Goal: Task Accomplishment & Management: Complete application form

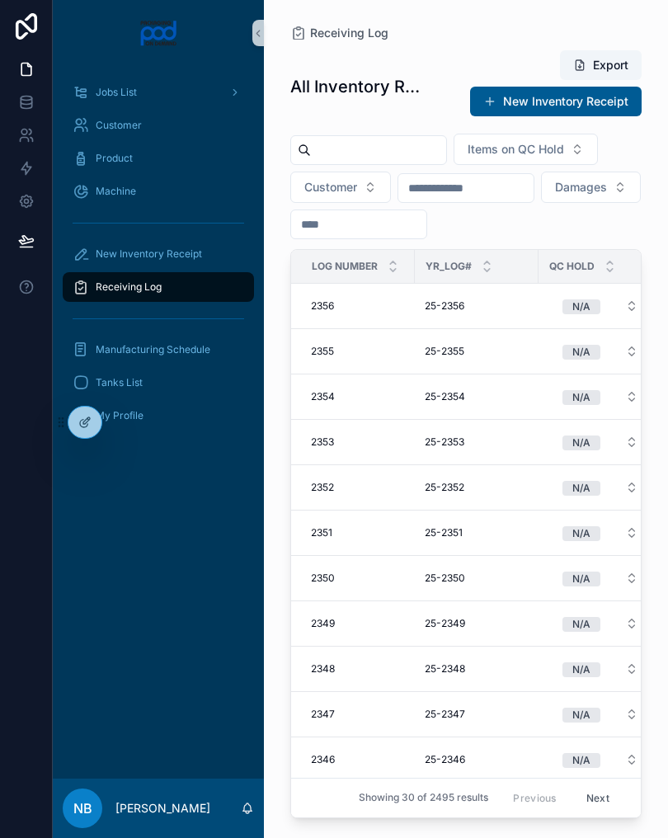
click at [385, 148] on input "text" at bounding box center [378, 150] width 135 height 23
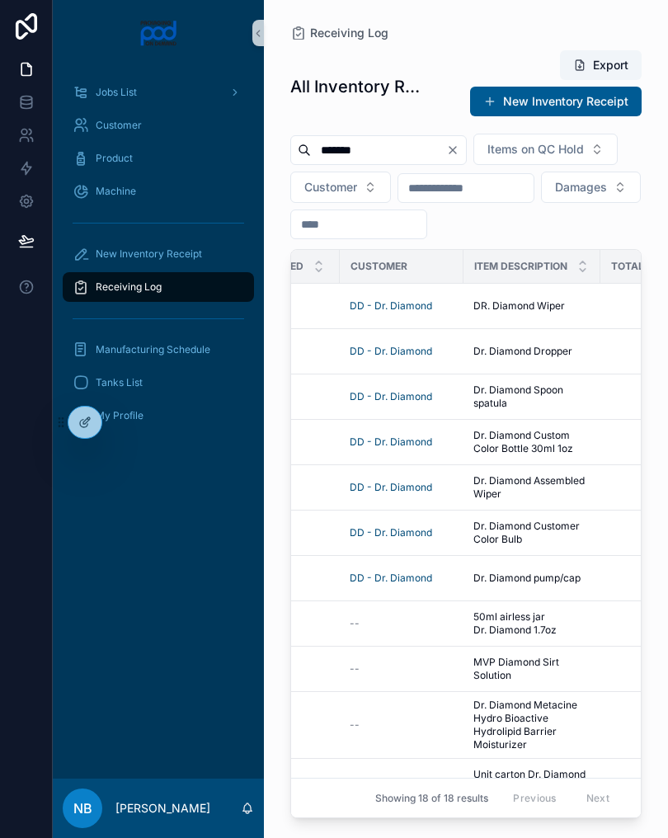
scroll to position [0, 445]
click at [416, 152] on input "*******" at bounding box center [378, 150] width 135 height 23
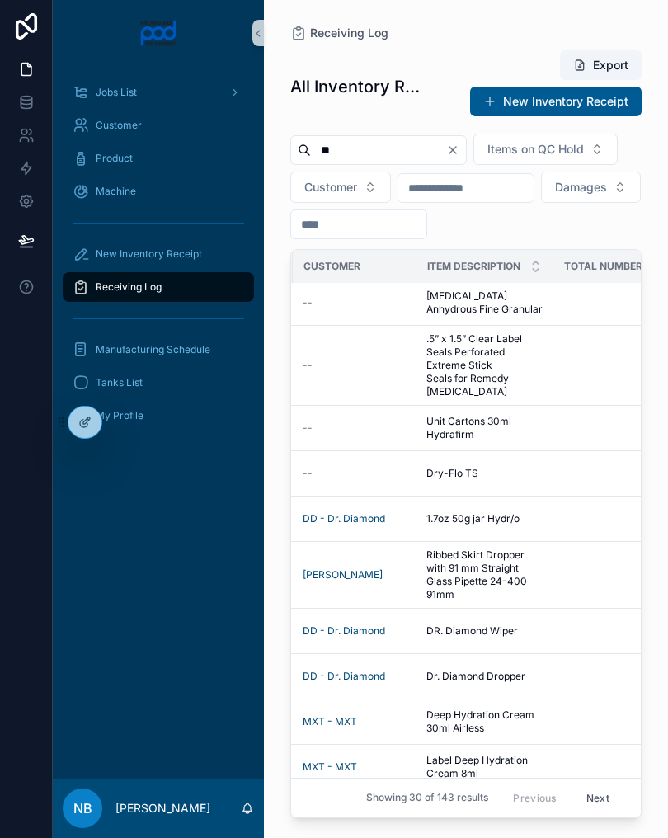
scroll to position [3, 496]
click at [397, 153] on input "**" at bounding box center [378, 150] width 135 height 23
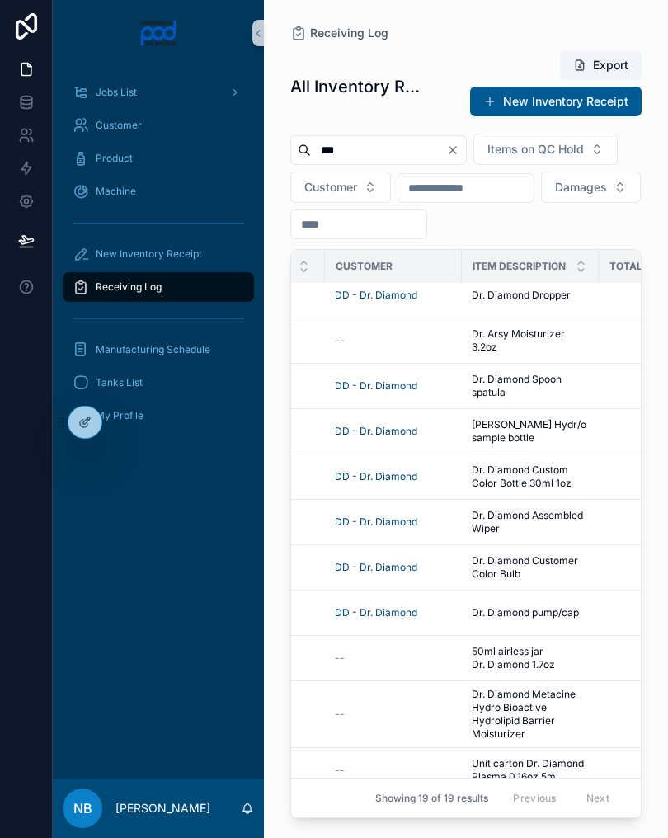
scroll to position [52, 461]
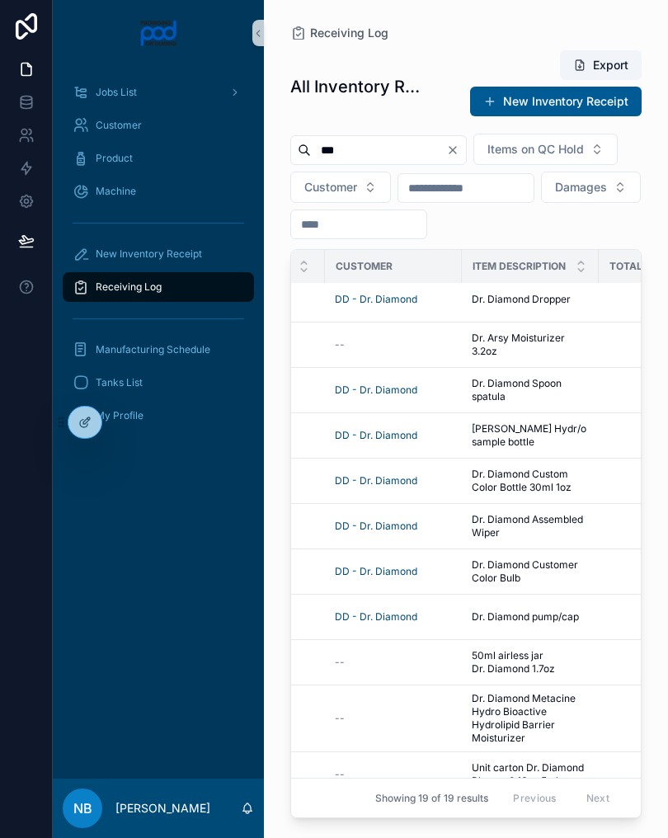
click at [407, 154] on input "***" at bounding box center [378, 150] width 135 height 23
type input "*"
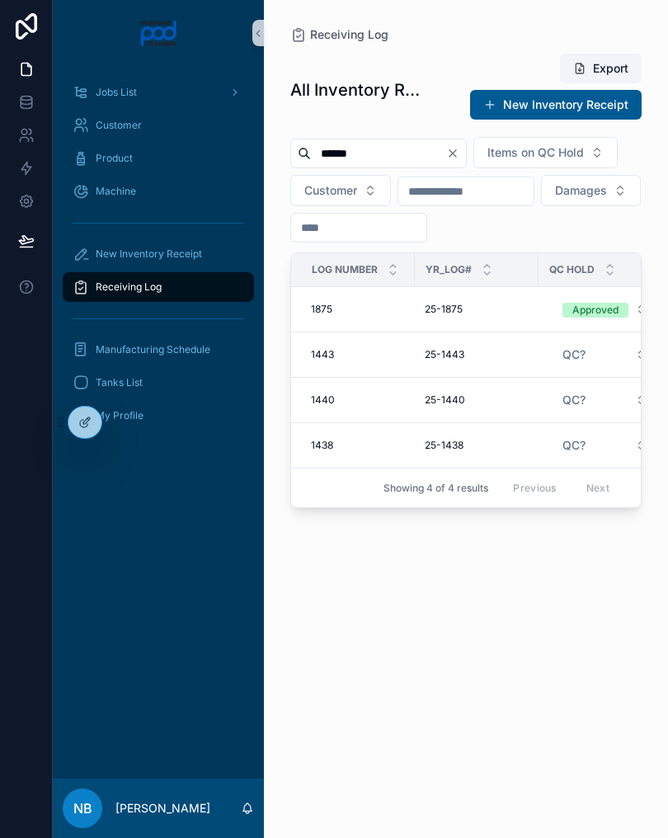
click at [402, 150] on input "******" at bounding box center [378, 153] width 135 height 23
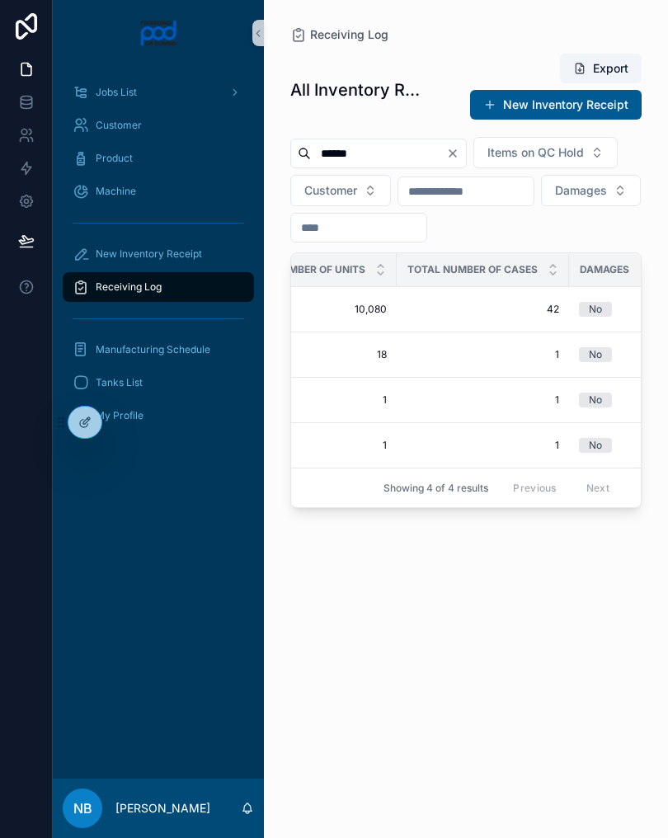
scroll to position [0, 845]
type input "******"
click at [459, 157] on icon "Clear" at bounding box center [452, 153] width 13 height 13
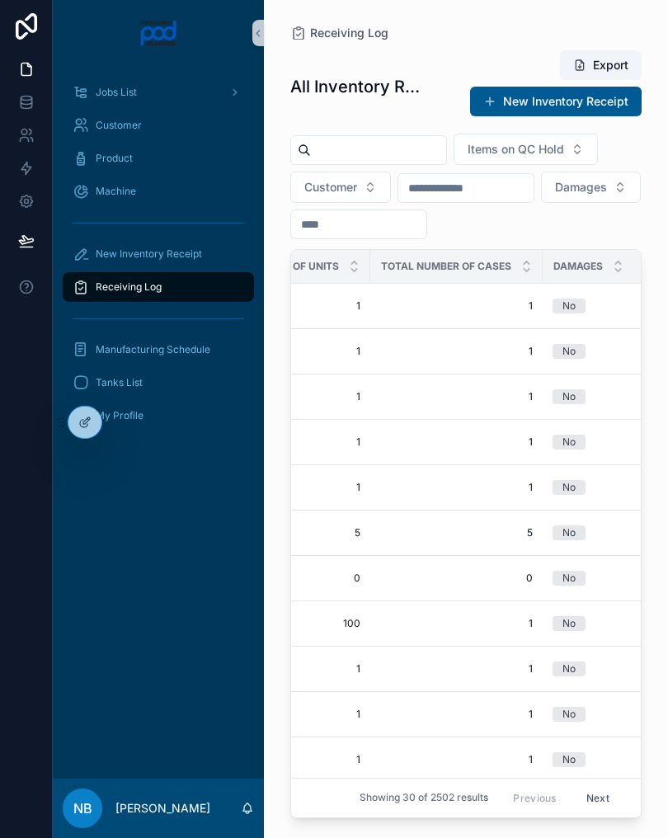
click at [236, 247] on div "New Inventory Receipt" at bounding box center [159, 254] width 172 height 26
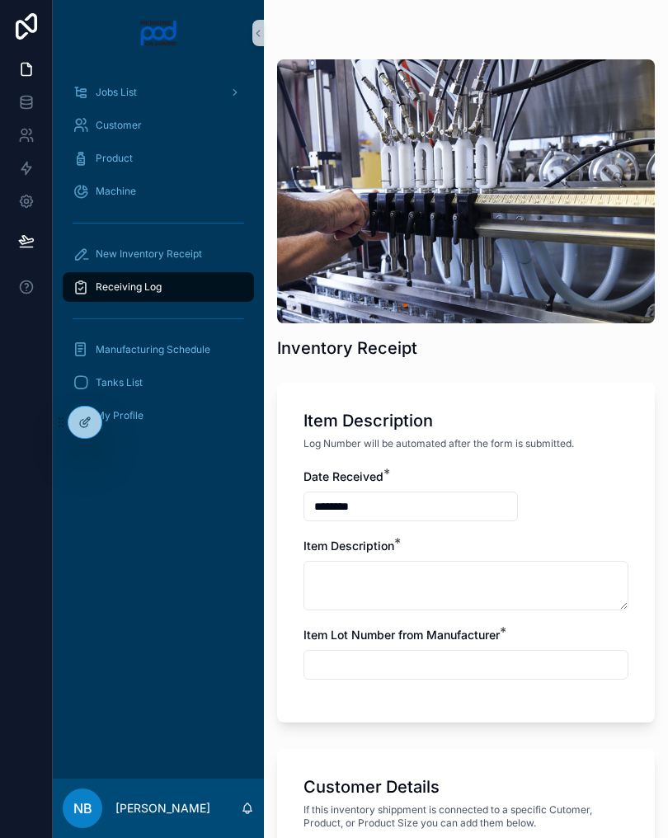
click at [213, 246] on div "New Inventory Receipt" at bounding box center [159, 254] width 172 height 26
click at [209, 245] on div "New Inventory Receipt" at bounding box center [159, 254] width 172 height 26
click at [214, 295] on div "Receiving Log" at bounding box center [159, 287] width 172 height 26
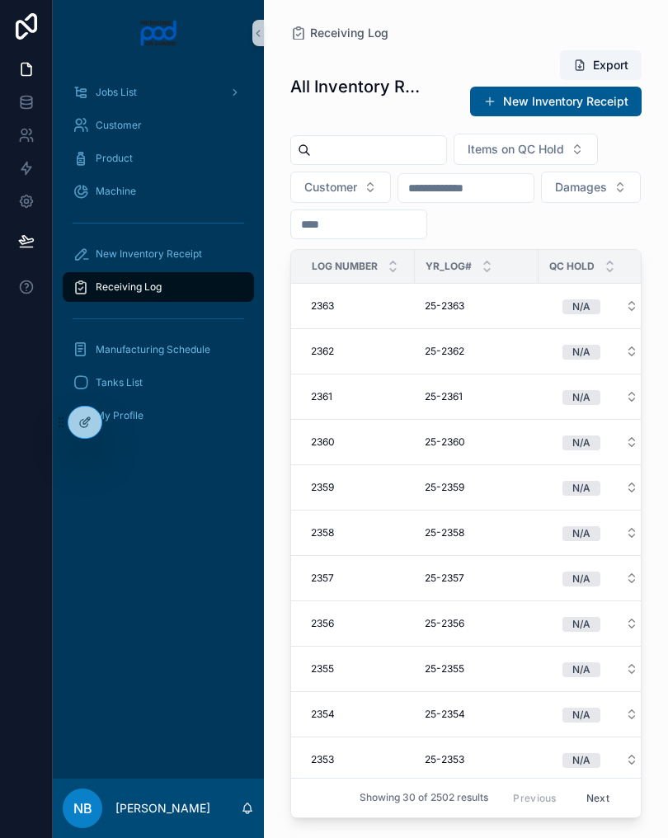
click at [380, 156] on input "text" at bounding box center [378, 150] width 135 height 23
type input "*******"
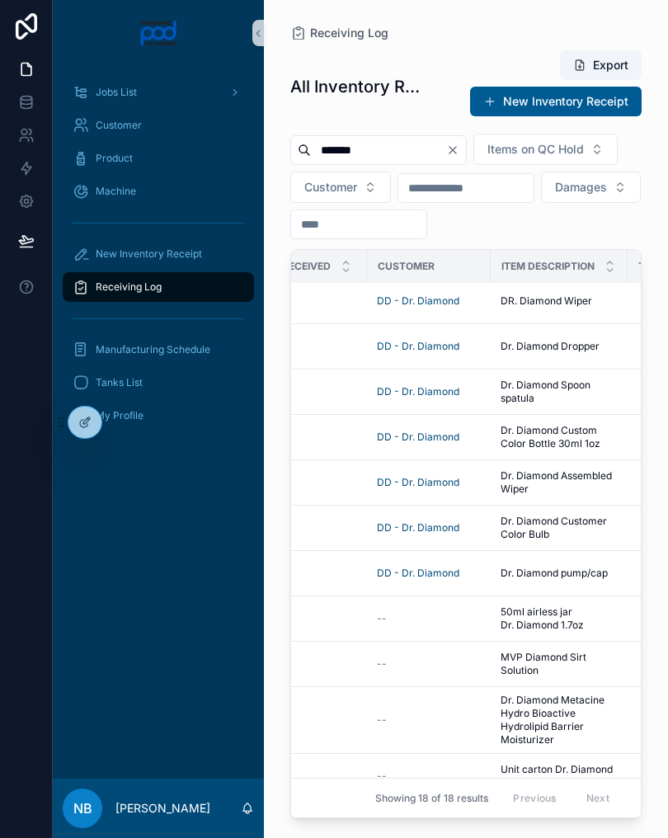
scroll to position [5, 420]
click at [568, 308] on span "DR. Diamond Wiper" at bounding box center [546, 300] width 92 height 13
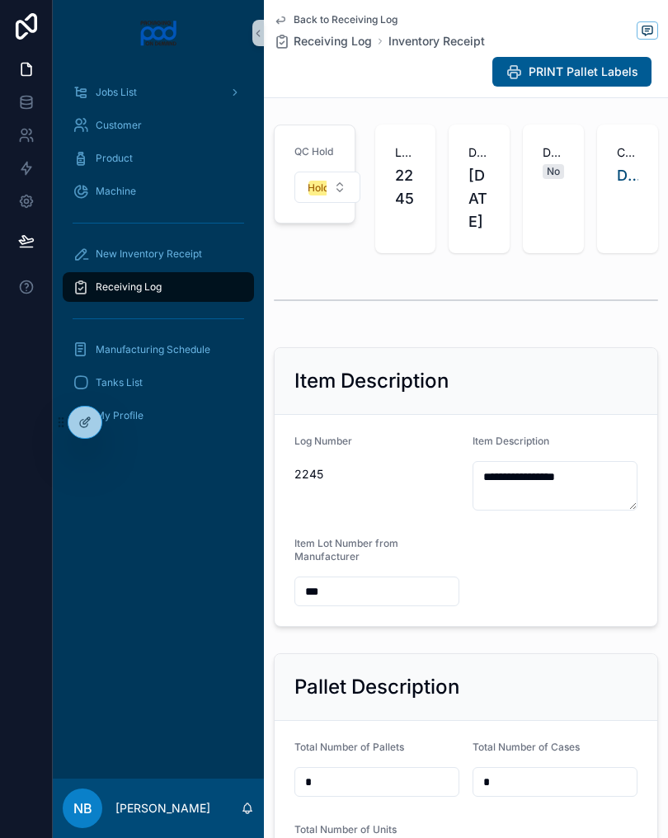
click at [602, 478] on form "**********" at bounding box center [466, 520] width 383 height 211
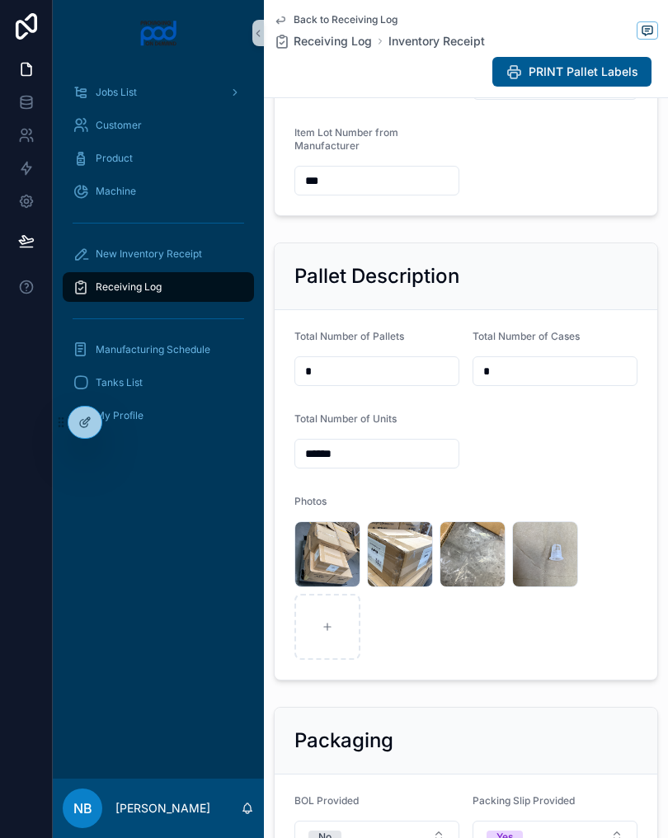
scroll to position [578, 0]
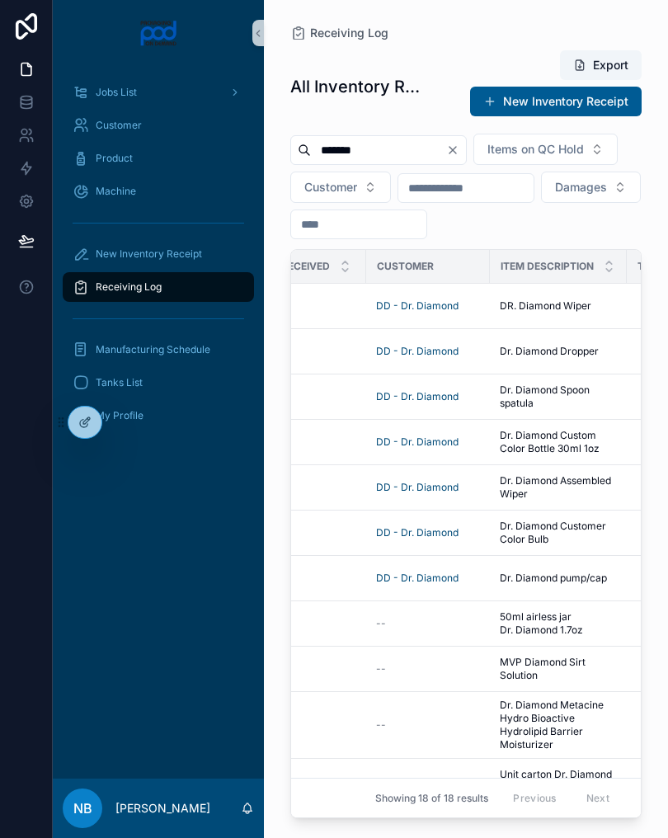
scroll to position [0, 421]
click at [591, 358] on span "Dr. Diamond Dropper" at bounding box center [548, 351] width 99 height 13
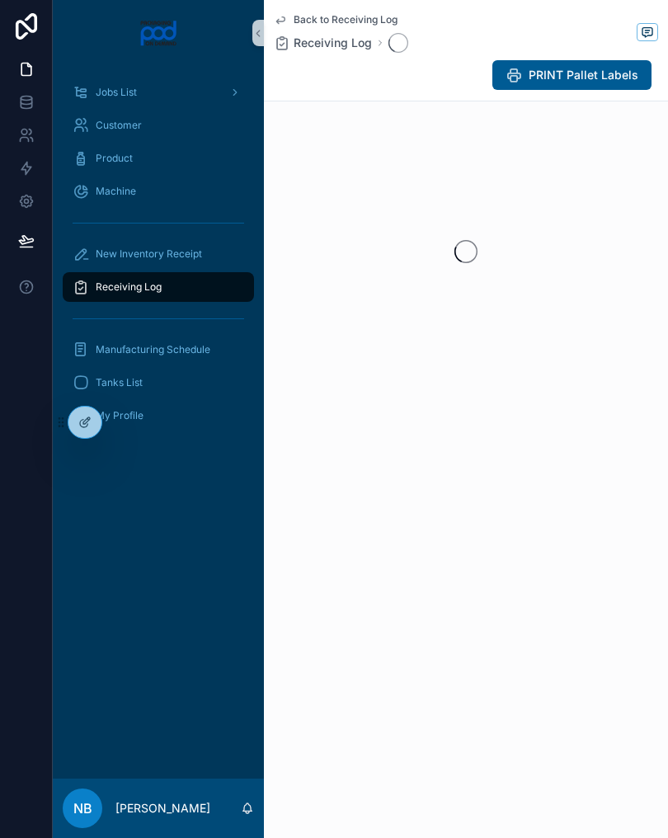
click at [591, 390] on div "Back to Receiving Log Receiving Log PRINT Pallet Labels" at bounding box center [466, 243] width 404 height 487
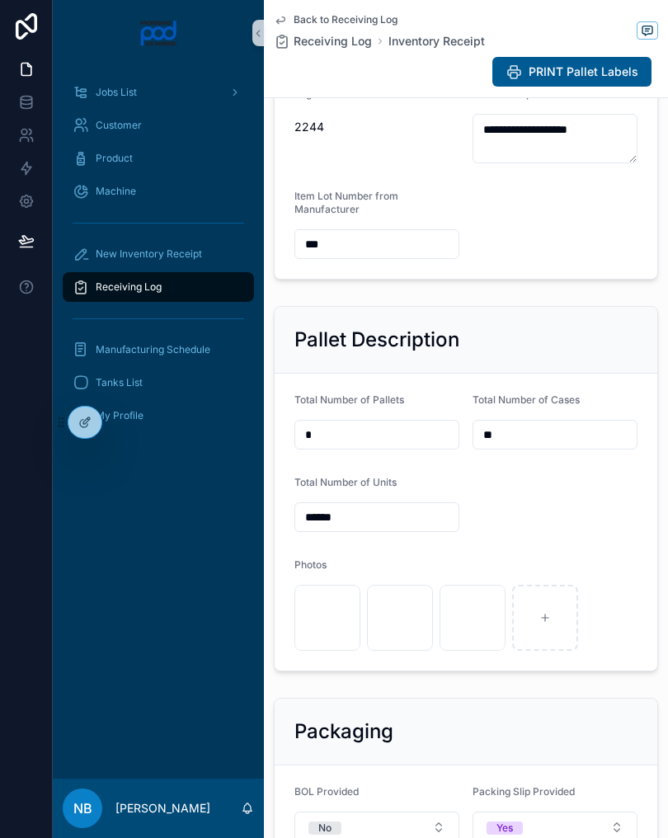
scroll to position [402, 0]
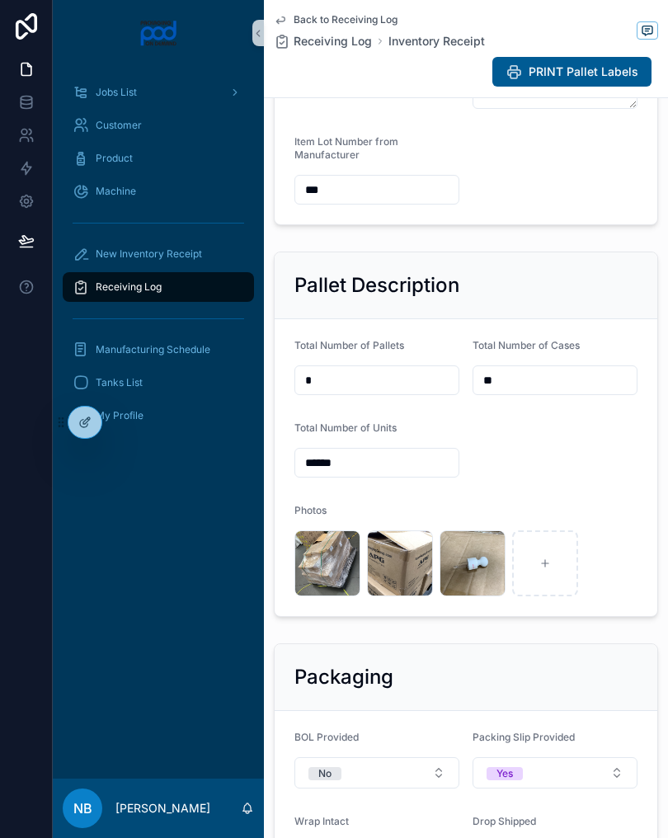
click at [203, 240] on link "New Inventory Receipt" at bounding box center [158, 254] width 191 height 30
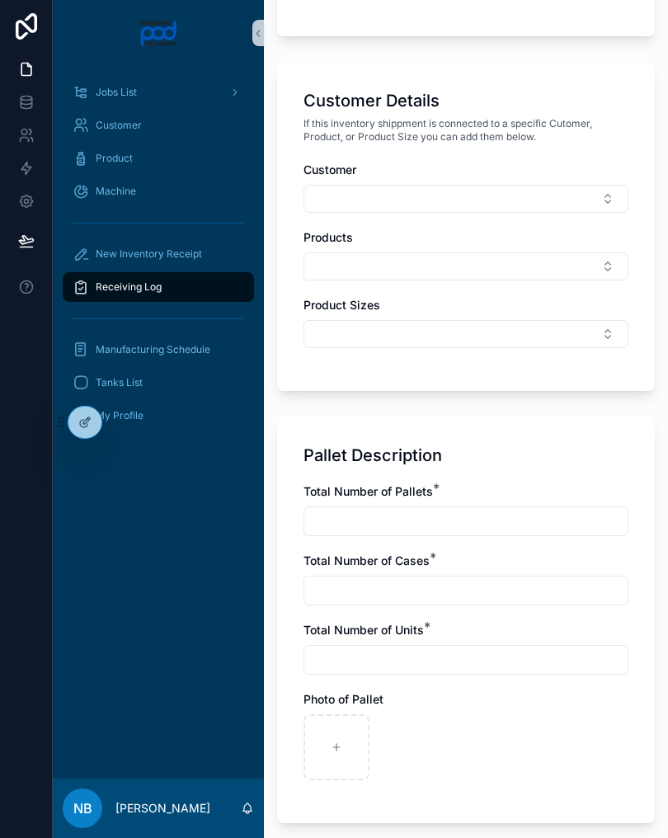
scroll to position [685, 0]
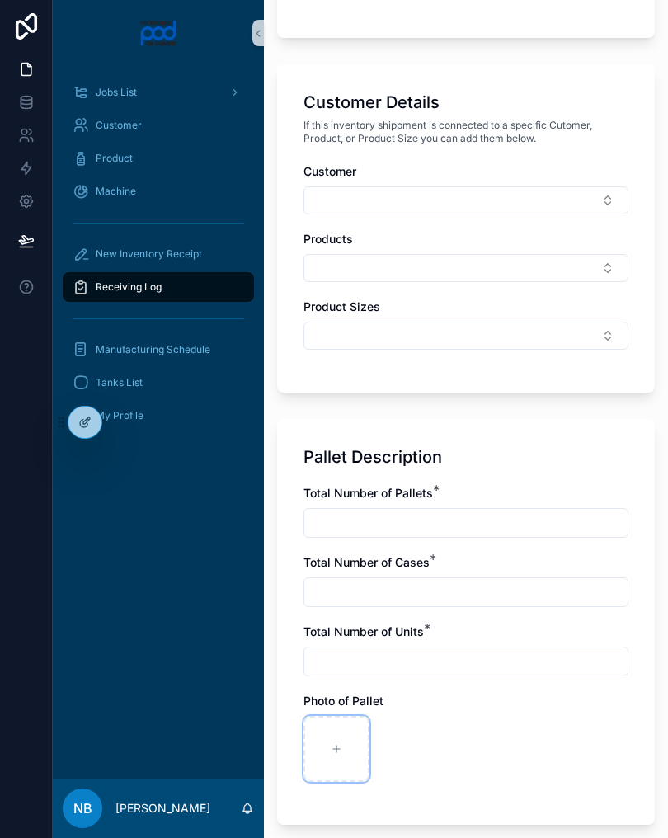
click at [338, 746] on icon at bounding box center [337, 749] width 12 height 12
type input "**********"
click at [407, 749] on icon at bounding box center [409, 749] width 7 height 0
type input "**********"
click at [485, 737] on div at bounding box center [482, 749] width 66 height 66
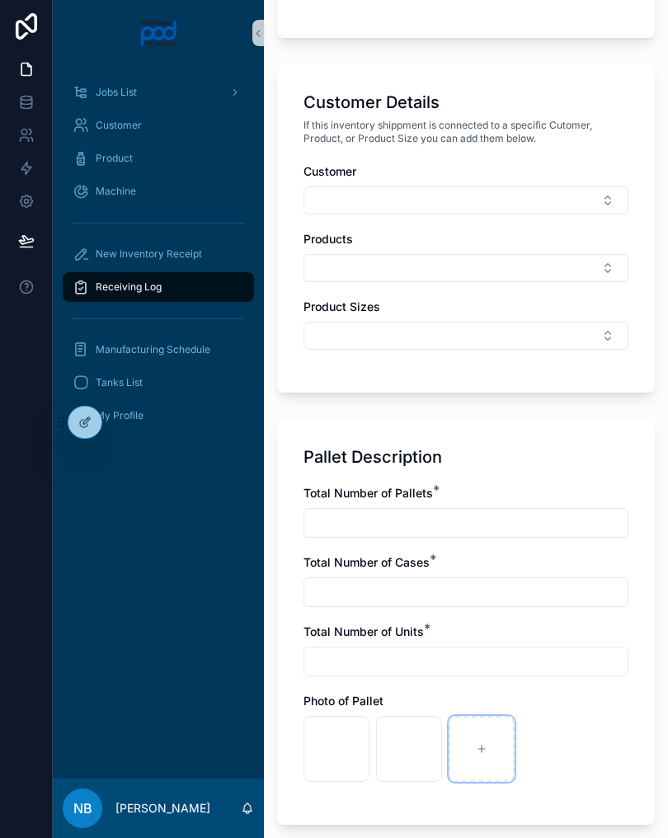
type input "**********"
click at [385, 526] on input "text" at bounding box center [465, 522] width 323 height 23
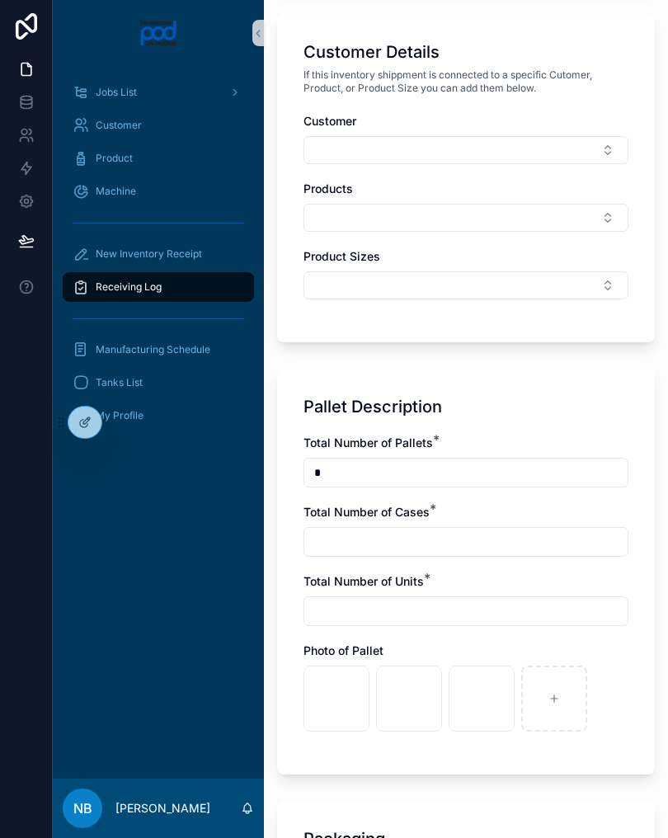
scroll to position [736, 0]
type input "*"
click at [357, 548] on input "text" at bounding box center [465, 540] width 323 height 23
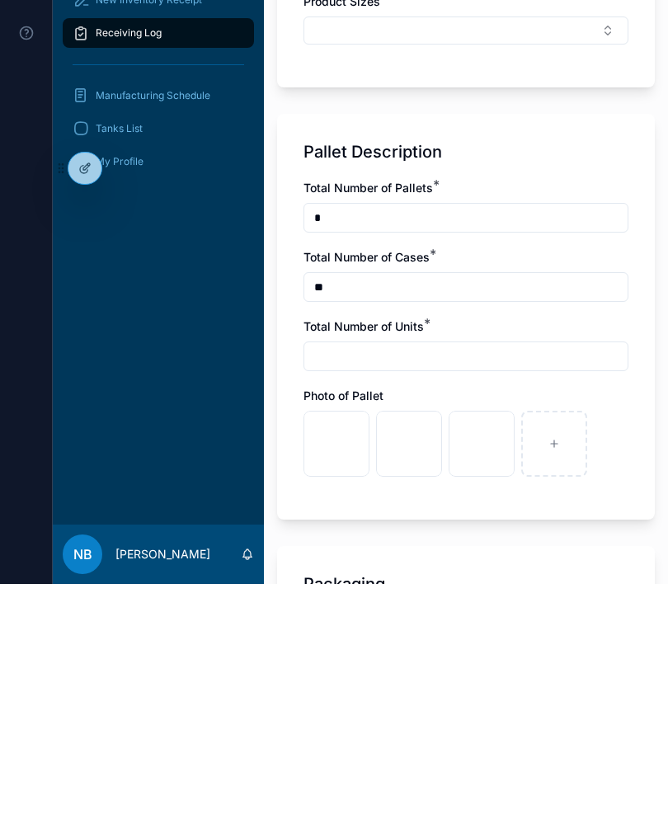
type input "**"
click at [388, 599] on input "text" at bounding box center [465, 610] width 323 height 23
type input "*****"
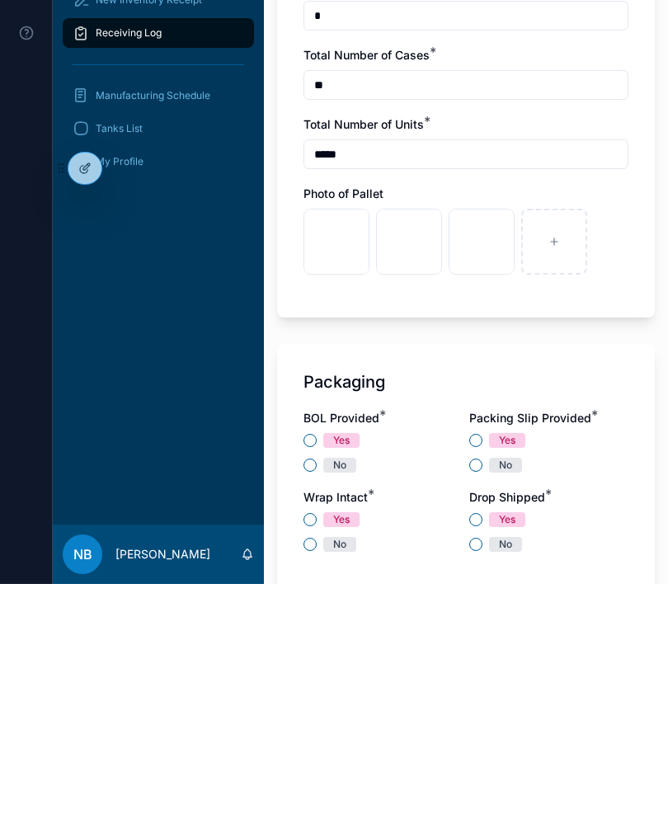
scroll to position [957, 0]
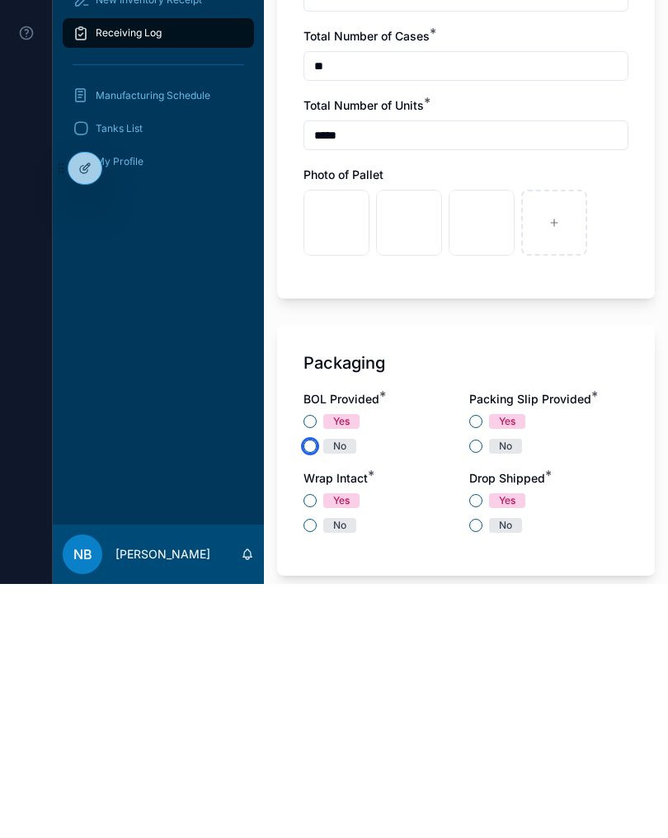
click at [313, 694] on button "No" at bounding box center [309, 700] width 13 height 13
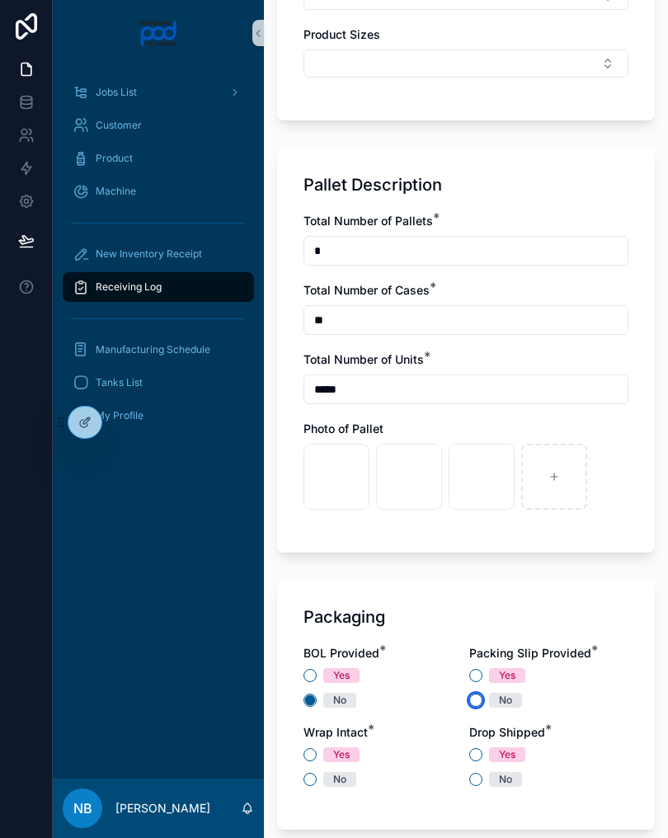
click at [478, 702] on button "No" at bounding box center [475, 700] width 13 height 13
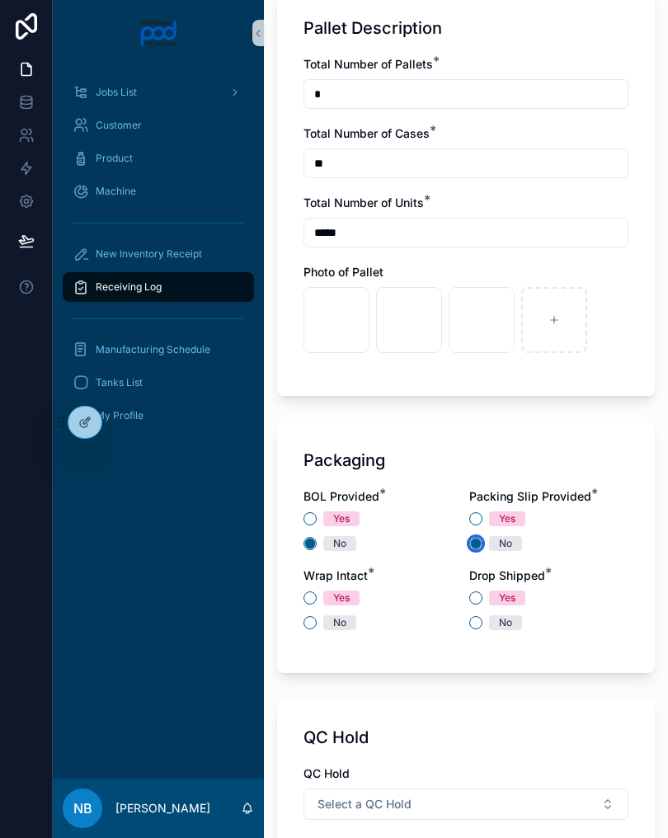
scroll to position [1123, 0]
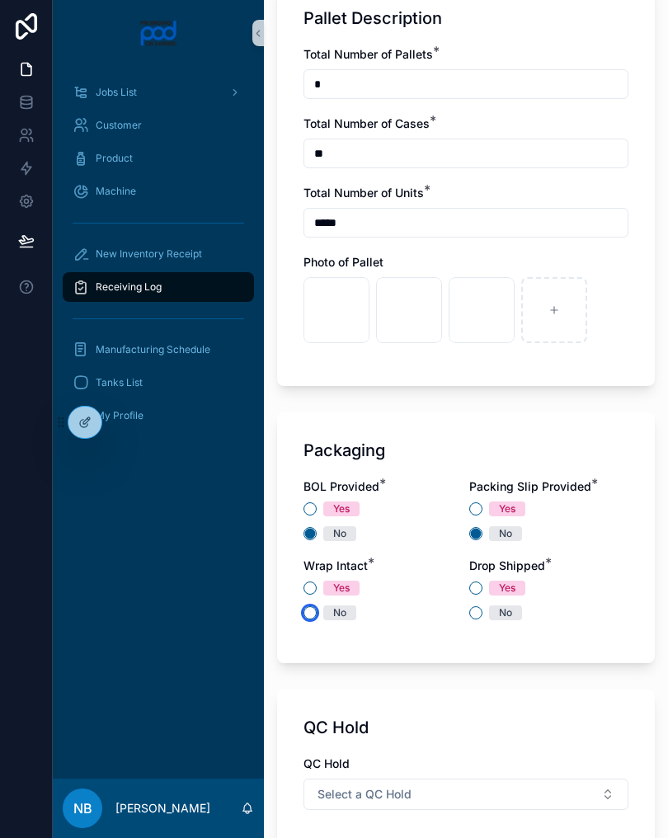
click at [304, 610] on button "No" at bounding box center [309, 612] width 13 height 13
click at [473, 592] on button "Yes" at bounding box center [475, 587] width 13 height 13
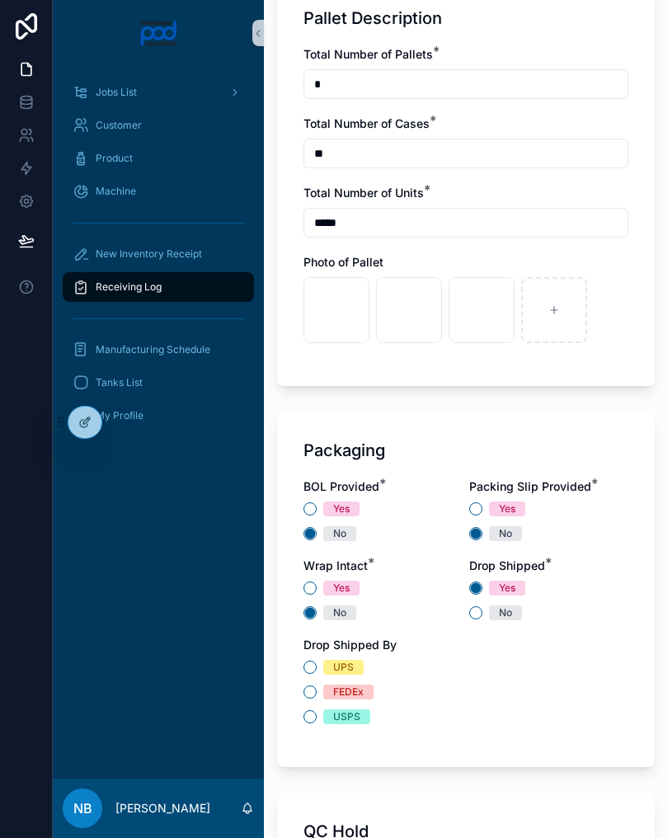
click at [490, 614] on span "No" at bounding box center [505, 612] width 33 height 15
click at [482, 614] on button "No" at bounding box center [475, 612] width 13 height 13
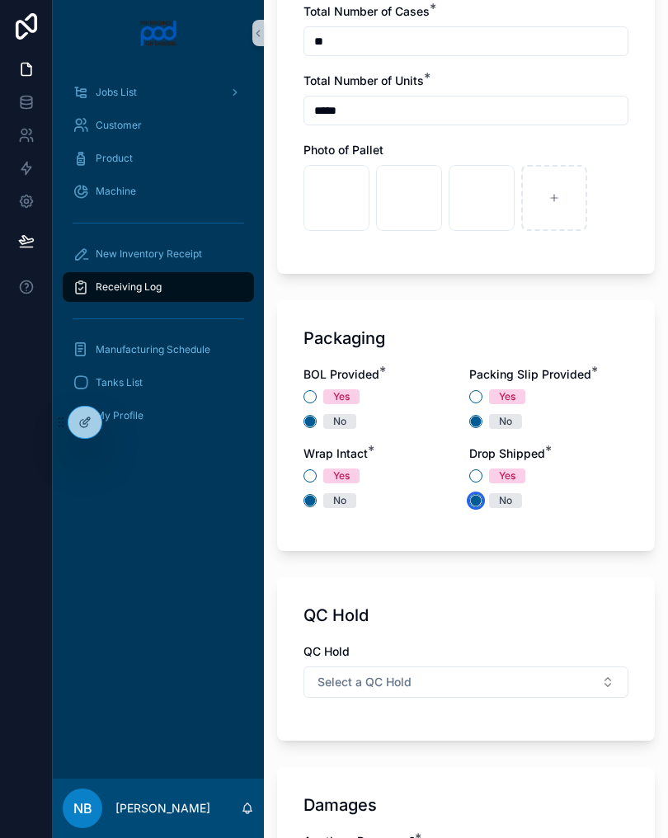
scroll to position [1240, 0]
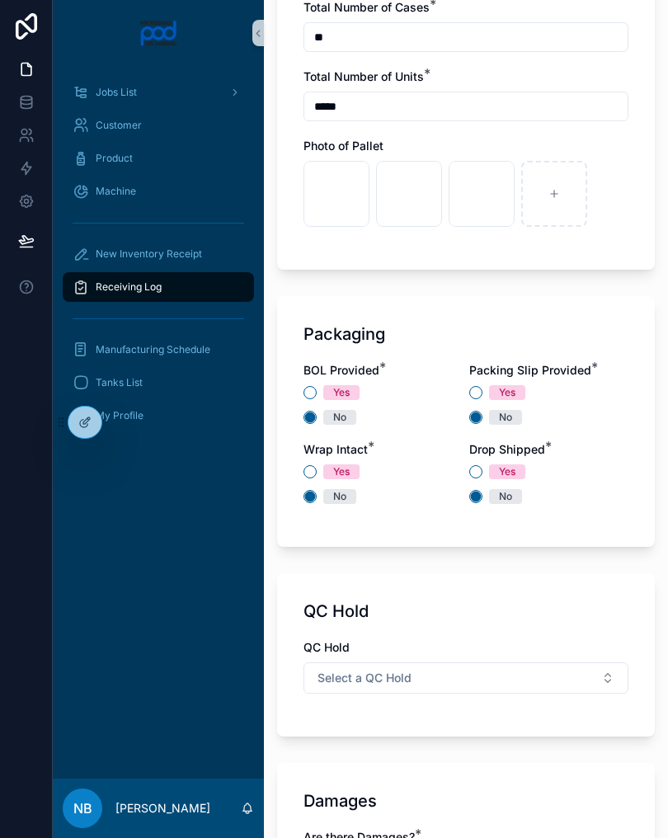
click at [527, 683] on button "Select a QC Hold" at bounding box center [465, 677] width 325 height 31
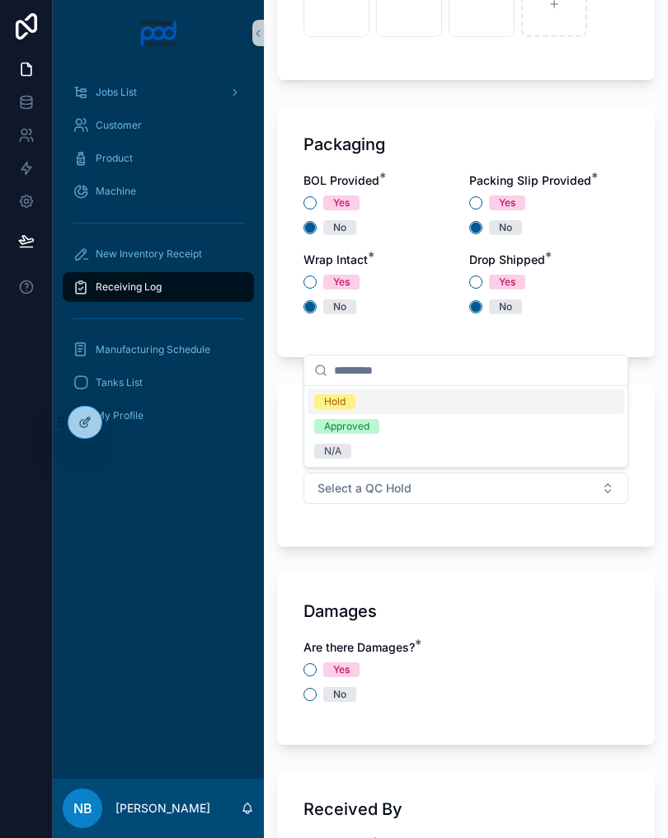
scroll to position [1431, 0]
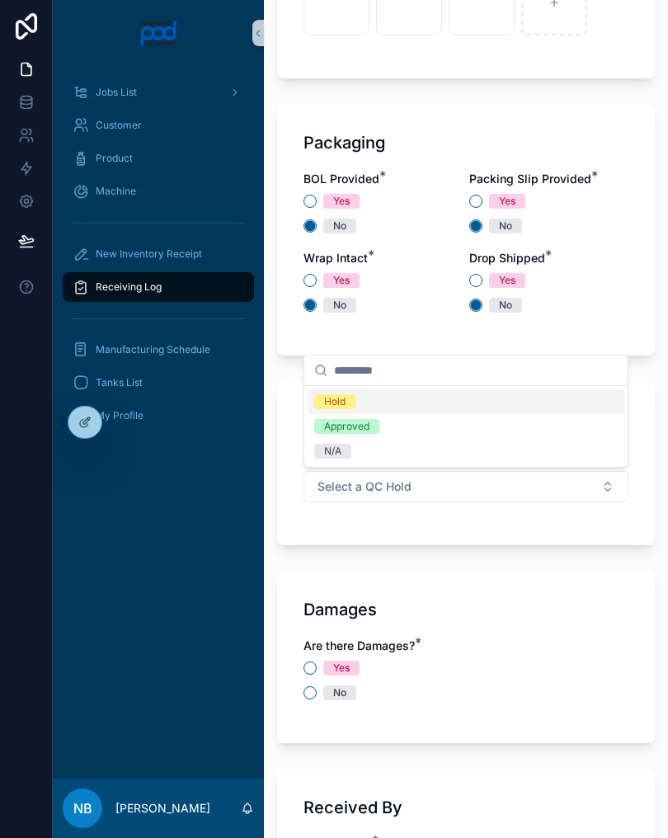
click at [372, 451] on div "N/A" at bounding box center [466, 451] width 317 height 25
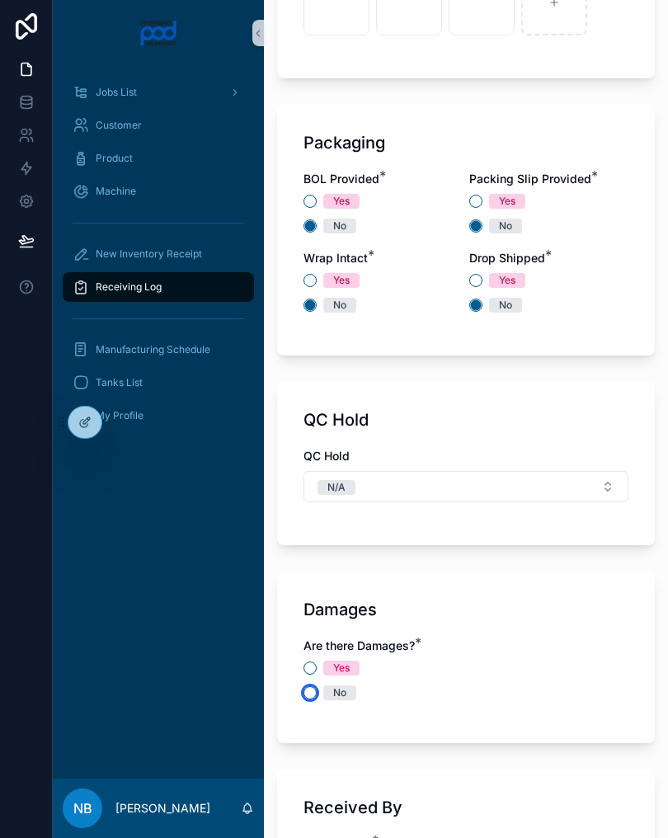
click at [311, 698] on button "No" at bounding box center [309, 692] width 13 height 13
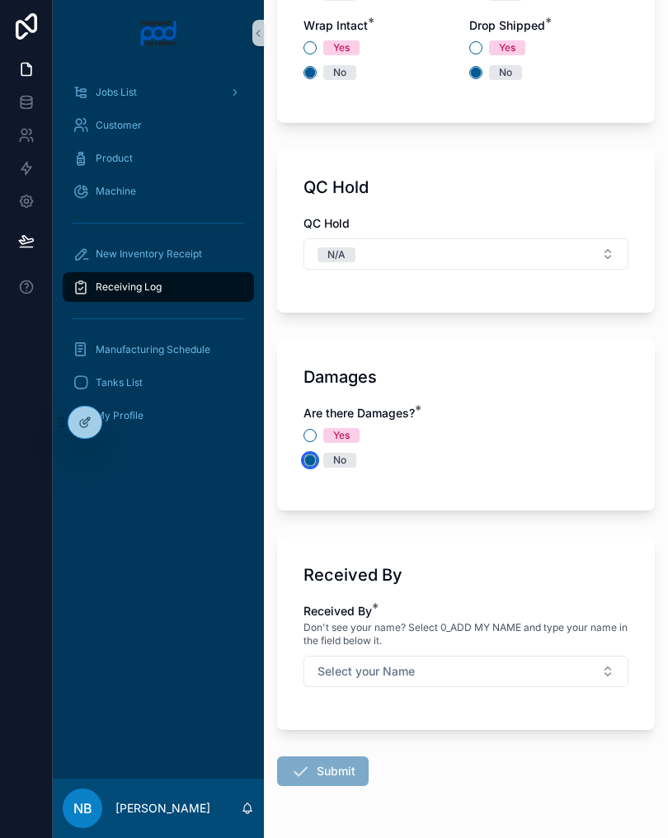
scroll to position [1665, 0]
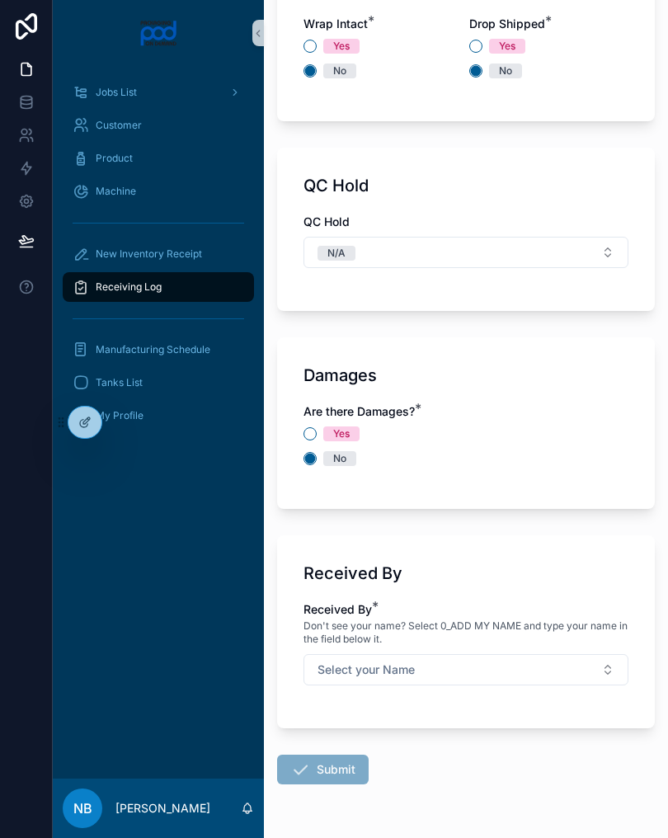
click at [573, 669] on button "Select your Name" at bounding box center [465, 669] width 325 height 31
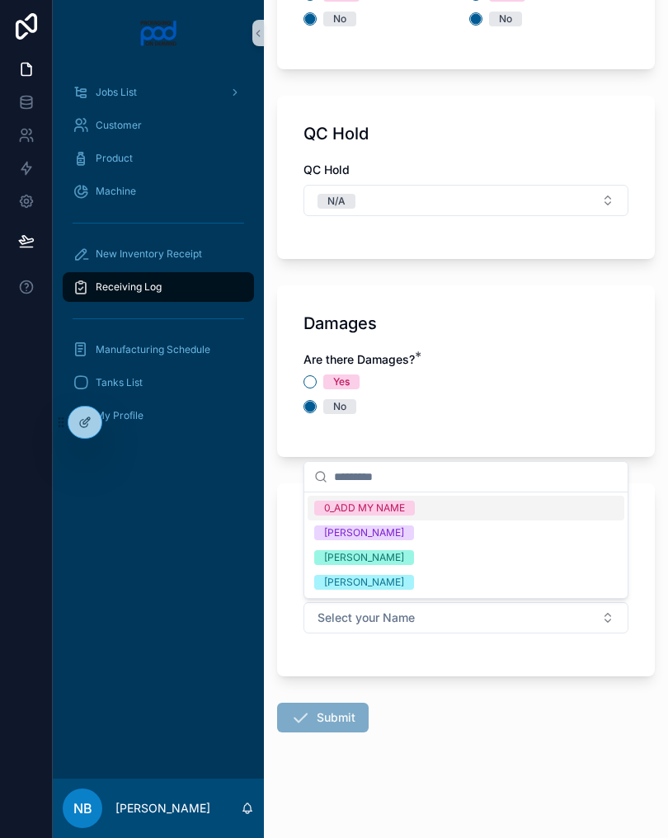
scroll to position [1717, 0]
click at [404, 553] on div "[PERSON_NAME]" at bounding box center [364, 557] width 80 height 15
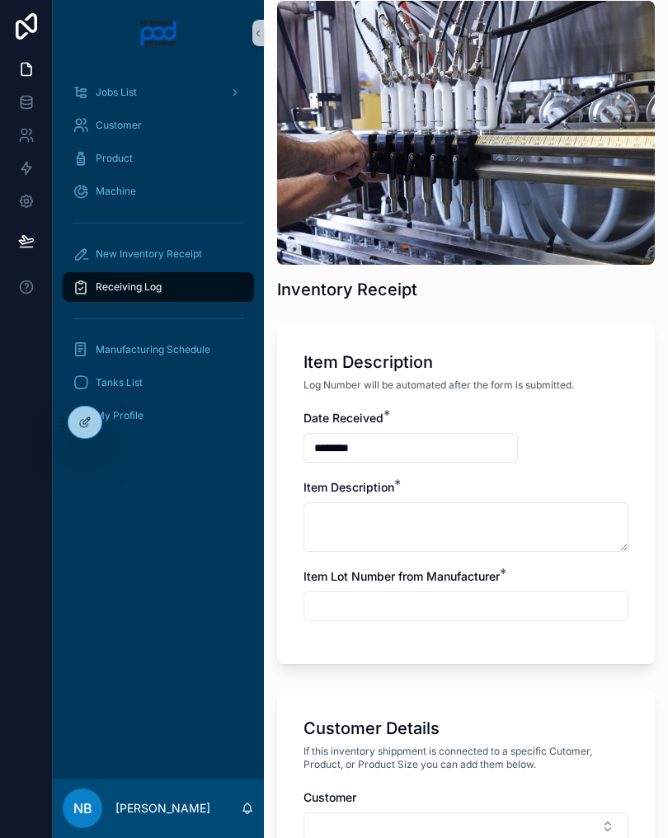
scroll to position [7, 0]
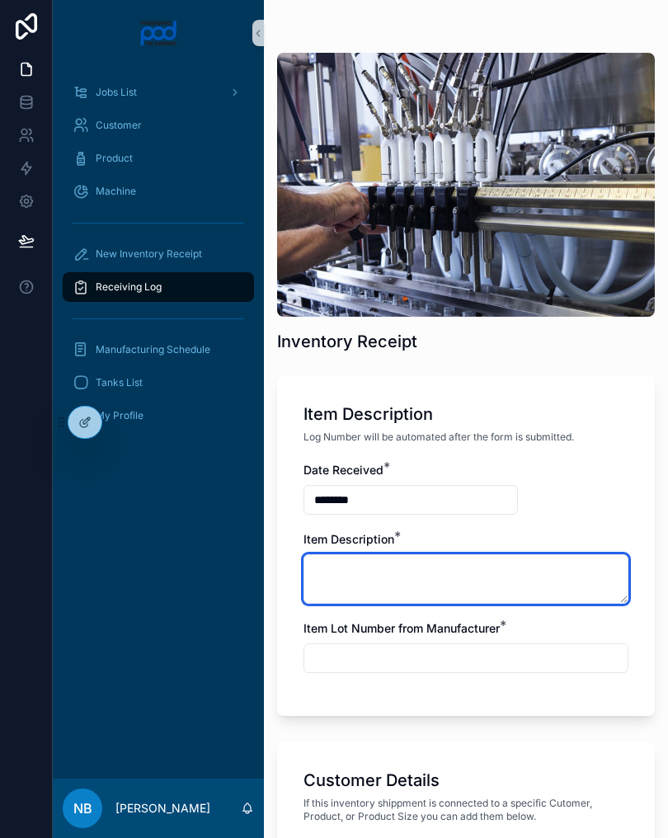
click at [402, 572] on textarea at bounding box center [465, 578] width 325 height 49
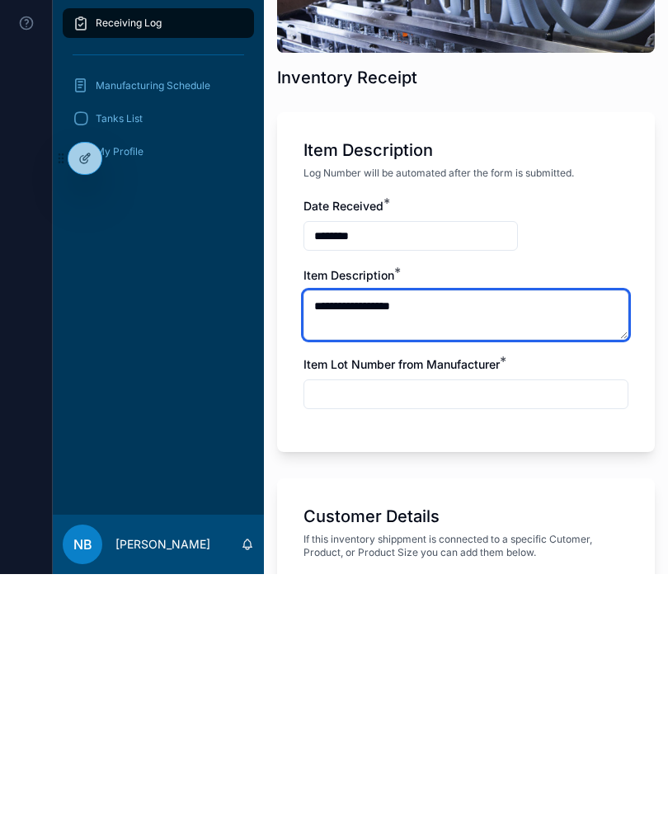
type textarea "**********"
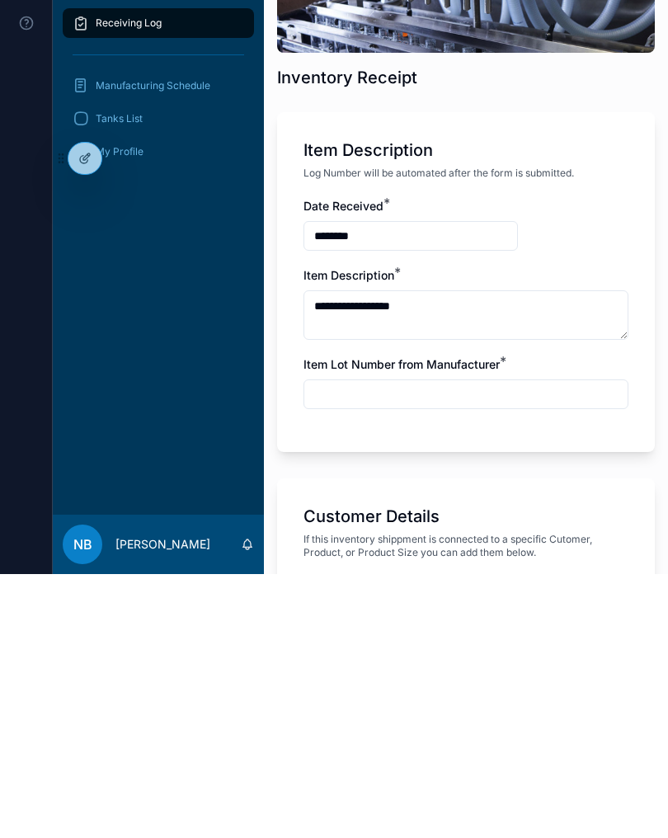
click at [387, 647] on input "text" at bounding box center [465, 658] width 323 height 23
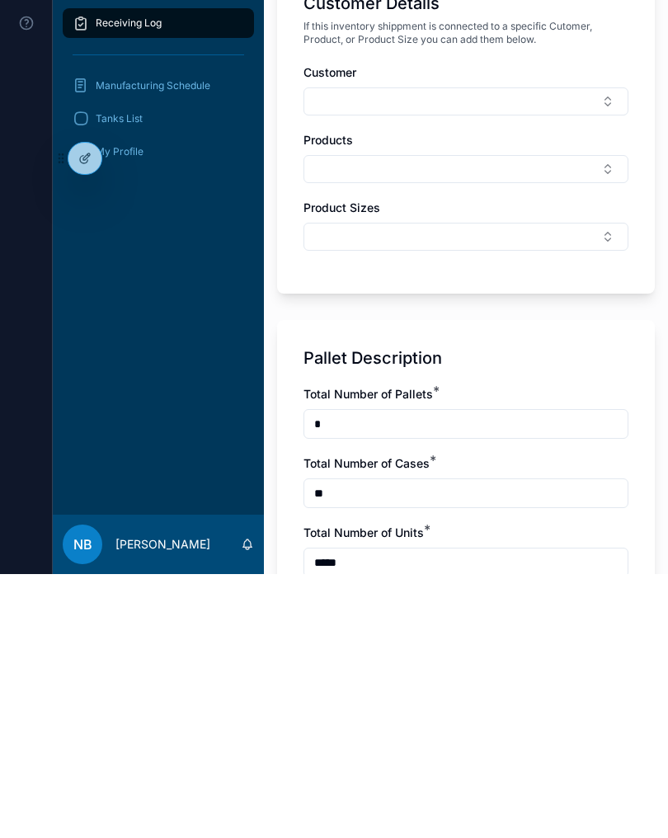
scroll to position [530, 0]
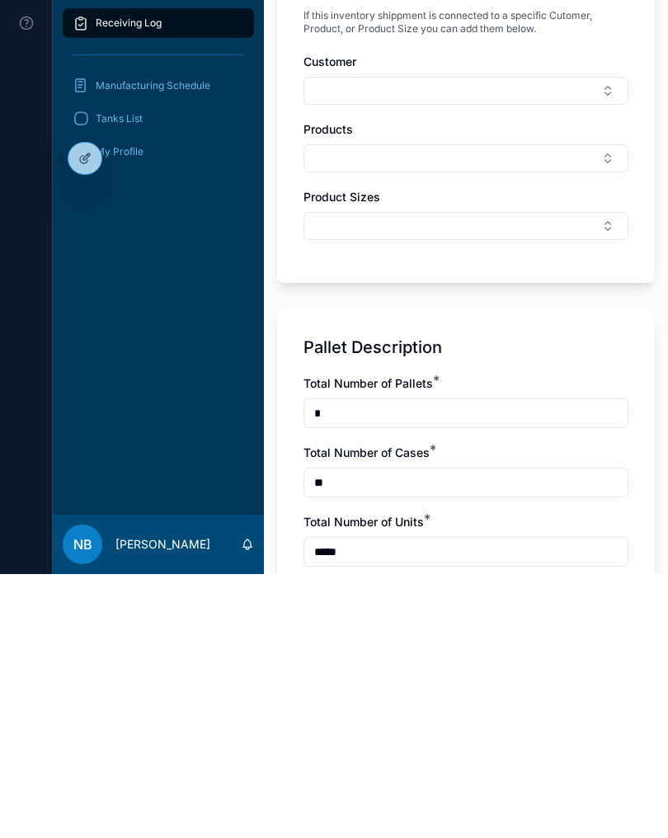
type input "***"
click at [428, 341] on button "Select Button" at bounding box center [465, 355] width 325 height 28
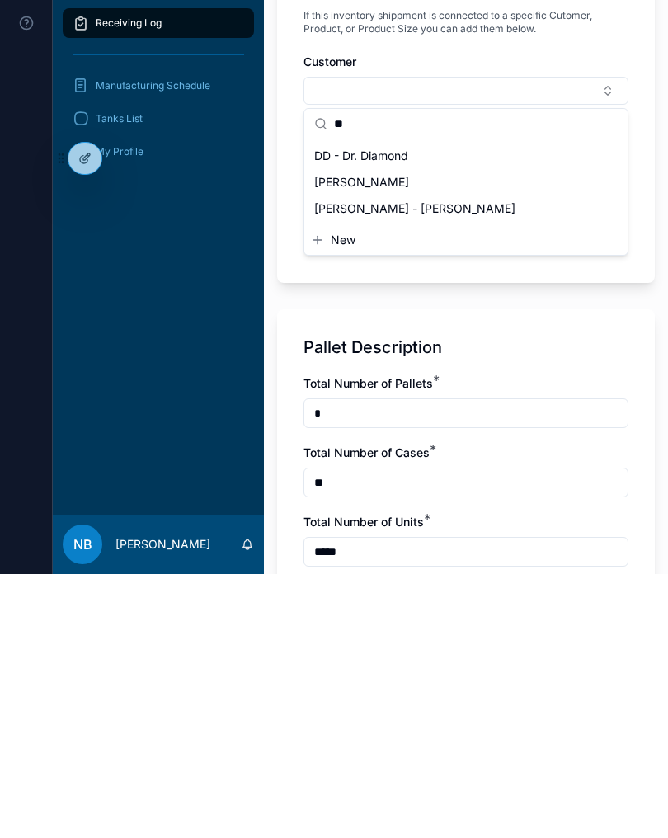
type input "**"
click at [410, 407] on div "DD - Dr. Diamond" at bounding box center [466, 420] width 317 height 26
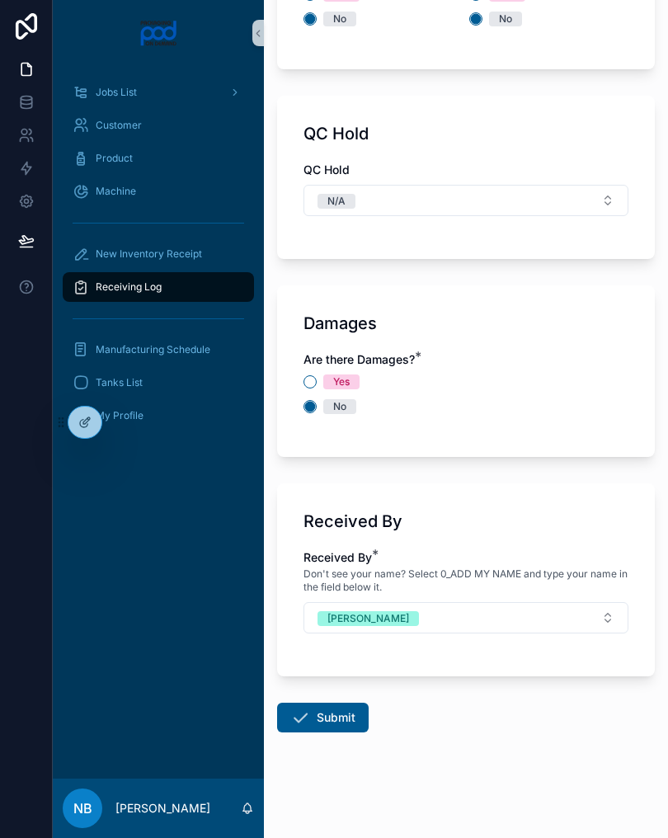
scroll to position [1720, 0]
click at [345, 706] on button "Submit" at bounding box center [323, 718] width 92 height 30
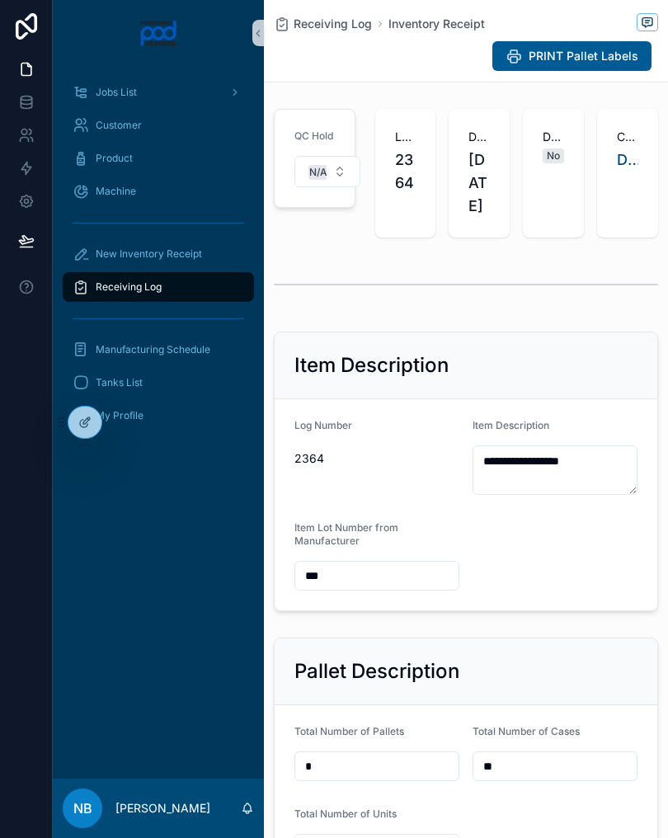
click at [212, 256] on div "New Inventory Receipt" at bounding box center [159, 254] width 172 height 26
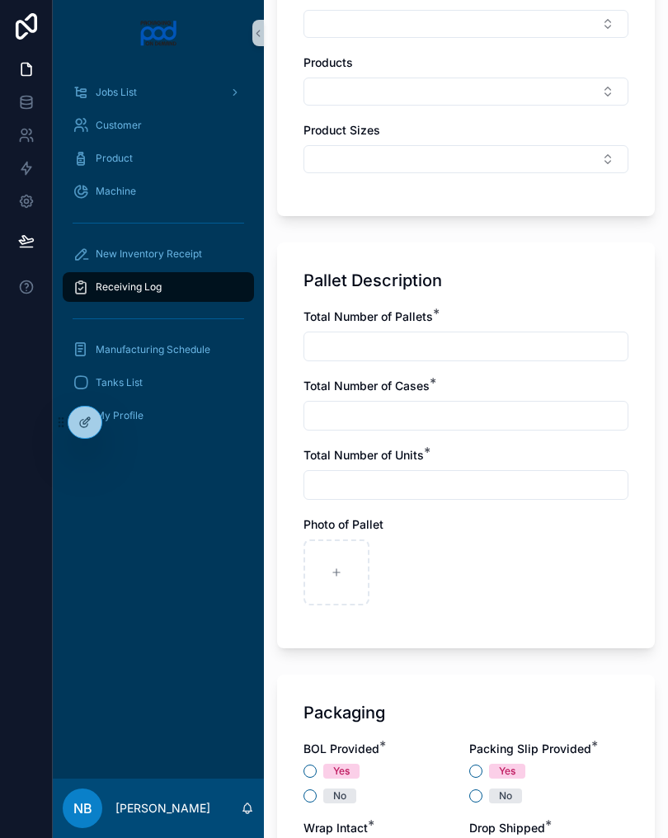
scroll to position [860, 0]
click at [345, 570] on div at bounding box center [336, 573] width 66 height 66
type input "**********"
click at [379, 356] on input "text" at bounding box center [465, 347] width 323 height 23
click at [419, 407] on input "text" at bounding box center [465, 416] width 323 height 23
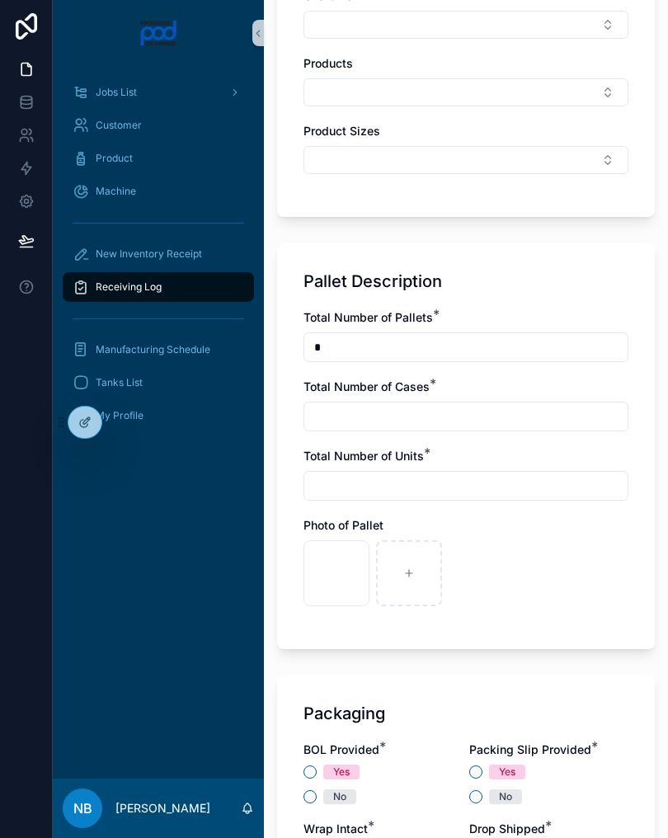
click at [363, 346] on input "*" at bounding box center [465, 347] width 323 height 23
click at [412, 419] on input "text" at bounding box center [465, 416] width 323 height 23
click at [401, 354] on input "**" at bounding box center [465, 347] width 323 height 23
type input "*"
click at [438, 412] on input "text" at bounding box center [465, 416] width 323 height 23
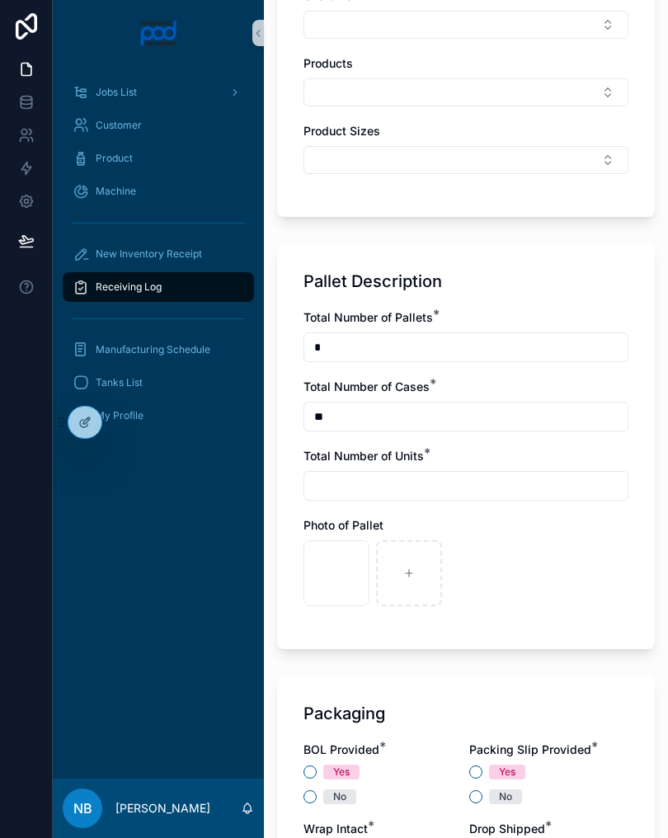
type input "*"
click at [402, 426] on input "***" at bounding box center [465, 416] width 323 height 23
type input "**"
click at [388, 496] on input "text" at bounding box center [465, 485] width 323 height 23
type input "*****"
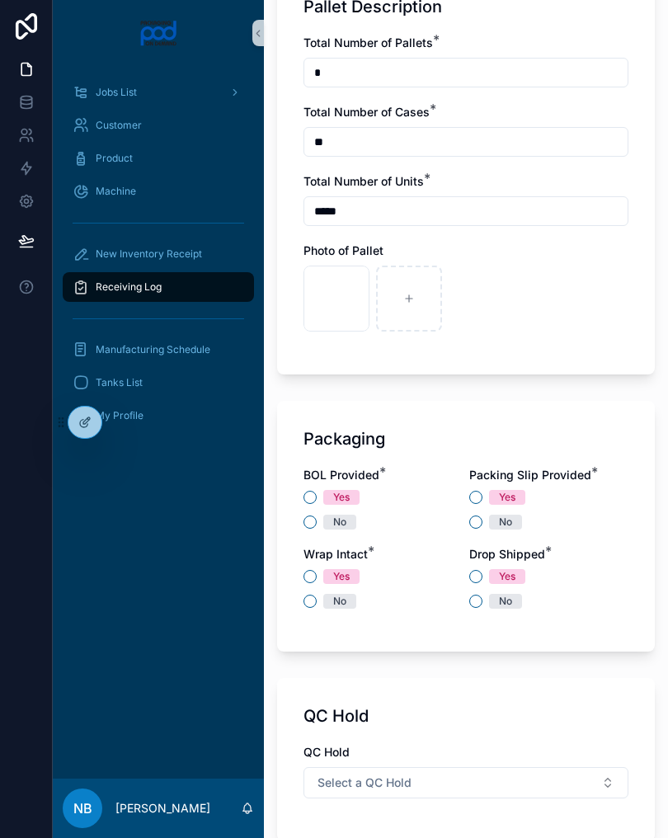
scroll to position [1157, 0]
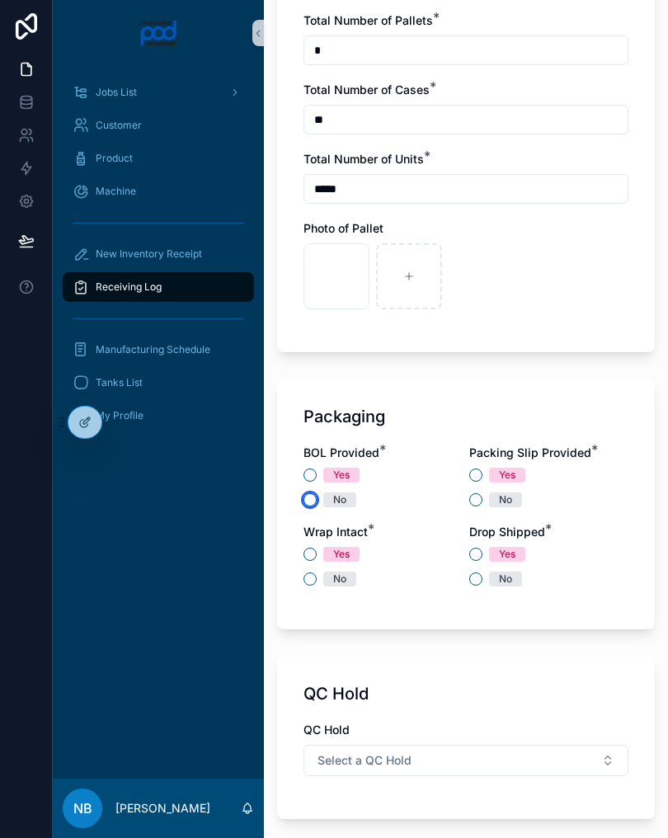
click at [315, 500] on button "No" at bounding box center [309, 499] width 13 height 13
click at [481, 503] on button "No" at bounding box center [475, 499] width 13 height 13
click at [323, 581] on span "No" at bounding box center [339, 579] width 33 height 15
click at [317, 581] on button "No" at bounding box center [309, 578] width 13 height 13
click at [489, 553] on span "Yes" at bounding box center [507, 554] width 36 height 15
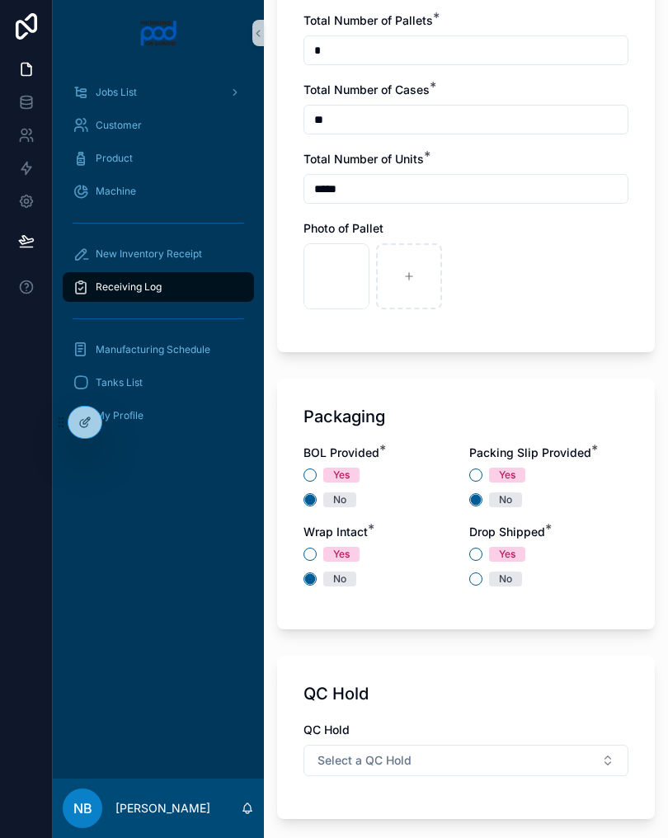
click at [482, 553] on button "Yes" at bounding box center [475, 554] width 13 height 13
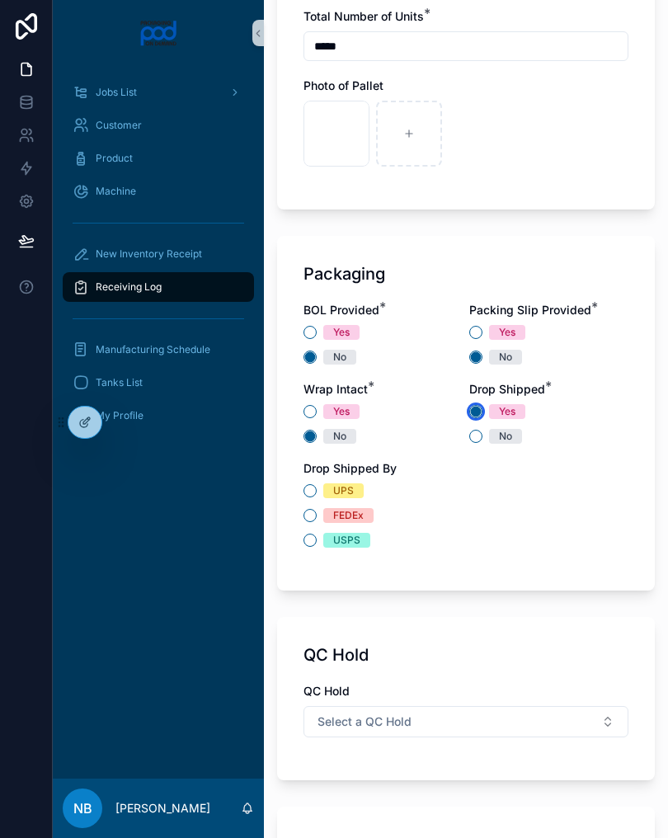
scroll to position [1306, 0]
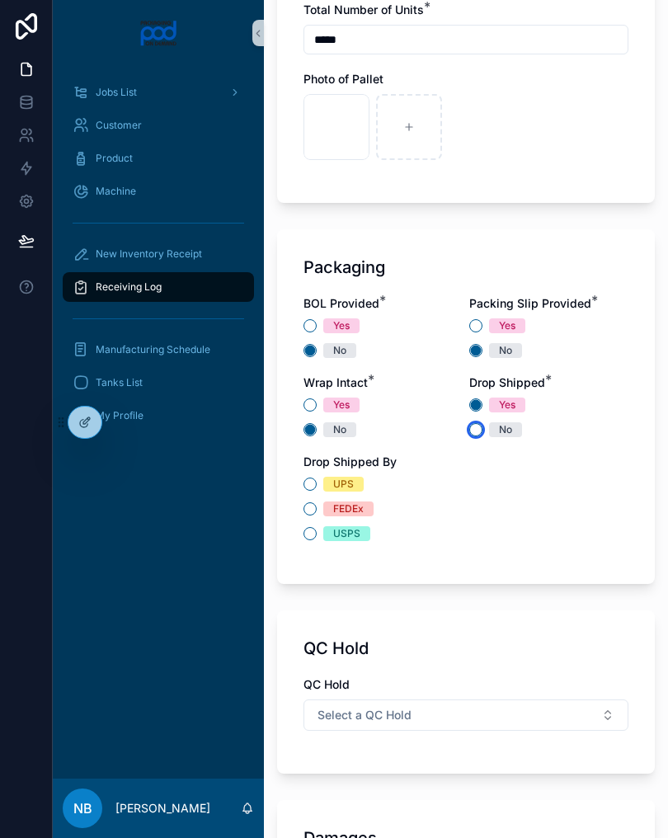
click at [475, 426] on button "No" at bounding box center [475, 429] width 13 height 13
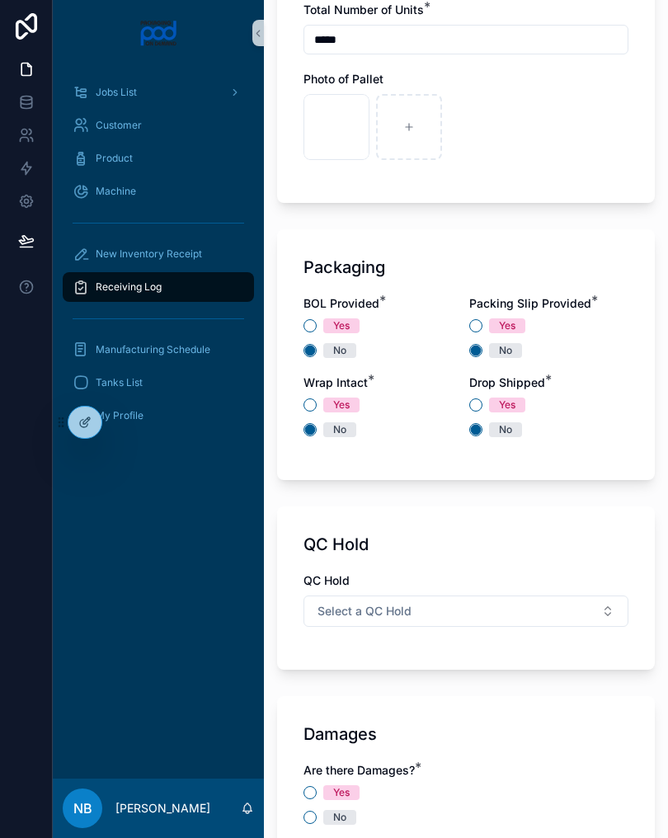
click at [421, 625] on button "Select a QC Hold" at bounding box center [465, 610] width 325 height 31
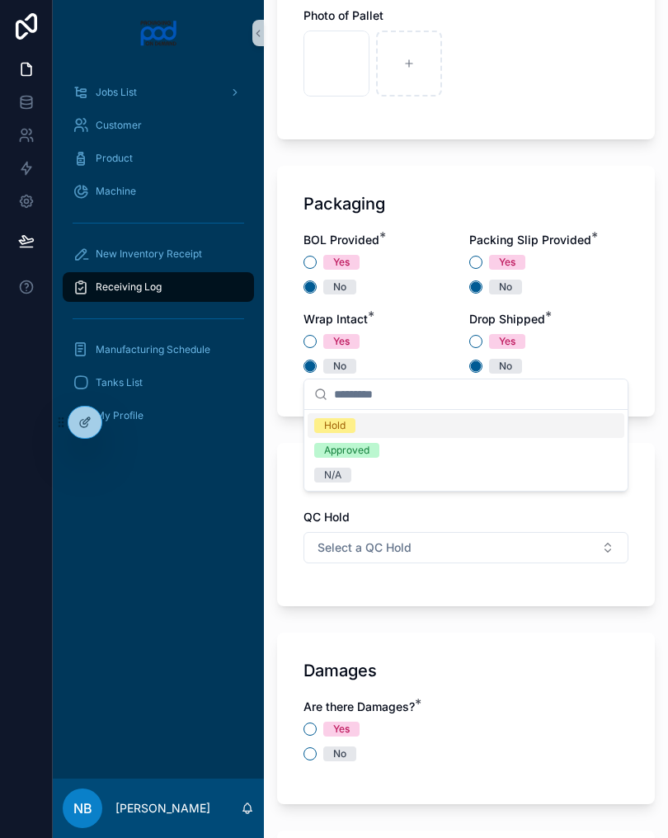
scroll to position [1424, 0]
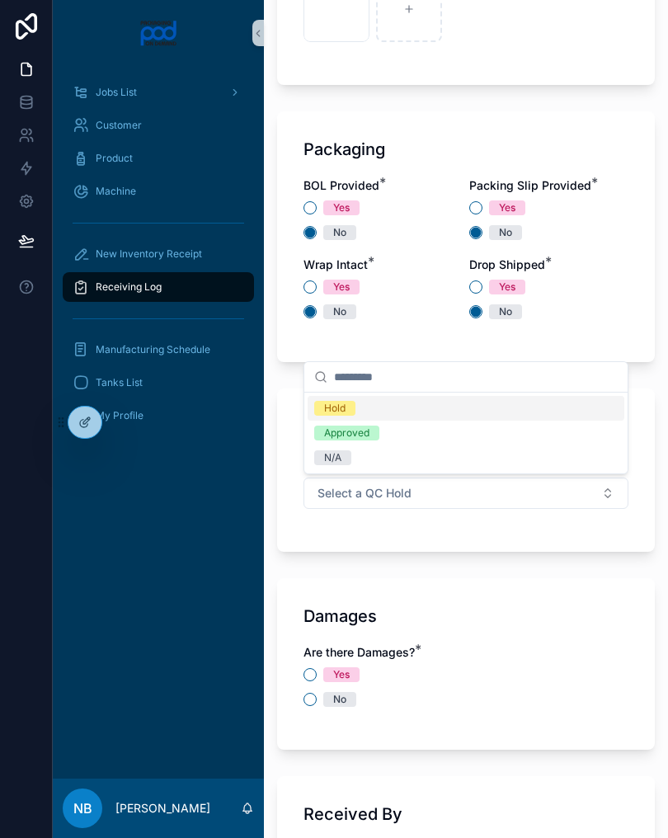
click at [369, 454] on div "N/A" at bounding box center [466, 457] width 317 height 25
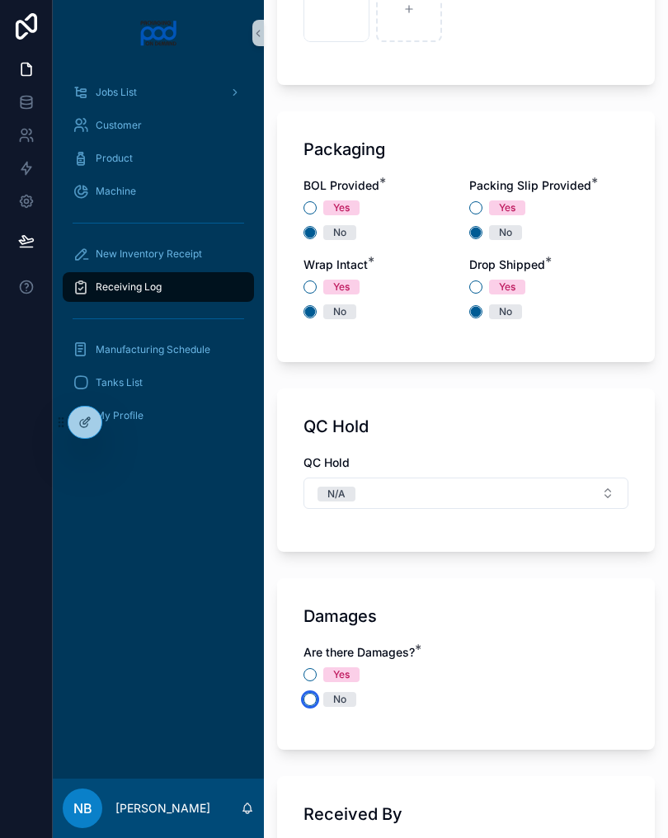
click at [314, 699] on button "No" at bounding box center [309, 699] width 13 height 13
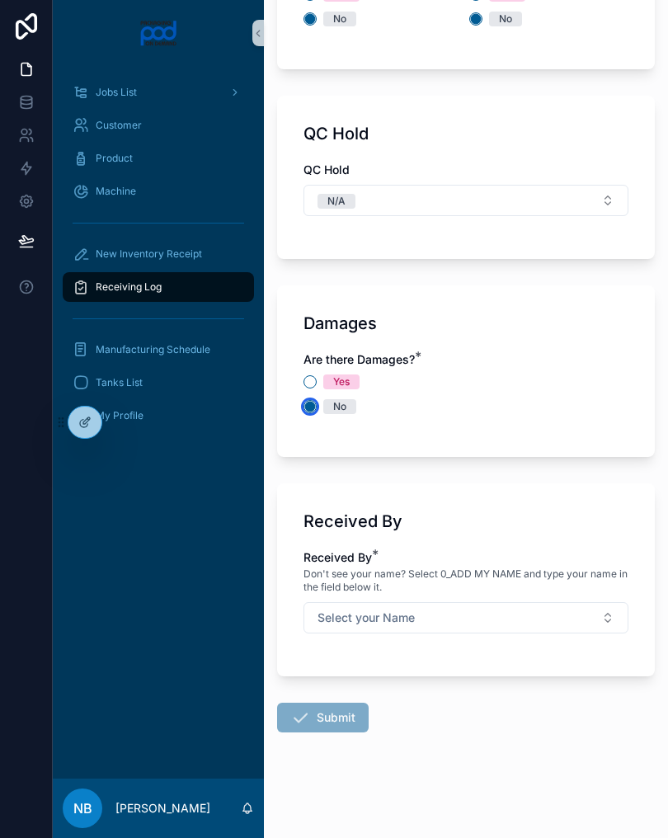
scroll to position [1717, 0]
click at [497, 608] on button "Select your Name" at bounding box center [465, 617] width 325 height 31
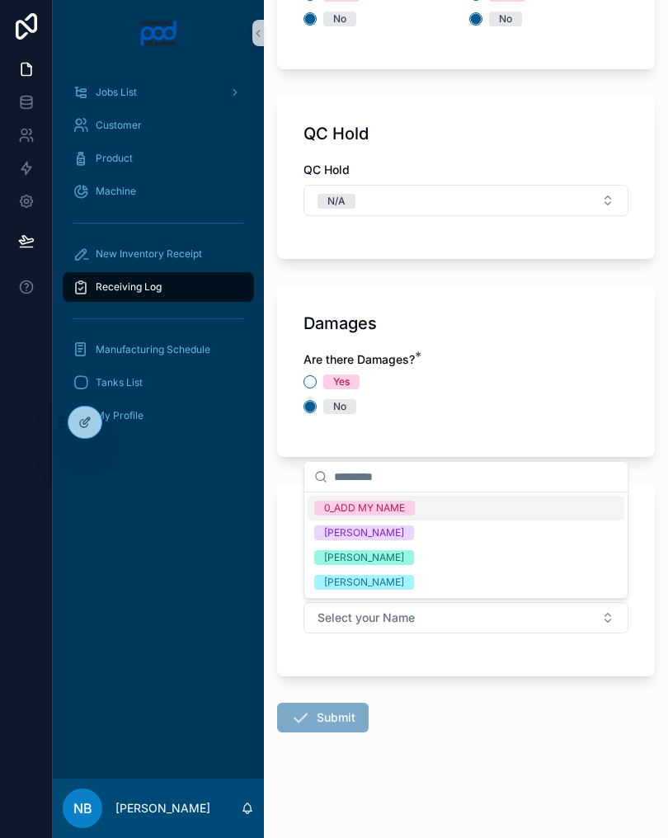
click at [429, 559] on div "[PERSON_NAME]" at bounding box center [466, 557] width 317 height 25
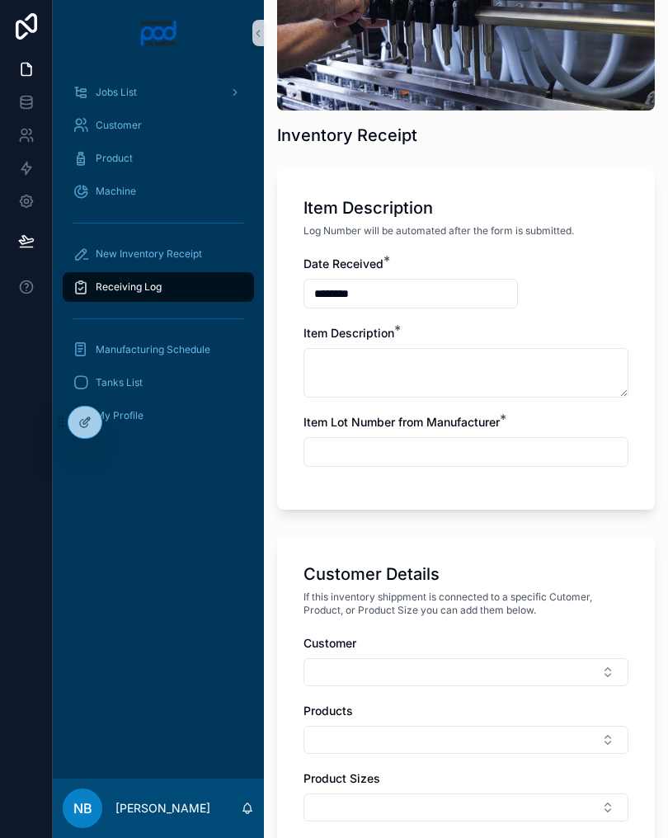
scroll to position [129, 0]
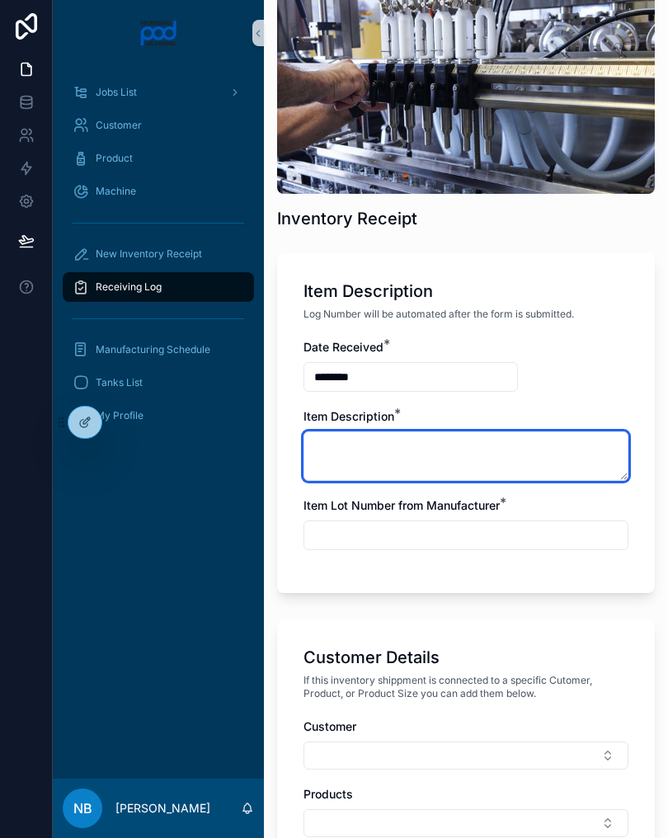
click at [461, 448] on textarea at bounding box center [465, 455] width 325 height 49
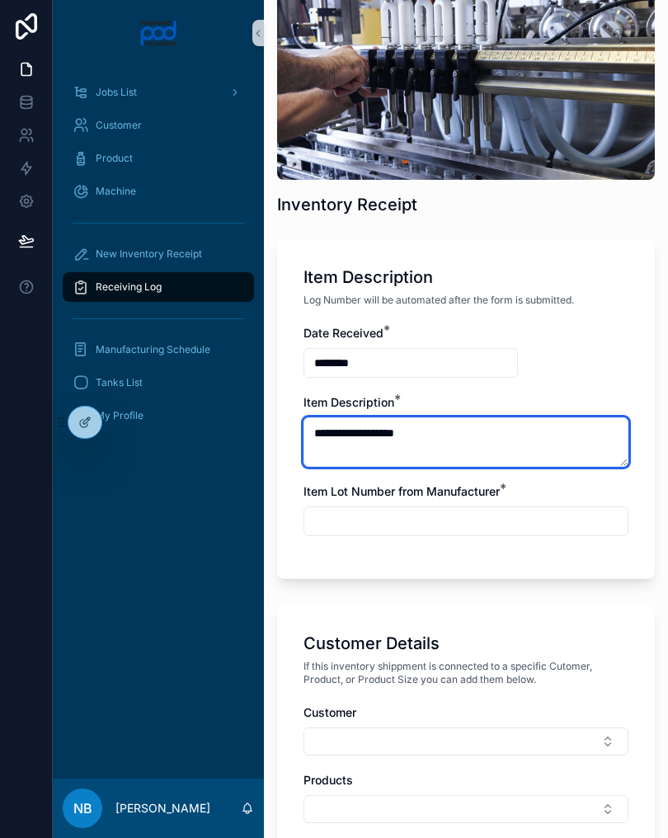
scroll to position [142, 0]
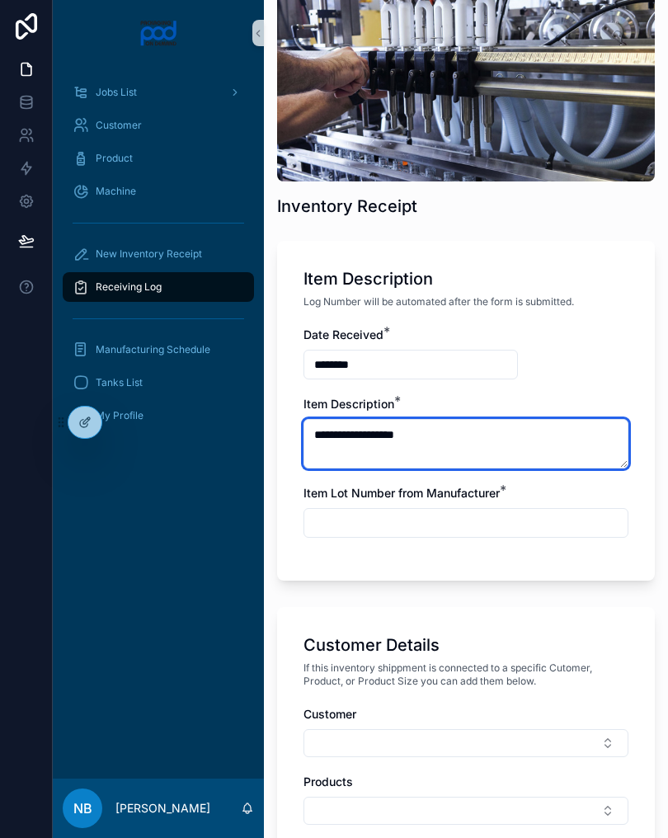
type textarea "**********"
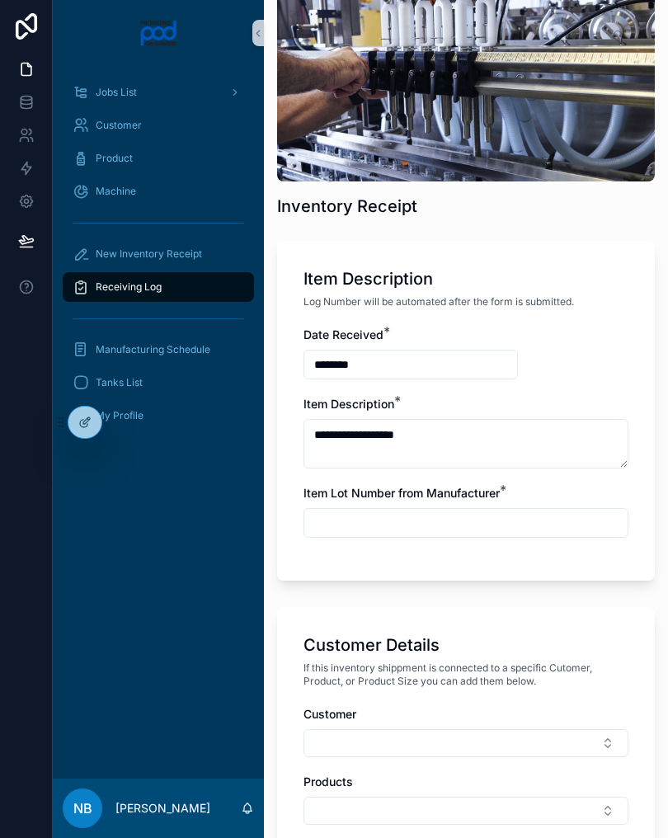
click at [475, 513] on input "text" at bounding box center [465, 522] width 323 height 23
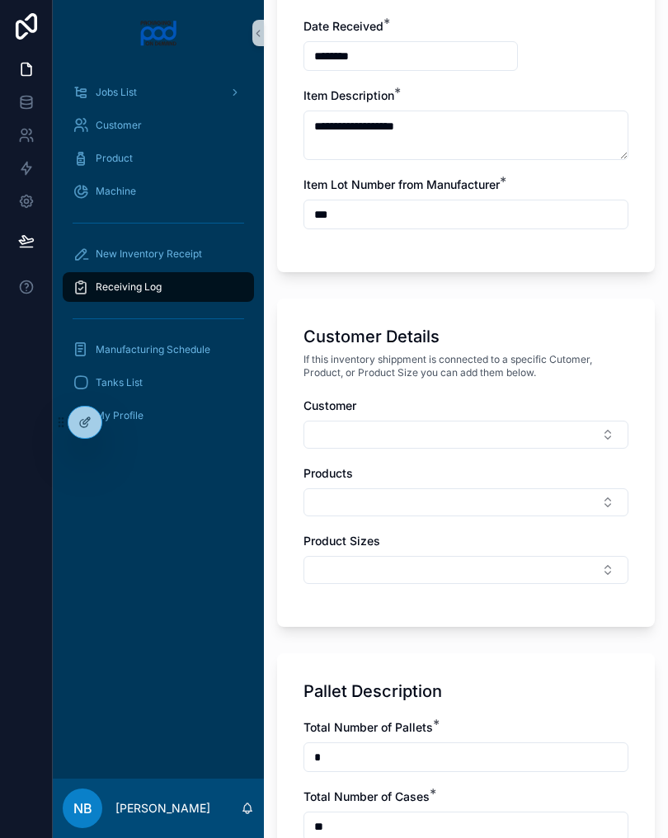
scroll to position [465, 0]
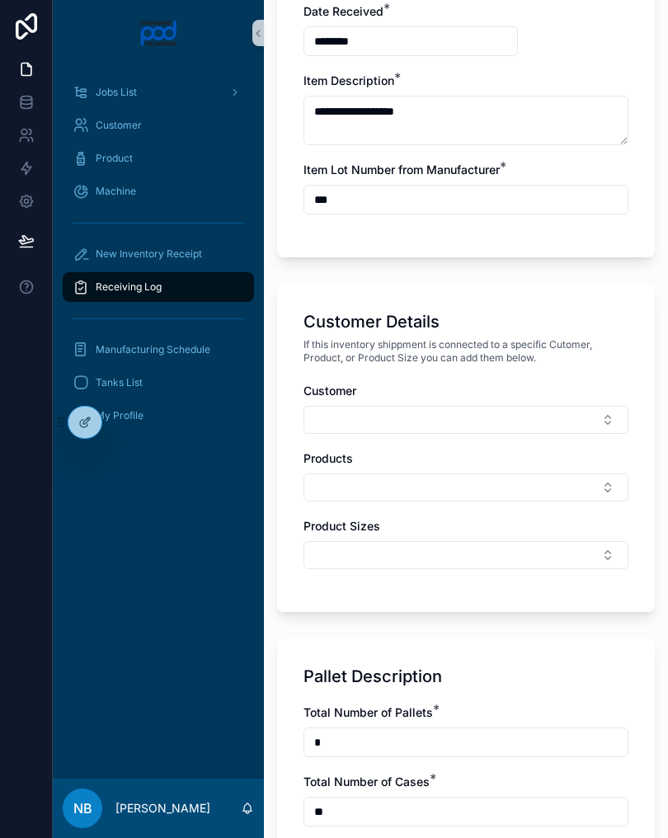
type input "***"
click at [462, 432] on button "Select Button" at bounding box center [465, 420] width 325 height 28
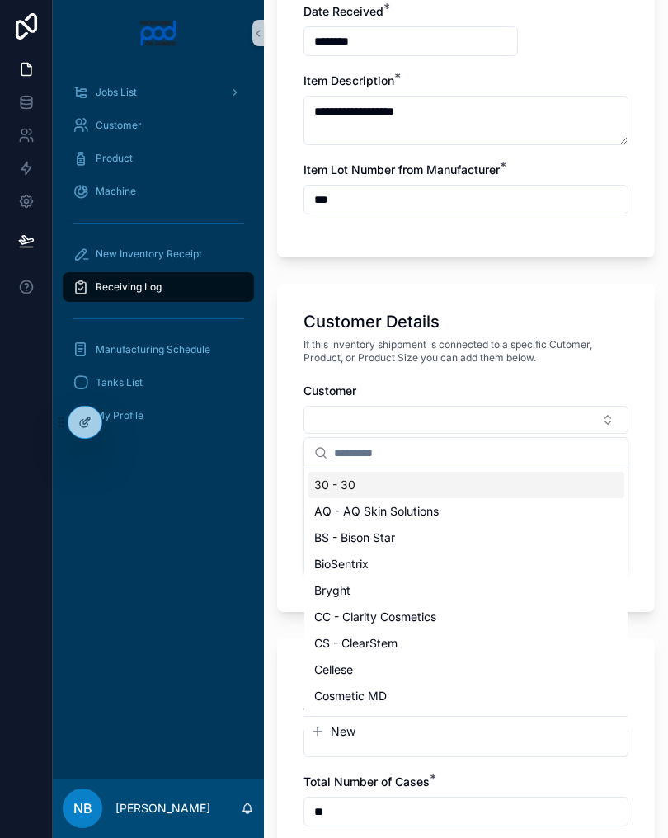
type input "*"
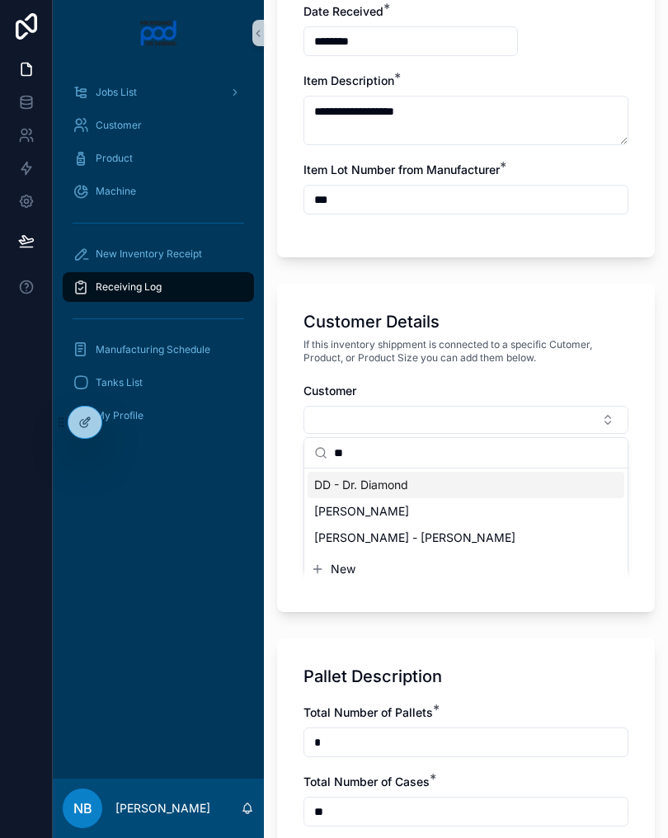
type input "**"
click at [426, 490] on div "DD - Dr. Diamond" at bounding box center [466, 485] width 317 height 26
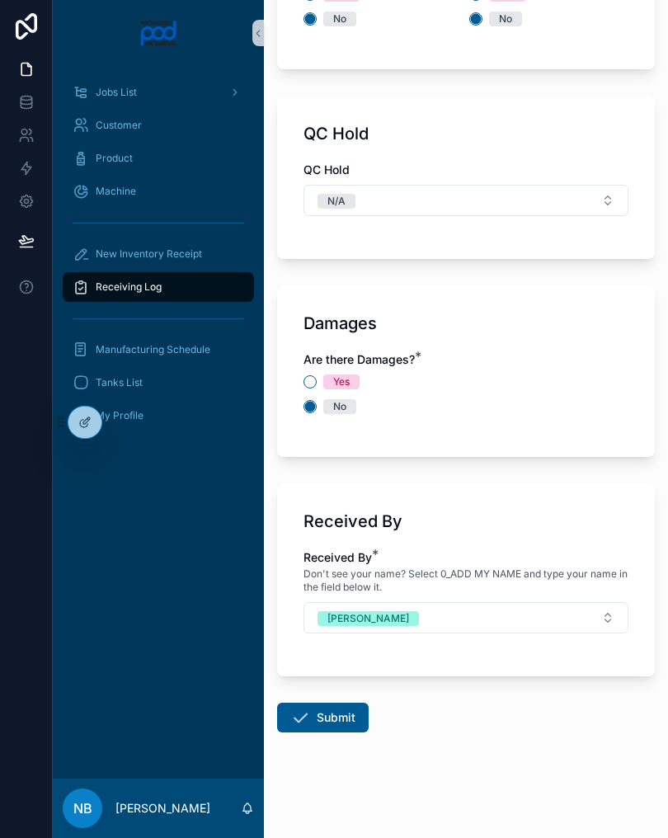
scroll to position [1720, 0]
click at [349, 714] on button "Submit" at bounding box center [323, 718] width 92 height 30
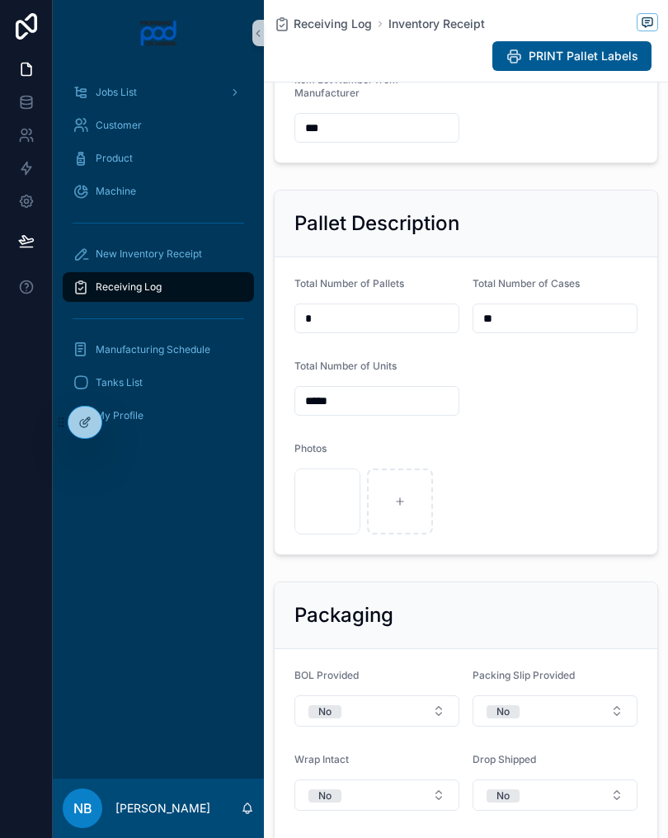
scroll to position [453, 0]
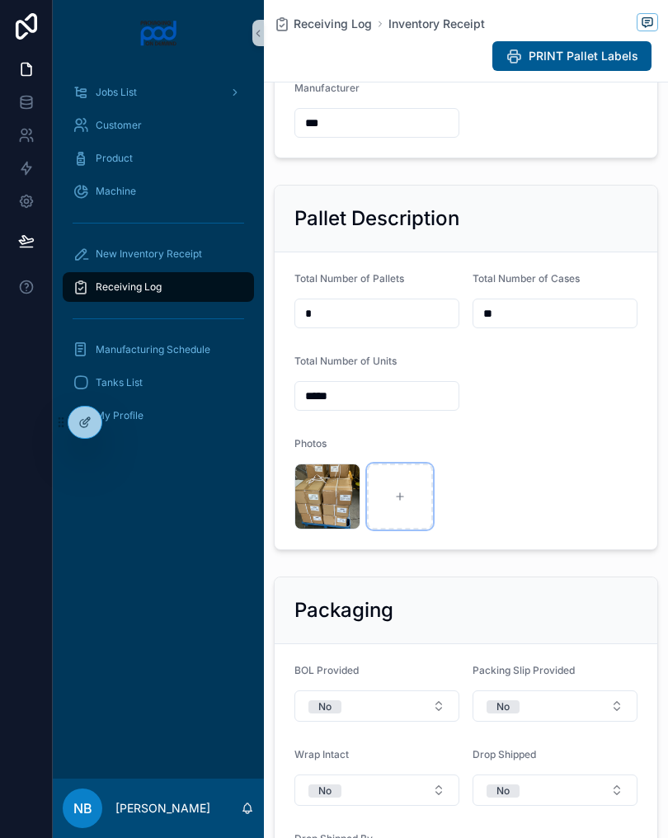
click at [407, 508] on div at bounding box center [400, 496] width 66 height 66
type input "**********"
click at [485, 525] on div at bounding box center [473, 496] width 66 height 66
type input "**********"
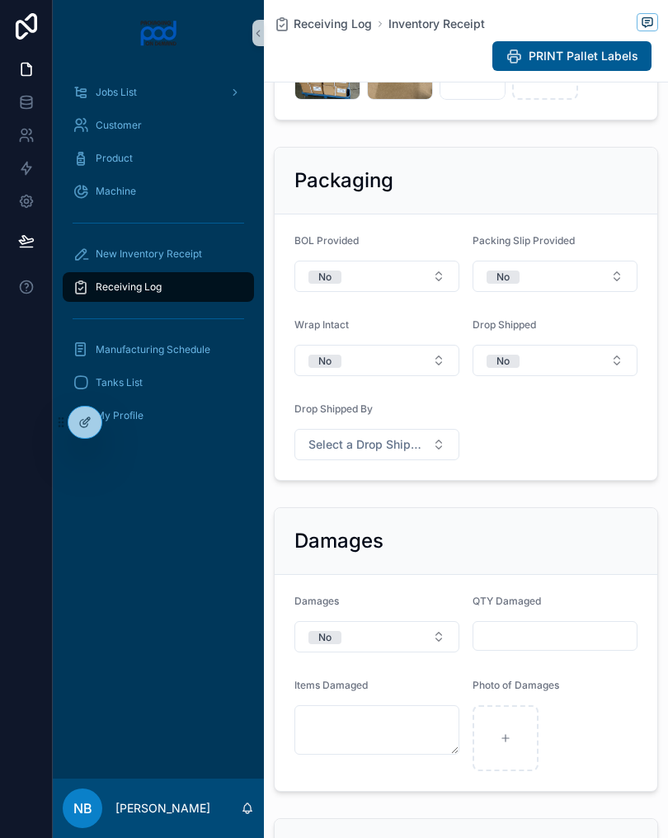
scroll to position [884, 0]
click at [209, 299] on div "Receiving Log" at bounding box center [159, 287] width 172 height 26
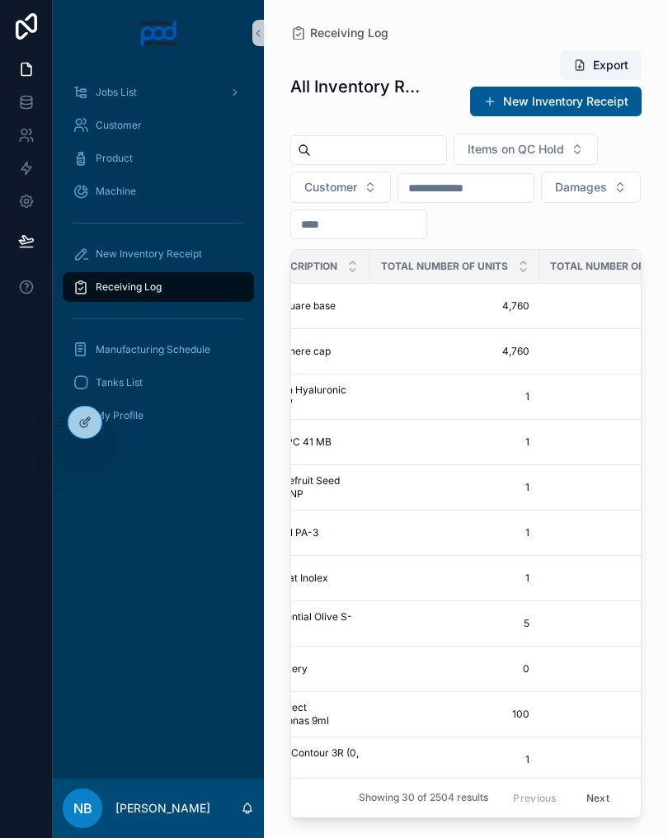
scroll to position [0, 677]
click at [468, 303] on span "4,760" at bounding box center [453, 305] width 149 height 13
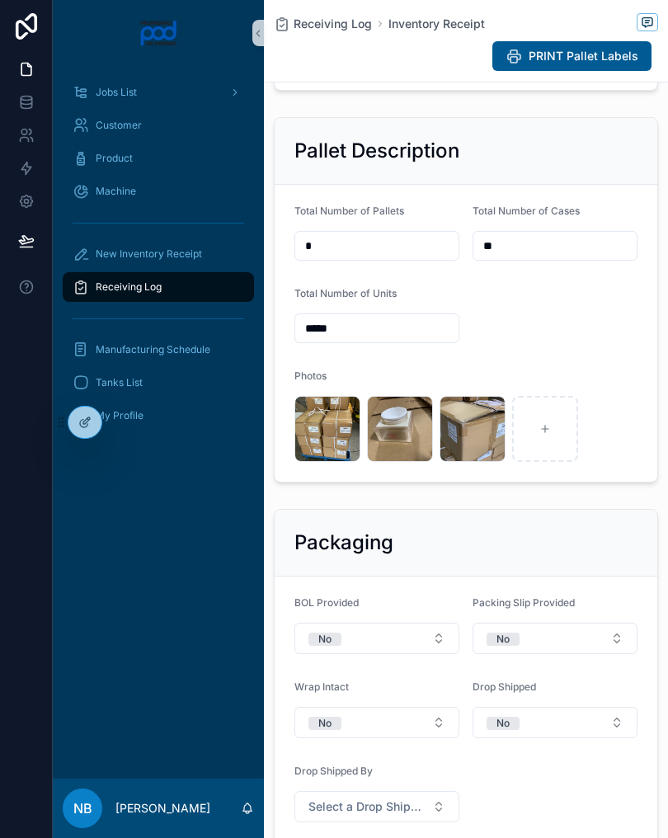
scroll to position [553, 0]
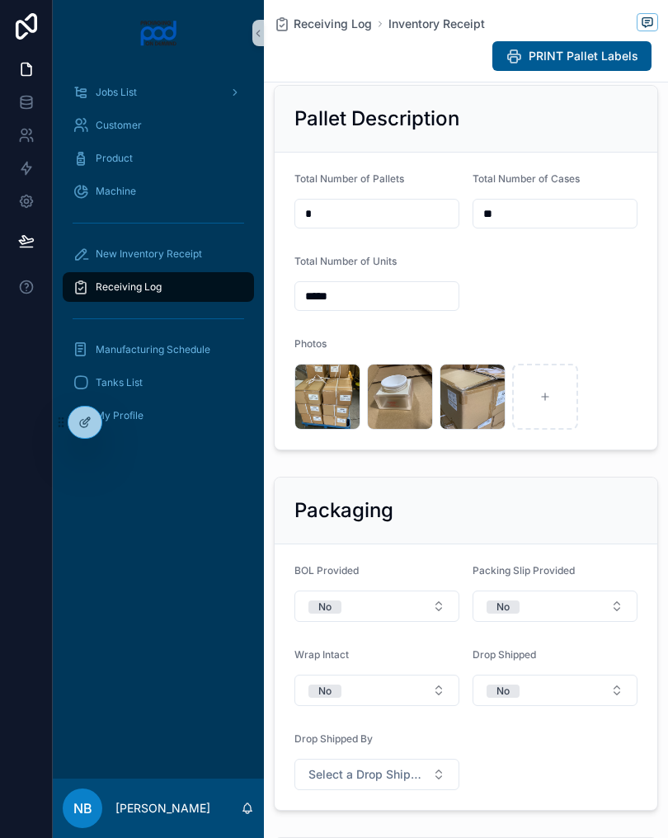
click at [221, 285] on div "Receiving Log" at bounding box center [159, 287] width 172 height 26
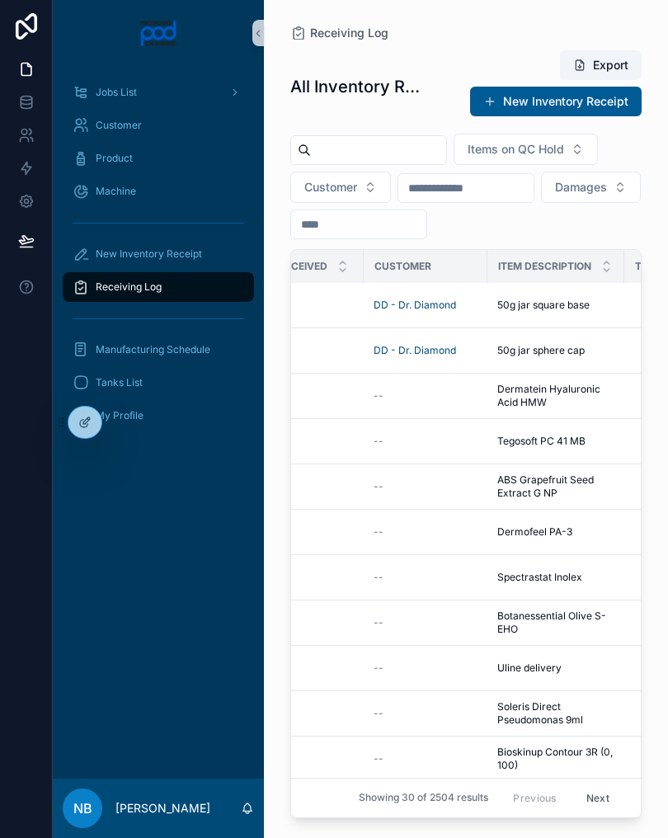
scroll to position [1, 425]
click at [551, 360] on td "50g jar sphere cap 50g jar sphere cap" at bounding box center [553, 350] width 137 height 45
click at [573, 346] on span "50g jar sphere cap" at bounding box center [538, 350] width 87 height 13
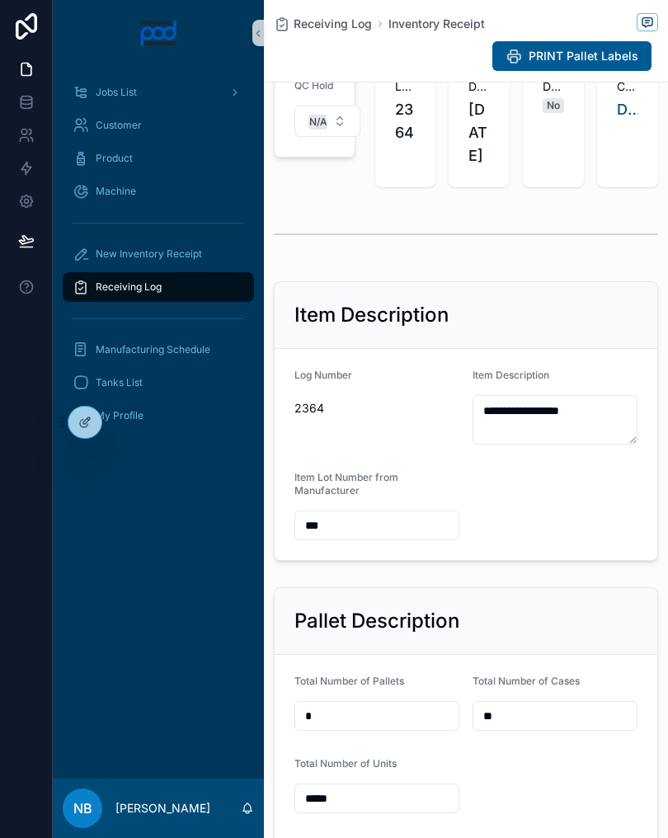
scroll to position [97, 0]
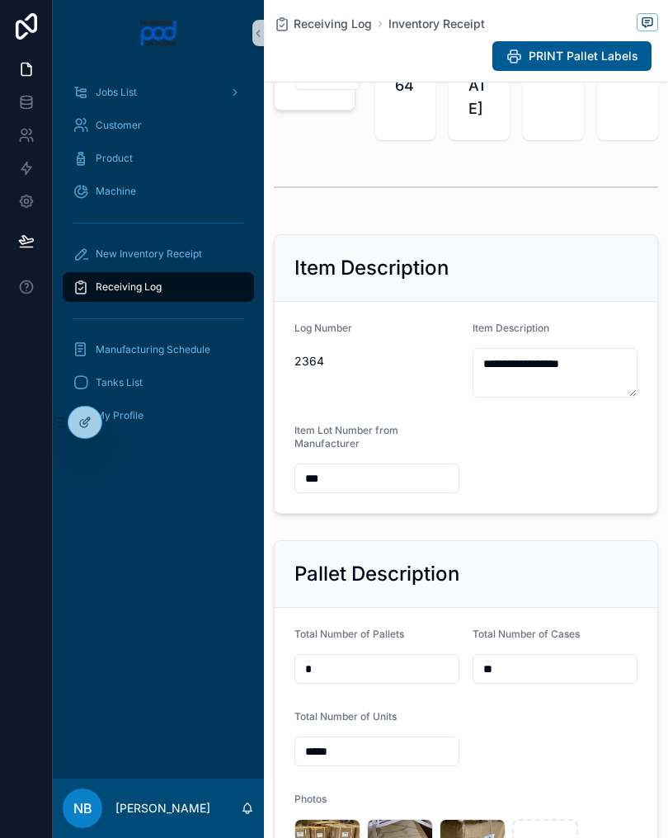
click at [371, 763] on input "*****" at bounding box center [376, 751] width 163 height 23
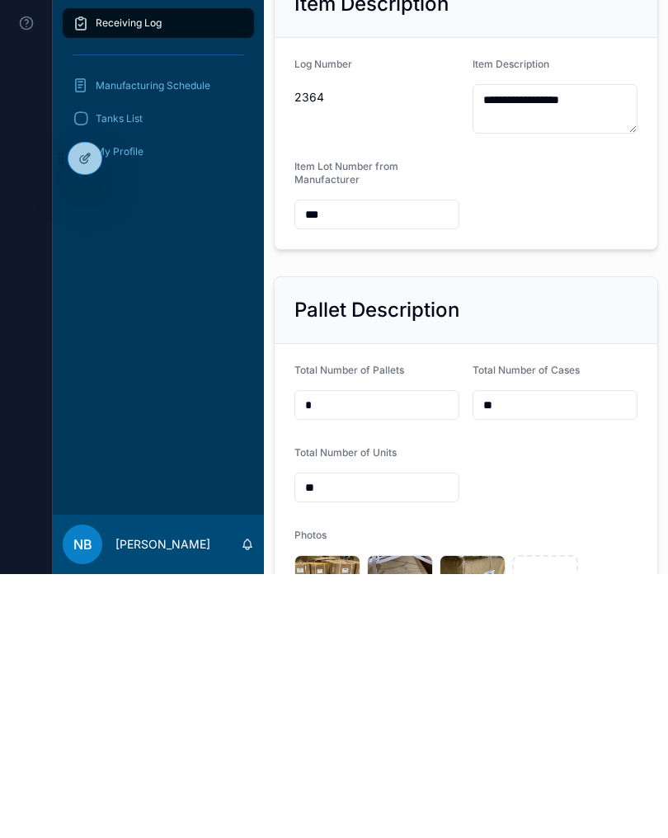
type input "*"
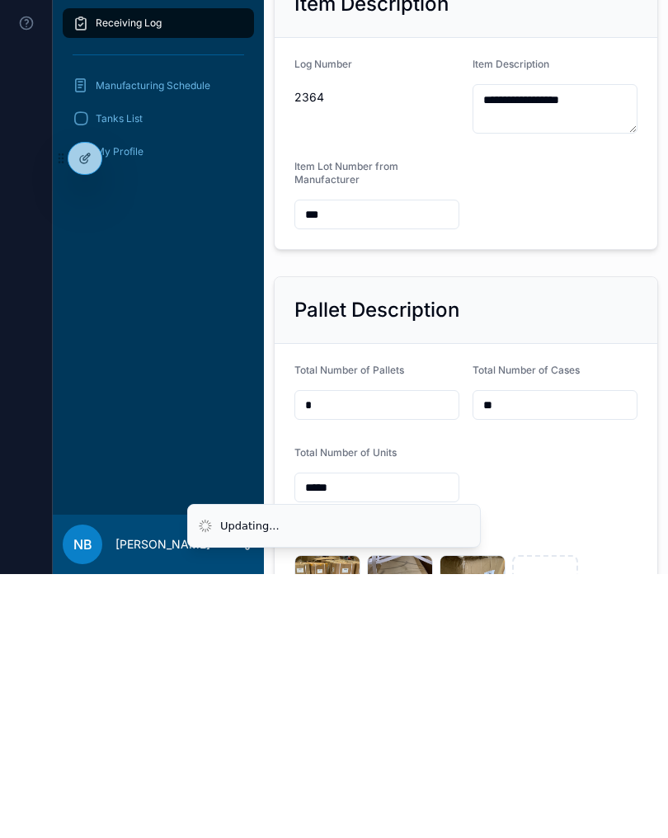
type input "******"
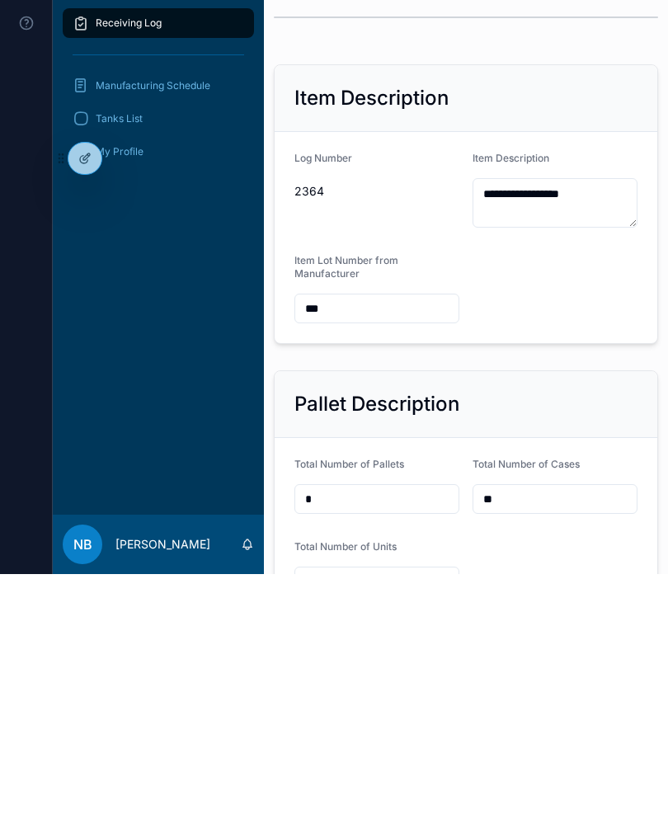
scroll to position [4, 0]
click at [535, 750] on input "**" at bounding box center [554, 761] width 163 height 23
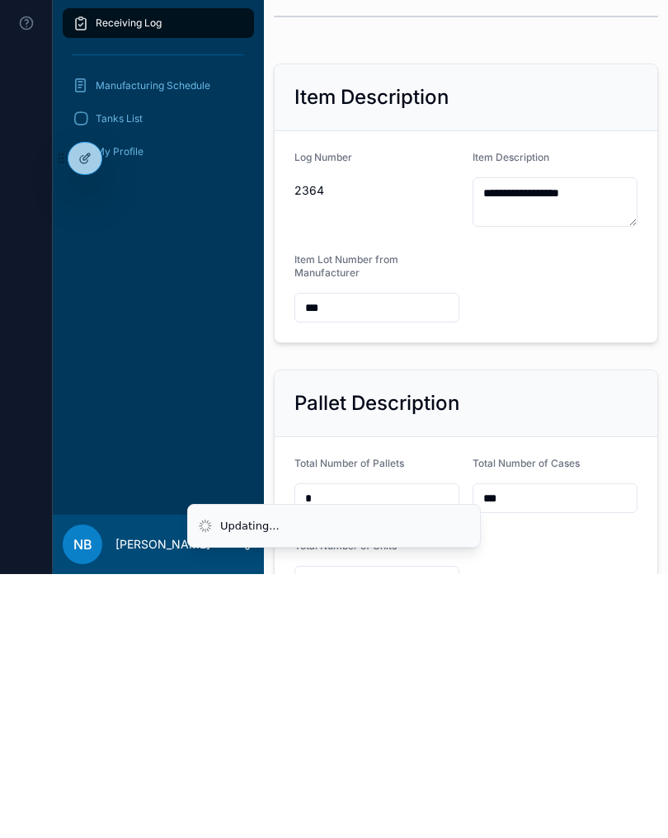
type input "**"
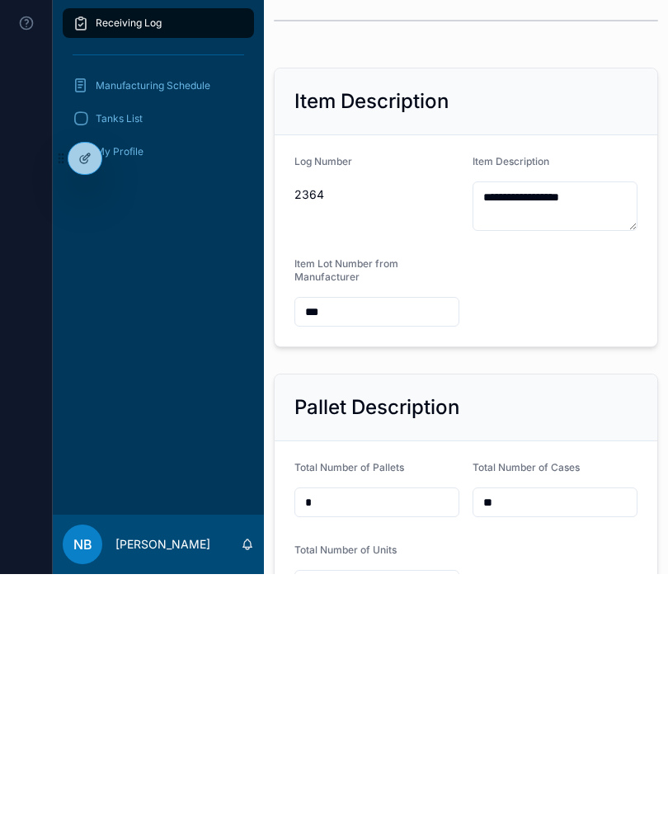
scroll to position [0, 0]
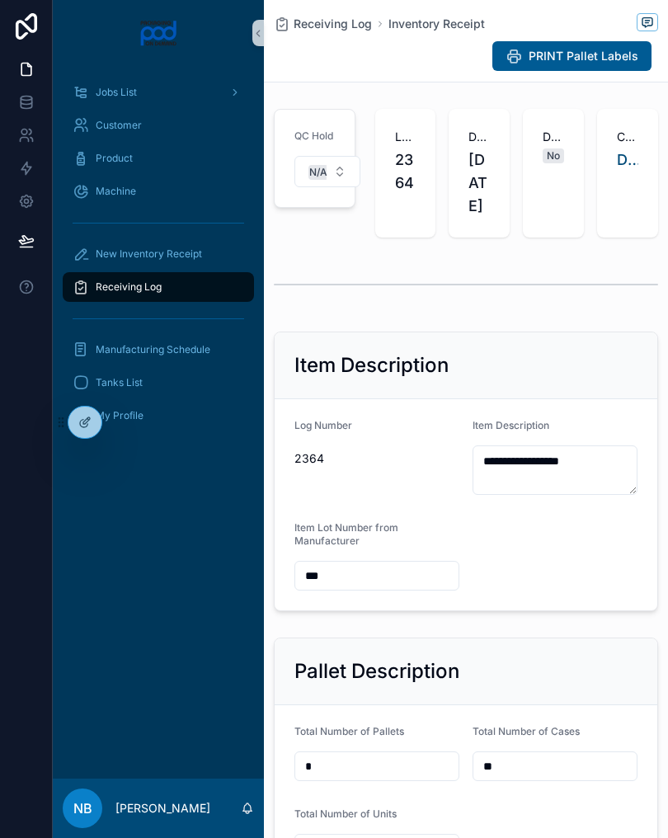
click at [189, 298] on div "Receiving Log" at bounding box center [159, 287] width 172 height 26
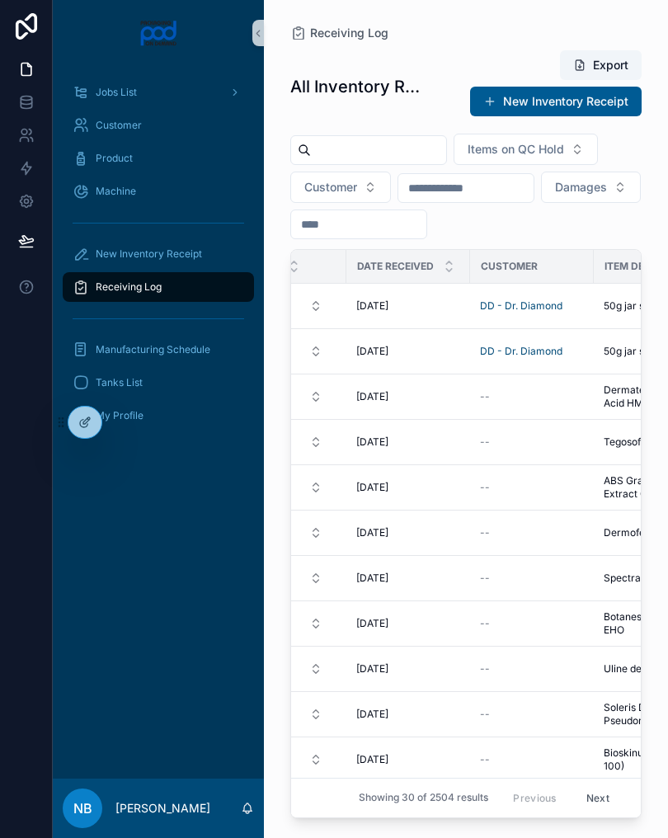
scroll to position [0, 318]
click at [622, 350] on span "50g jar sphere cap" at bounding box center [644, 351] width 87 height 13
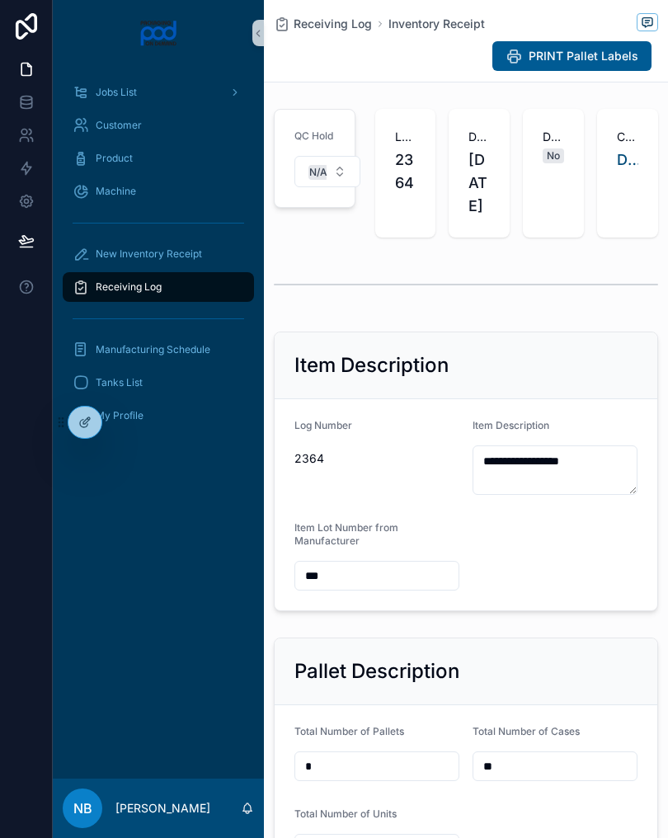
click at [192, 292] on div "Receiving Log" at bounding box center [159, 287] width 172 height 26
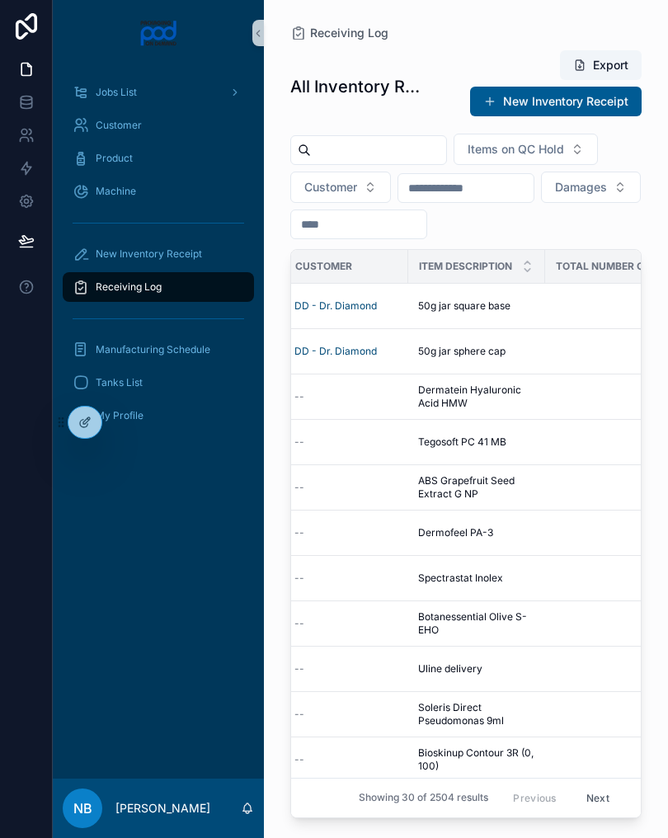
scroll to position [0, 500]
click at [533, 310] on div "50g jar square base 50g jar square base" at bounding box center [478, 305] width 117 height 13
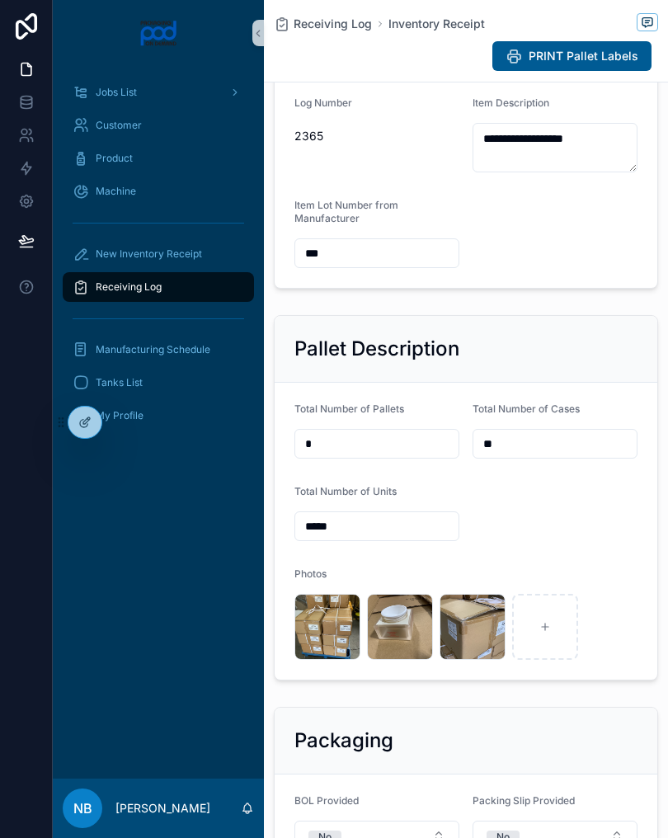
scroll to position [344, 0]
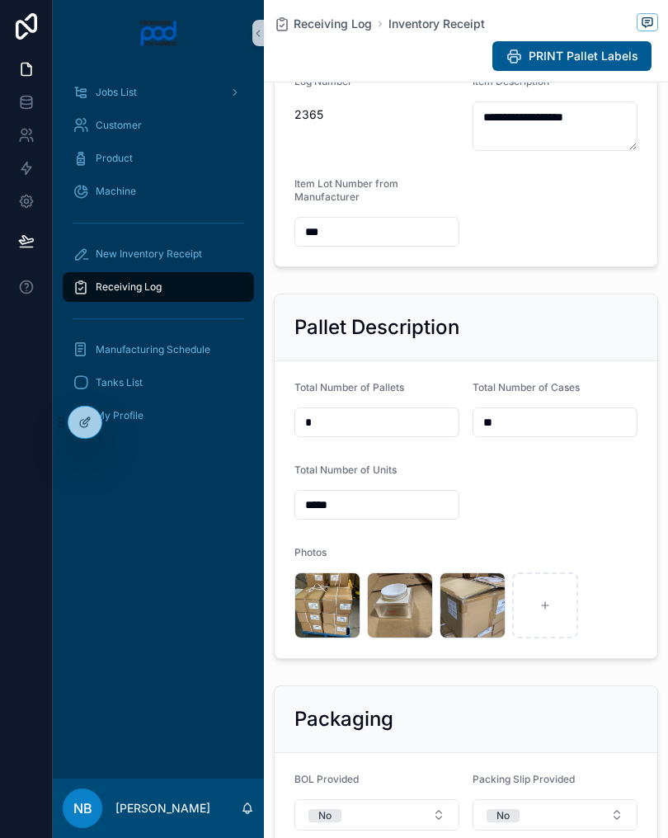
click at [381, 516] on input "*****" at bounding box center [376, 504] width 163 height 23
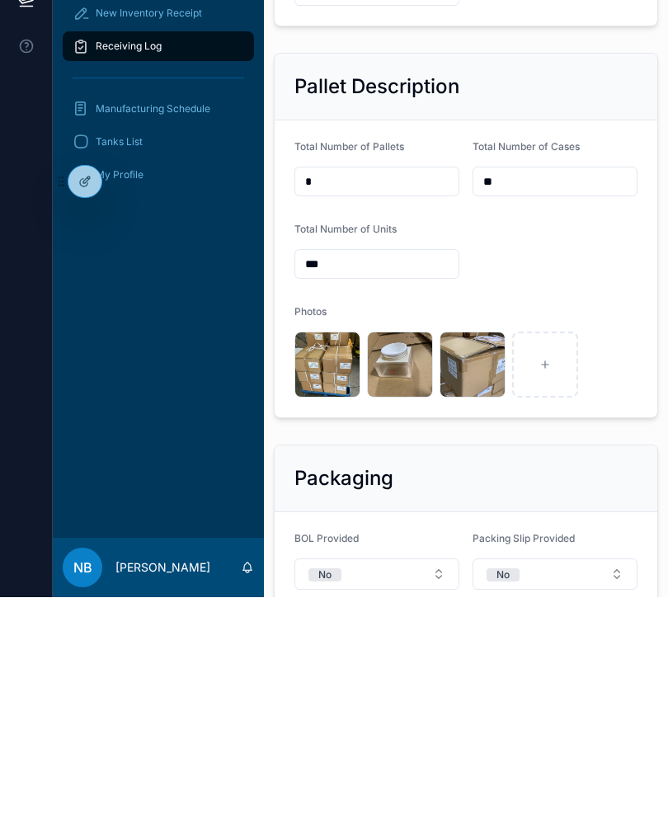
type input "*****"
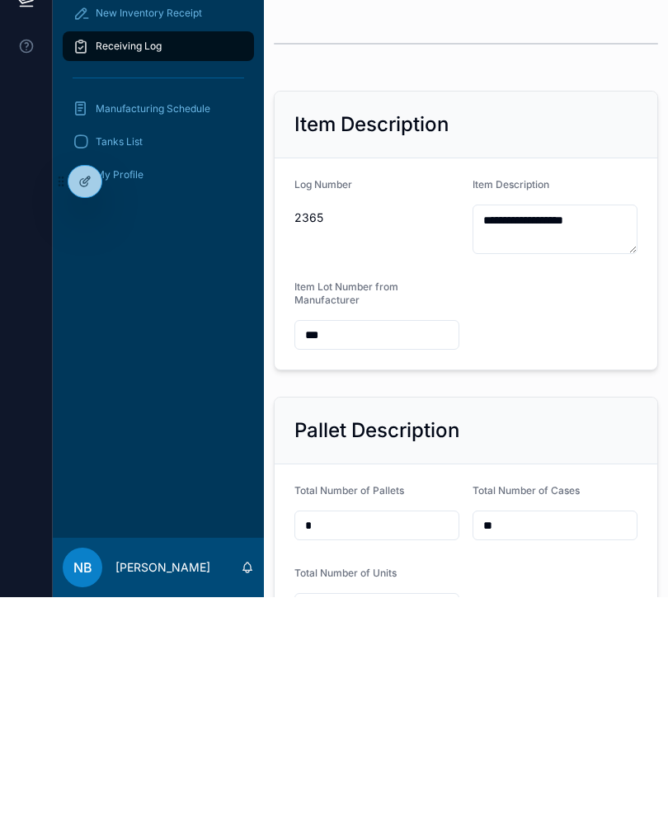
scroll to position [0, 0]
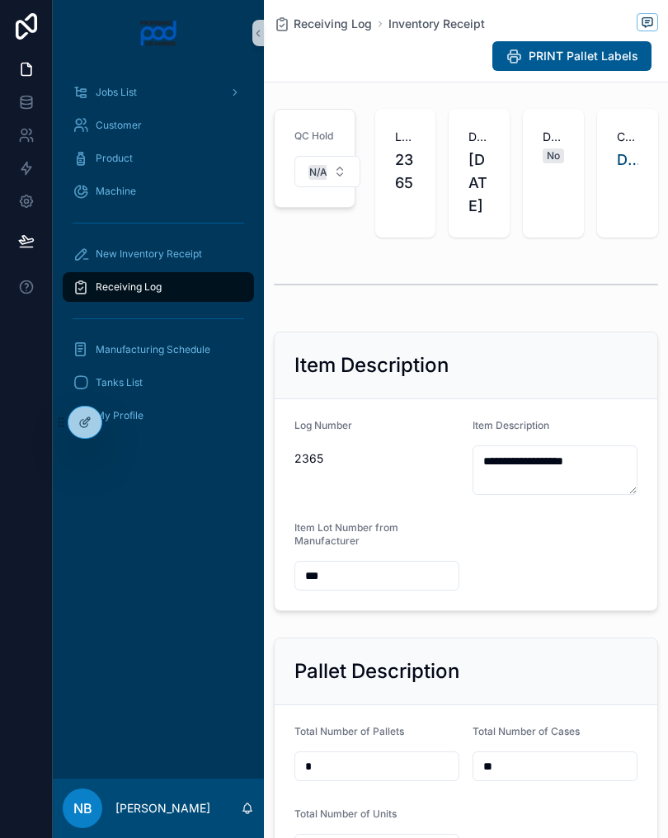
click at [208, 289] on div "Receiving Log" at bounding box center [159, 287] width 172 height 26
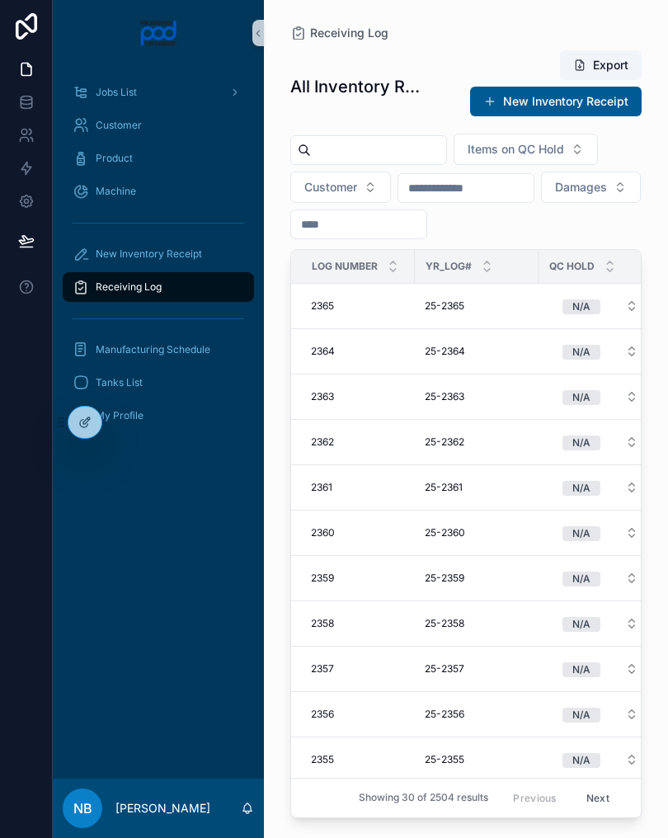
click at [216, 280] on div "Receiving Log" at bounding box center [159, 287] width 172 height 26
click at [358, 153] on input "text" at bounding box center [378, 150] width 135 height 23
type input "****"
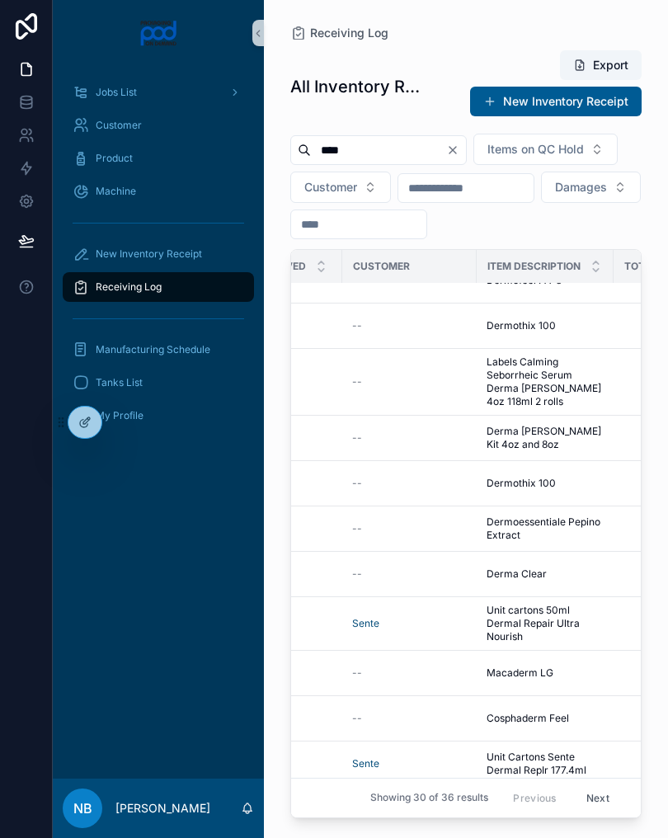
scroll to position [76, 445]
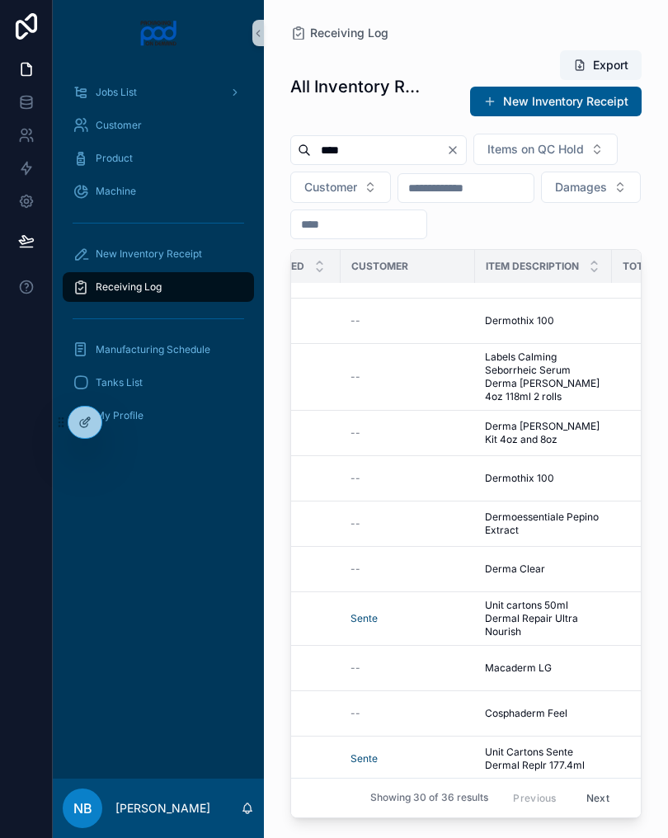
click at [593, 446] on span "Derma [PERSON_NAME] Kit 4oz and 8oz" at bounding box center [543, 433] width 117 height 26
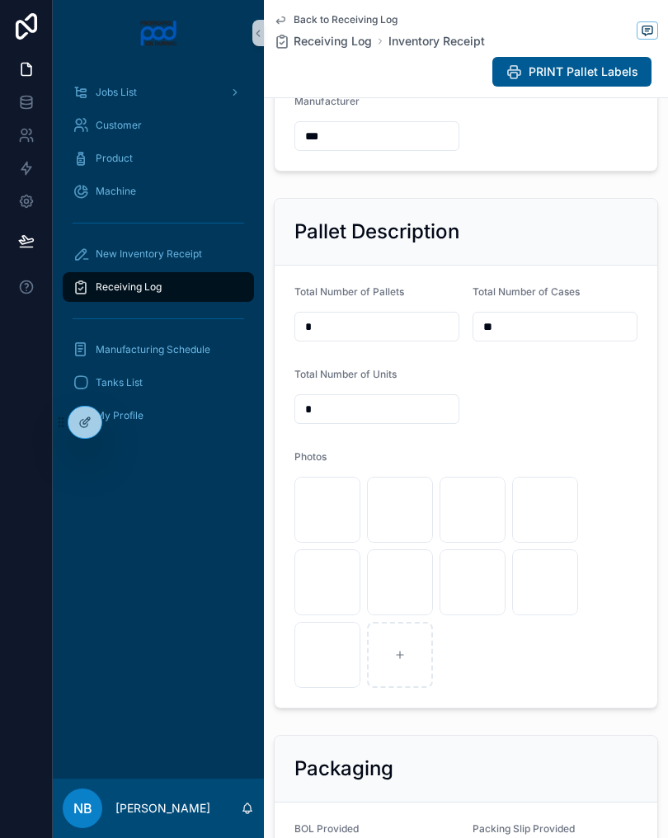
scroll to position [457, 0]
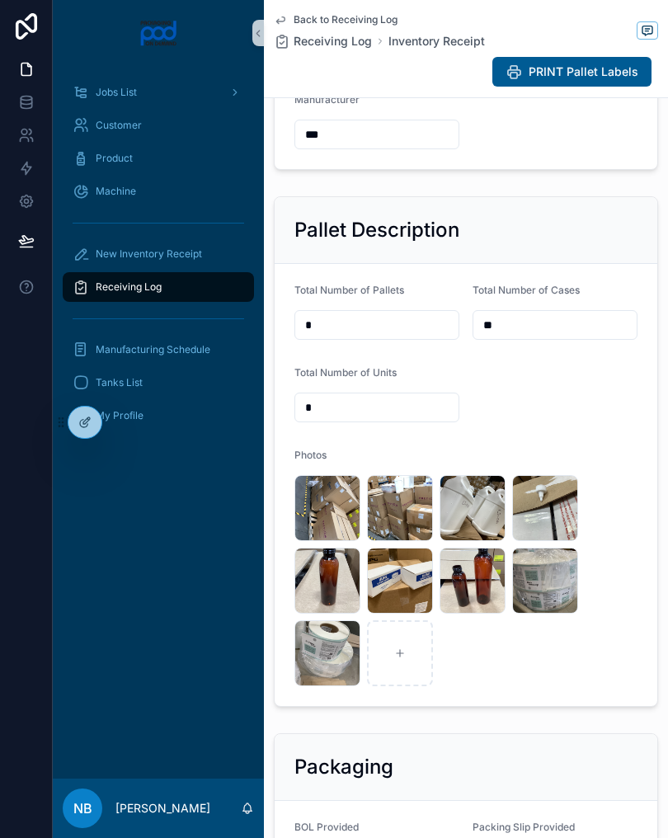
click at [200, 266] on div "New Inventory Receipt" at bounding box center [159, 254] width 172 height 26
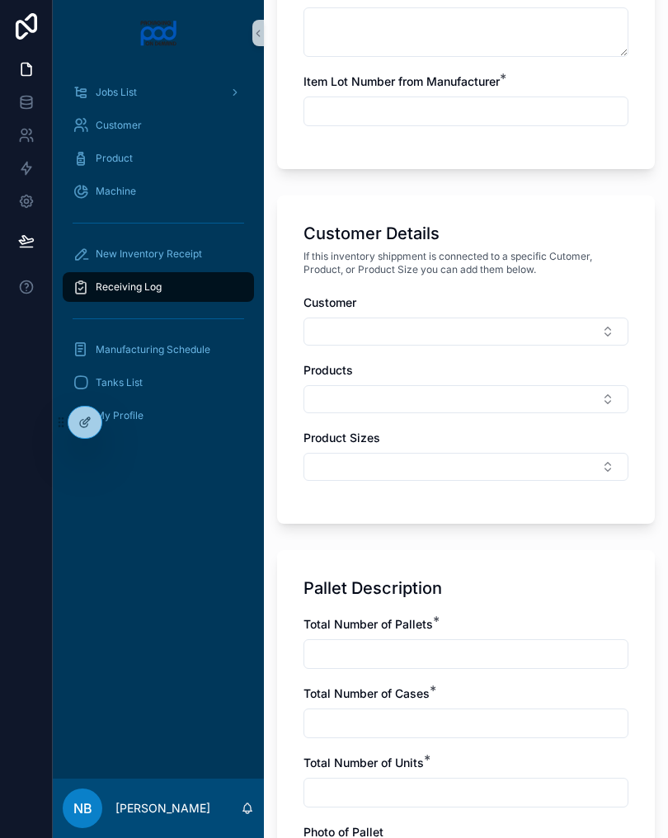
scroll to position [575, 0]
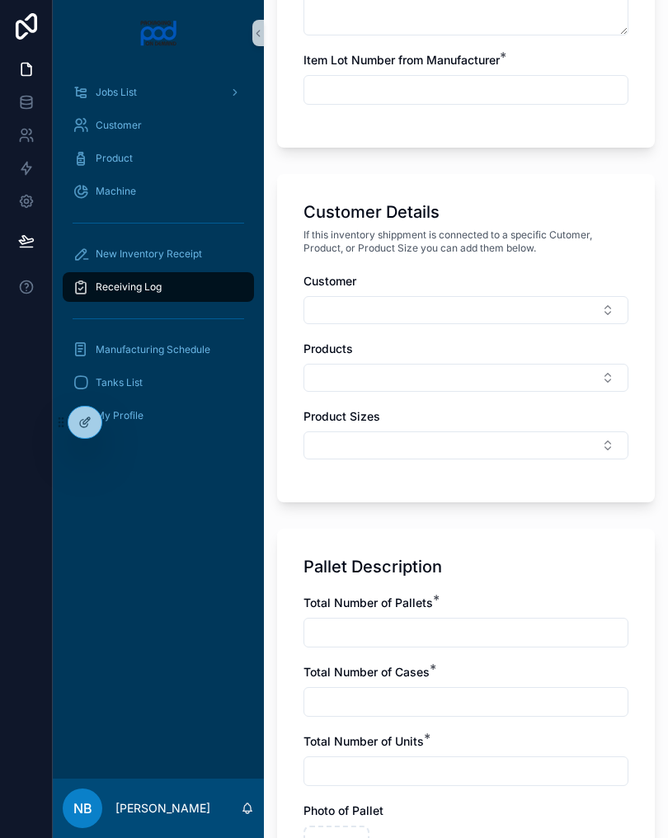
click at [216, 288] on div "Receiving Log" at bounding box center [159, 287] width 172 height 26
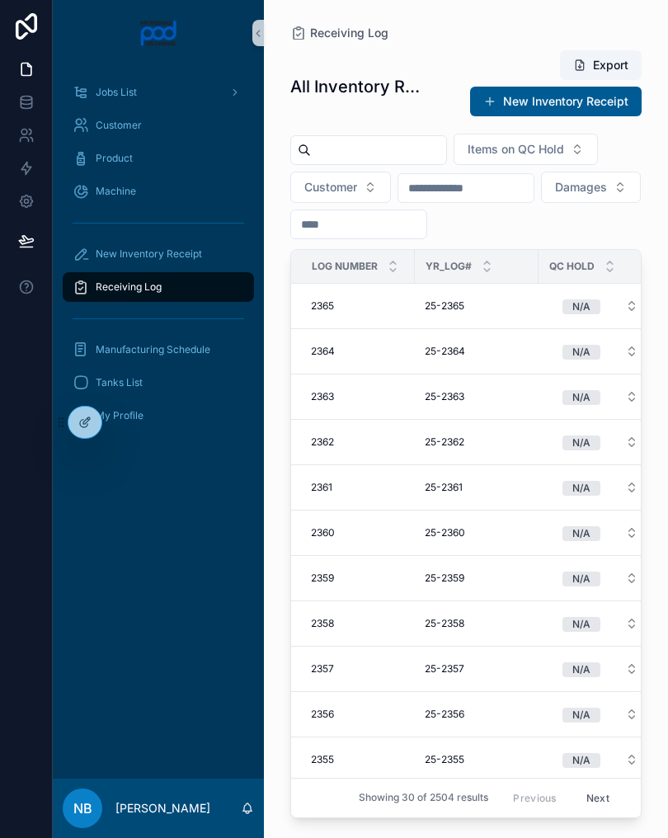
click at [406, 142] on input "text" at bounding box center [378, 150] width 135 height 23
type input "****"
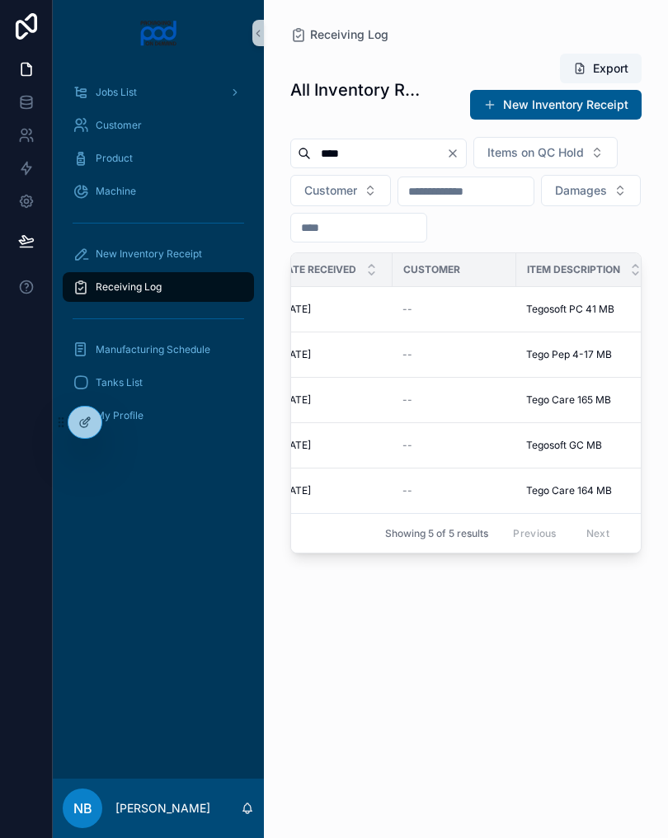
scroll to position [0, 409]
click at [572, 316] on span "Tegosoft PC 41 MB" at bounding box center [555, 309] width 88 height 13
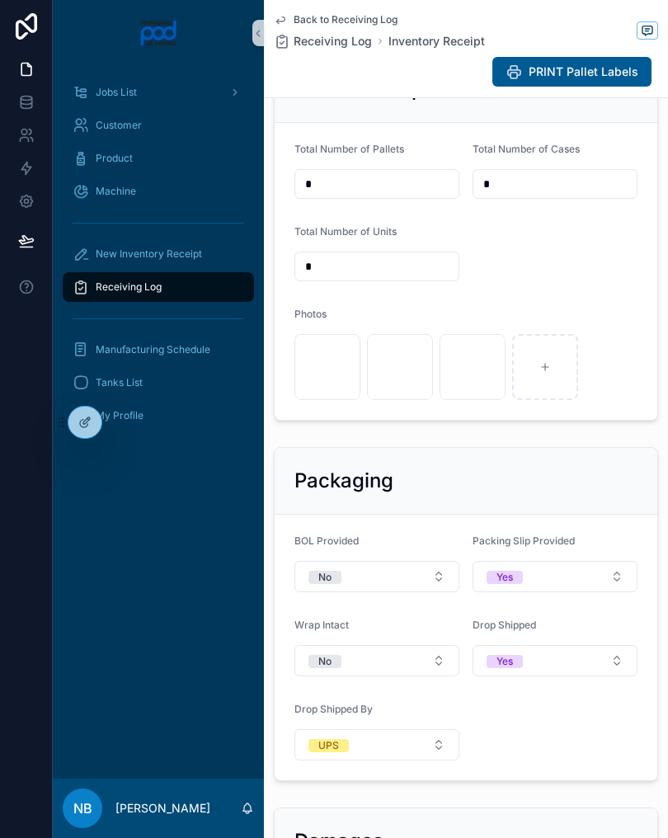
scroll to position [599, 0]
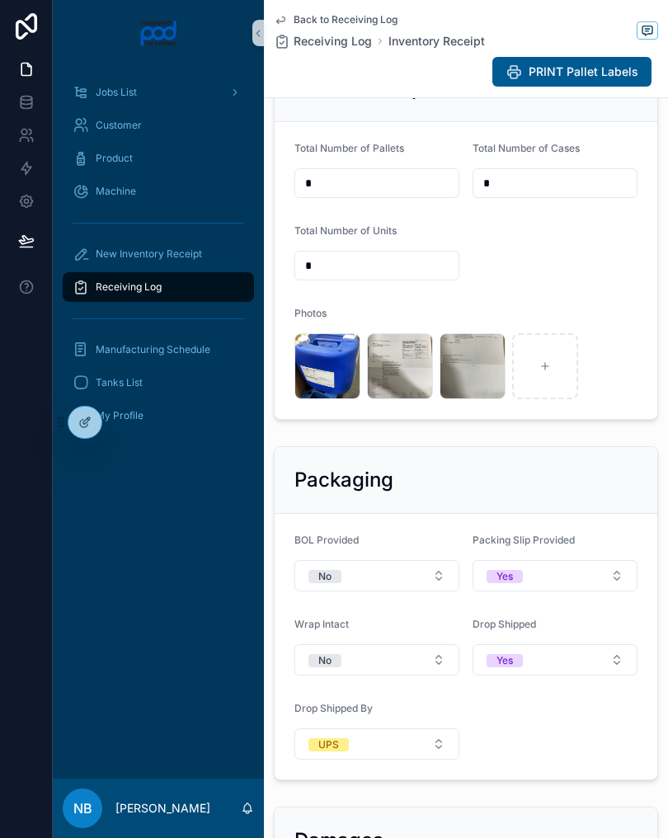
click at [208, 248] on div "New Inventory Receipt" at bounding box center [159, 254] width 172 height 26
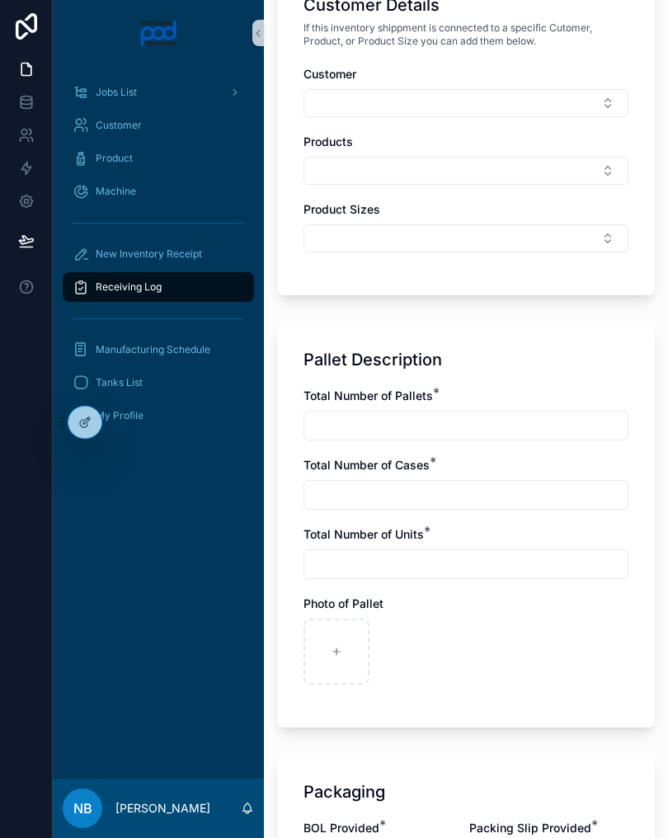
scroll to position [785, 0]
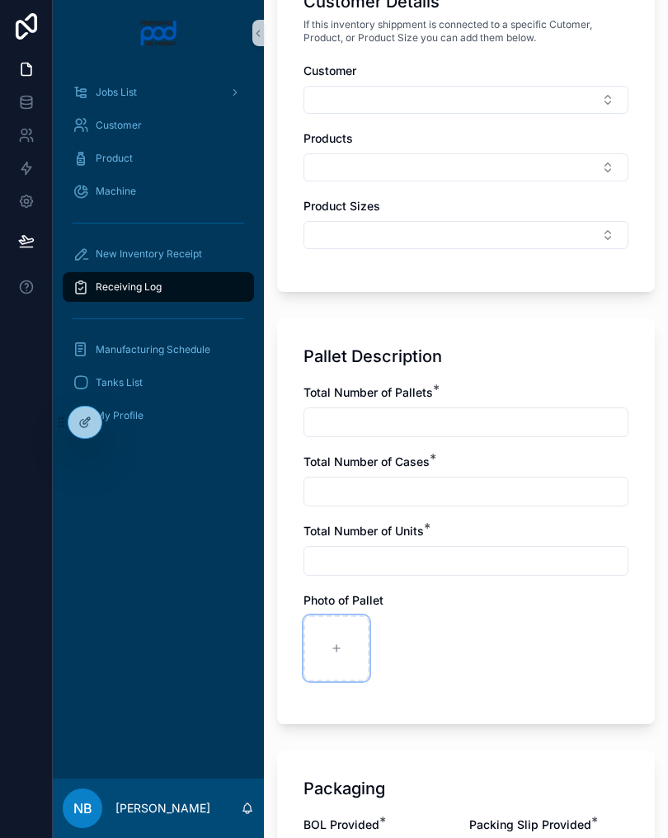
click at [349, 648] on div at bounding box center [336, 648] width 66 height 66
type input "**********"
click at [412, 649] on icon at bounding box center [409, 648] width 12 height 12
type input "**********"
click at [393, 425] on input "text" at bounding box center [465, 422] width 323 height 23
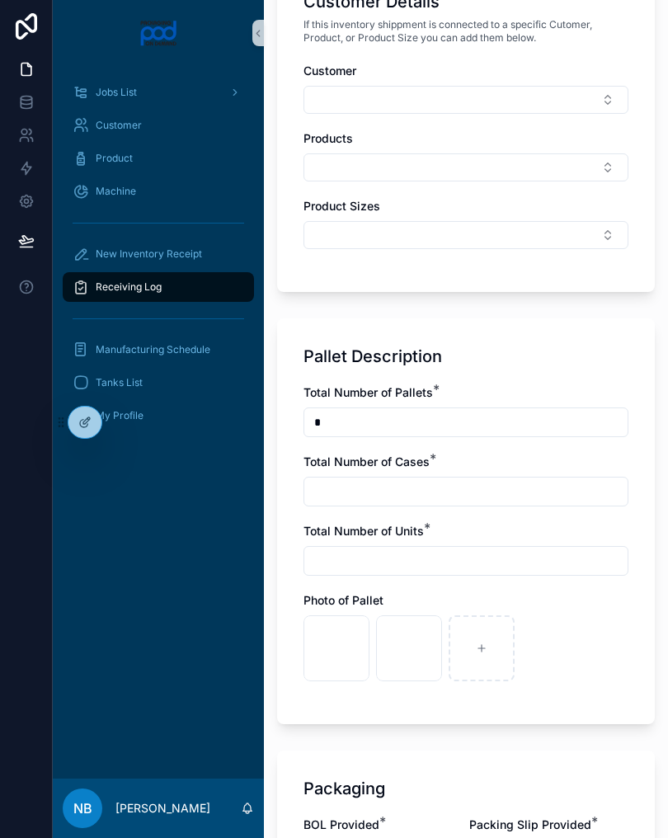
type input "*"
click at [422, 481] on input "text" at bounding box center [465, 491] width 323 height 23
type input "*"
click at [351, 558] on input "text" at bounding box center [465, 560] width 323 height 23
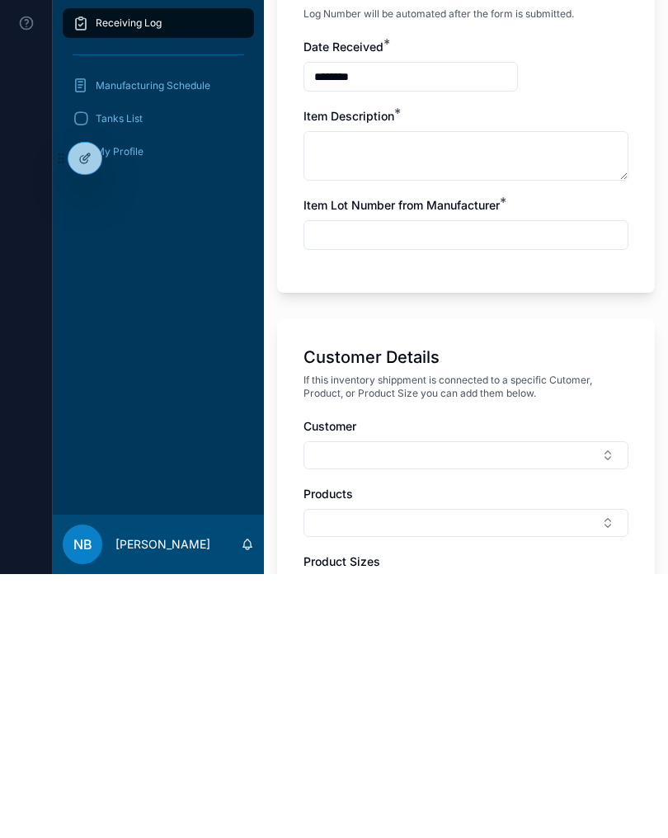
scroll to position [159, 0]
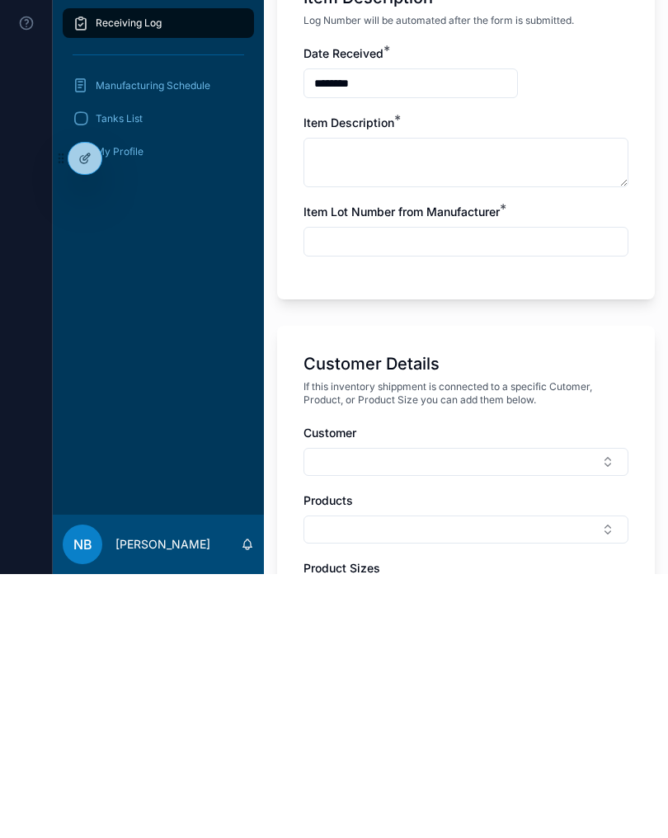
type input "*"
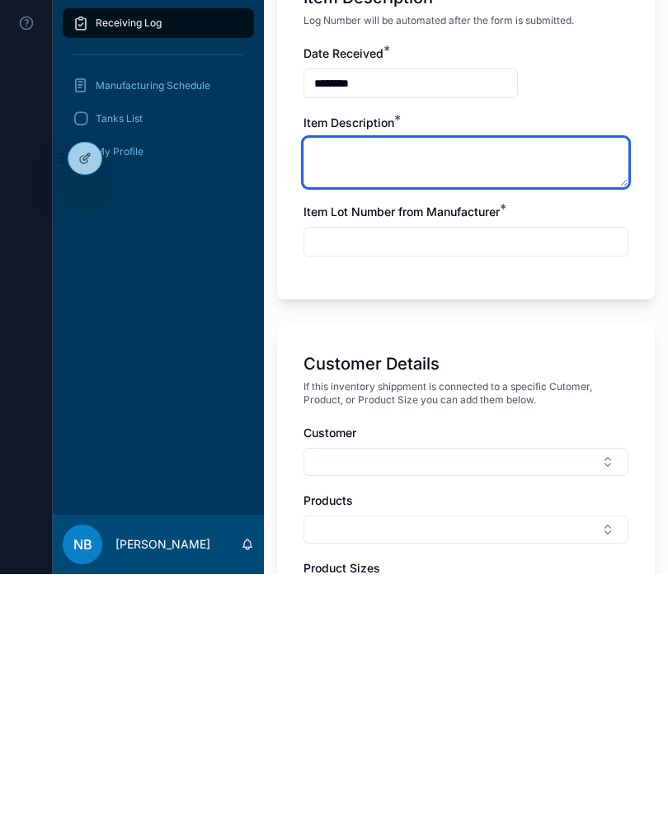
click at [409, 402] on textarea at bounding box center [465, 426] width 325 height 49
type textarea "********"
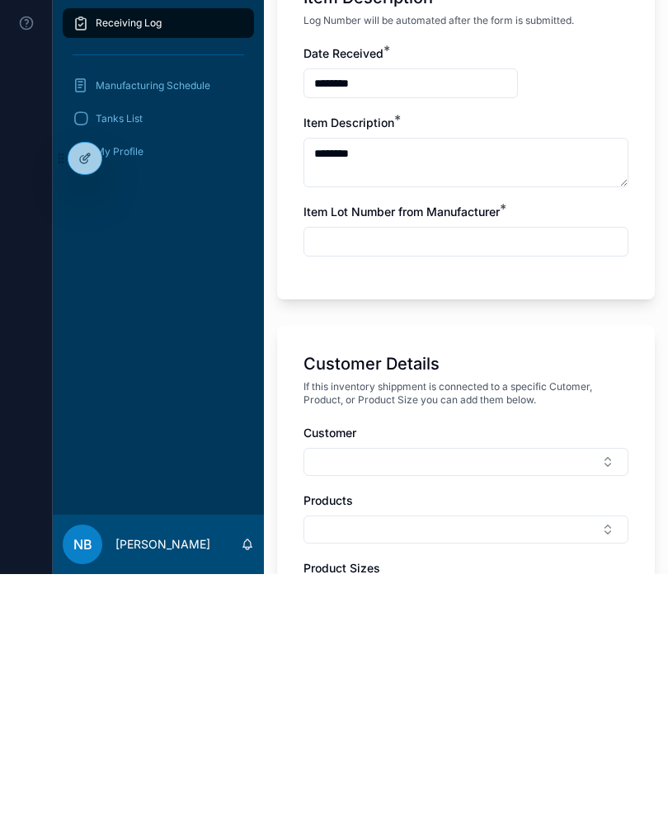
click at [425, 494] on input "text" at bounding box center [465, 505] width 323 height 23
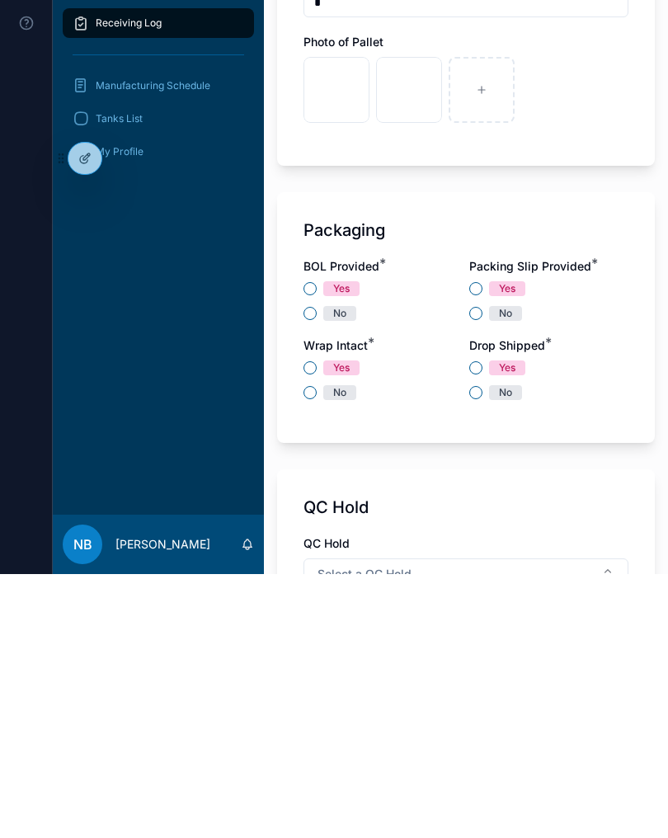
scroll to position [1087, 0]
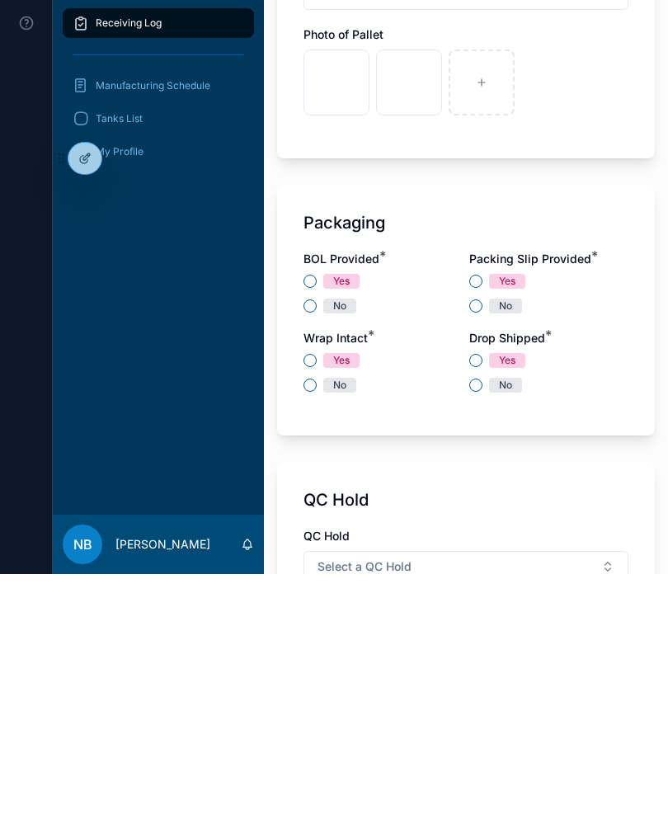
type input "********"
click at [307, 563] on button "No" at bounding box center [309, 569] width 13 height 13
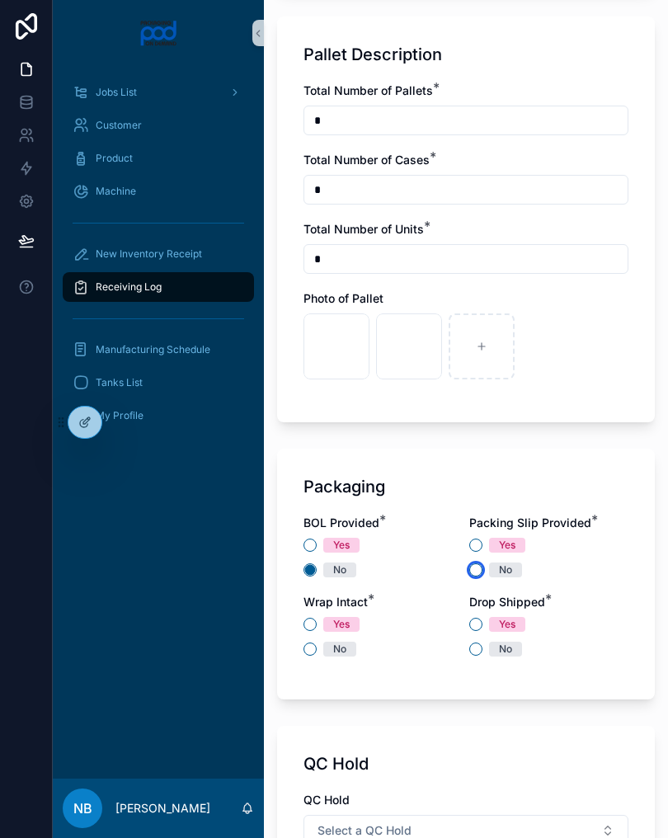
click at [477, 572] on button "No" at bounding box center [475, 569] width 13 height 13
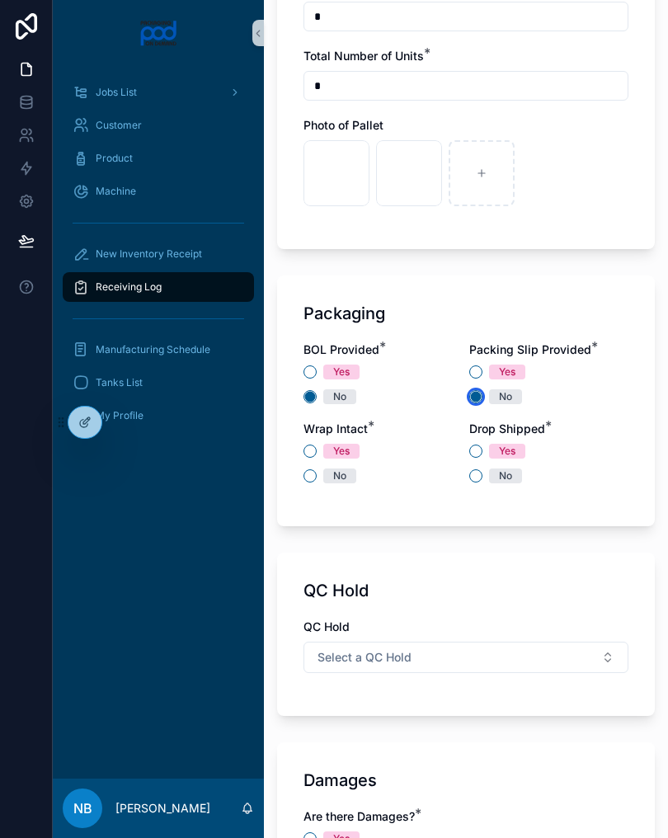
scroll to position [1265, 0]
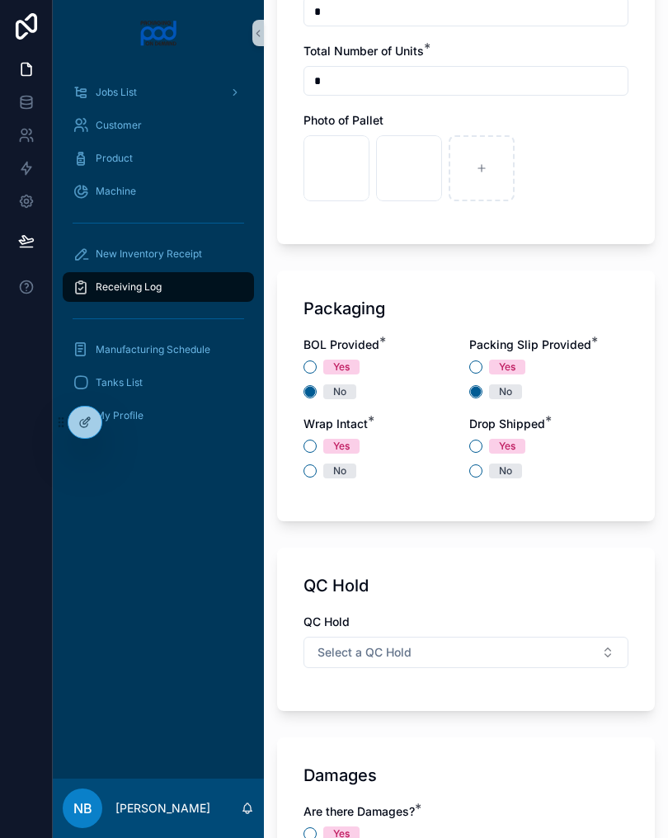
click at [324, 472] on span "No" at bounding box center [339, 470] width 33 height 15
click at [317, 472] on button "No" at bounding box center [309, 470] width 13 height 13
click at [474, 440] on button "Yes" at bounding box center [475, 446] width 13 height 13
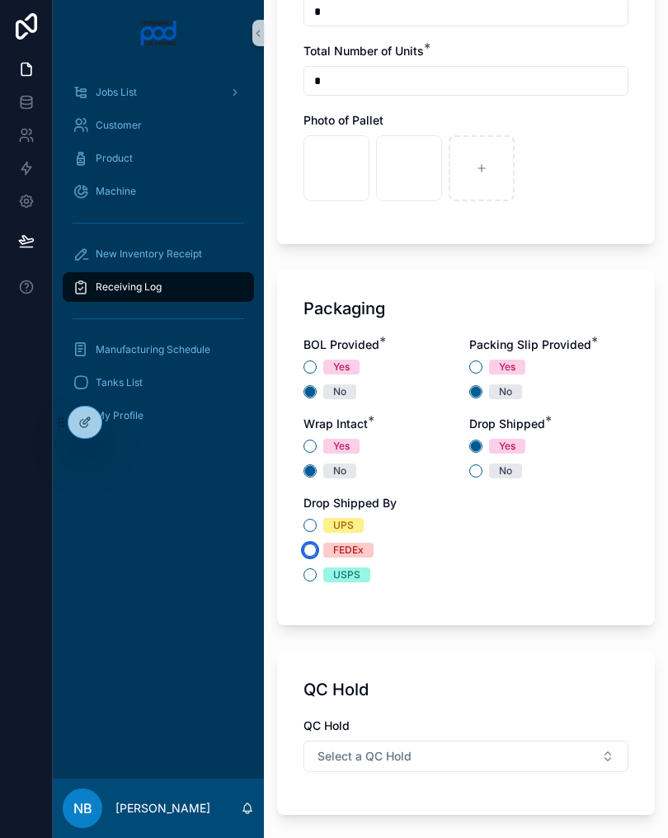
click at [303, 548] on button "FEDEx" at bounding box center [309, 549] width 13 height 13
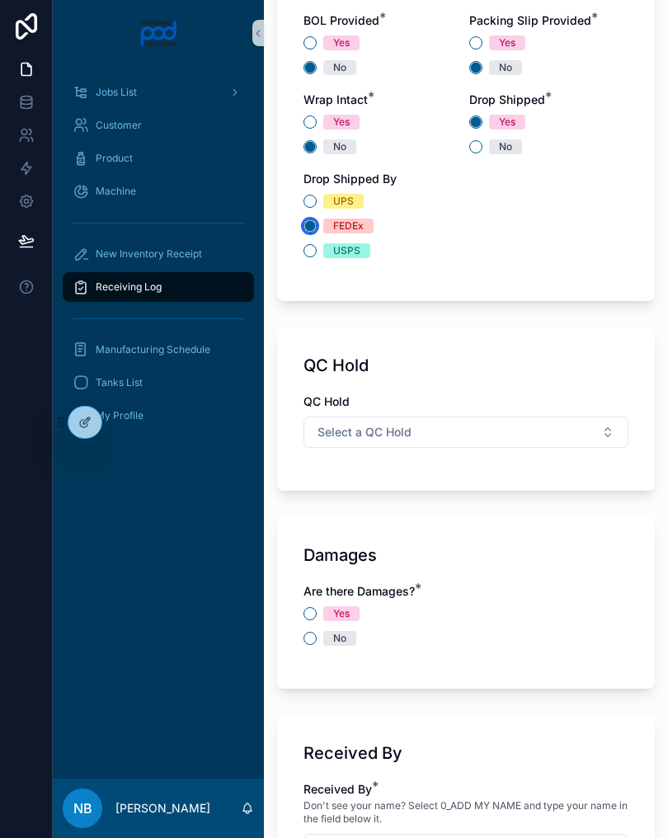
scroll to position [1675, 0]
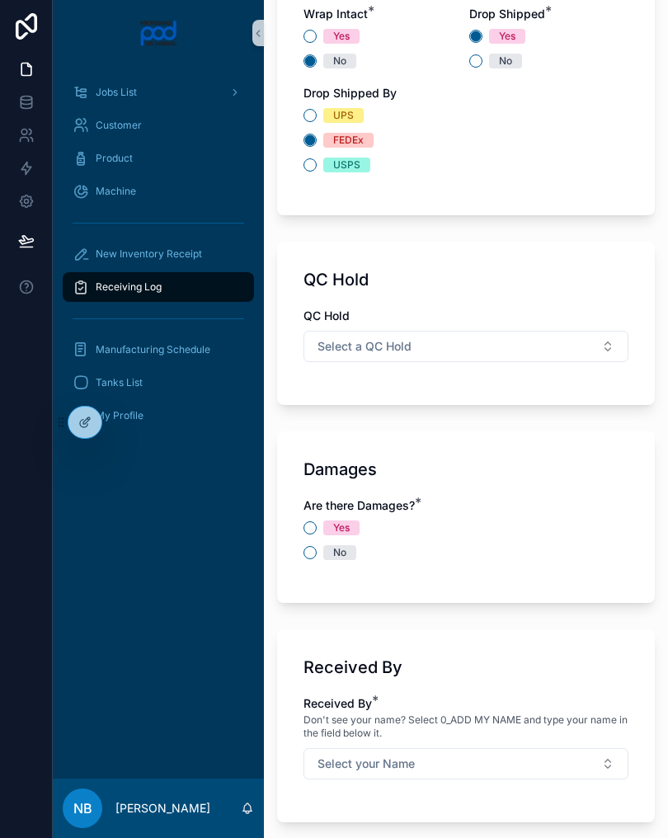
click at [567, 345] on button "Select a QC Hold" at bounding box center [465, 346] width 325 height 31
click at [380, 465] on div "N/A" at bounding box center [466, 461] width 317 height 25
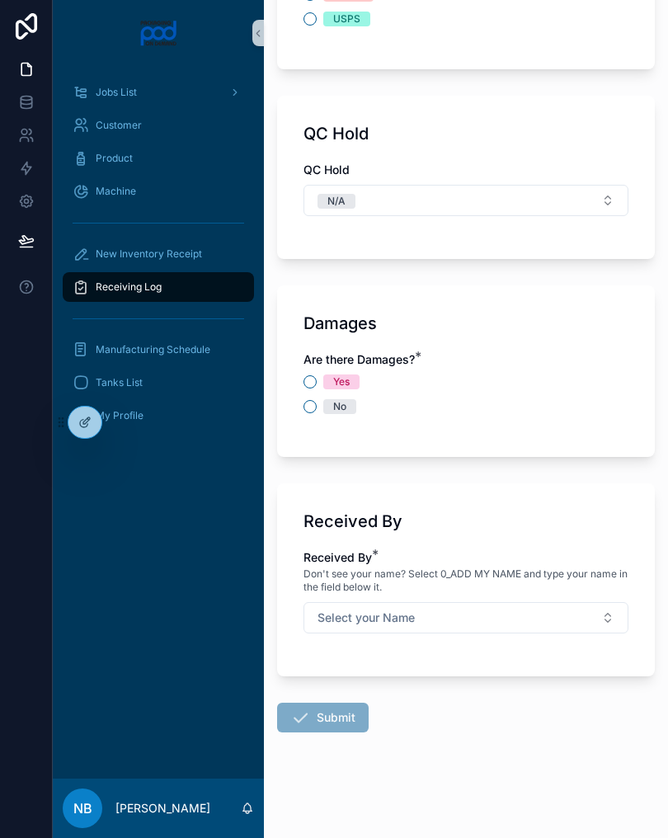
scroll to position [1821, 0]
click at [311, 404] on button "No" at bounding box center [309, 406] width 13 height 13
click at [537, 614] on button "Select your Name" at bounding box center [465, 617] width 325 height 31
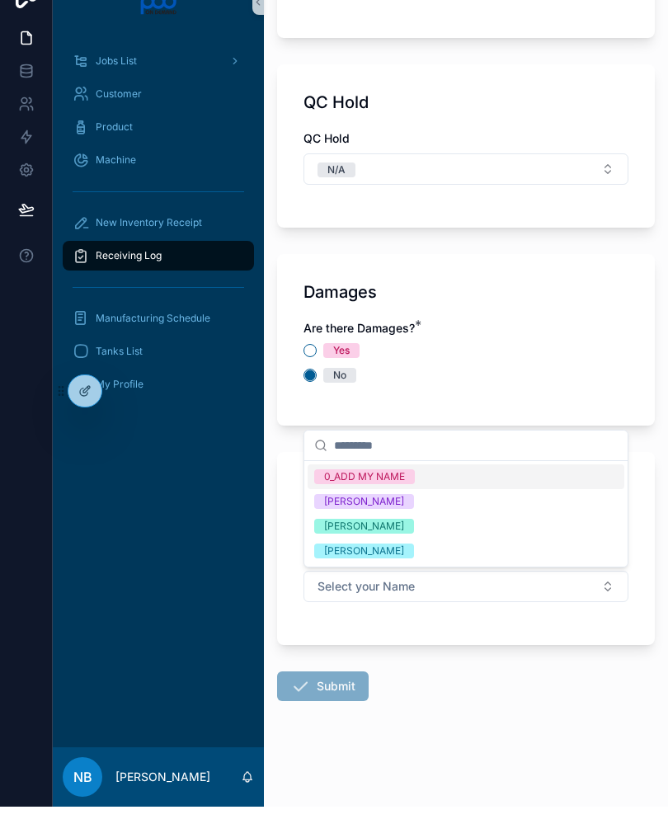
click at [414, 550] on span "[PERSON_NAME]" at bounding box center [364, 557] width 100 height 15
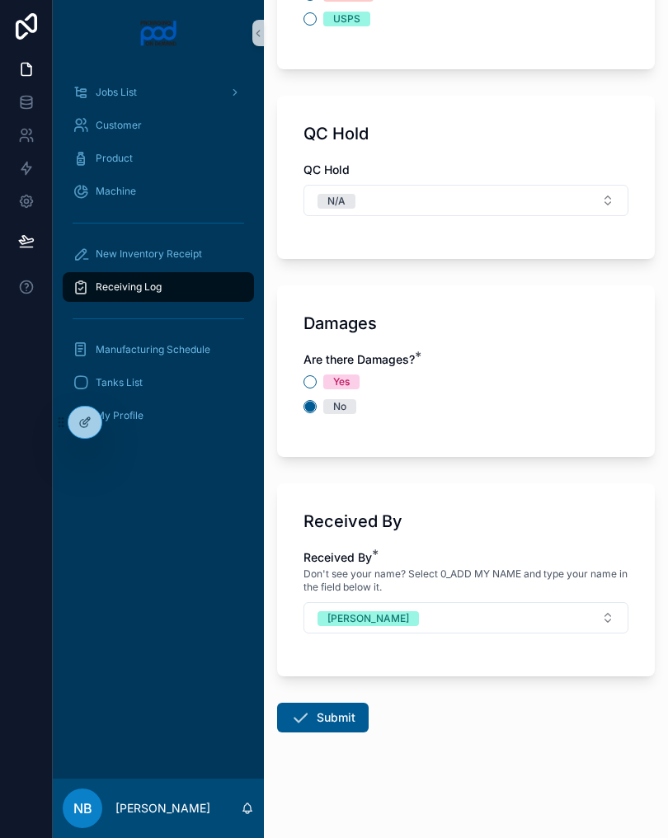
click at [328, 708] on button "Submit" at bounding box center [323, 718] width 92 height 30
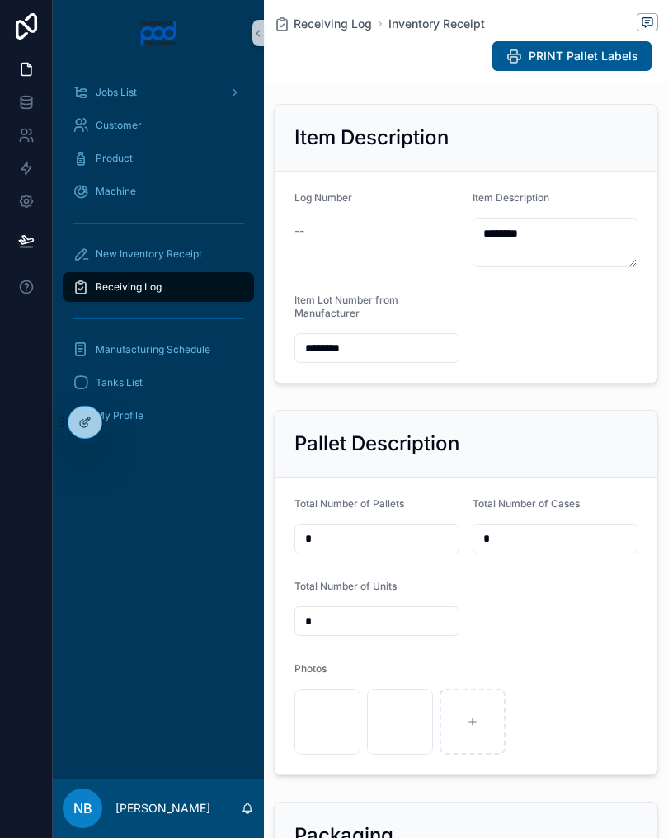
scroll to position [228, 0]
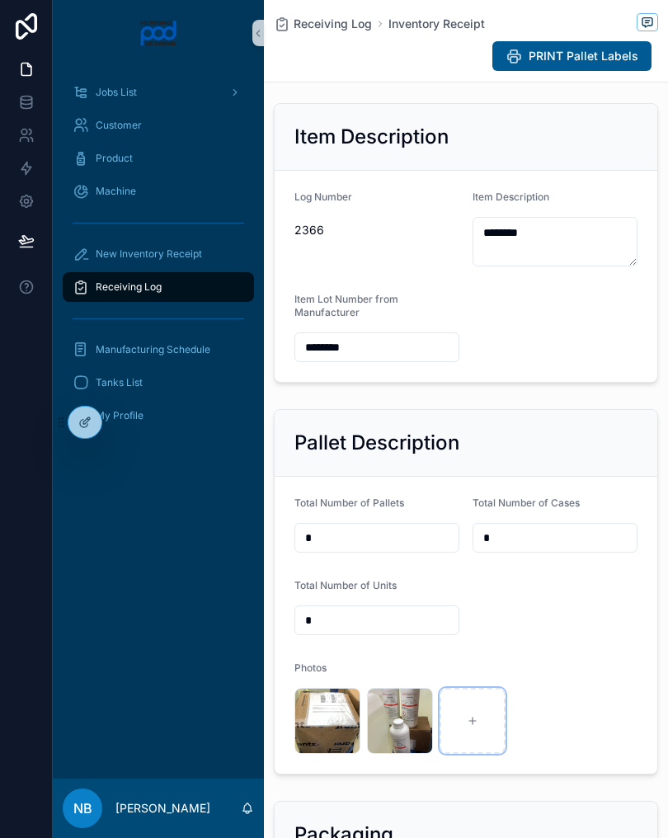
click at [477, 727] on icon at bounding box center [473, 721] width 12 height 12
type input "**********"
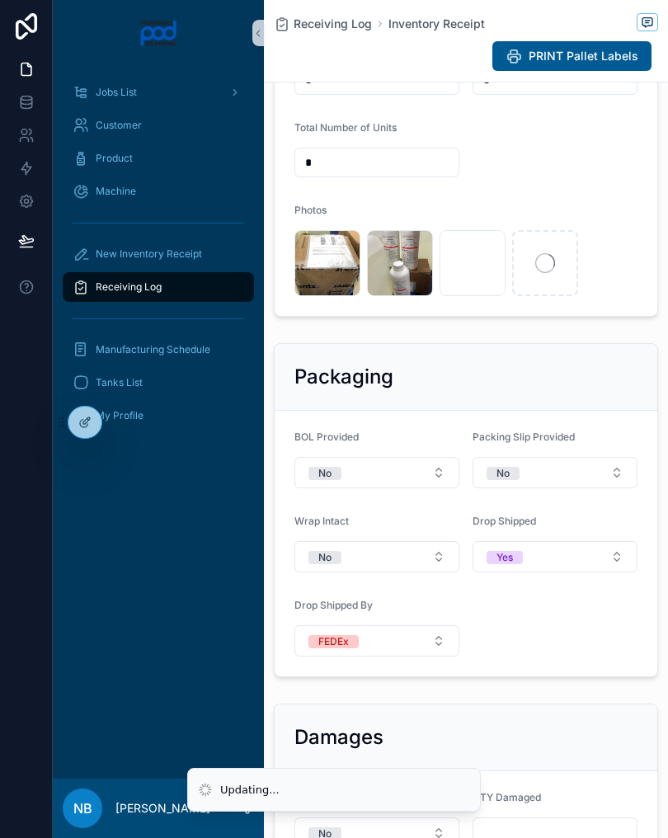
scroll to position [685, 0]
click at [449, 489] on button "No" at bounding box center [376, 473] width 165 height 31
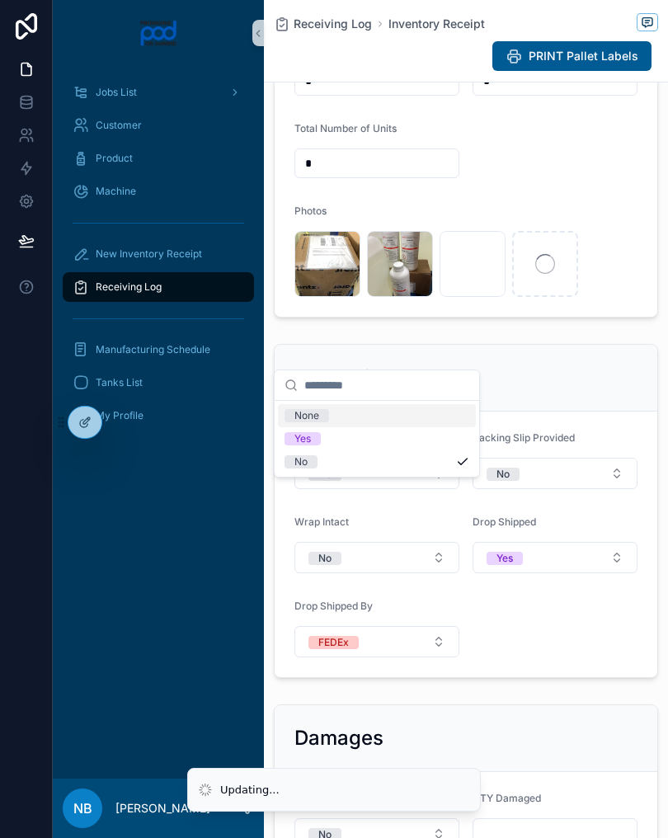
click at [360, 439] on div "Yes" at bounding box center [377, 438] width 198 height 23
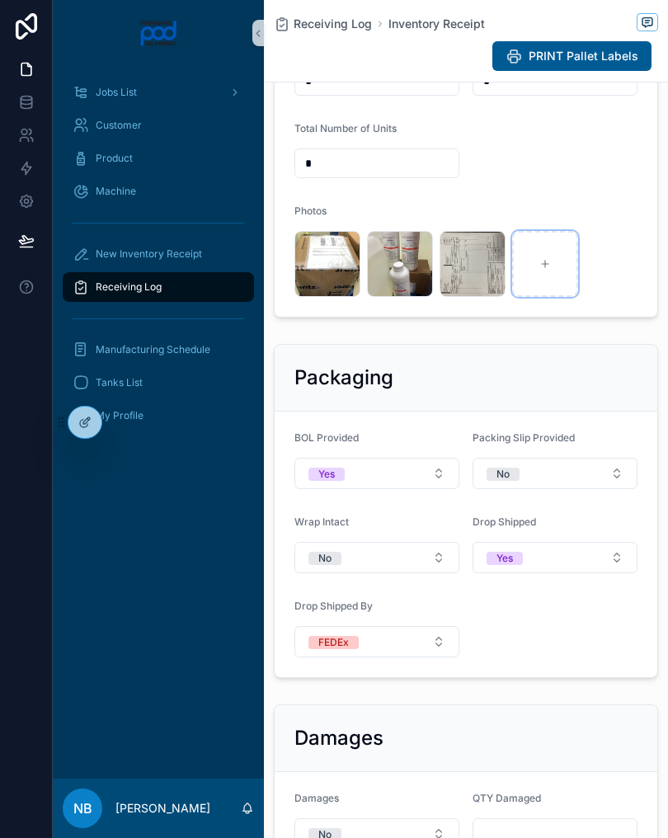
click at [573, 297] on div at bounding box center [545, 264] width 66 height 66
type input "**********"
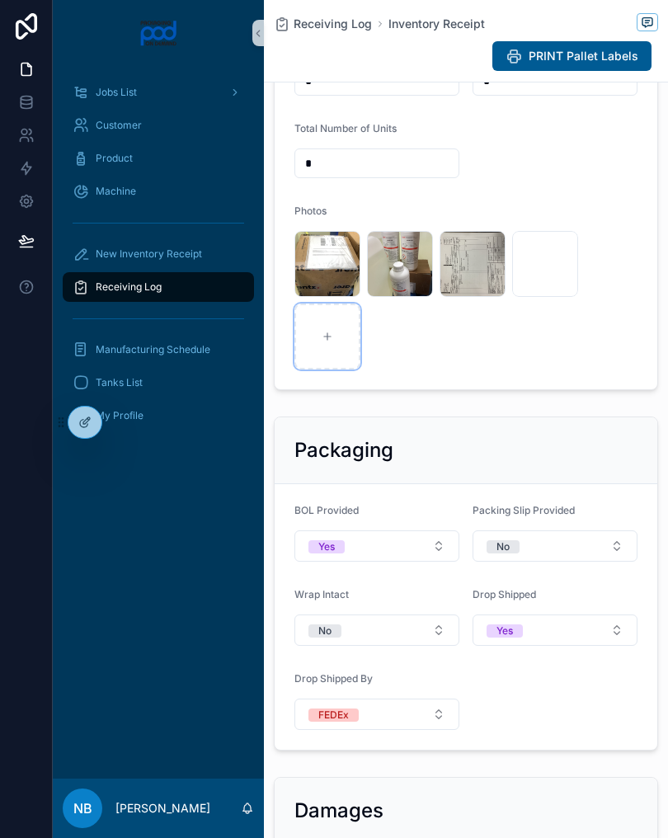
click at [326, 342] on icon at bounding box center [328, 337] width 12 height 12
type input "**********"
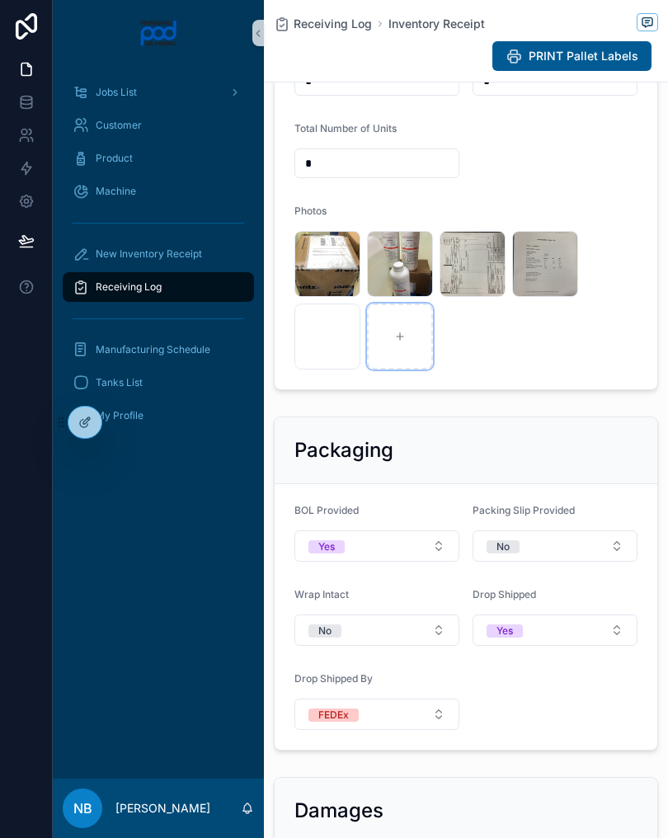
click at [380, 358] on div at bounding box center [400, 336] width 66 height 66
type input "**********"
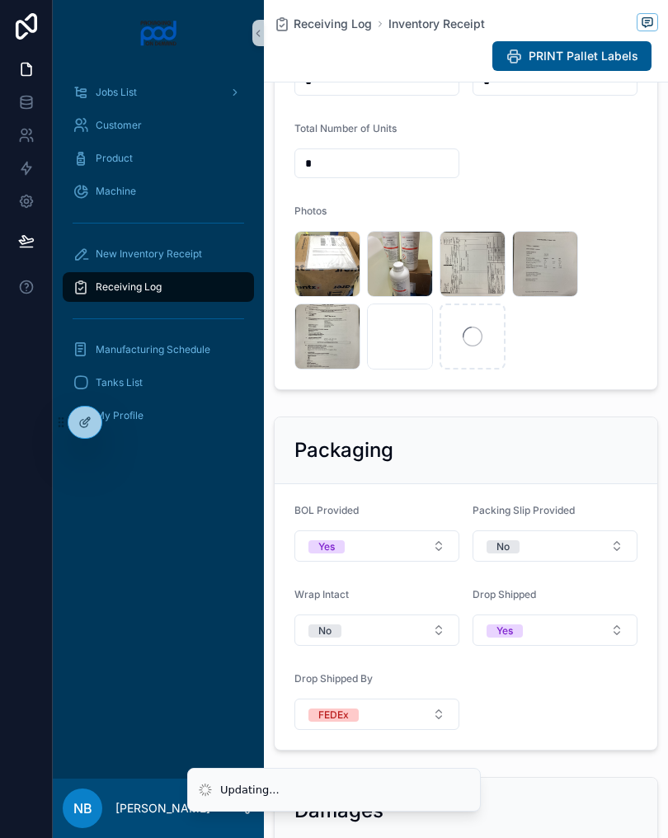
click at [470, 346] on icon at bounding box center [473, 337] width 20 height 20
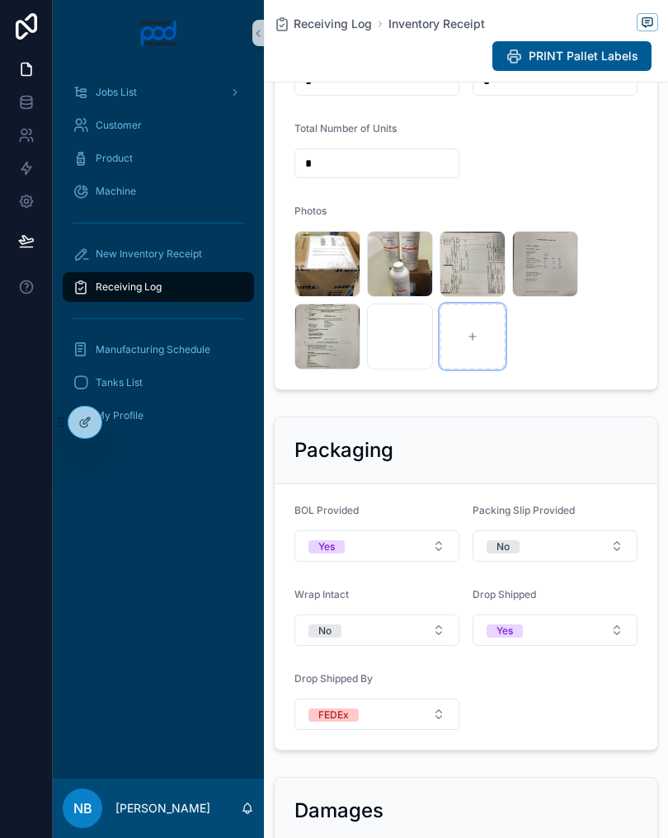
click at [463, 369] on div at bounding box center [473, 336] width 66 height 66
type input "**********"
click at [549, 351] on div at bounding box center [545, 336] width 66 height 66
type input "**********"
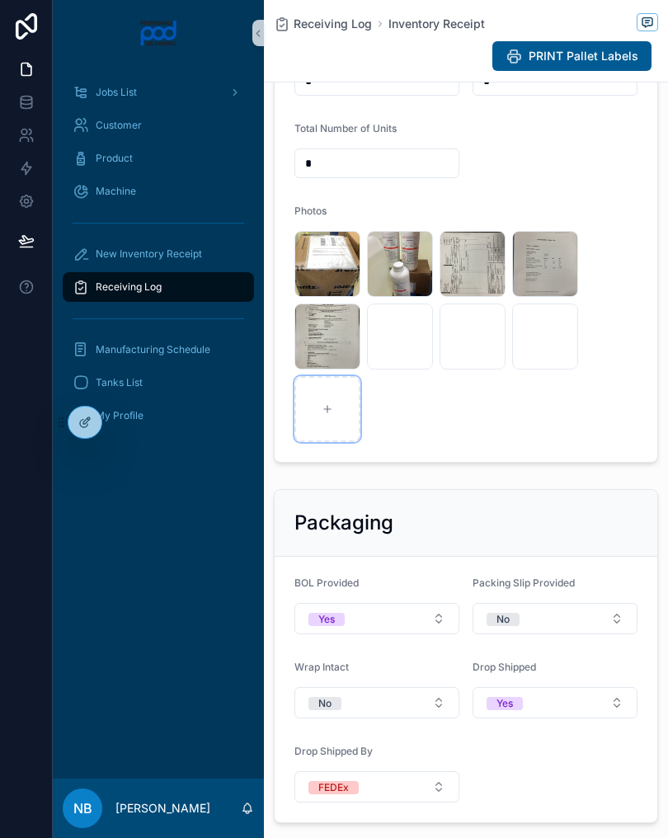
click at [343, 442] on div at bounding box center [327, 409] width 66 height 66
type input "**********"
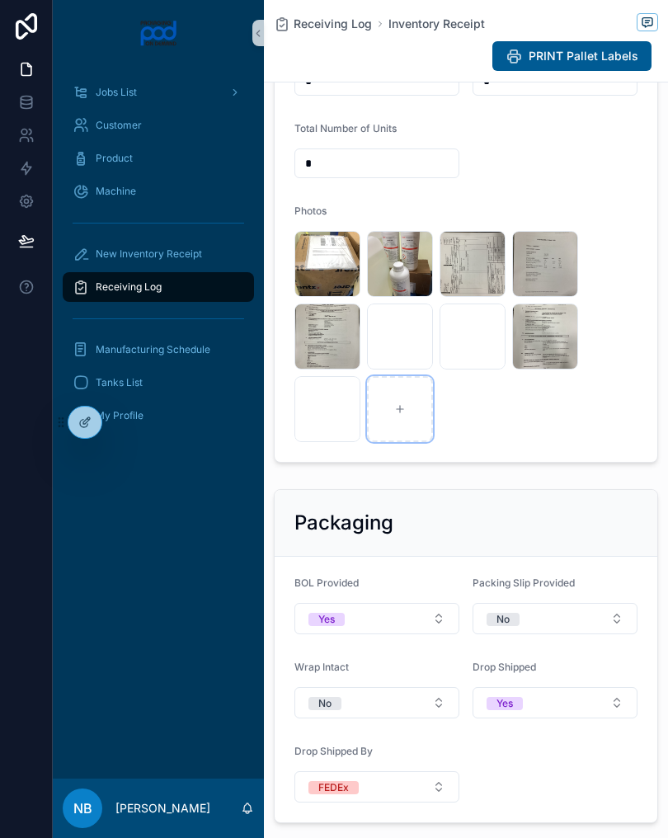
click at [418, 433] on div at bounding box center [400, 409] width 66 height 66
type input "**********"
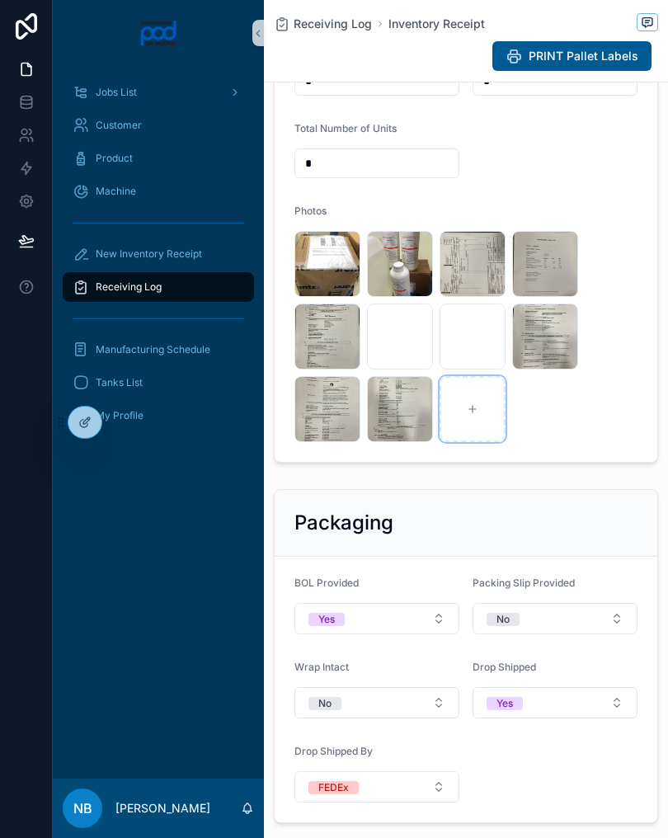
click at [467, 424] on div at bounding box center [473, 409] width 66 height 66
type input "**********"
click at [540, 415] on div at bounding box center [545, 409] width 66 height 66
type input "**********"
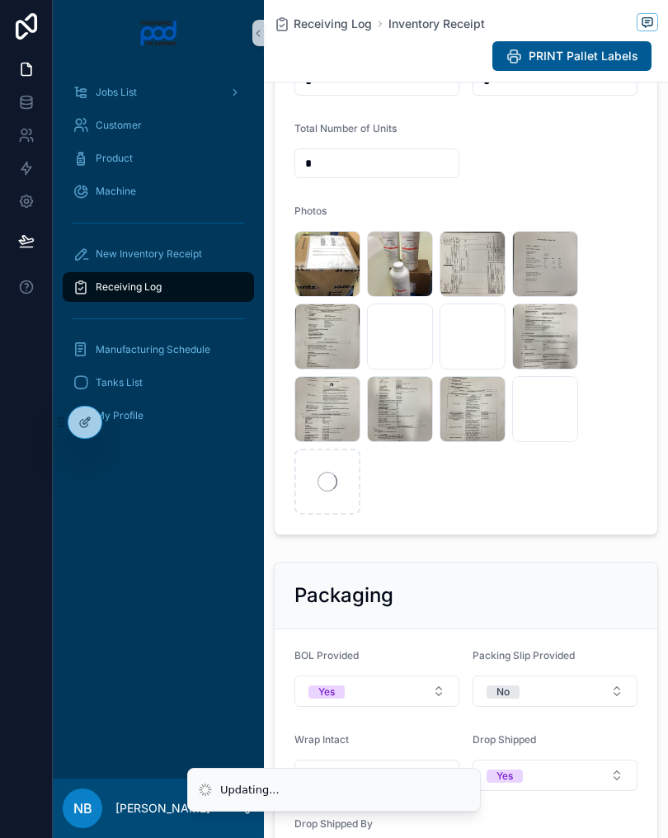
click at [330, 492] on icon at bounding box center [328, 482] width 20 height 20
click at [343, 505] on div at bounding box center [327, 482] width 66 height 66
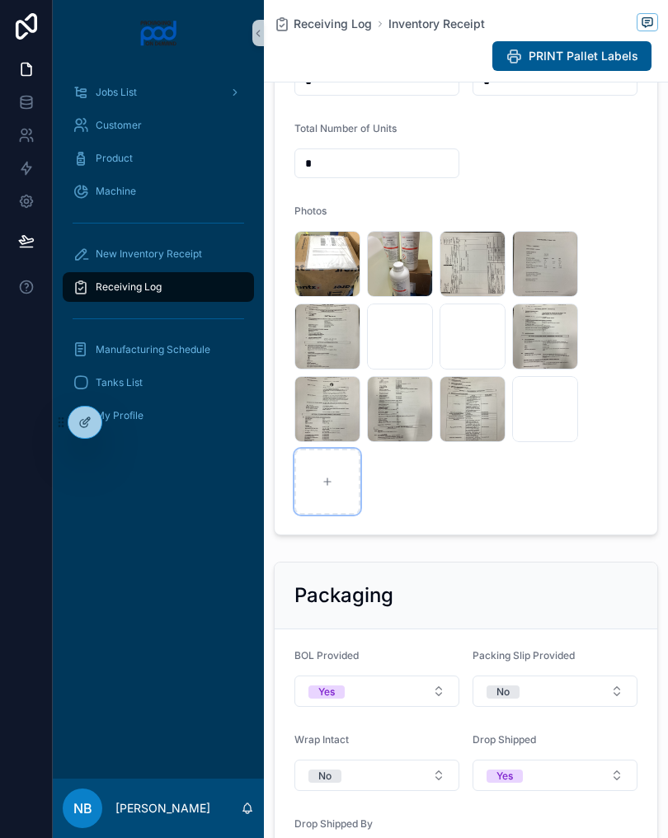
type input "**********"
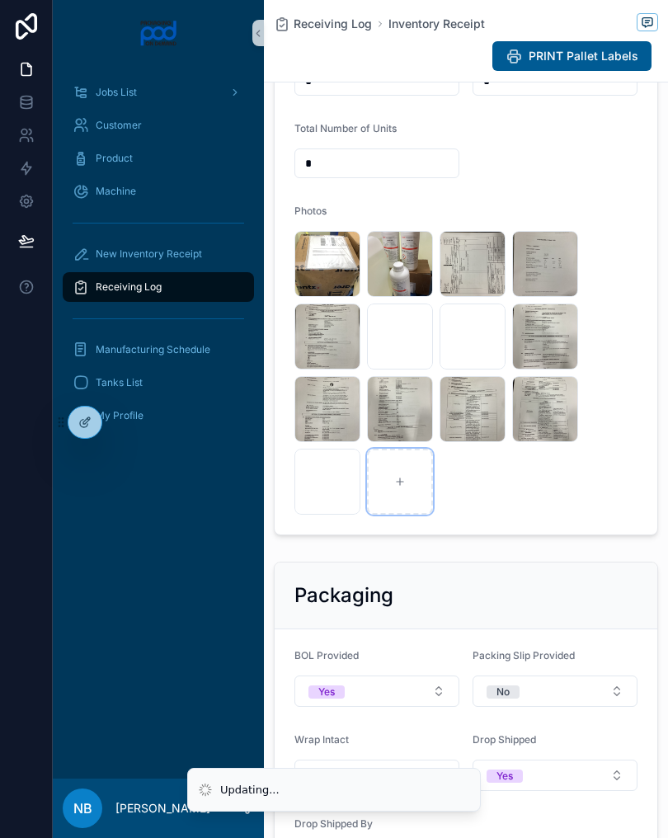
click at [402, 473] on div at bounding box center [400, 482] width 66 height 66
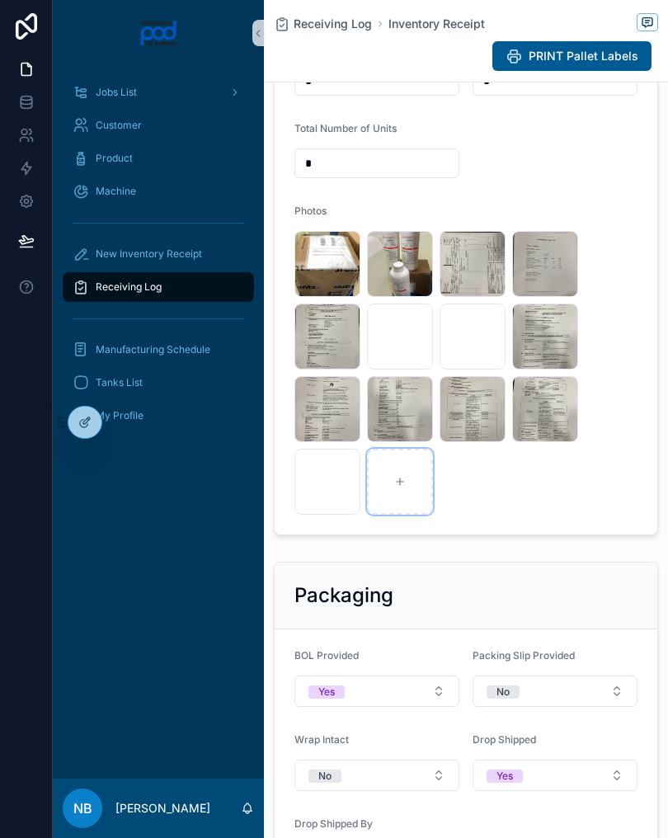
type input "**********"
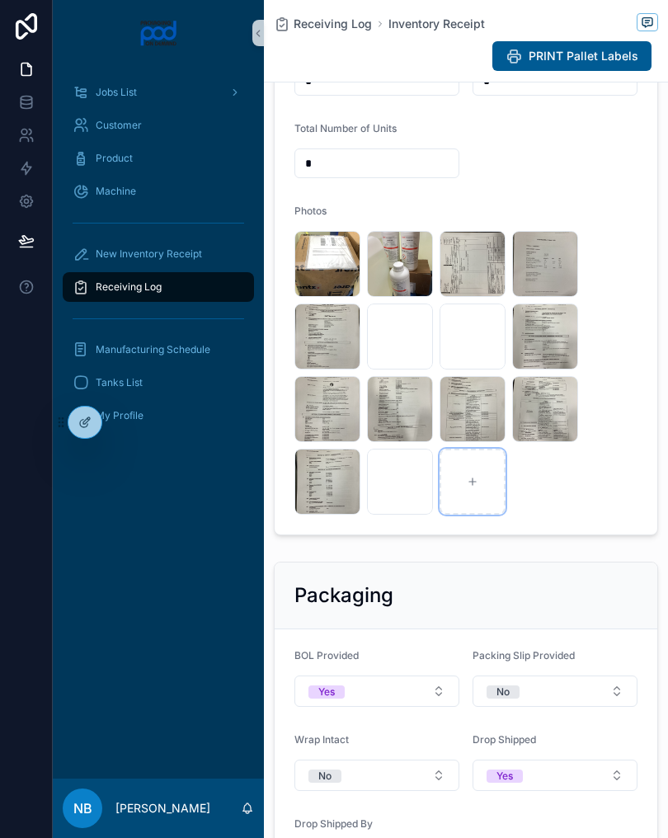
click at [492, 494] on div at bounding box center [473, 482] width 66 height 66
type input "**********"
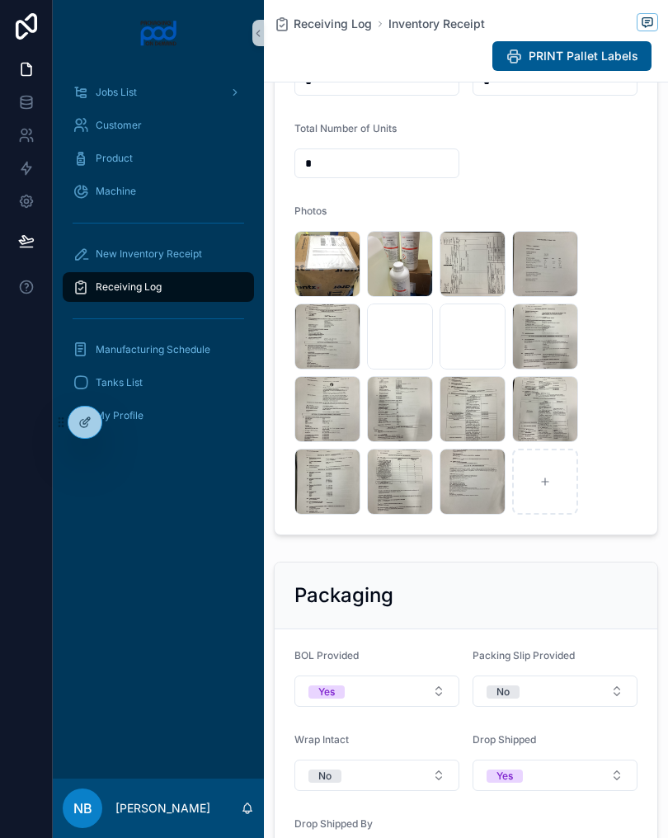
click at [207, 267] on link "New Inventory Receipt" at bounding box center [158, 254] width 191 height 30
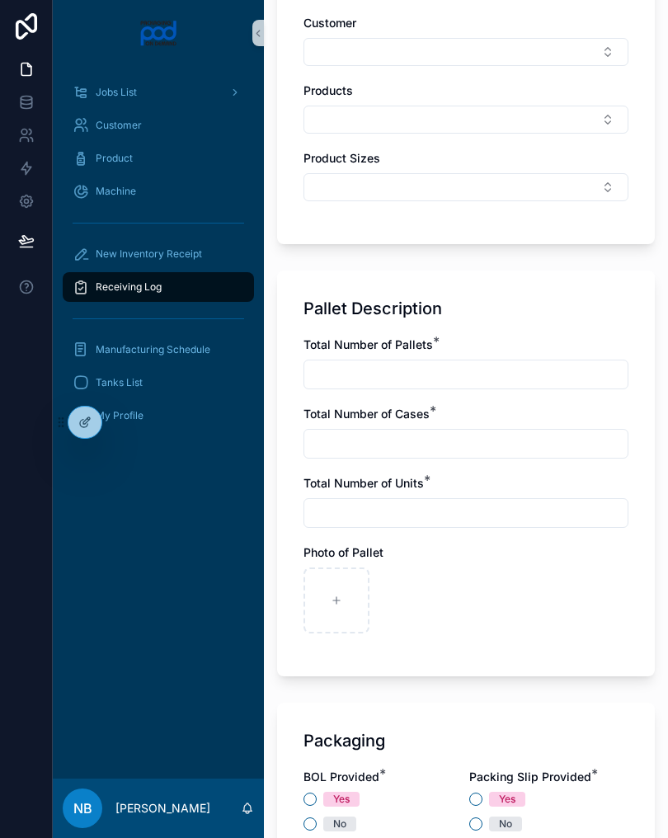
scroll to position [849, 0]
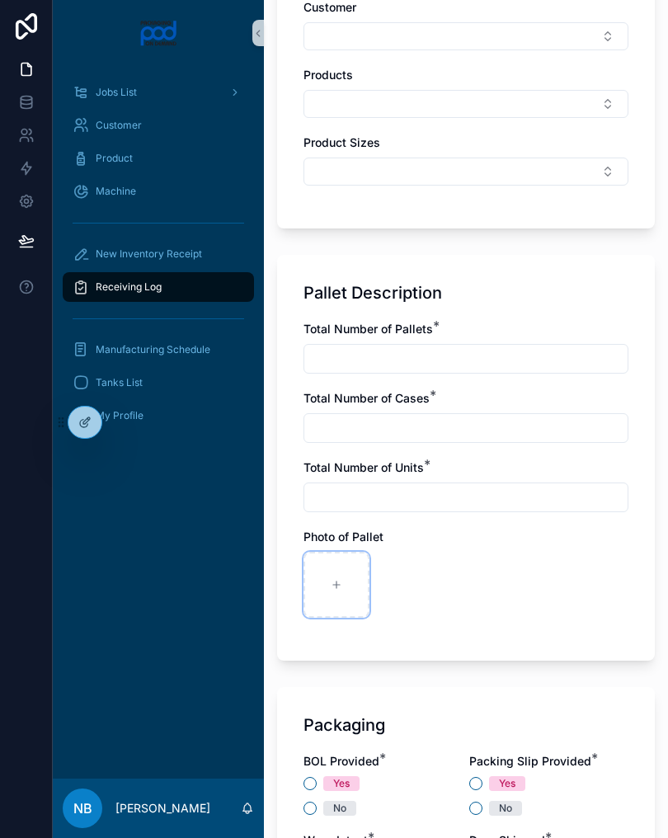
click at [346, 576] on div at bounding box center [336, 585] width 66 height 66
type input "**********"
click at [402, 363] on input "text" at bounding box center [465, 358] width 323 height 23
type input "*"
click at [419, 437] on input "text" at bounding box center [465, 427] width 323 height 23
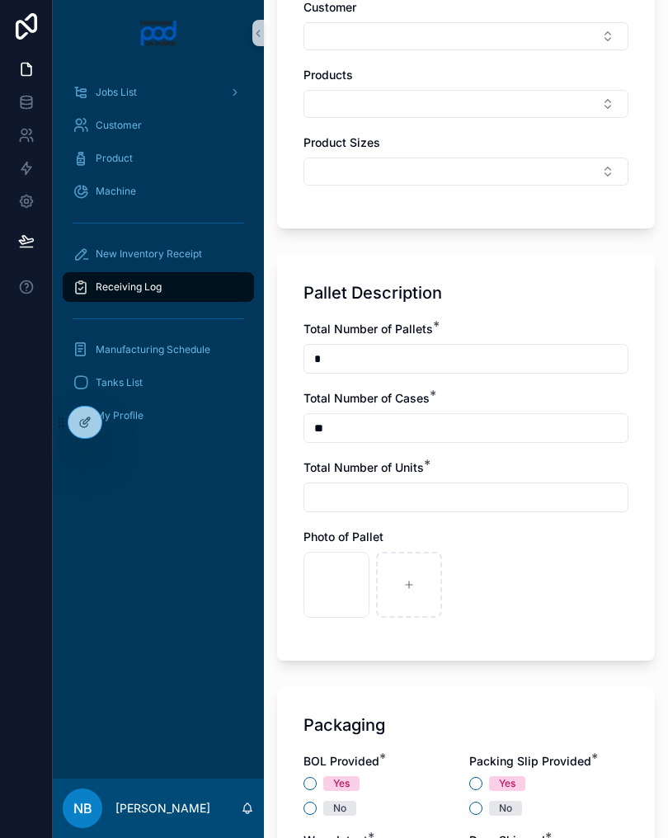
type input "*"
click at [449, 435] on input "***" at bounding box center [465, 427] width 323 height 23
type input "**"
click at [445, 504] on input "text" at bounding box center [465, 497] width 323 height 23
type input "******"
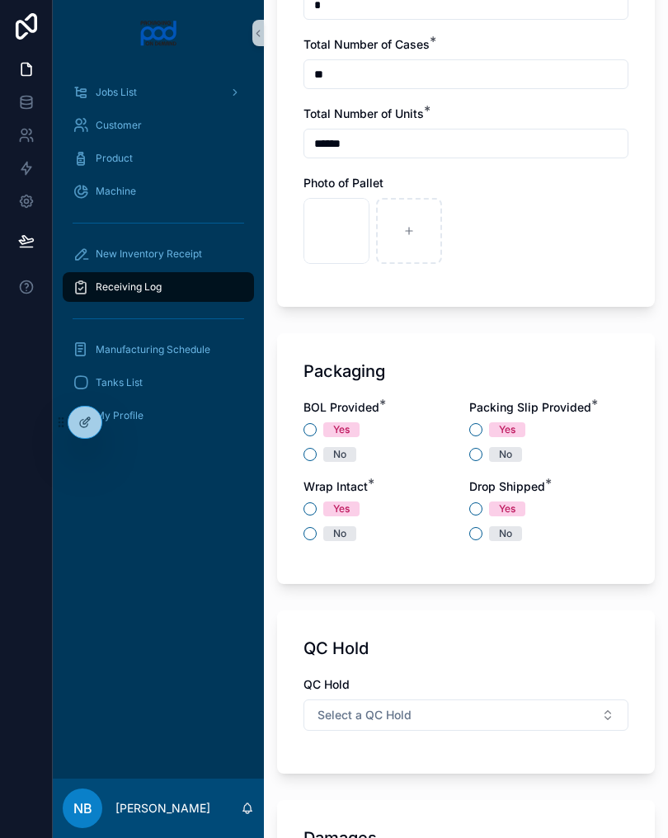
scroll to position [1272, 0]
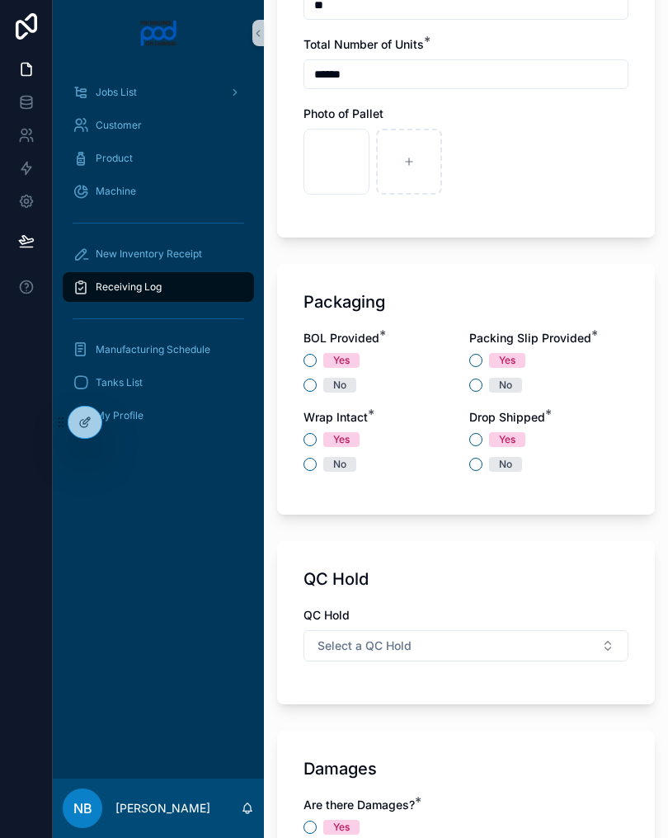
click at [308, 395] on div "BOL Provided * Yes No Packing Slip Provided * Yes No Wrap Intact * Yes No Drop …" at bounding box center [465, 409] width 325 height 158
click at [475, 357] on button "Yes" at bounding box center [475, 360] width 13 height 13
click at [311, 383] on button "No" at bounding box center [309, 385] width 13 height 13
click at [307, 448] on div "Yes No" at bounding box center [382, 452] width 159 height 40
click at [309, 440] on button "Yes" at bounding box center [309, 439] width 13 height 13
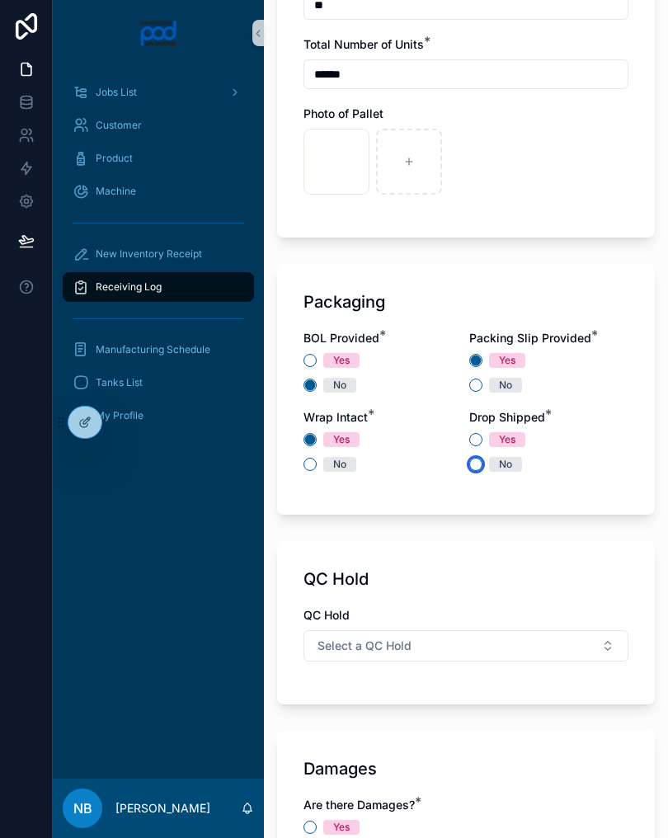
click at [474, 468] on button "No" at bounding box center [475, 464] width 13 height 13
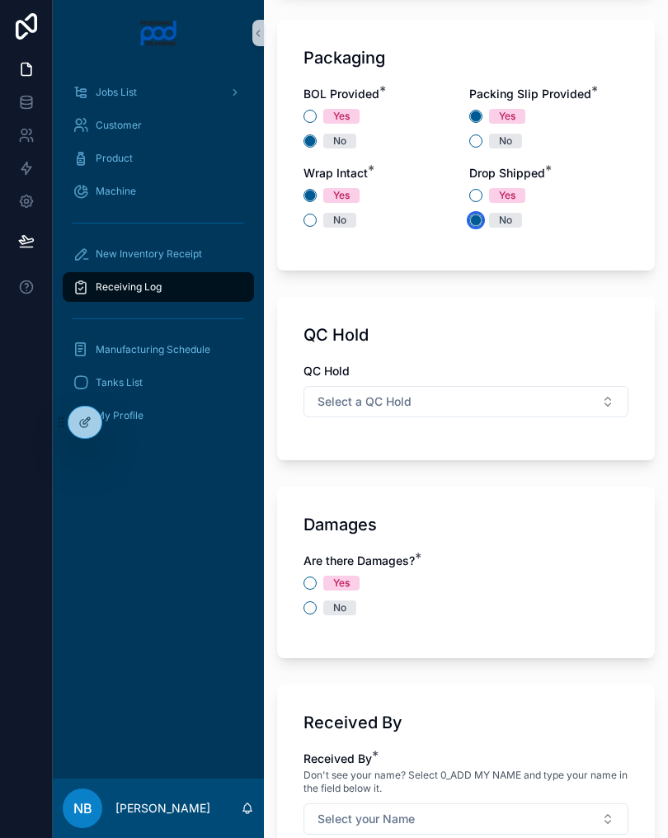
scroll to position [1524, 0]
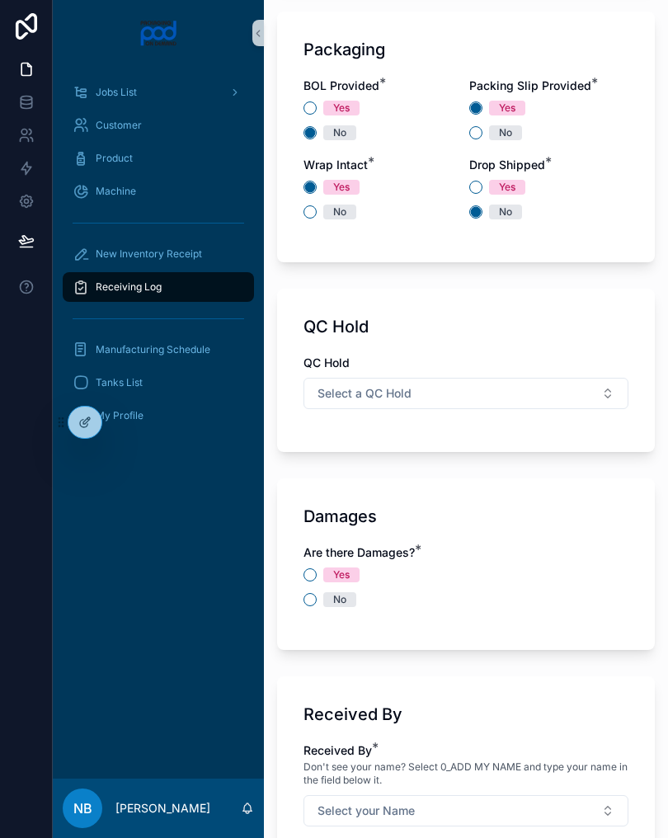
click at [592, 388] on button "Select a QC Hold" at bounding box center [465, 393] width 325 height 31
click at [378, 511] on div "N/A" at bounding box center [466, 508] width 317 height 25
click at [309, 599] on button "No" at bounding box center [309, 599] width 13 height 13
click at [533, 539] on div "Damages Are there Damages? * Yes No" at bounding box center [466, 564] width 378 height 172
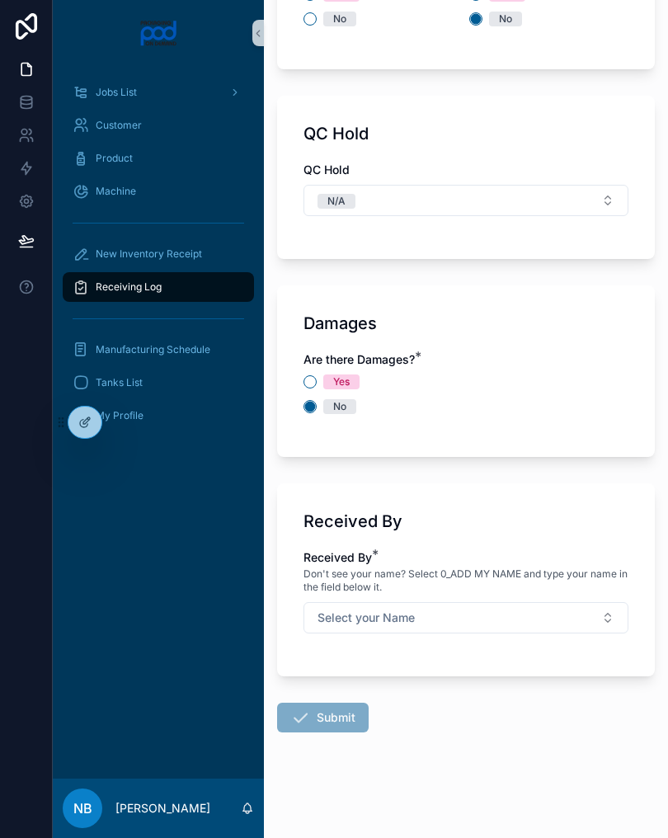
scroll to position [1717, 0]
click at [592, 633] on button "Select your Name" at bounding box center [465, 617] width 325 height 31
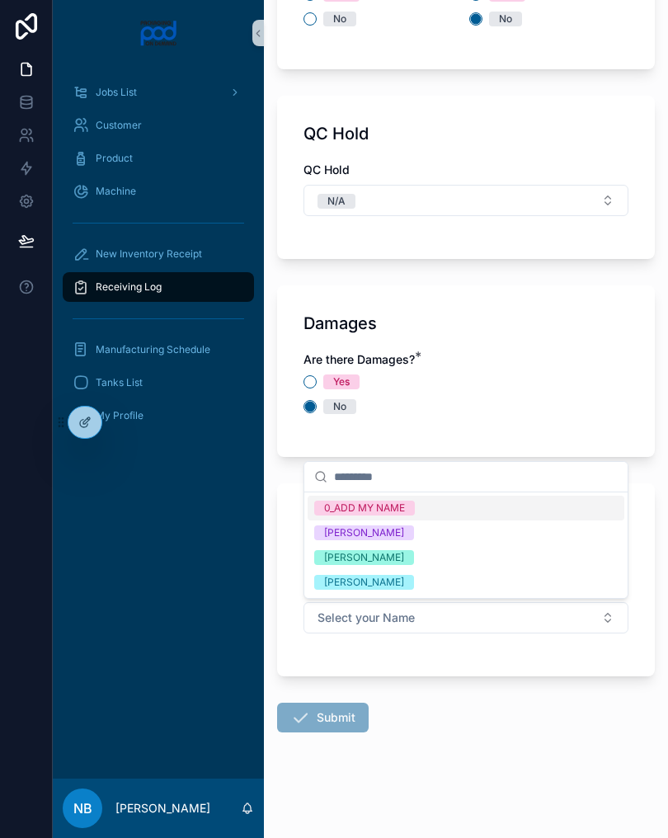
click at [428, 554] on div "[PERSON_NAME]" at bounding box center [466, 557] width 317 height 25
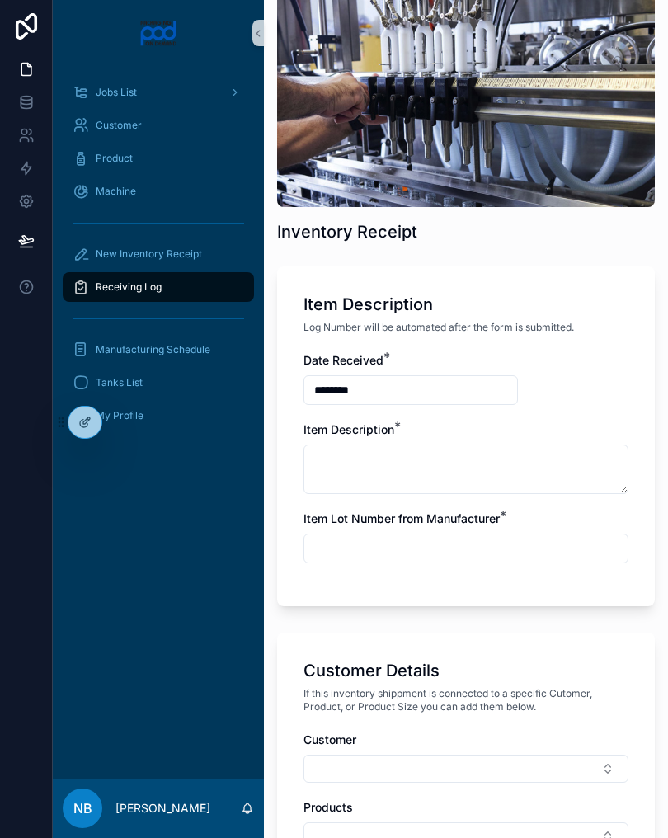
scroll to position [115, 0]
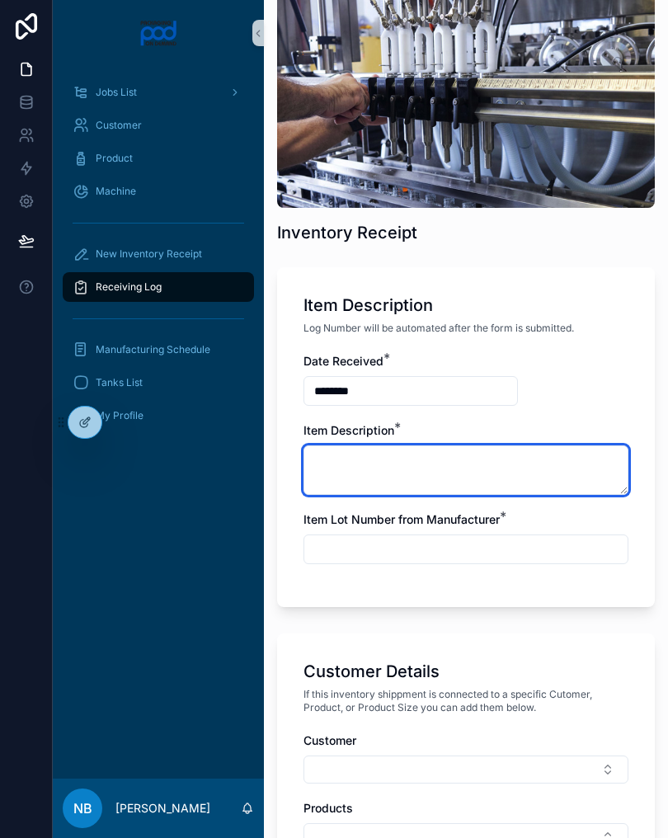
click at [447, 472] on textarea at bounding box center [465, 469] width 325 height 49
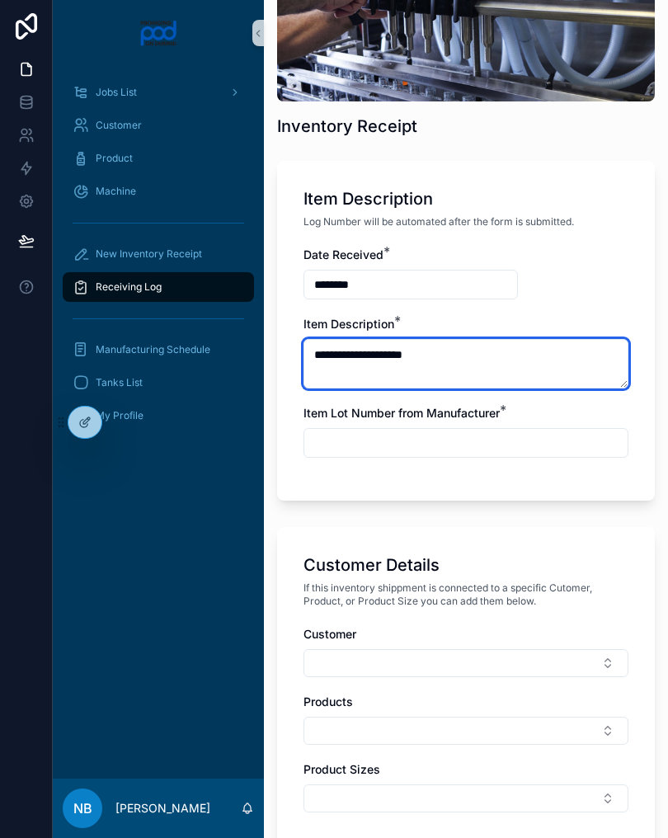
scroll to position [223, 0]
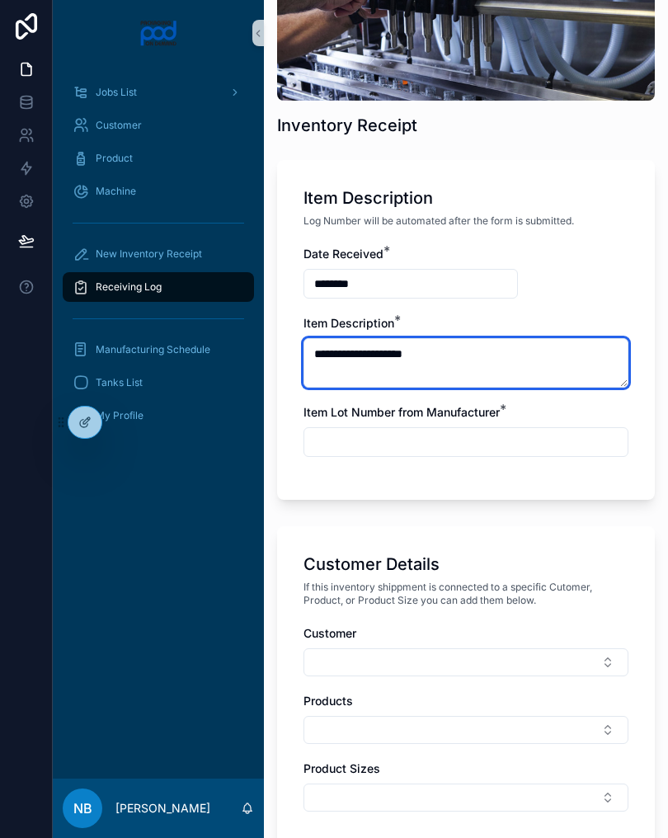
type textarea "**********"
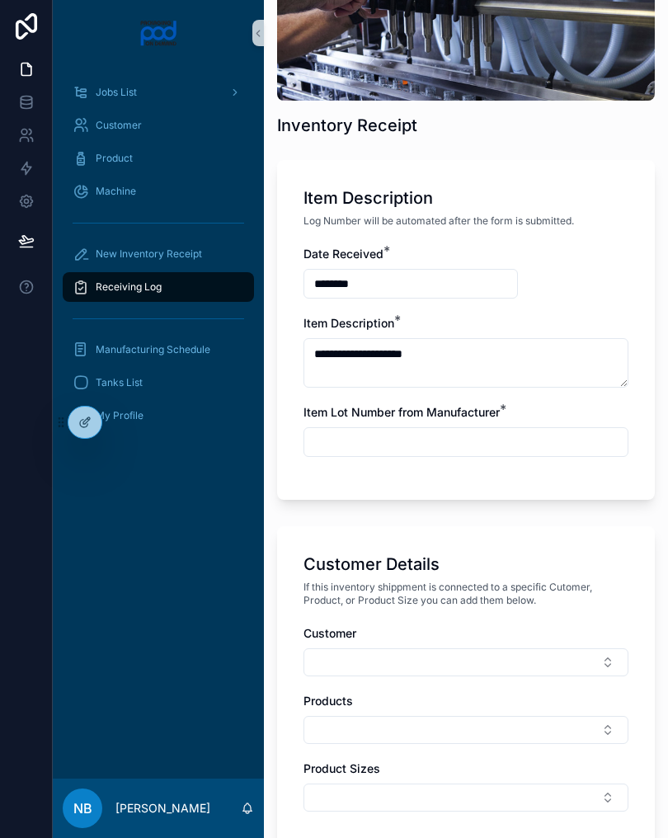
click at [471, 450] on input "text" at bounding box center [465, 442] width 323 height 23
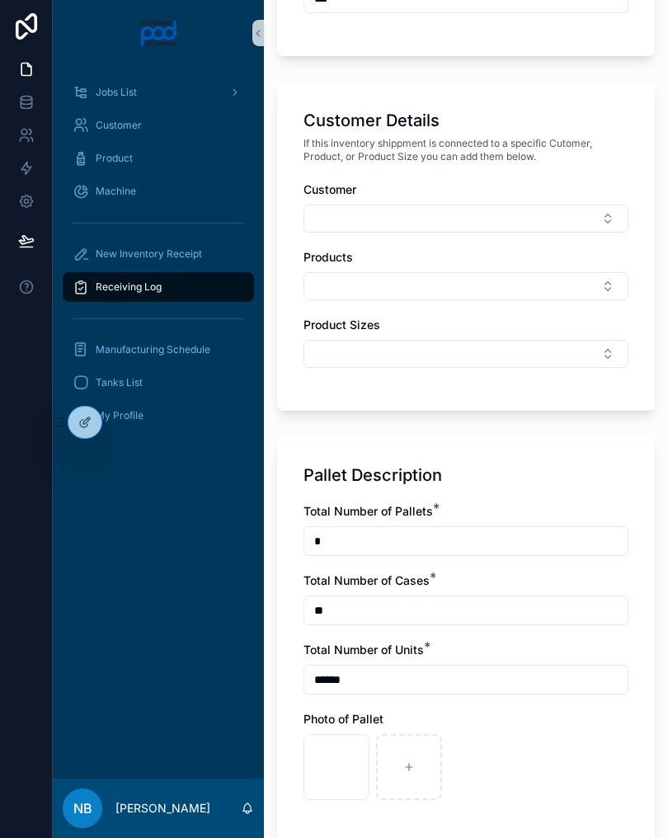
scroll to position [675, 0]
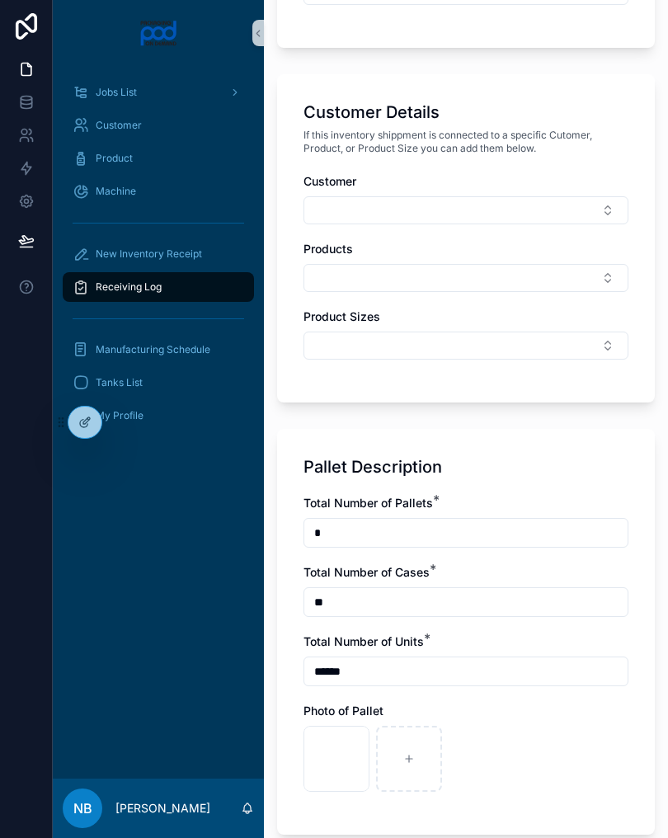
type input "***"
click at [504, 215] on button "Select Button" at bounding box center [465, 210] width 325 height 28
type input "**"
click at [458, 275] on div "CC - Clarity Cosmetics" at bounding box center [466, 275] width 317 height 26
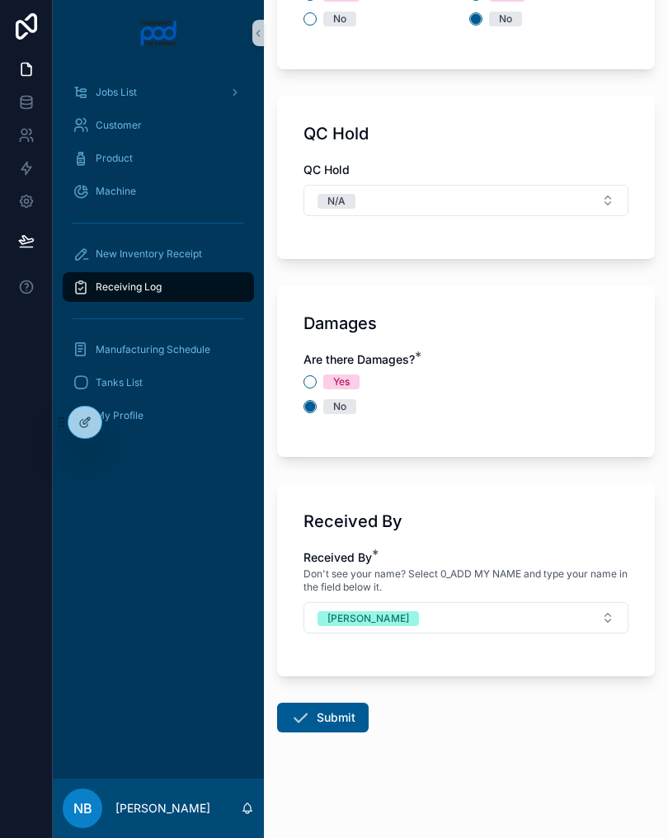
scroll to position [1720, 0]
click at [334, 716] on button "Submit" at bounding box center [323, 718] width 92 height 30
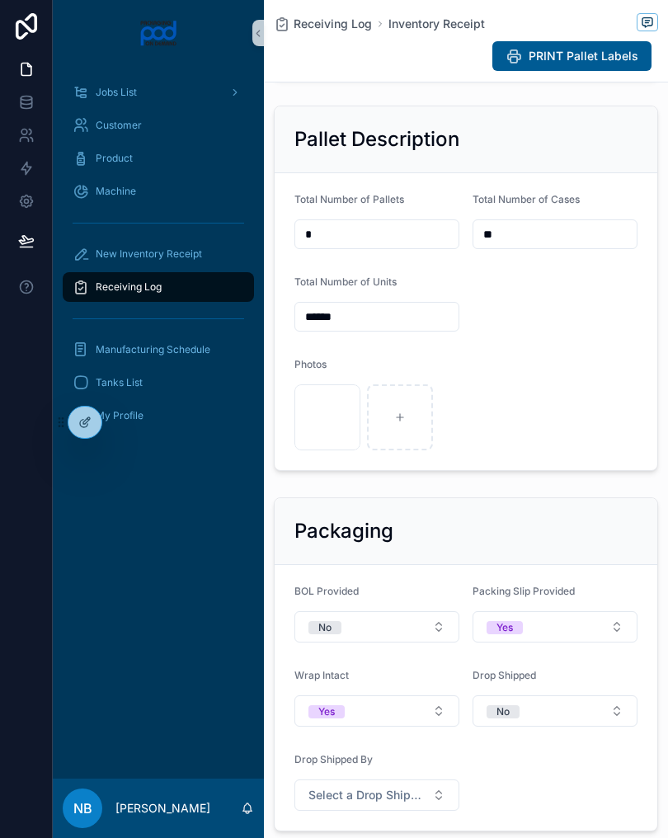
scroll to position [631, 0]
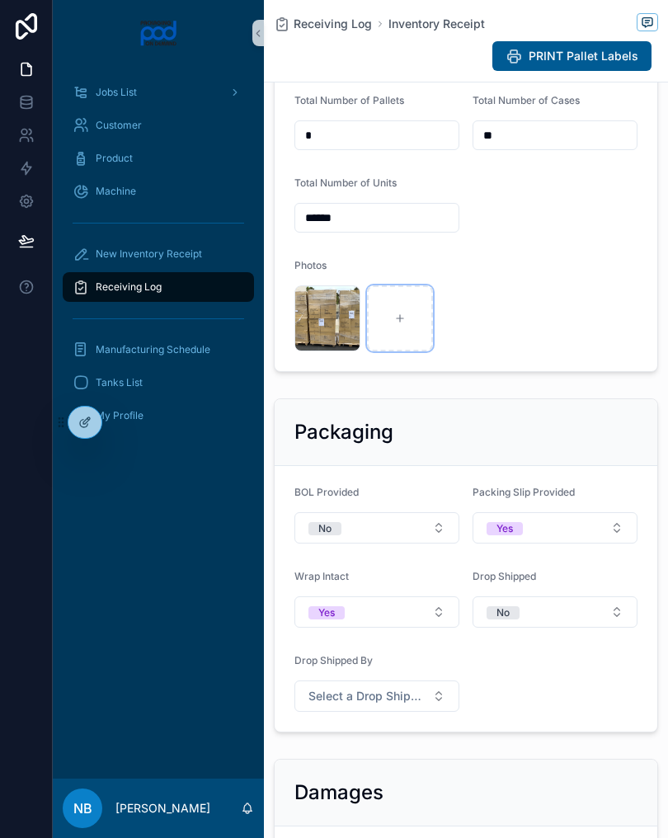
click at [407, 351] on div at bounding box center [400, 318] width 66 height 66
type input "**********"
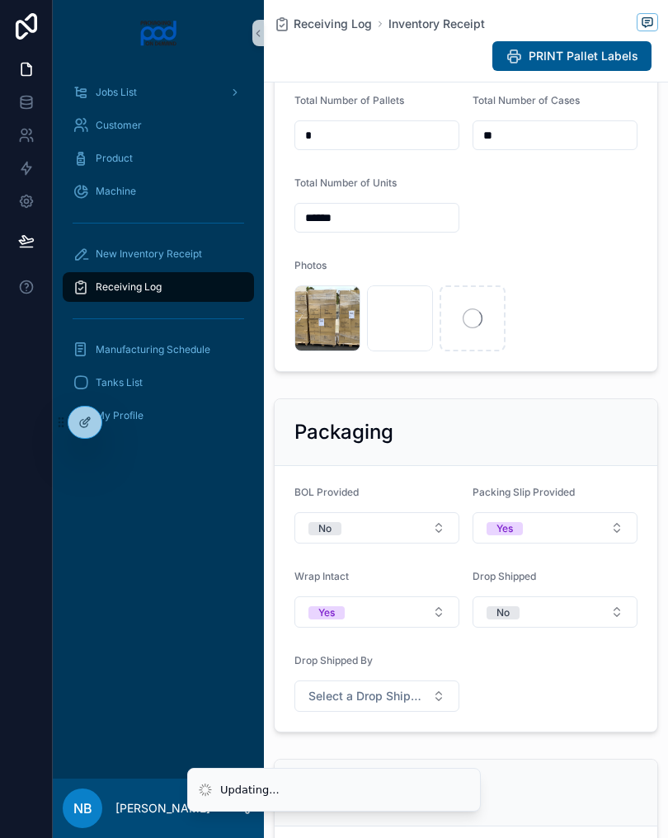
click at [470, 329] on div at bounding box center [473, 318] width 66 height 66
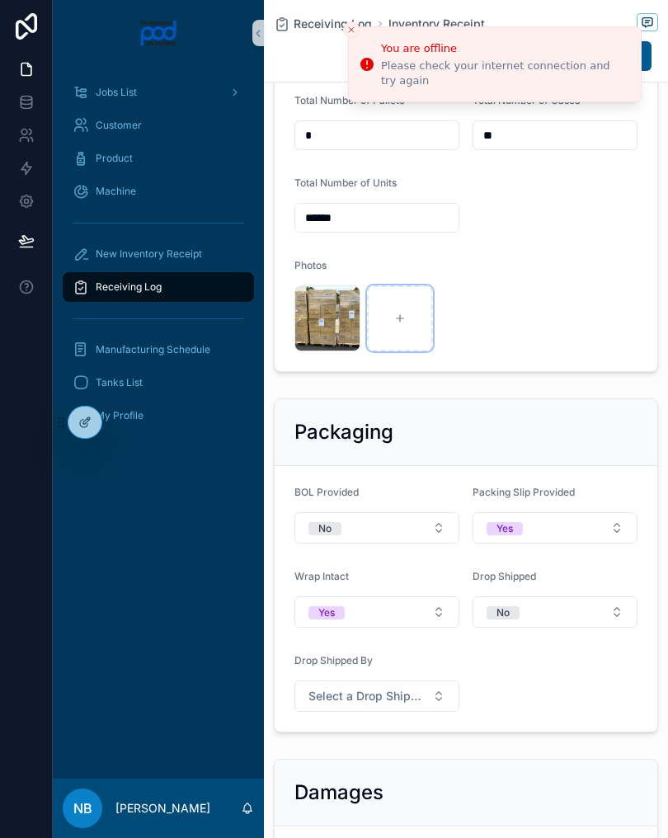
click at [415, 339] on div at bounding box center [400, 318] width 66 height 66
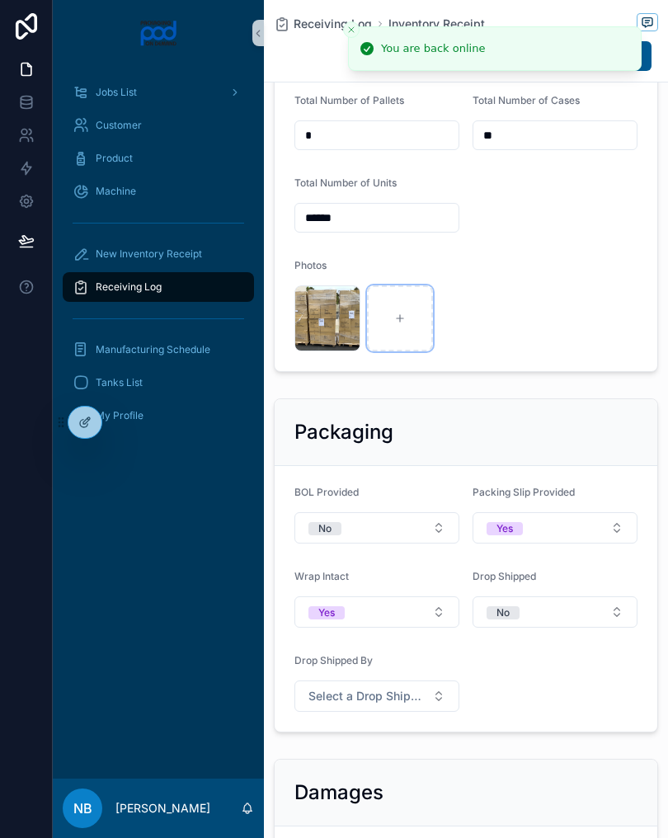
type input "**********"
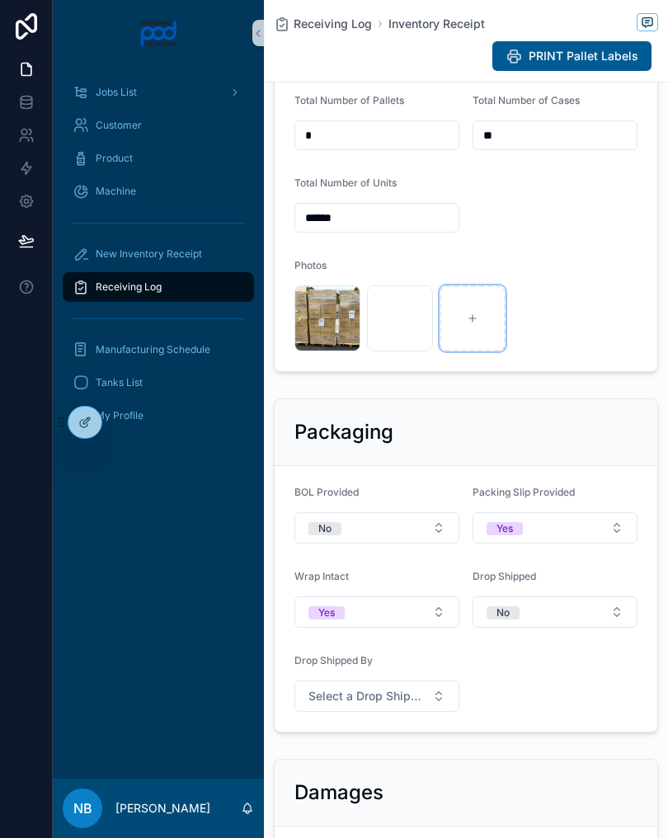
click at [499, 347] on div at bounding box center [473, 318] width 66 height 66
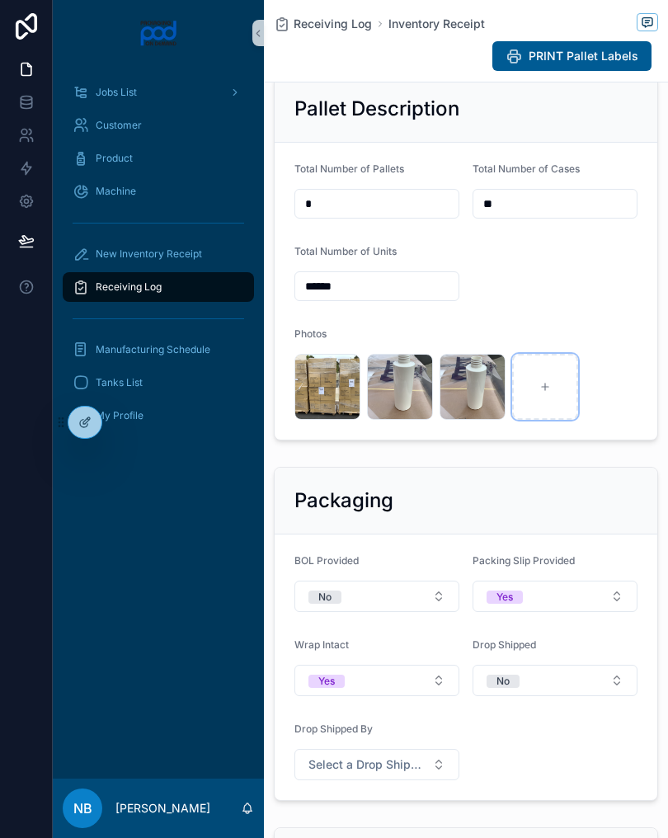
scroll to position [561, 0]
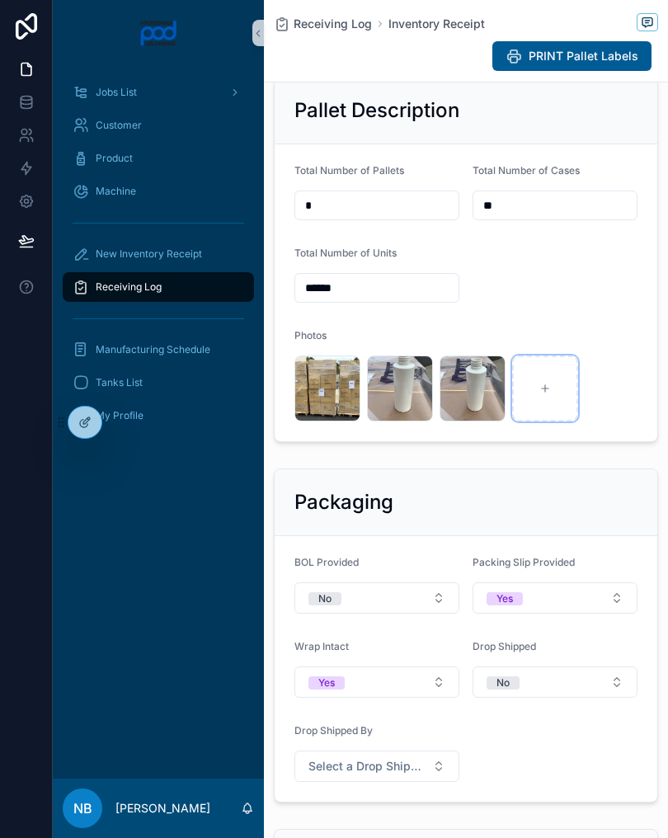
click at [551, 413] on div at bounding box center [545, 388] width 66 height 66
type input "**********"
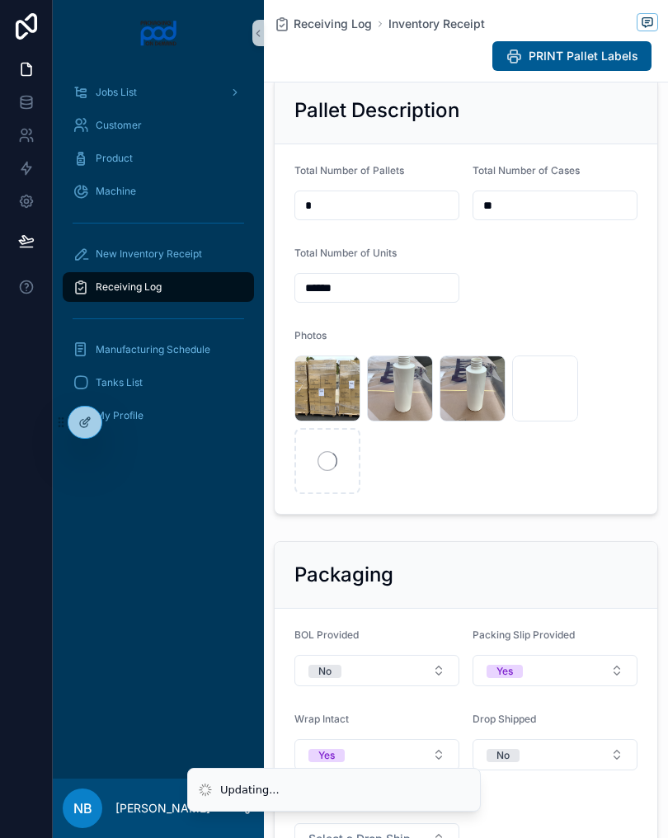
click at [0, 0] on span "IMG_0196" at bounding box center [0, 0] width 0 height 0
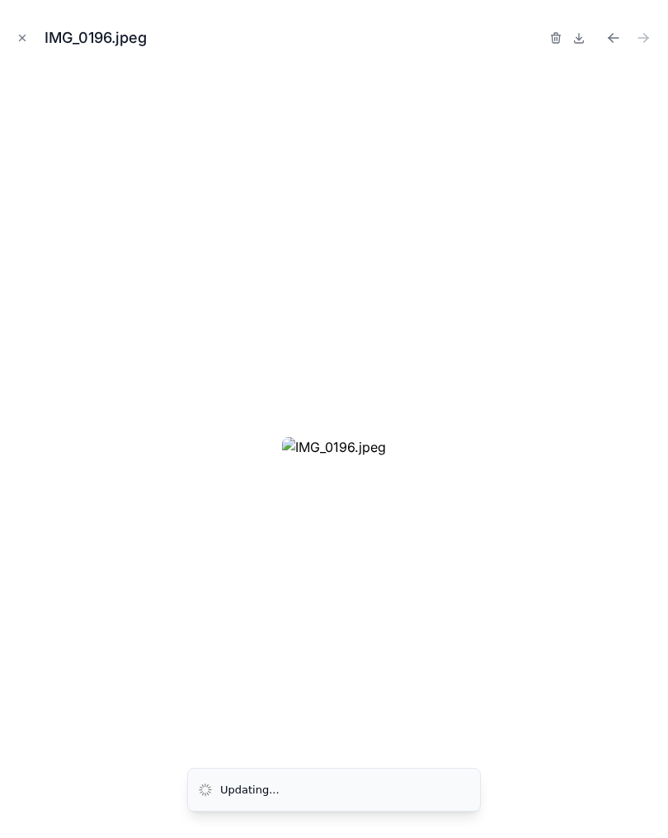
click at [22, 44] on button "Close modal" at bounding box center [22, 38] width 18 height 18
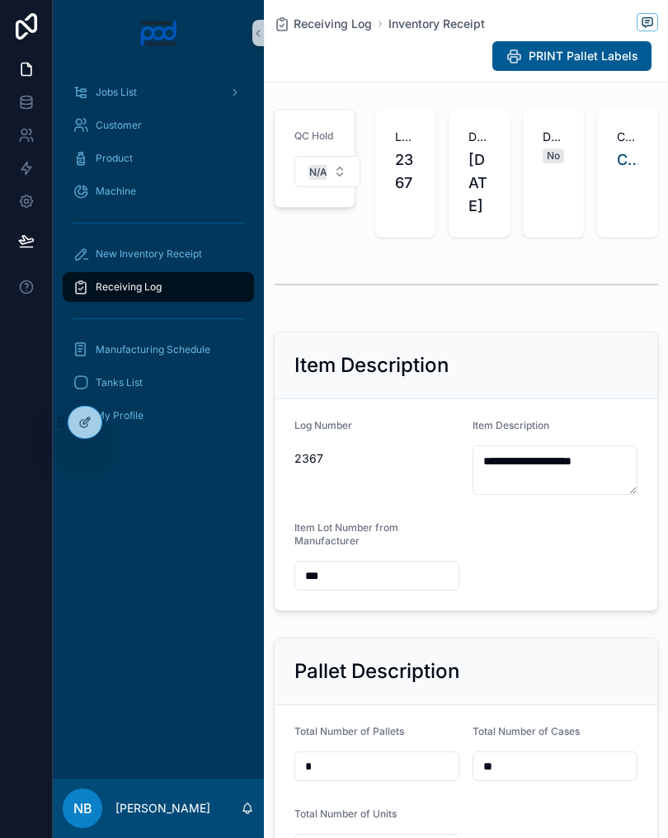
click at [200, 244] on div "New Inventory Receipt" at bounding box center [159, 254] width 172 height 26
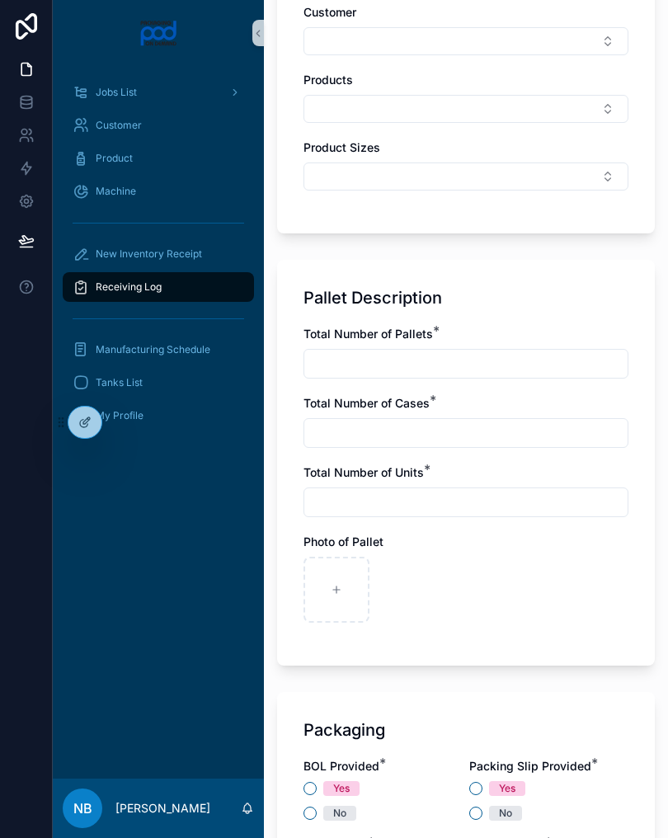
scroll to position [930, 0]
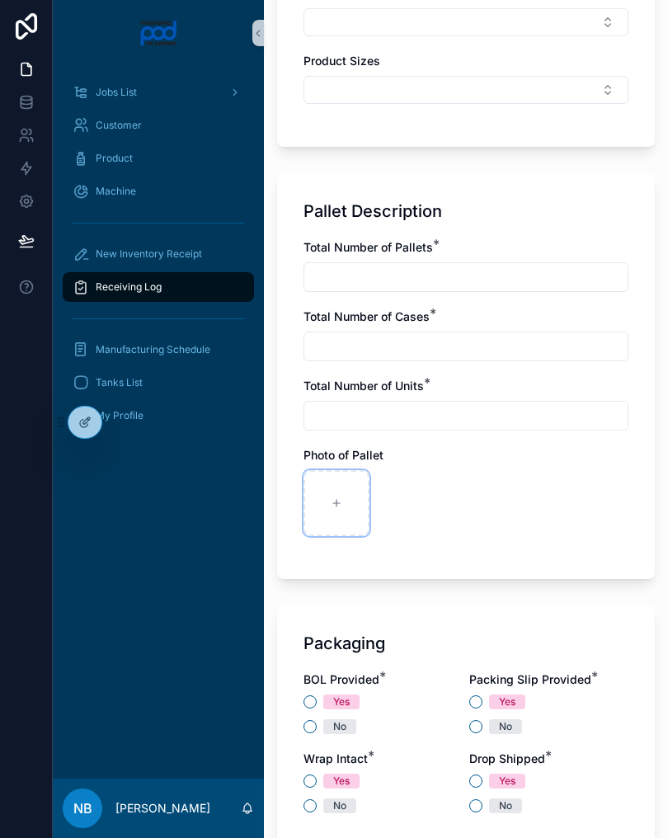
click at [341, 510] on div at bounding box center [336, 503] width 66 height 66
click at [192, 280] on div "Receiving Log" at bounding box center [159, 287] width 172 height 26
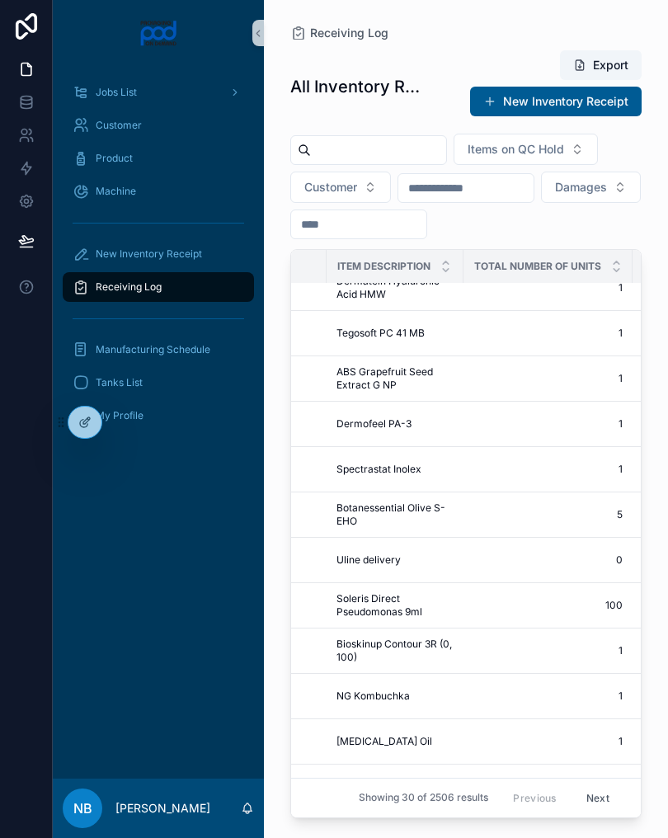
scroll to position [224, 587]
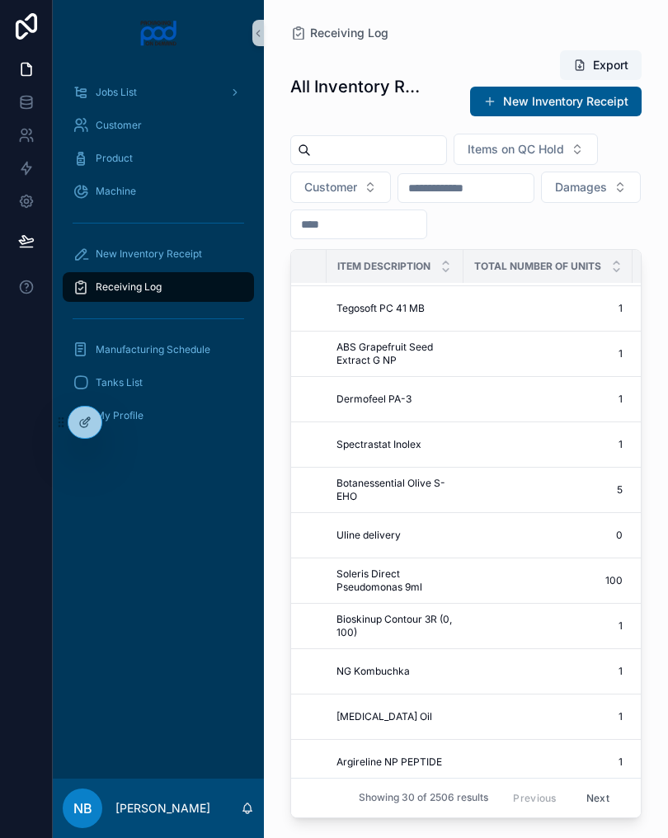
click at [454, 542] on td "Uline delivery Uline delivery" at bounding box center [395, 535] width 137 height 45
click at [423, 548] on td "Uline delivery Uline delivery" at bounding box center [395, 535] width 137 height 45
click at [372, 543] on td "Uline delivery Uline delivery" at bounding box center [395, 535] width 137 height 45
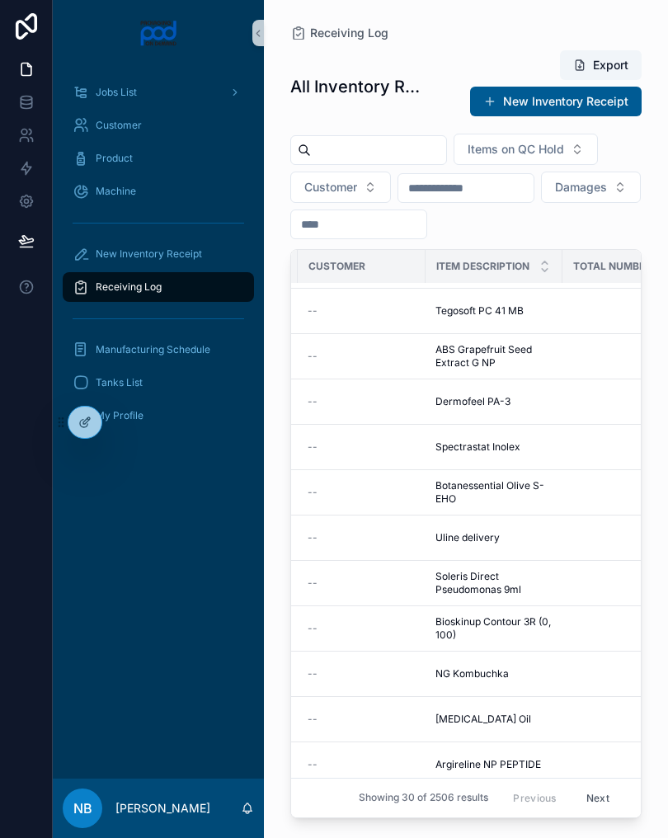
scroll to position [221, 508]
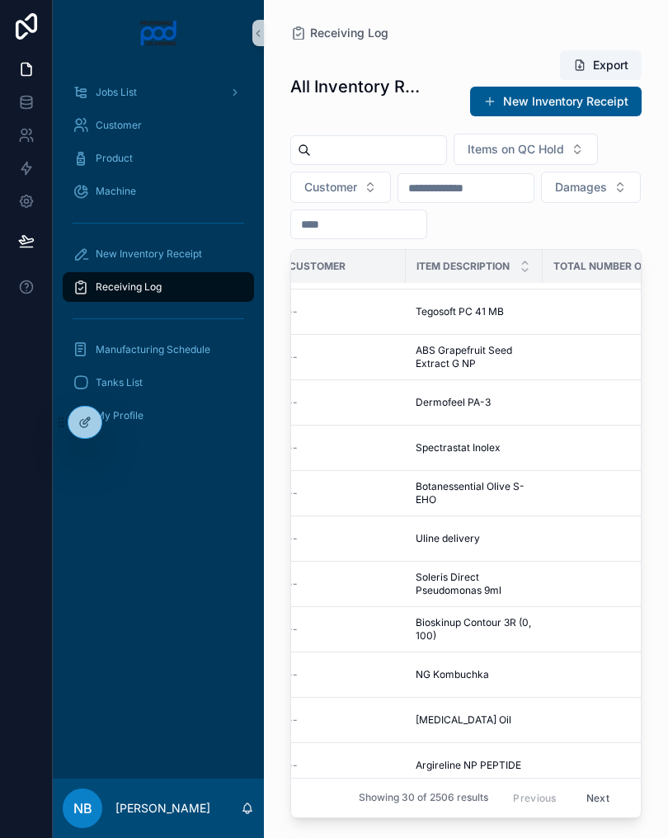
click at [450, 542] on span "Uline delivery" at bounding box center [448, 538] width 64 height 13
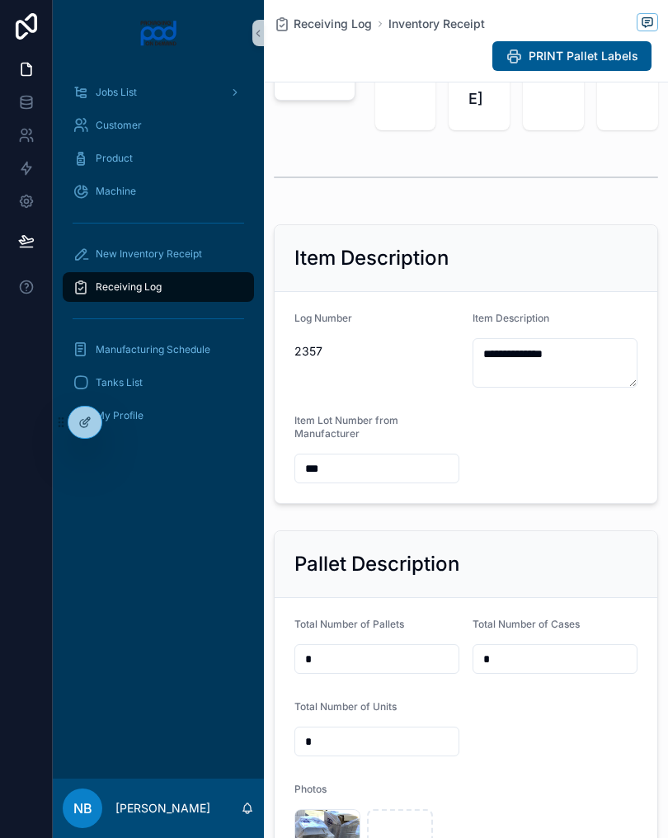
scroll to position [106, 0]
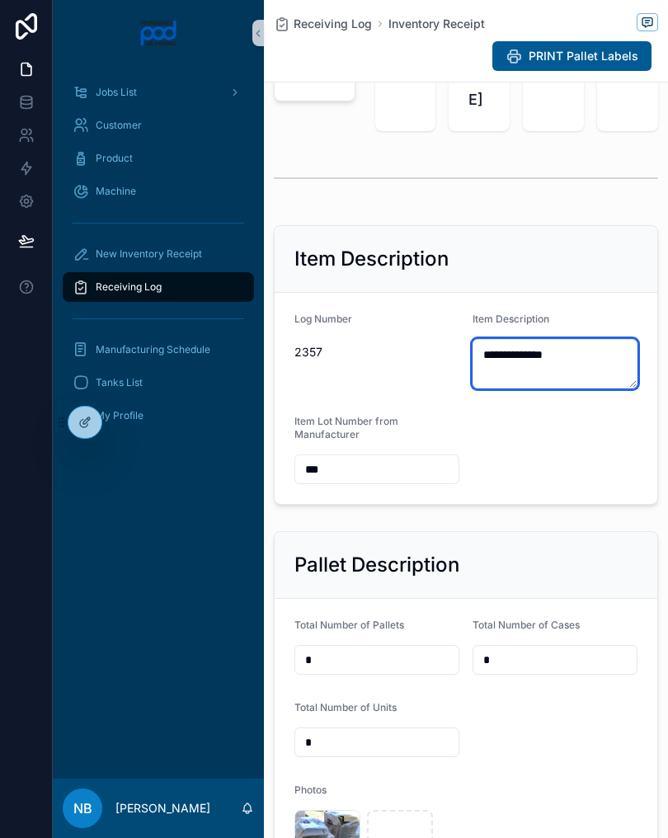
click at [547, 388] on textarea "**********" at bounding box center [555, 363] width 165 height 49
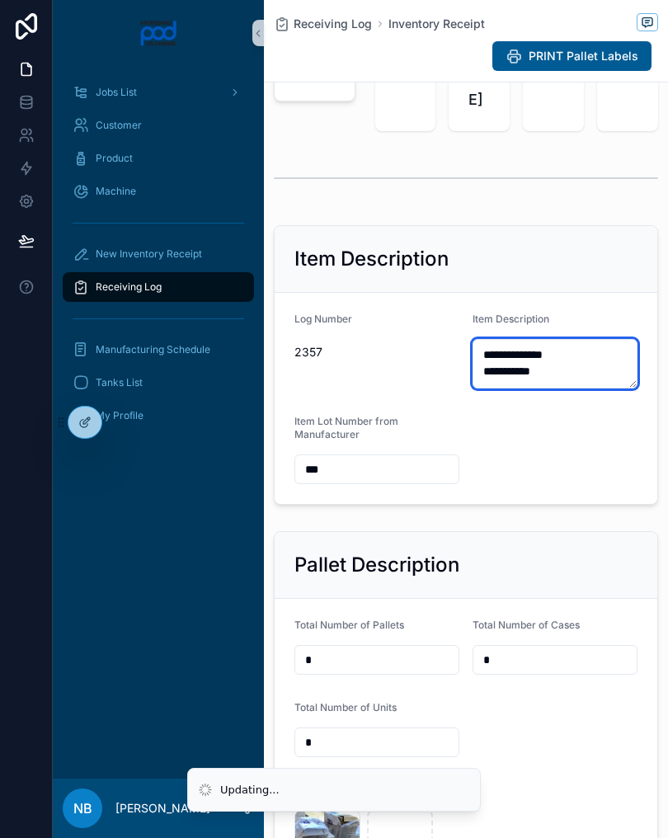
click at [494, 388] on textarea "**********" at bounding box center [555, 363] width 165 height 49
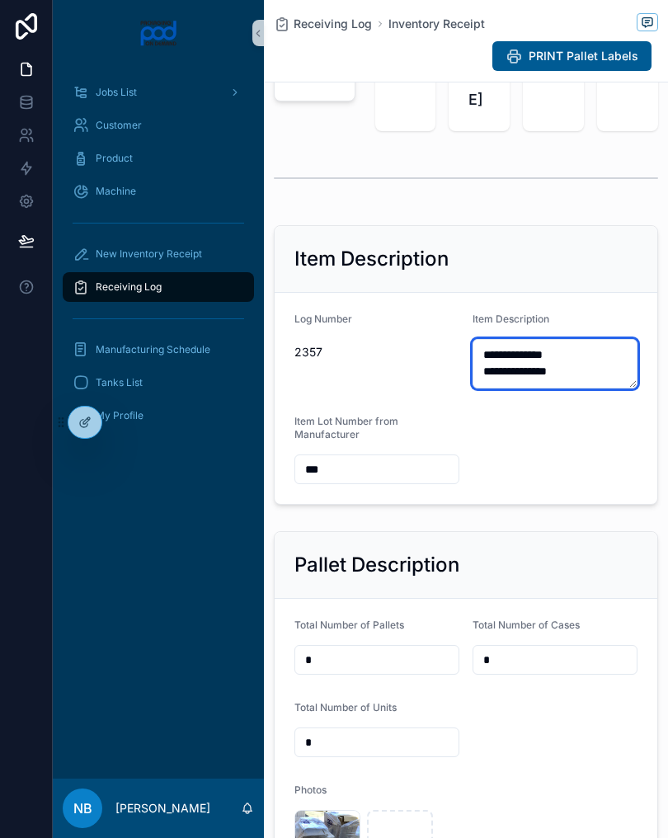
click at [573, 388] on textarea "**********" at bounding box center [555, 363] width 165 height 49
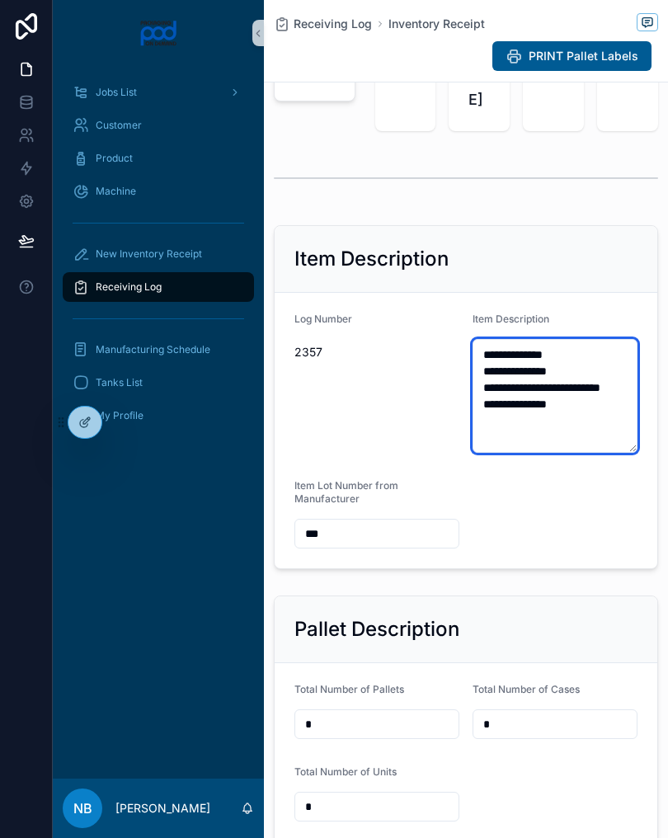
scroll to position [0, 0]
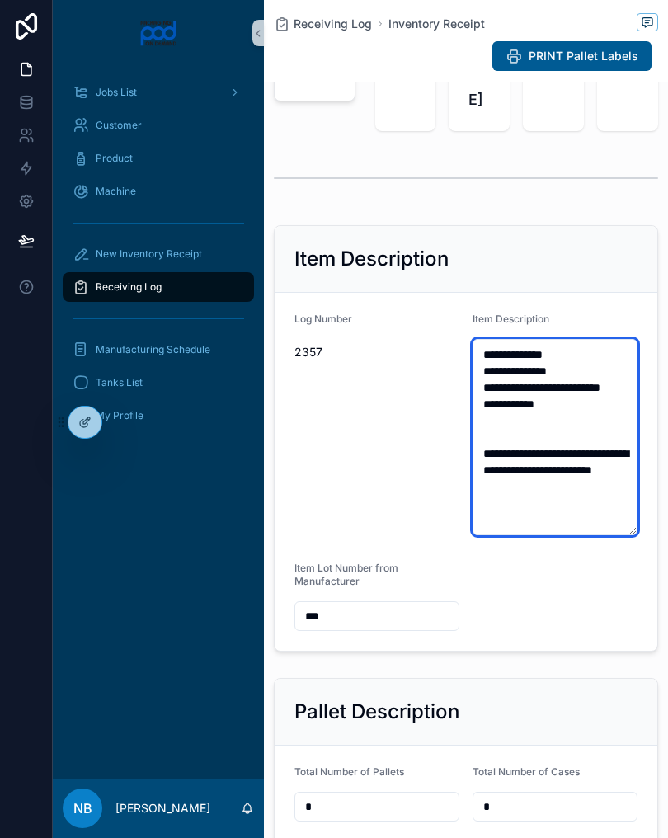
click at [507, 511] on textarea "**********" at bounding box center [555, 437] width 165 height 196
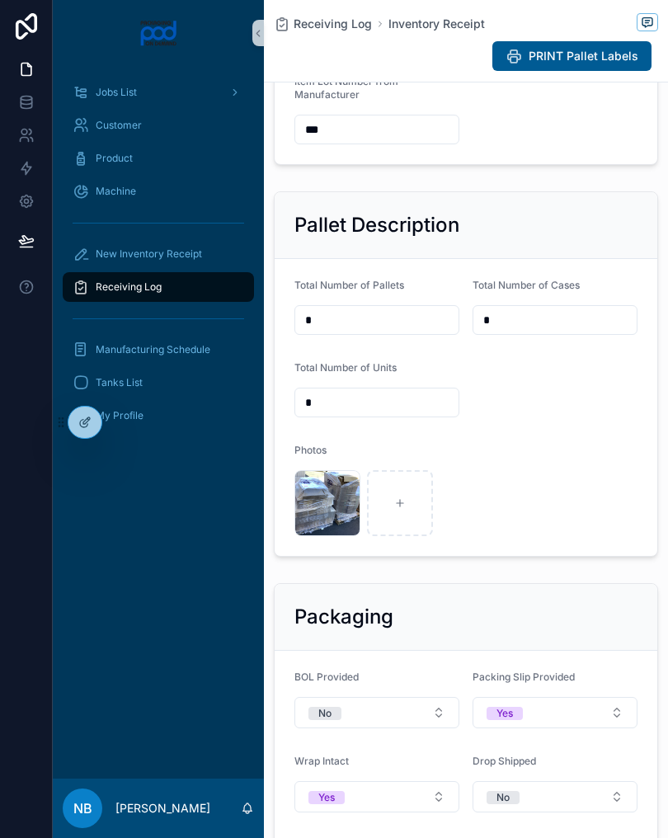
scroll to position [603, 0]
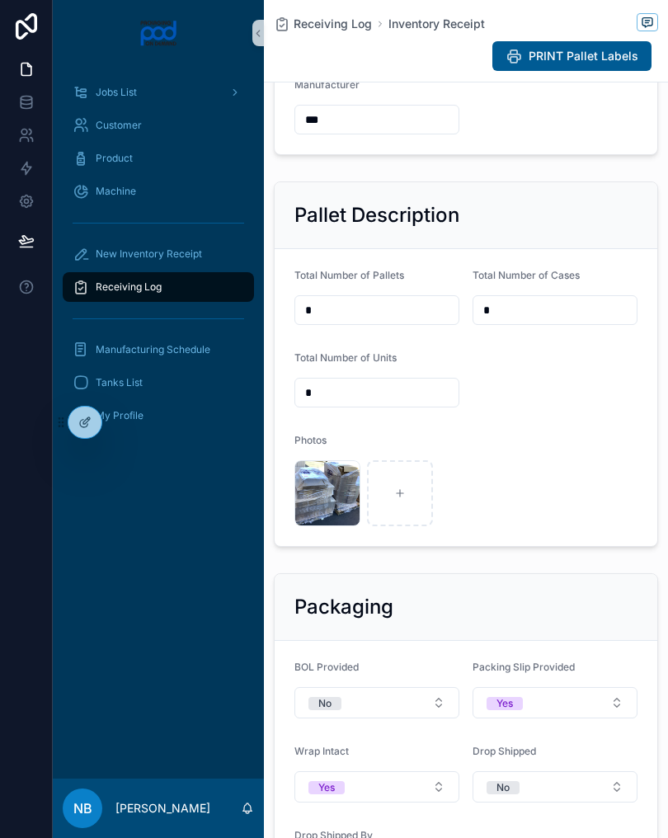
type textarea "**********"
click at [402, 504] on div at bounding box center [400, 493] width 66 height 66
type input "**********"
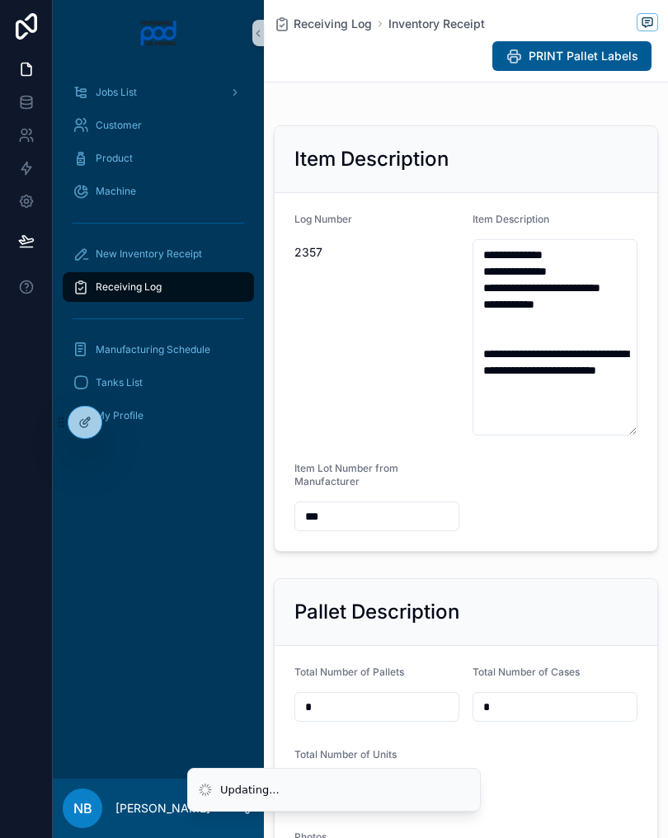
scroll to position [178, 0]
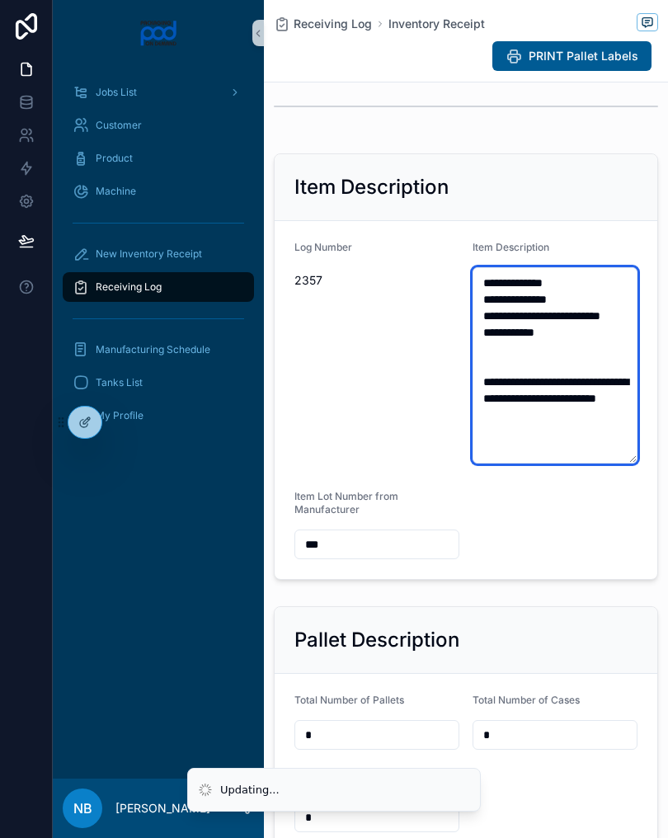
click at [515, 442] on textarea "**********" at bounding box center [555, 365] width 165 height 196
type textarea "**********"
click at [558, 463] on textarea "**********" at bounding box center [555, 365] width 165 height 196
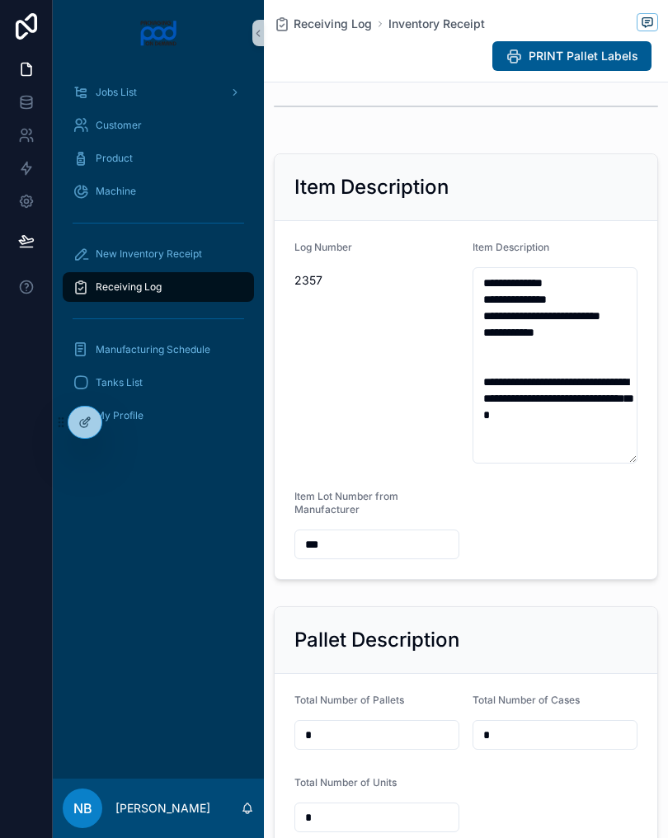
click at [212, 259] on div "New Inventory Receipt" at bounding box center [159, 254] width 172 height 26
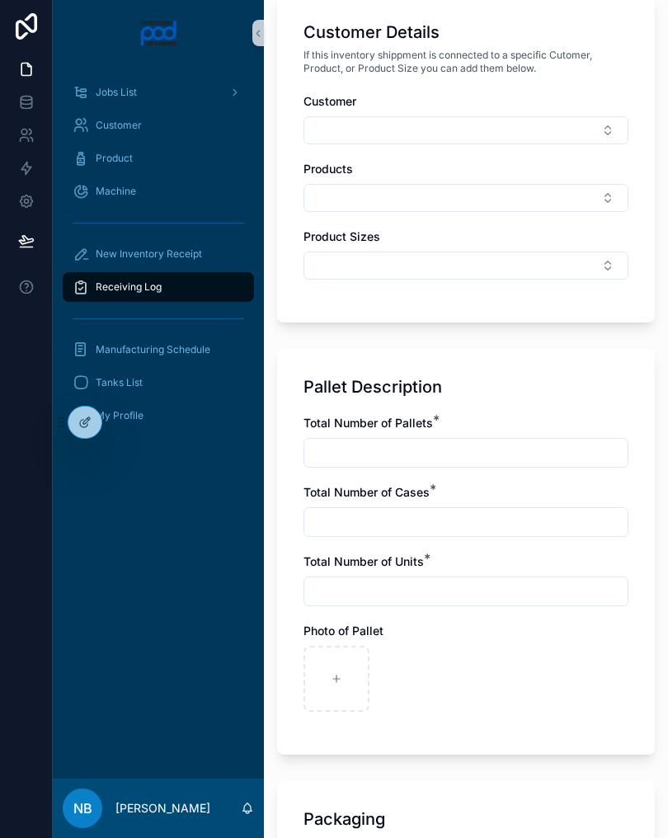
scroll to position [785, 0]
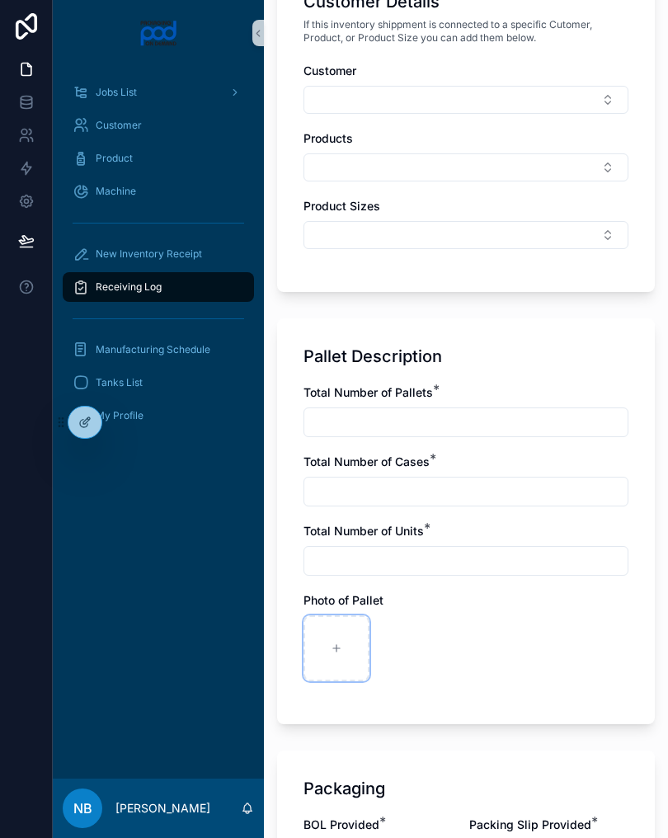
click at [338, 657] on div at bounding box center [336, 648] width 66 height 66
type input "**********"
click at [402, 652] on div at bounding box center [409, 648] width 66 height 66
type input "**********"
click at [388, 422] on input "text" at bounding box center [465, 422] width 323 height 23
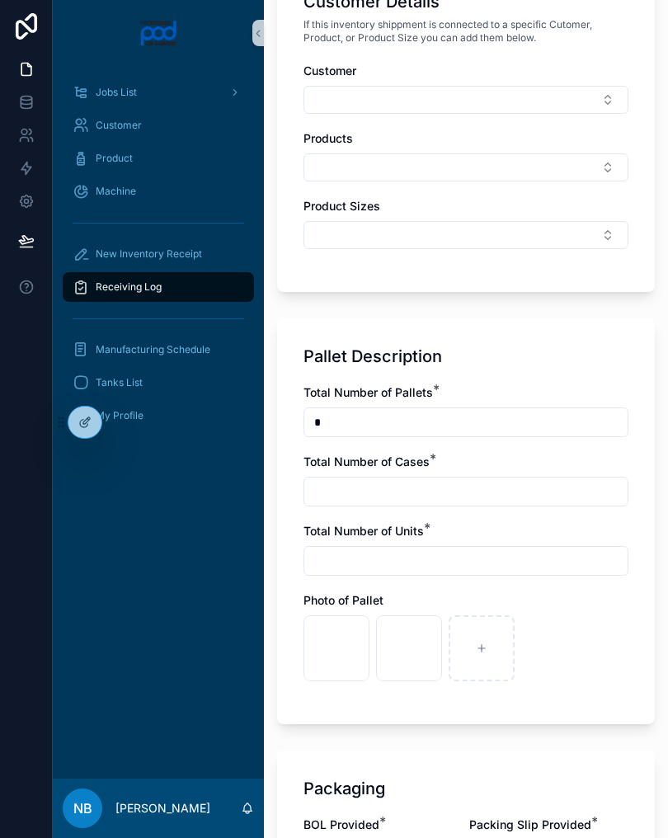
type input "*"
click at [365, 500] on input "text" at bounding box center [465, 491] width 323 height 23
type input "*"
click at [351, 557] on input "text" at bounding box center [465, 560] width 323 height 23
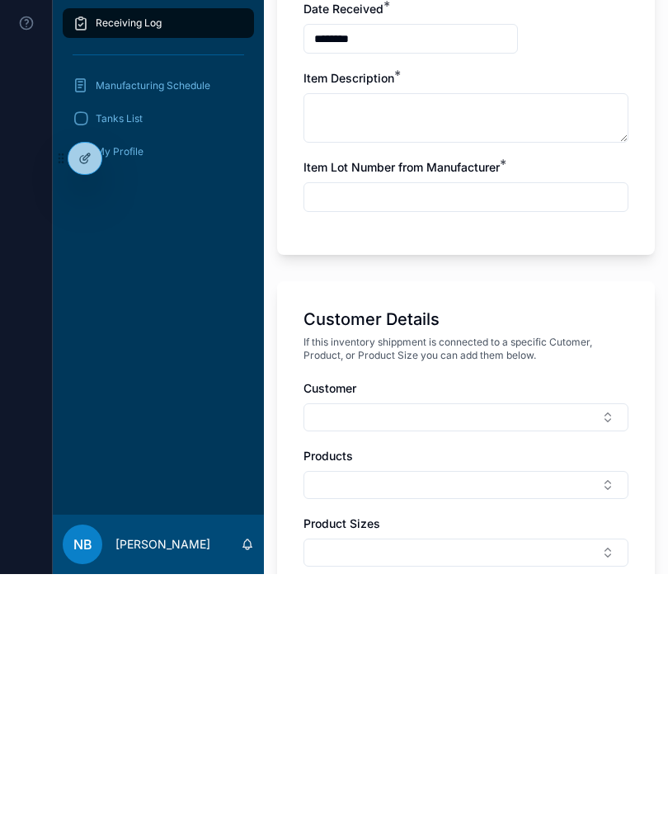
scroll to position [196, 0]
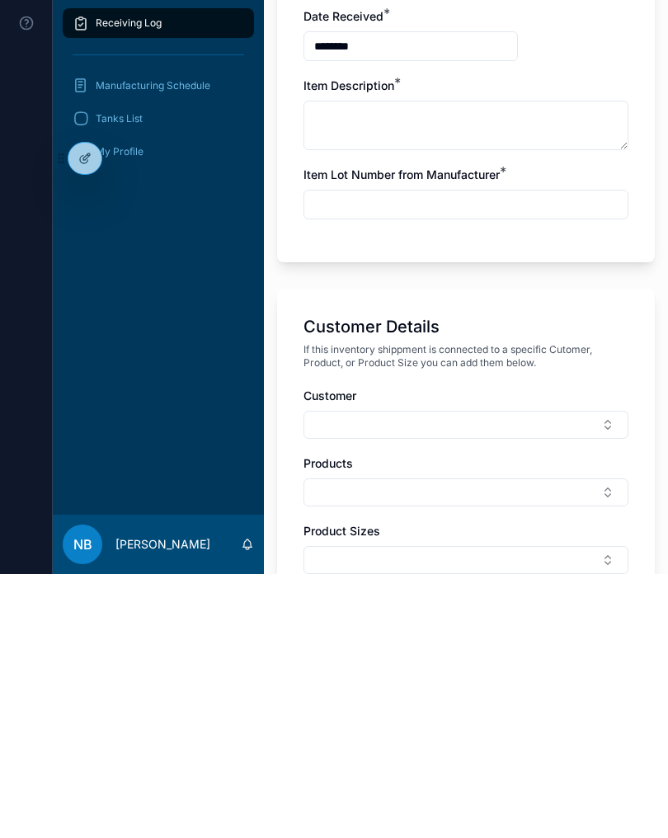
type input "*"
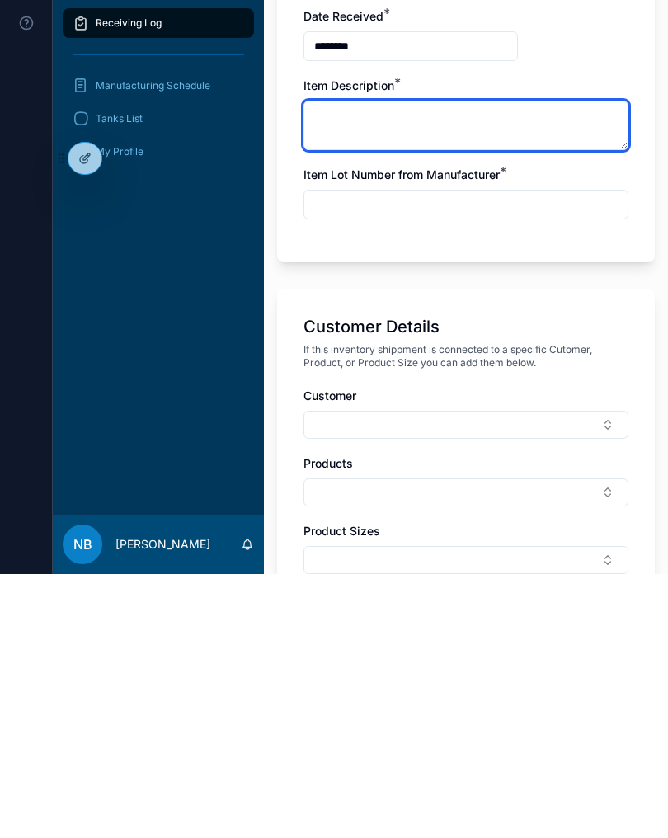
click at [389, 365] on textarea at bounding box center [465, 389] width 325 height 49
type textarea "**********"
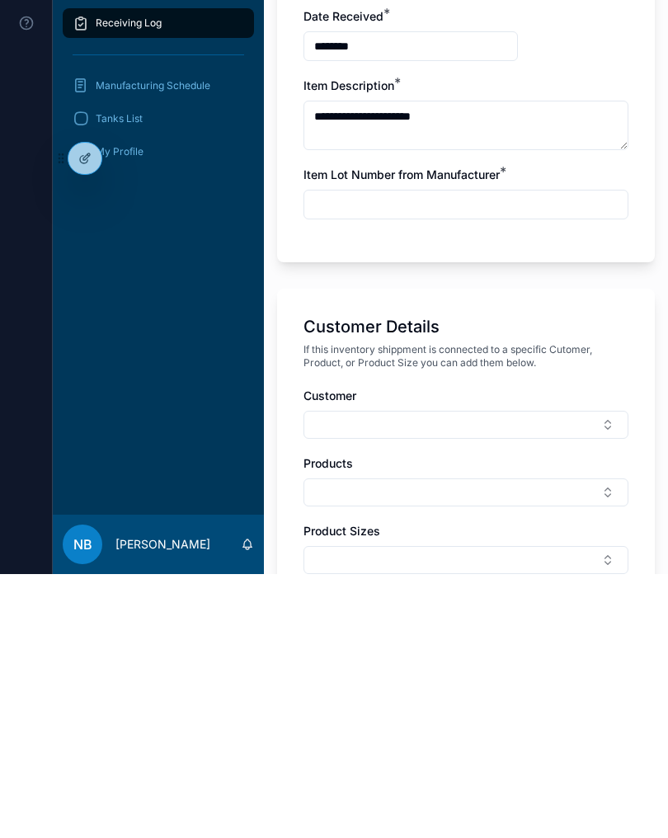
click at [477, 457] on input "text" at bounding box center [465, 468] width 323 height 23
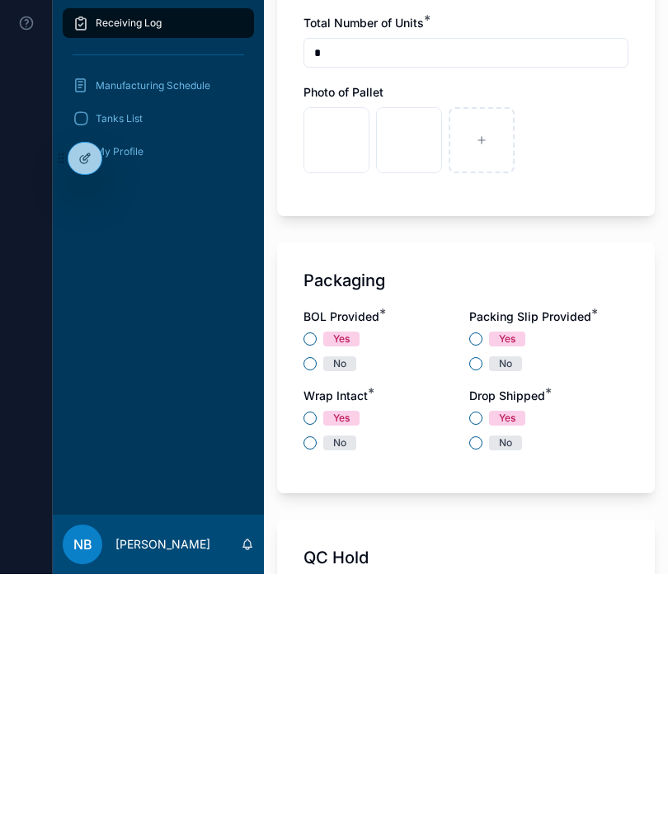
scroll to position [987, 0]
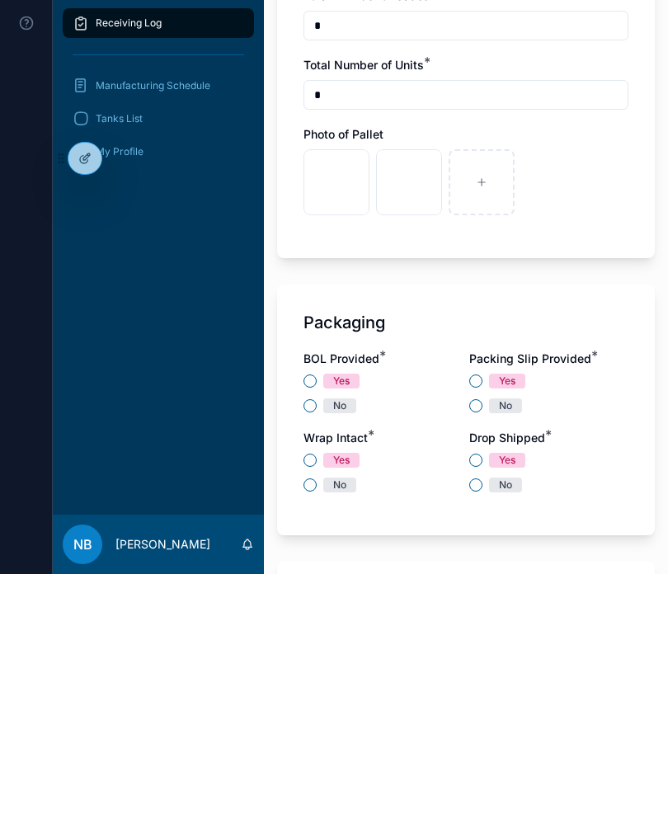
type input "***"
click at [476, 638] on button "Yes" at bounding box center [475, 644] width 13 height 13
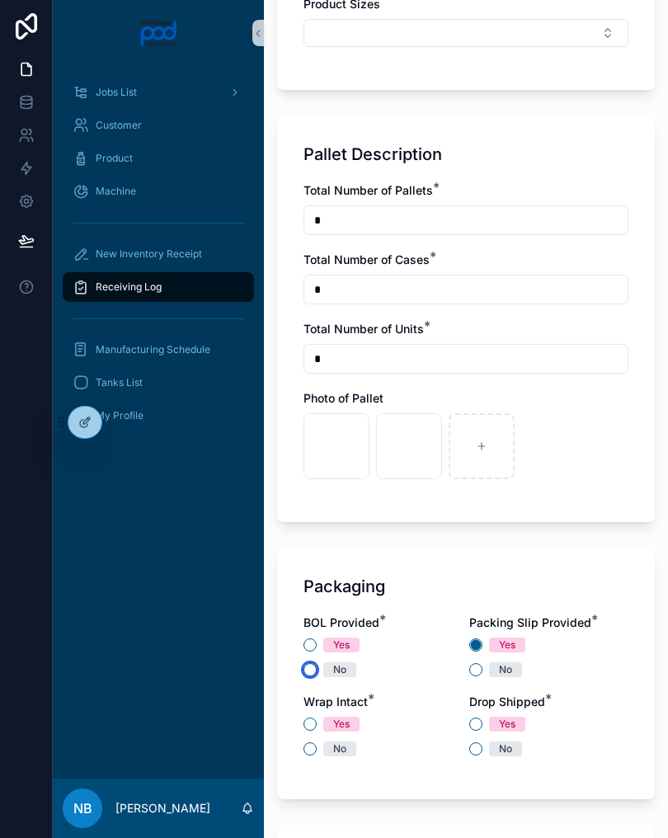
click at [311, 675] on button "No" at bounding box center [309, 669] width 13 height 13
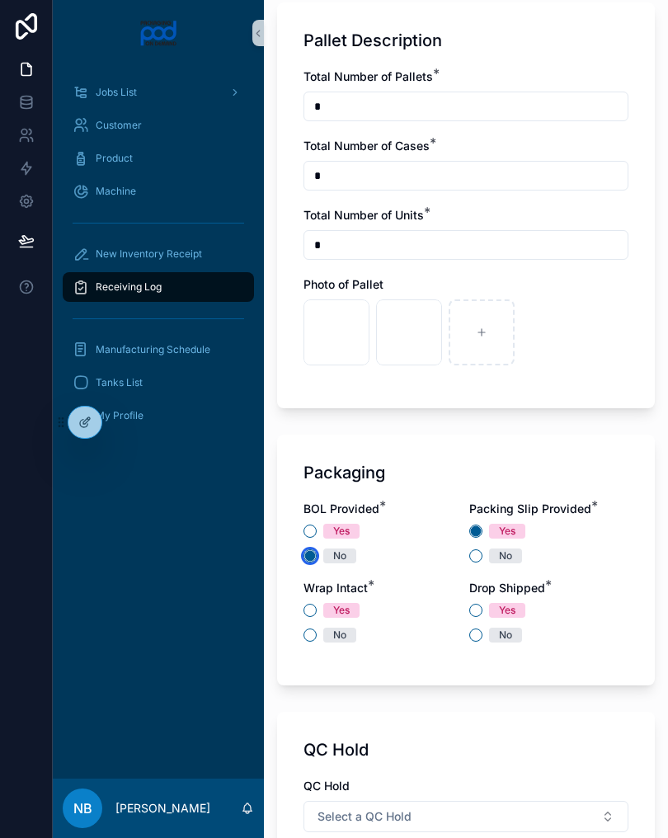
scroll to position [1127, 0]
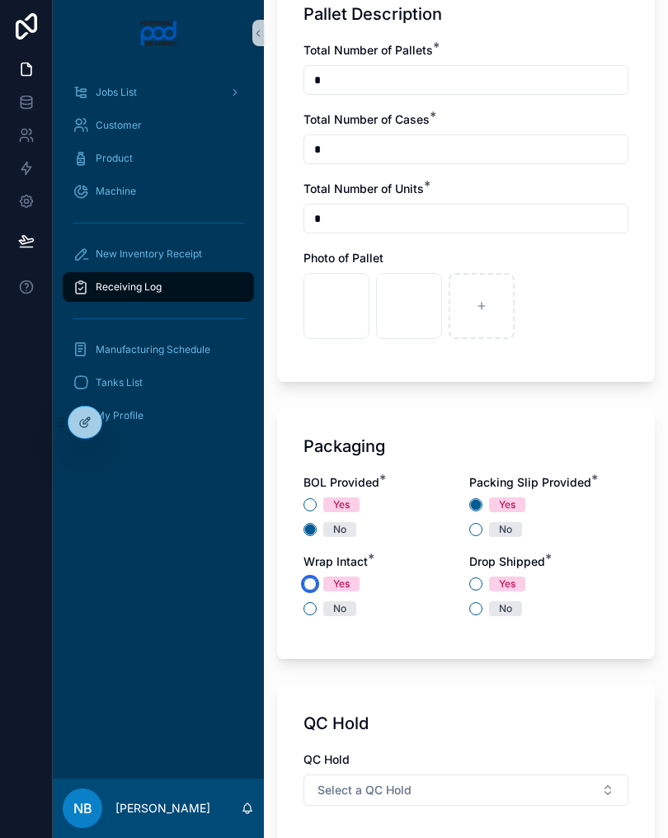
click at [311, 589] on button "Yes" at bounding box center [309, 583] width 13 height 13
click at [479, 613] on button "No" at bounding box center [475, 608] width 13 height 13
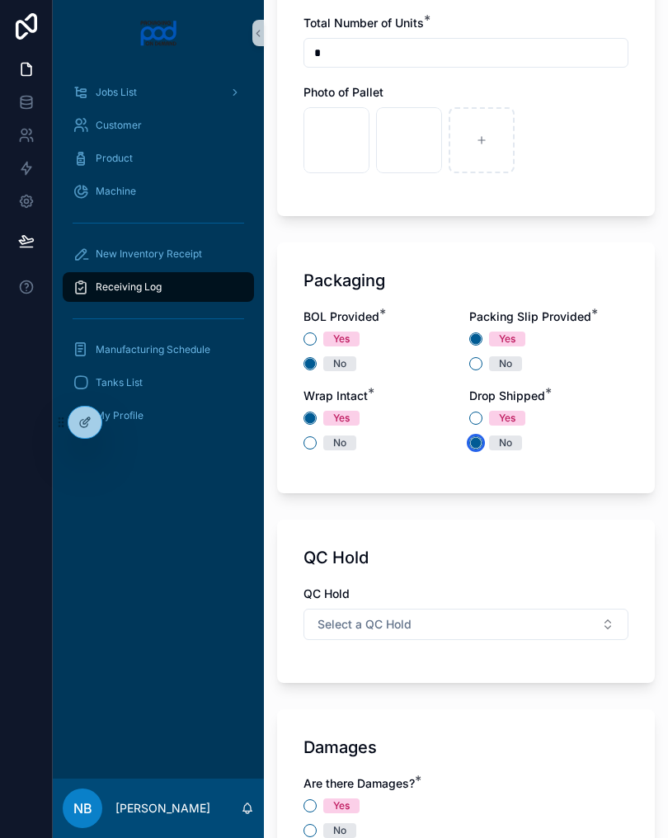
scroll to position [1294, 0]
click at [587, 635] on button "Select a QC Hold" at bounding box center [465, 623] width 325 height 31
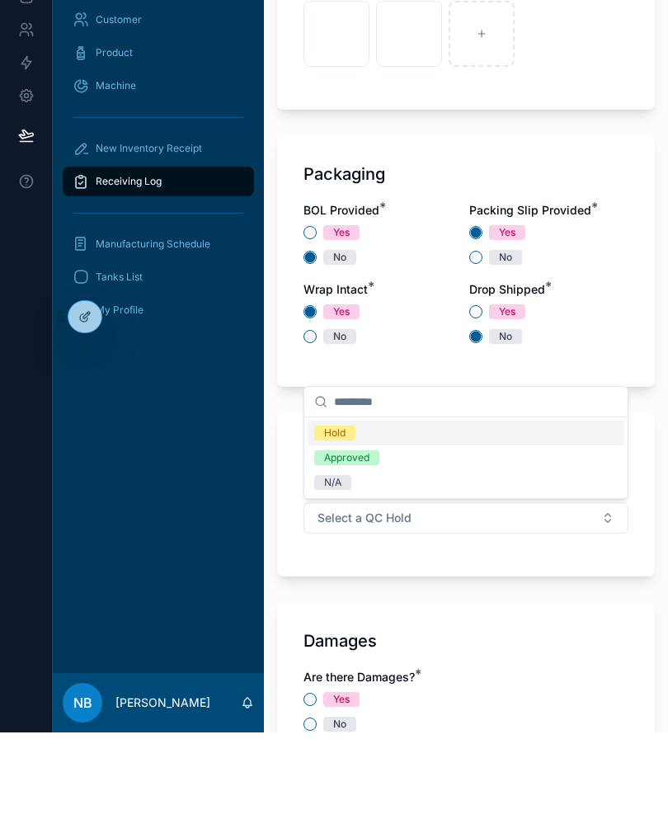
click at [371, 576] on div "N/A" at bounding box center [466, 588] width 317 height 25
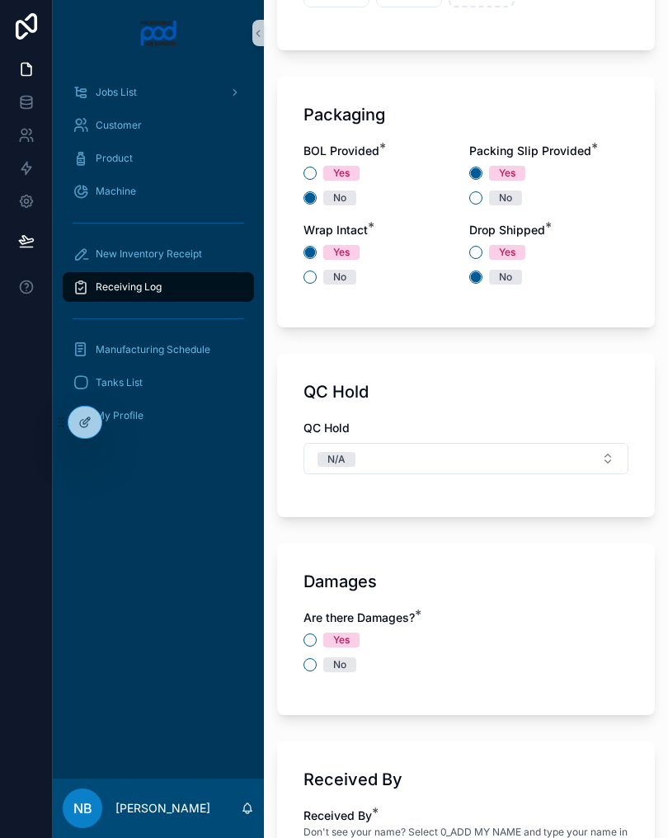
scroll to position [1640, 0]
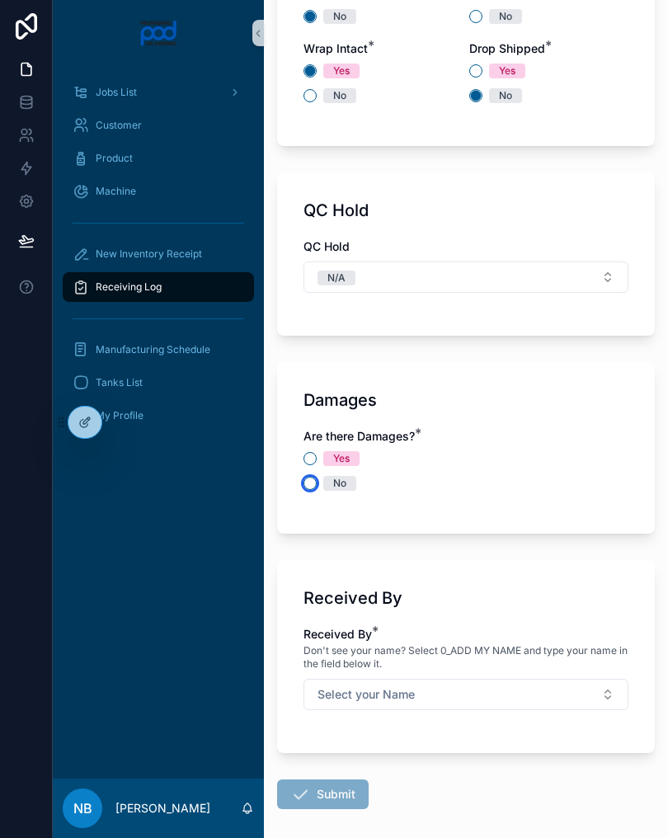
click at [312, 487] on button "No" at bounding box center [309, 483] width 13 height 13
click at [539, 684] on button "Select your Name" at bounding box center [465, 694] width 325 height 31
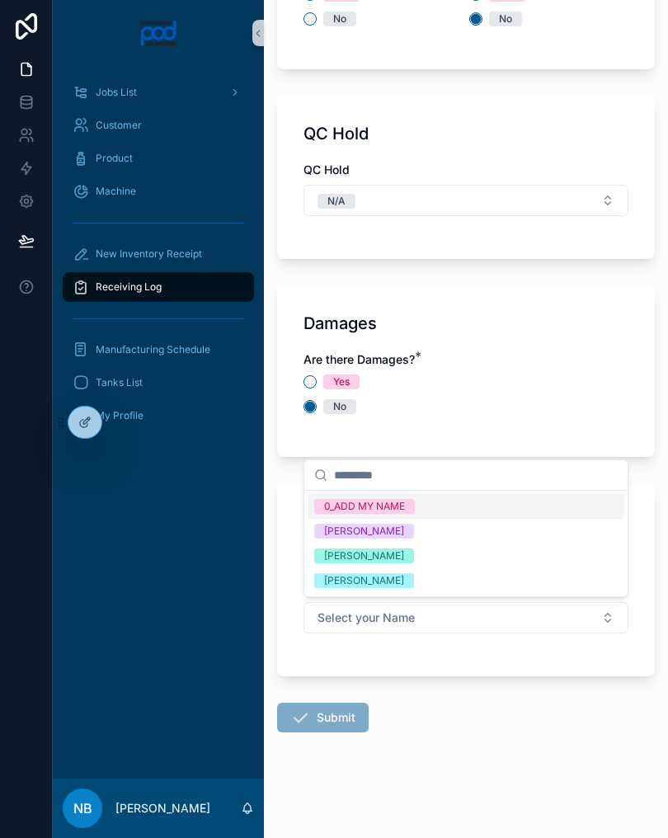
scroll to position [1717, 0]
click at [414, 558] on span "[PERSON_NAME]" at bounding box center [364, 557] width 100 height 15
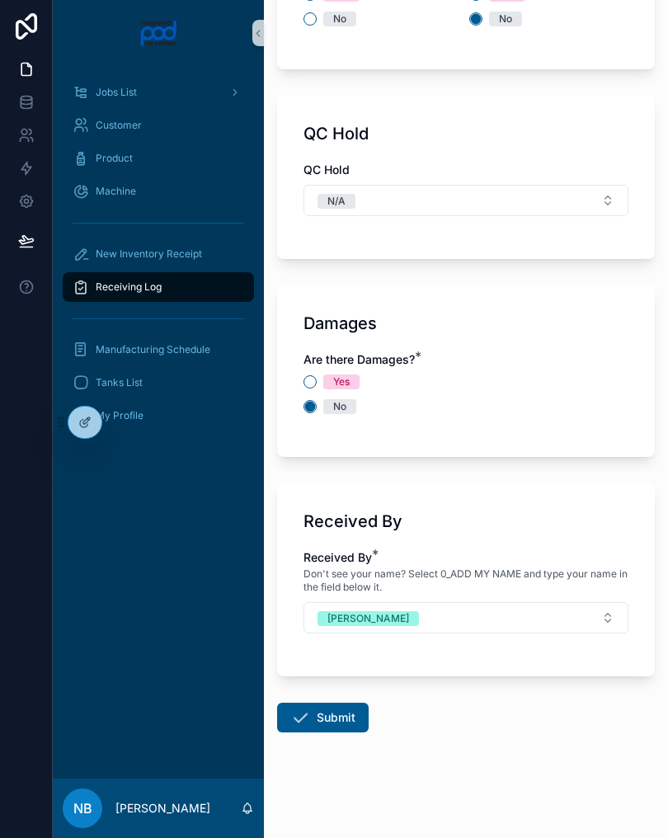
click at [335, 718] on button "Submit" at bounding box center [323, 718] width 92 height 30
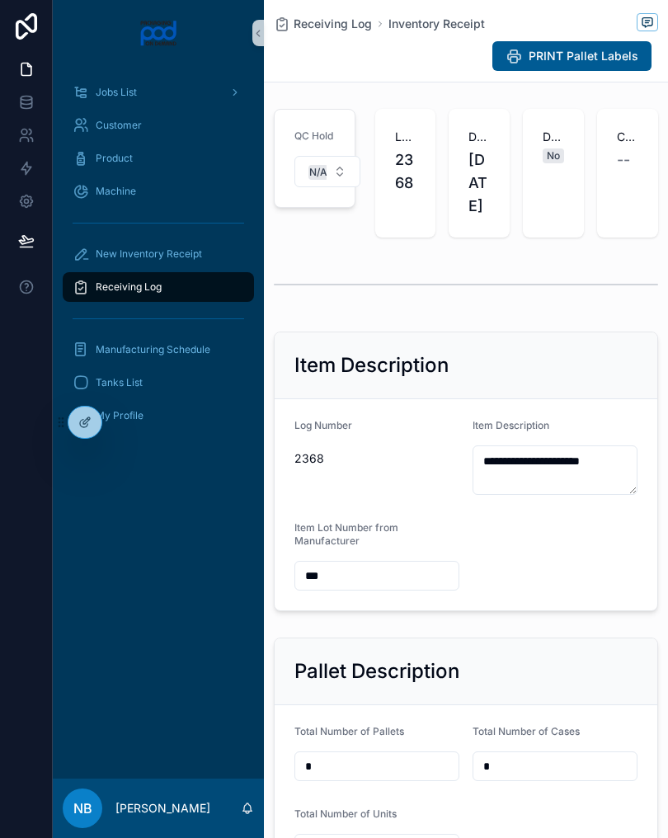
click at [204, 261] on div "New Inventory Receipt" at bounding box center [159, 254] width 172 height 26
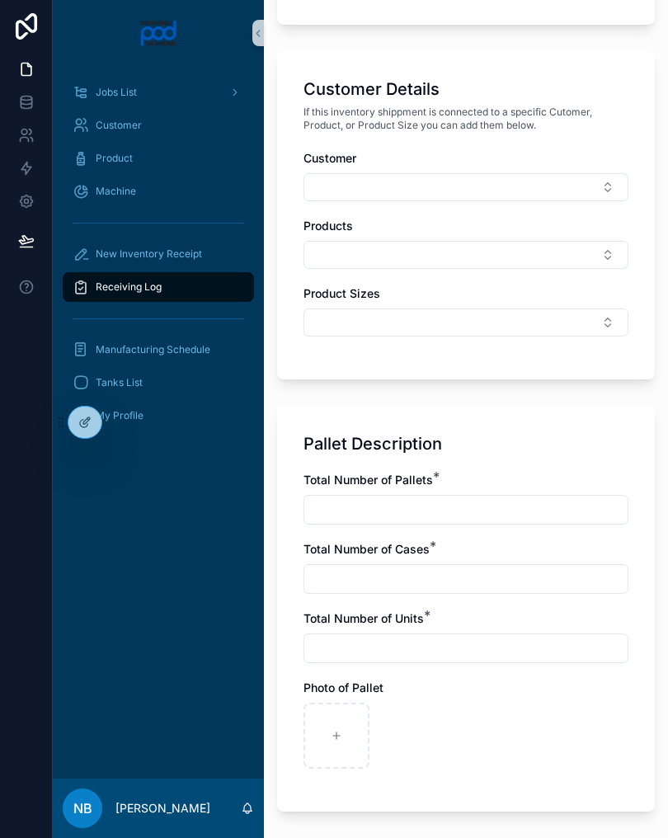
scroll to position [892, 0]
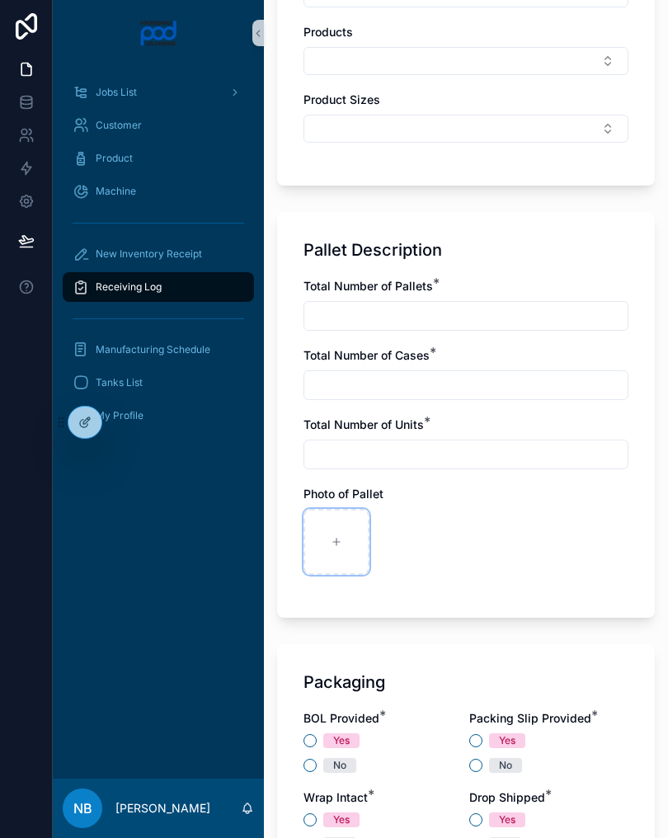
click at [337, 522] on div at bounding box center [336, 542] width 66 height 66
type input "**********"
click at [309, 765] on button "No" at bounding box center [309, 765] width 13 height 13
click at [425, 525] on div at bounding box center [409, 542] width 66 height 66
type input "**********"
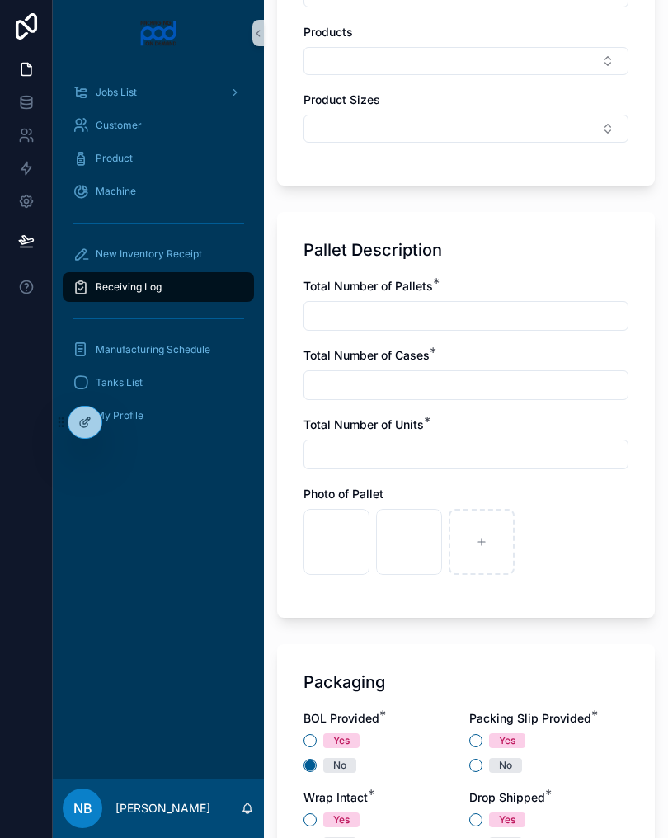
click at [388, 321] on input "text" at bounding box center [465, 315] width 323 height 23
type input "*"
click at [402, 393] on input "text" at bounding box center [465, 385] width 323 height 23
type input "*"
click at [382, 450] on input "text" at bounding box center [465, 454] width 323 height 23
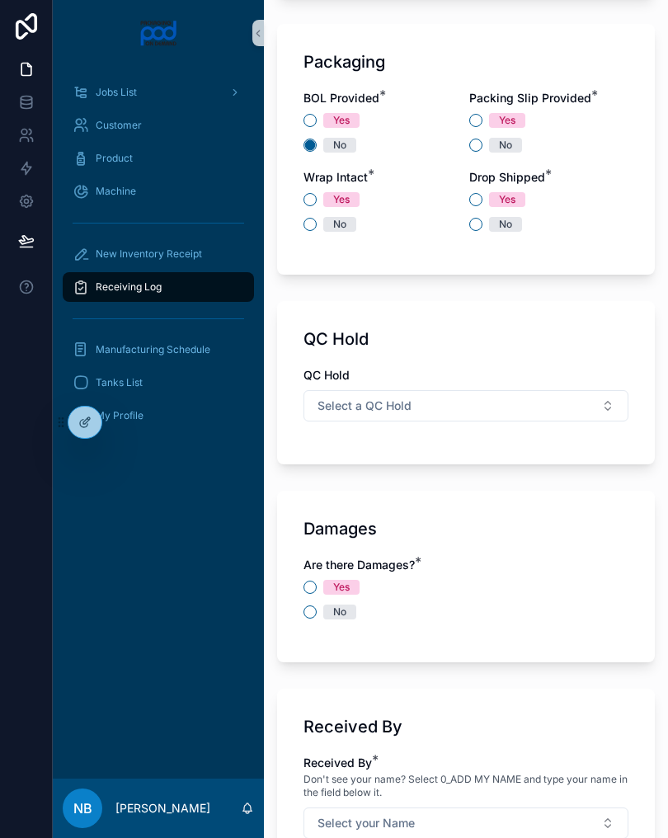
scroll to position [1511, 0]
type input "*"
click at [478, 141] on button "No" at bounding box center [475, 145] width 13 height 13
click at [318, 199] on div "Yes" at bounding box center [382, 200] width 159 height 15
click at [306, 195] on button "Yes" at bounding box center [309, 200] width 13 height 13
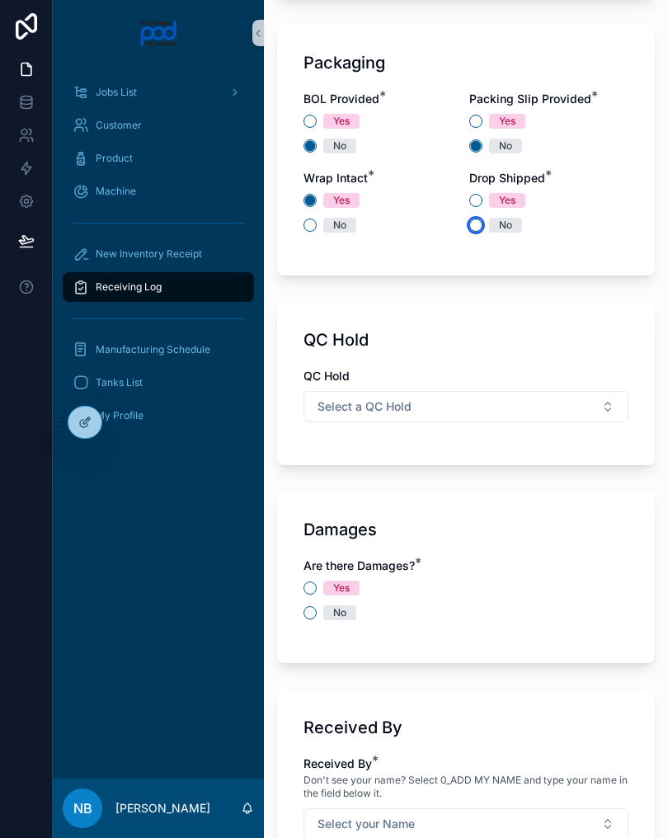
click at [478, 229] on button "No" at bounding box center [475, 225] width 13 height 13
click at [487, 416] on button "Select a QC Hold" at bounding box center [465, 406] width 325 height 31
click at [379, 527] on div "N/A" at bounding box center [466, 522] width 317 height 25
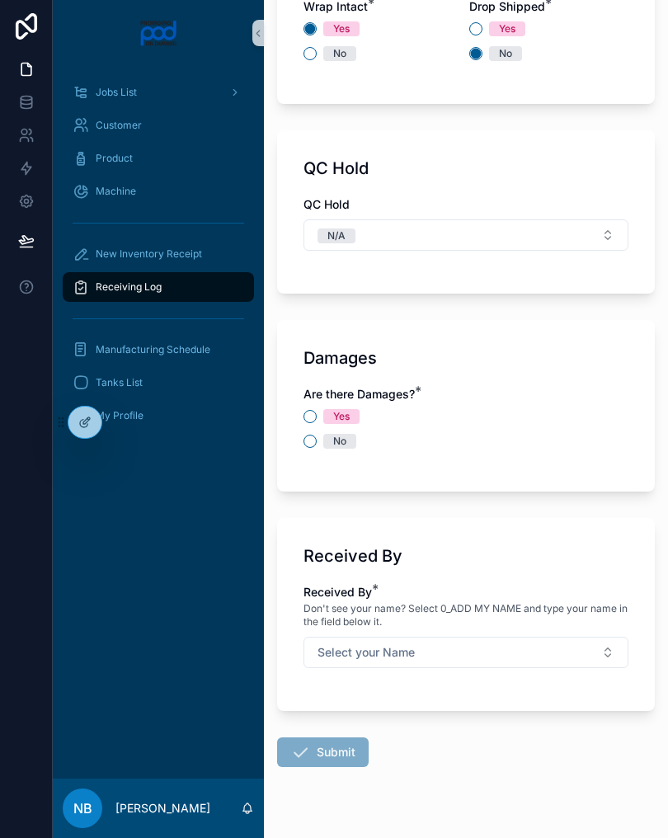
scroll to position [1683, 0]
click at [312, 445] on button "No" at bounding box center [309, 440] width 13 height 13
click at [500, 627] on span "Don't see your name? Select 0_ADD MY NAME and type your name in the field below…" at bounding box center [465, 614] width 325 height 26
click at [495, 651] on button "Select your Name" at bounding box center [465, 651] width 325 height 31
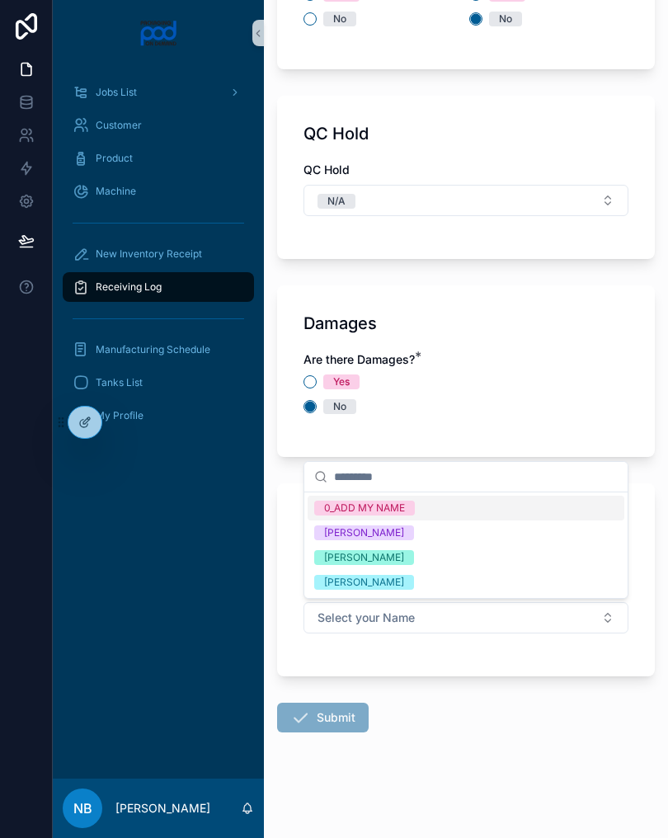
scroll to position [1717, 0]
click at [425, 562] on div "[PERSON_NAME]" at bounding box center [466, 557] width 317 height 25
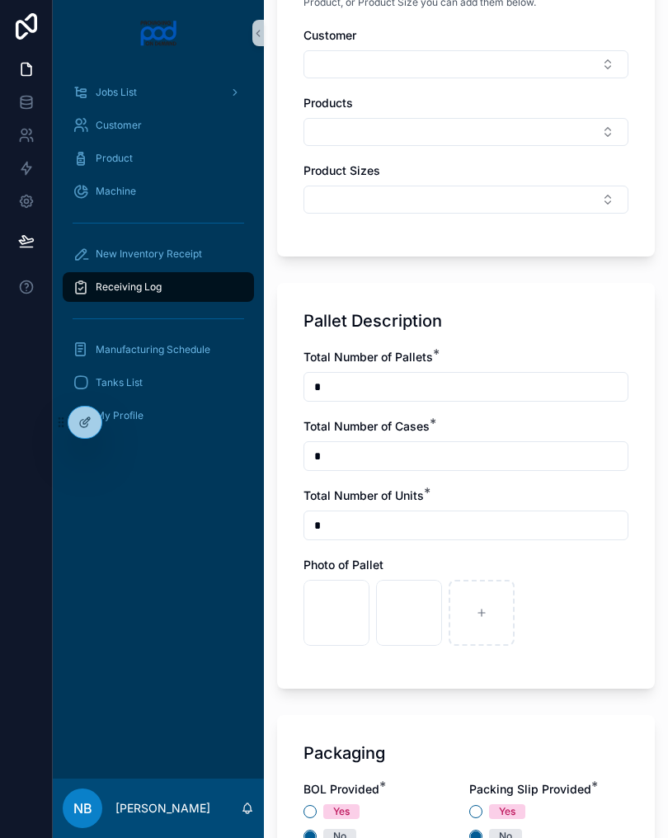
scroll to position [827, 0]
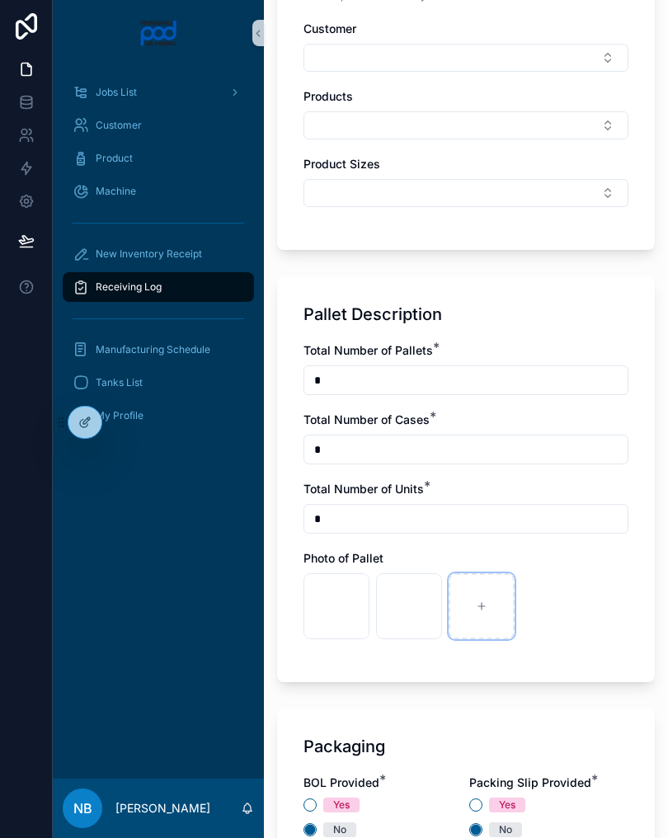
click at [485, 606] on icon at bounding box center [481, 606] width 7 height 0
type input "**********"
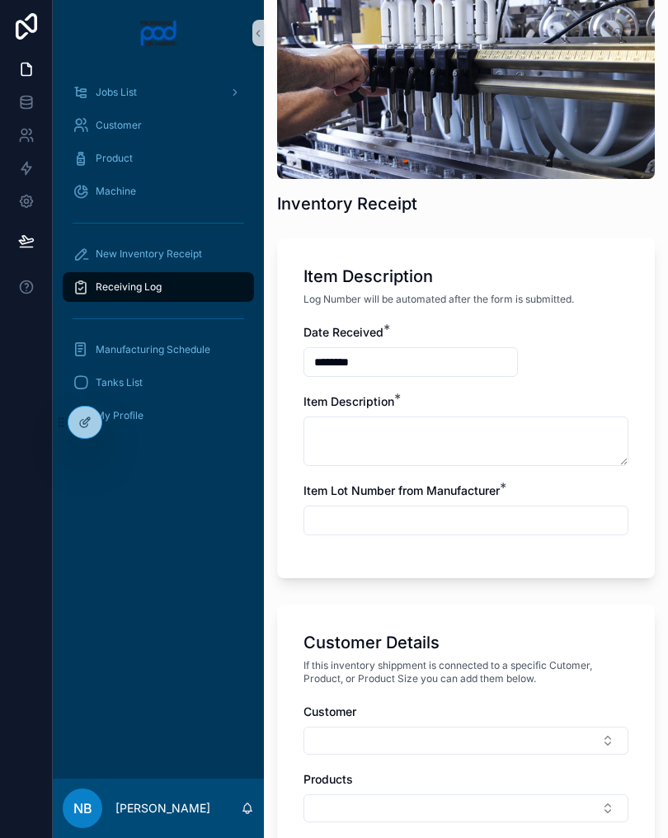
scroll to position [136, 0]
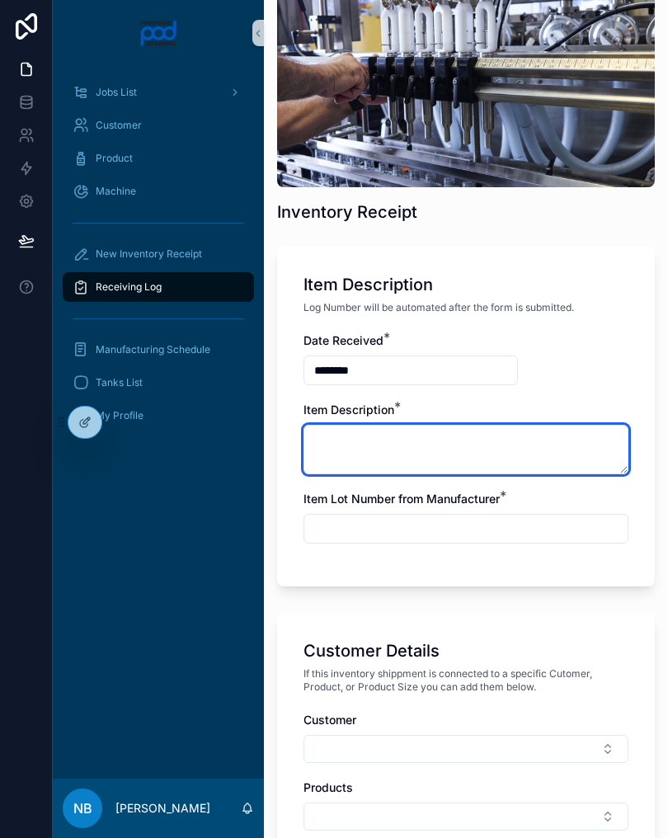
click at [408, 449] on textarea at bounding box center [465, 449] width 325 height 49
type textarea "**********"
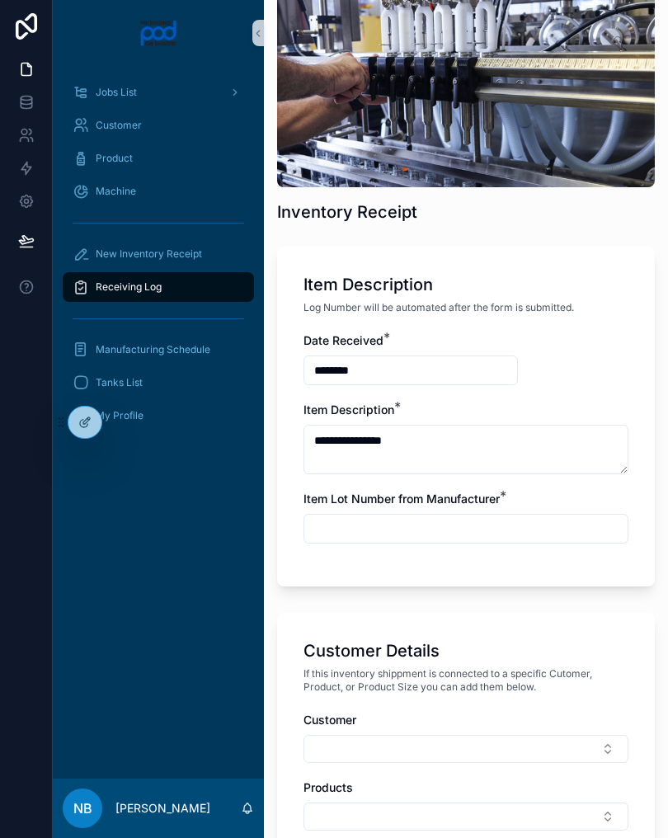
click at [374, 532] on input "text" at bounding box center [465, 528] width 323 height 23
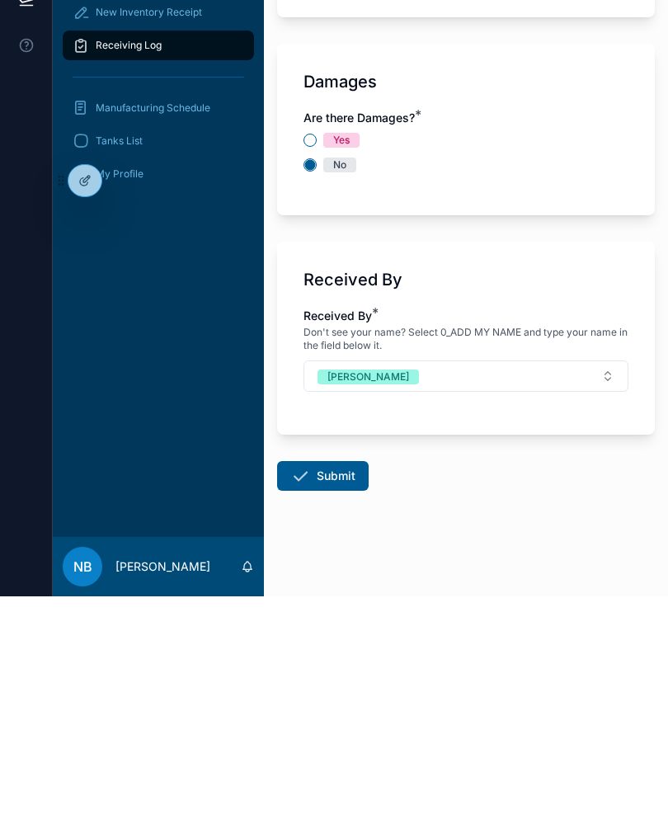
scroll to position [1717, 0]
type input "*********"
click at [341, 703] on button "Submit" at bounding box center [323, 718] width 92 height 30
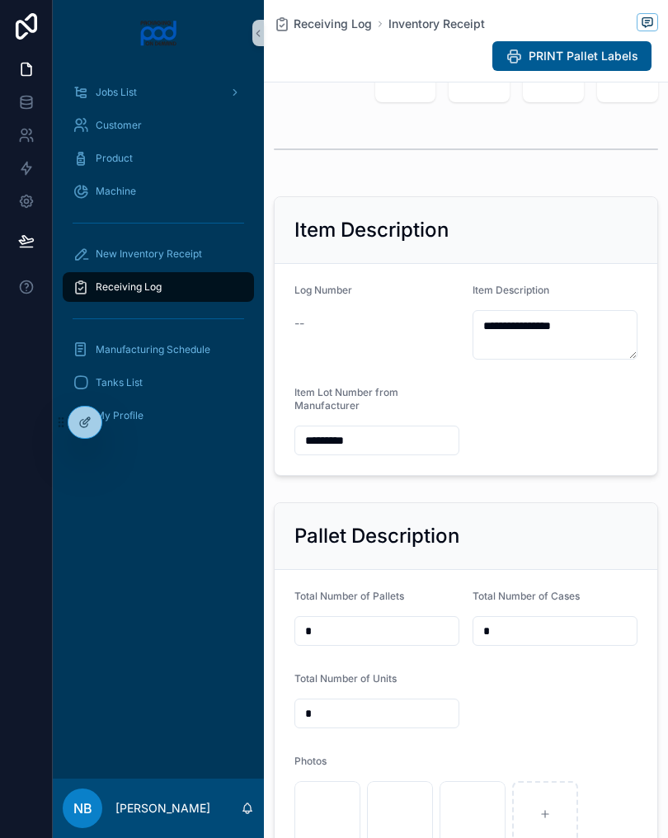
scroll to position [138, 0]
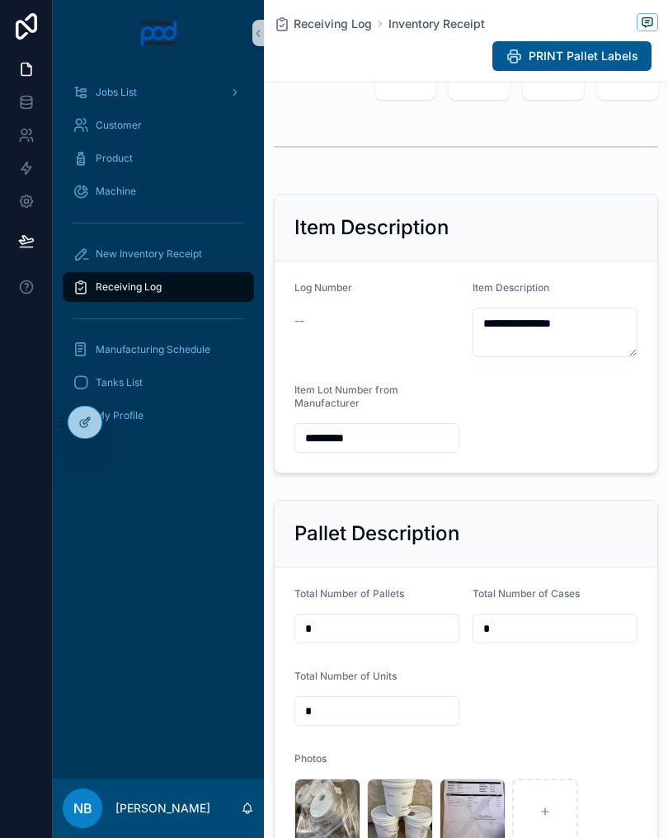
click at [203, 246] on div "New Inventory Receipt" at bounding box center [159, 254] width 172 height 26
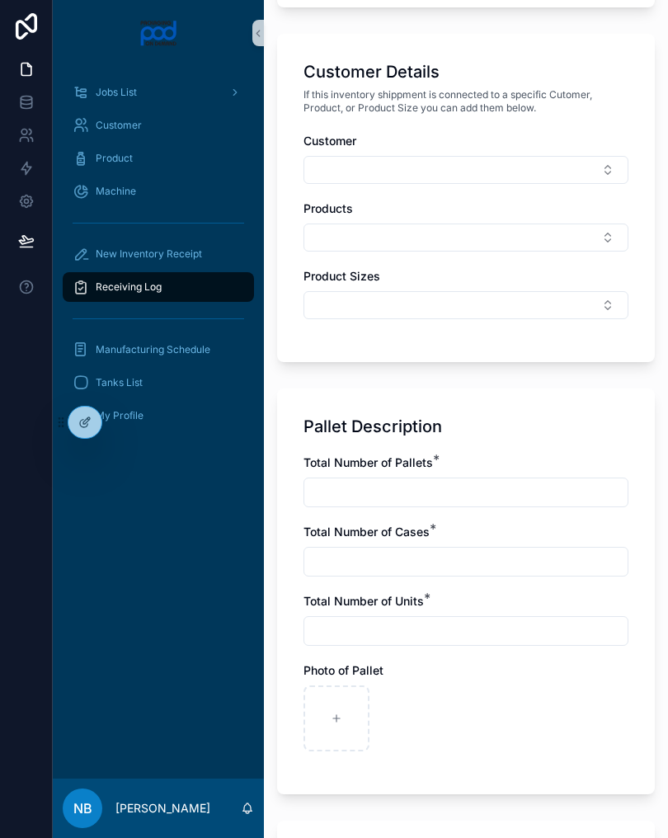
scroll to position [714, 0]
click at [346, 721] on div at bounding box center [336, 719] width 66 height 66
type input "**********"
click at [432, 708] on div at bounding box center [409, 719] width 66 height 66
type input "**********"
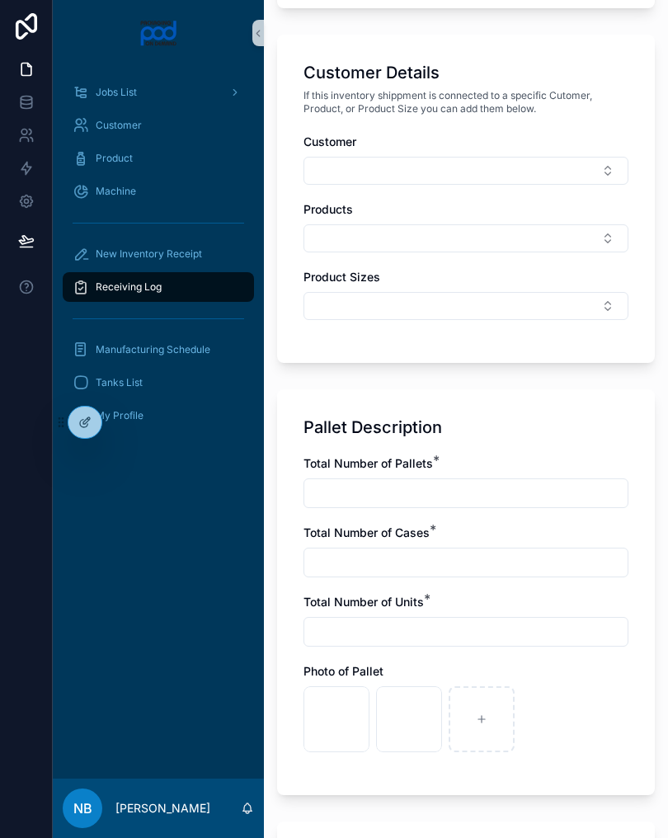
click at [366, 488] on input "text" at bounding box center [465, 493] width 323 height 23
type input "*"
click at [395, 556] on input "text" at bounding box center [465, 562] width 323 height 23
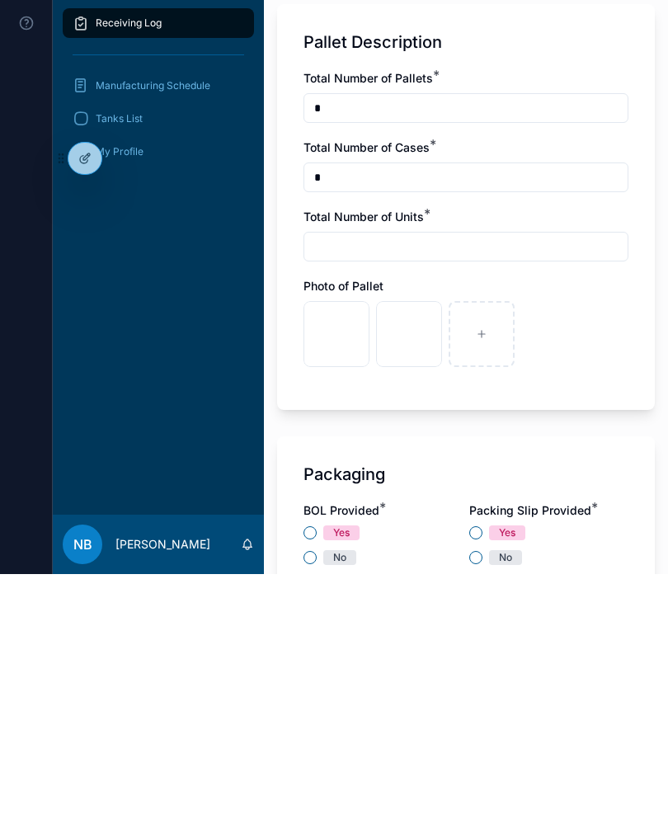
scroll to position [835, 0]
type input "*"
click at [397, 499] on input "text" at bounding box center [465, 510] width 323 height 23
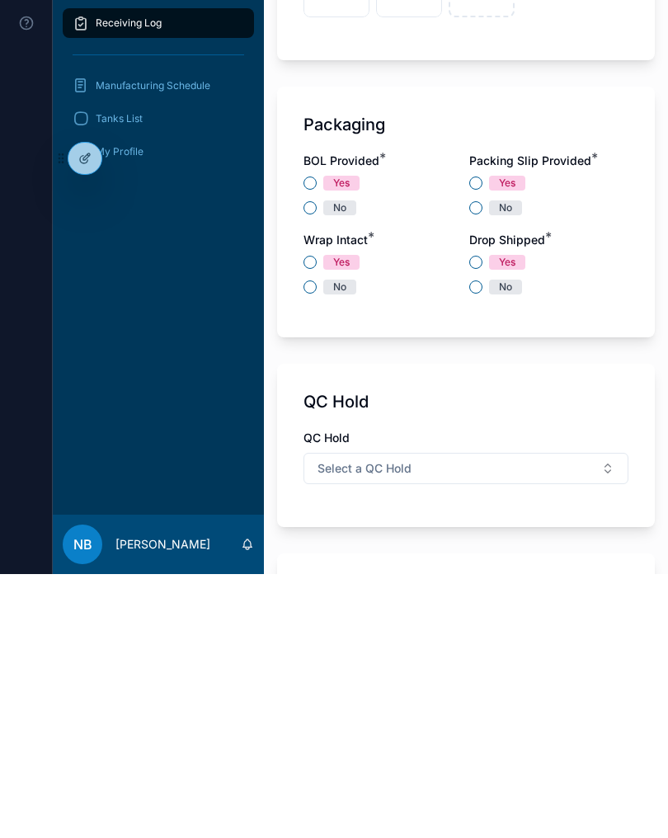
scroll to position [1188, 0]
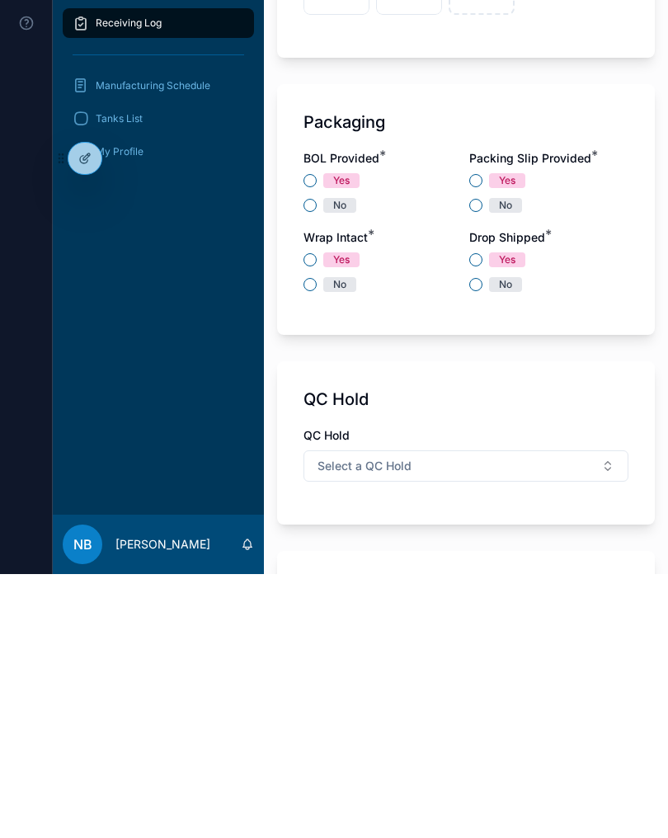
type input "*"
click at [312, 463] on button "No" at bounding box center [309, 469] width 13 height 13
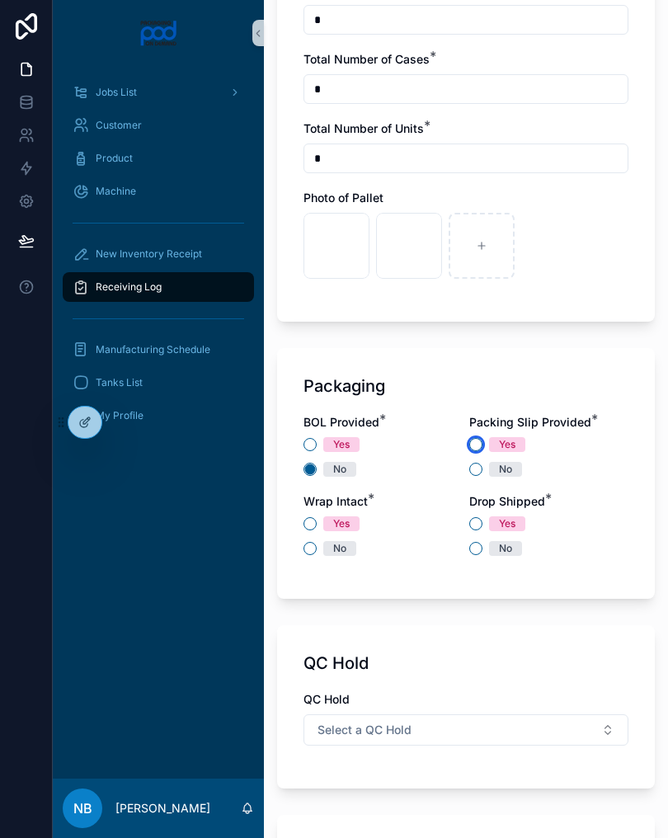
click at [474, 447] on button "Yes" at bounding box center [475, 444] width 13 height 13
click at [310, 552] on button "No" at bounding box center [309, 548] width 13 height 13
click at [318, 520] on div "Yes" at bounding box center [382, 523] width 159 height 15
click at [305, 523] on button "Yes" at bounding box center [309, 523] width 13 height 13
click at [473, 553] on button "No" at bounding box center [475, 548] width 13 height 13
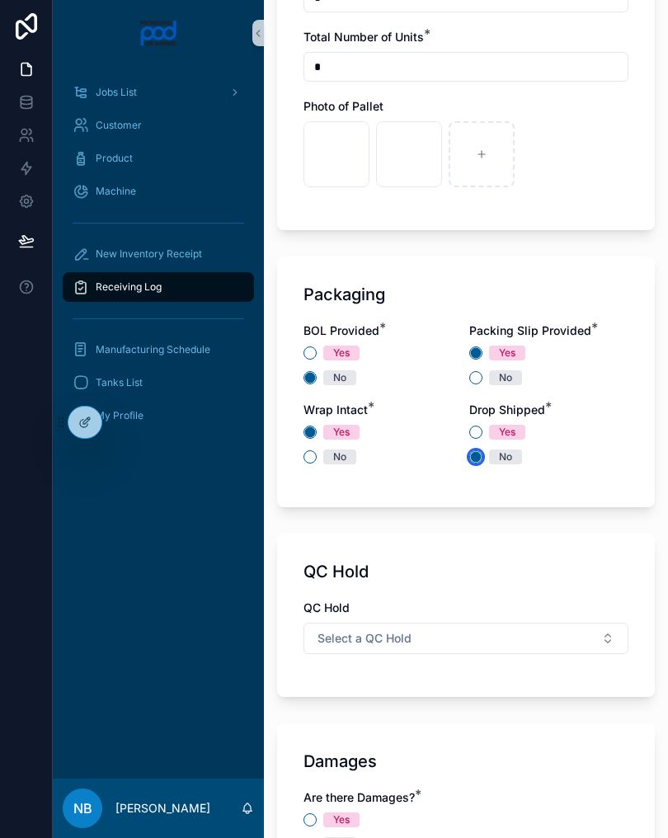
scroll to position [1335, 0]
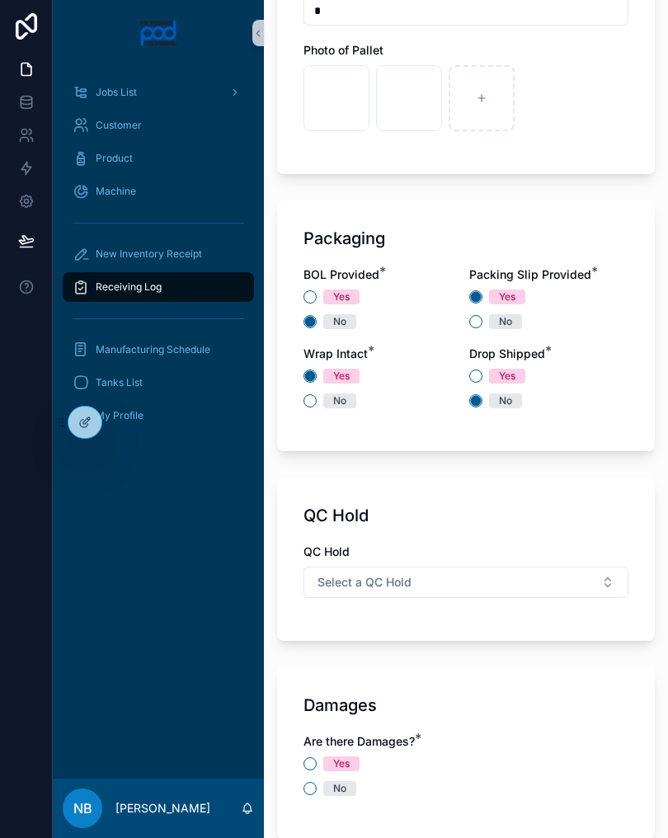
click at [527, 589] on button "Select a QC Hold" at bounding box center [465, 582] width 325 height 31
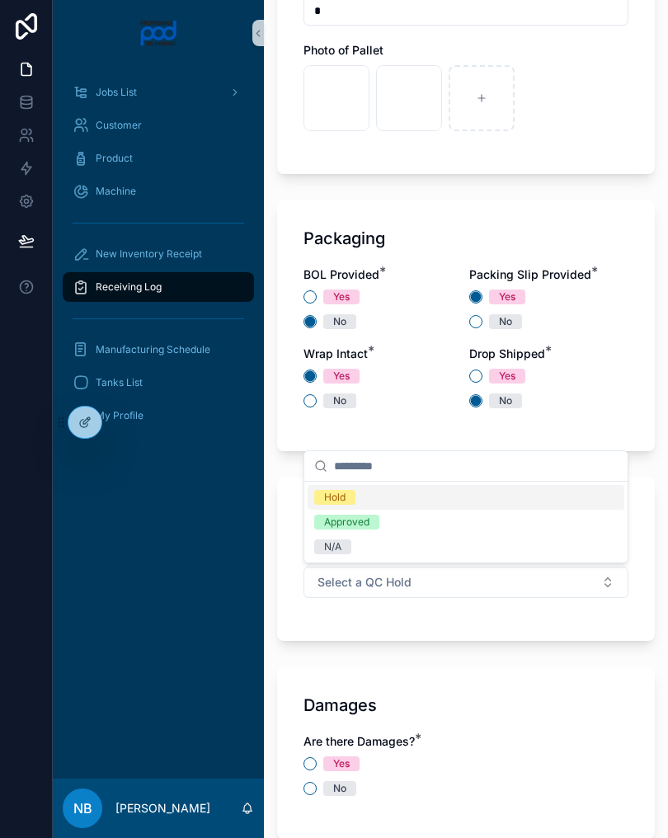
click at [380, 551] on div "N/A" at bounding box center [466, 546] width 317 height 25
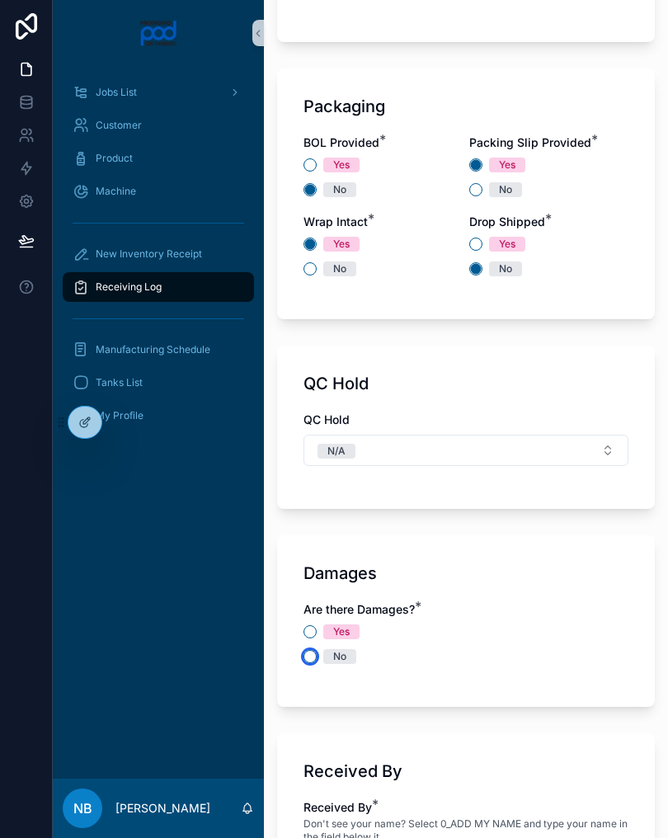
click at [310, 657] on button "No" at bounding box center [309, 656] width 13 height 13
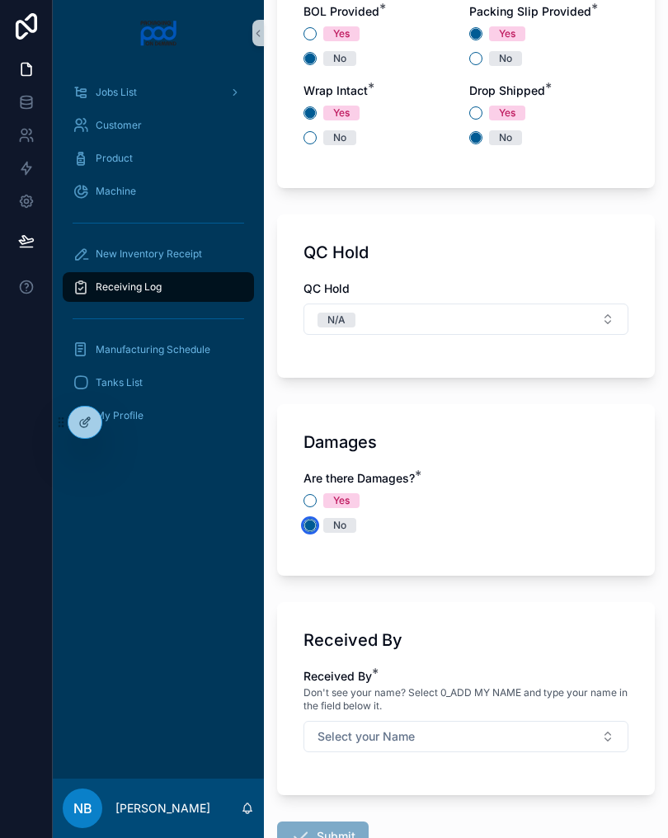
scroll to position [1597, 0]
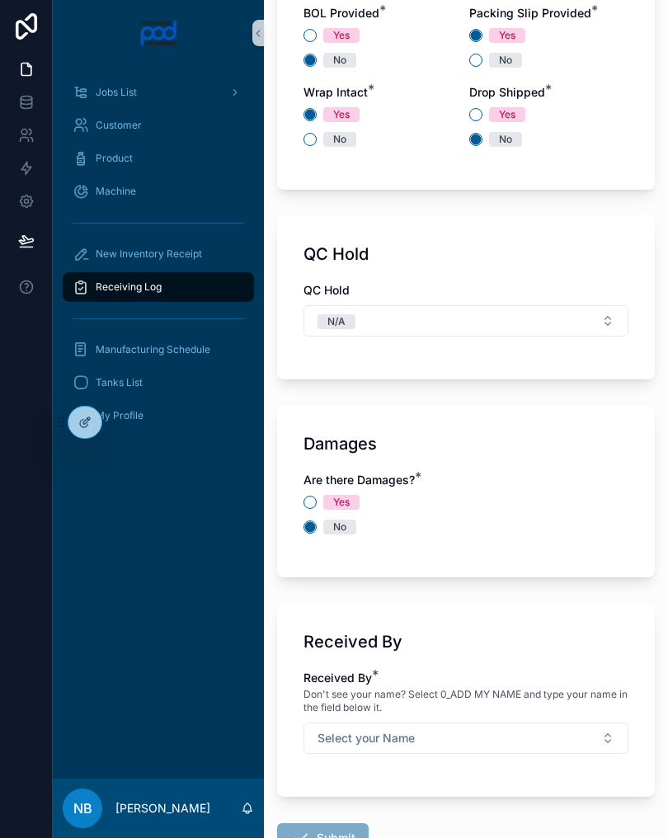
click at [537, 741] on button "Select your Name" at bounding box center [465, 737] width 325 height 31
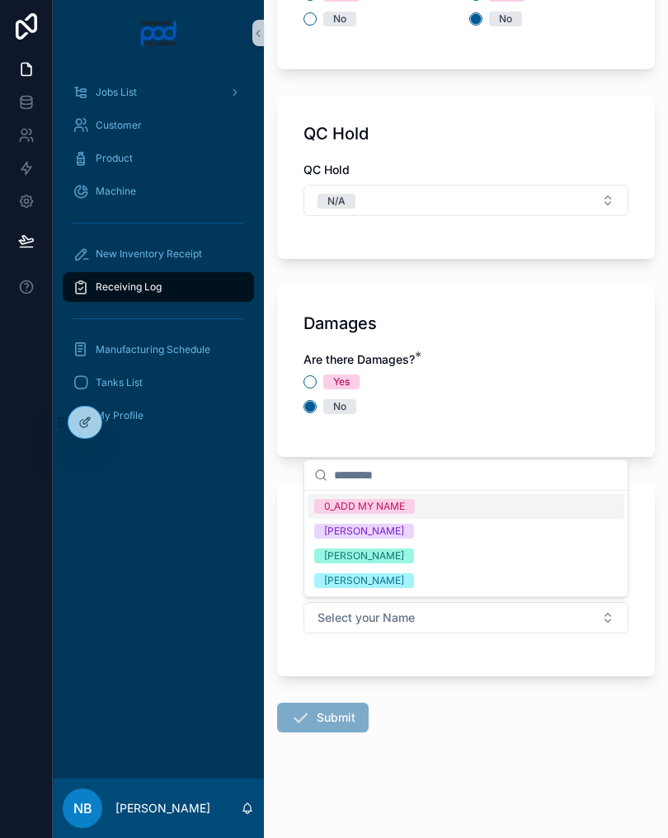
scroll to position [1717, 0]
click at [414, 562] on span "[PERSON_NAME]" at bounding box center [364, 557] width 100 height 15
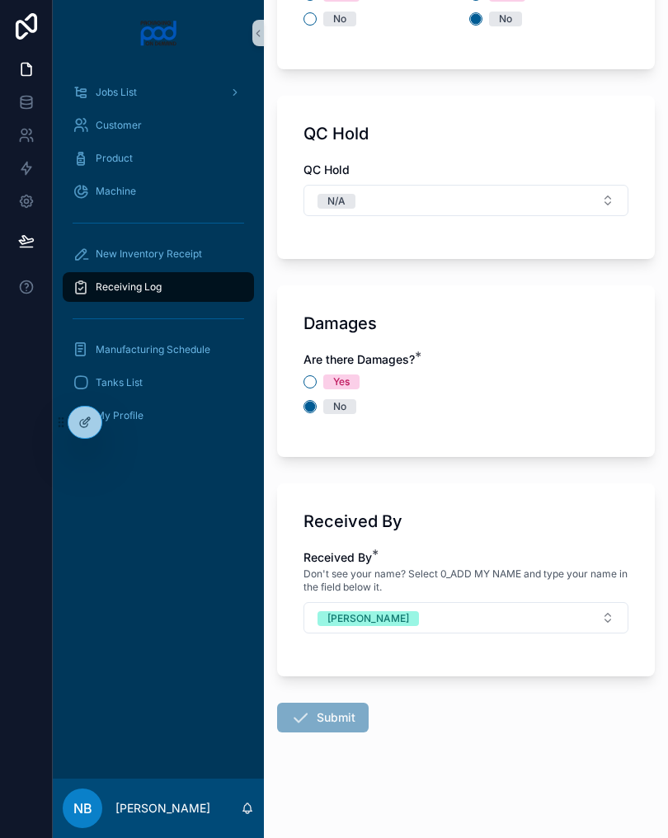
click at [338, 718] on span "Submit" at bounding box center [323, 721] width 92 height 16
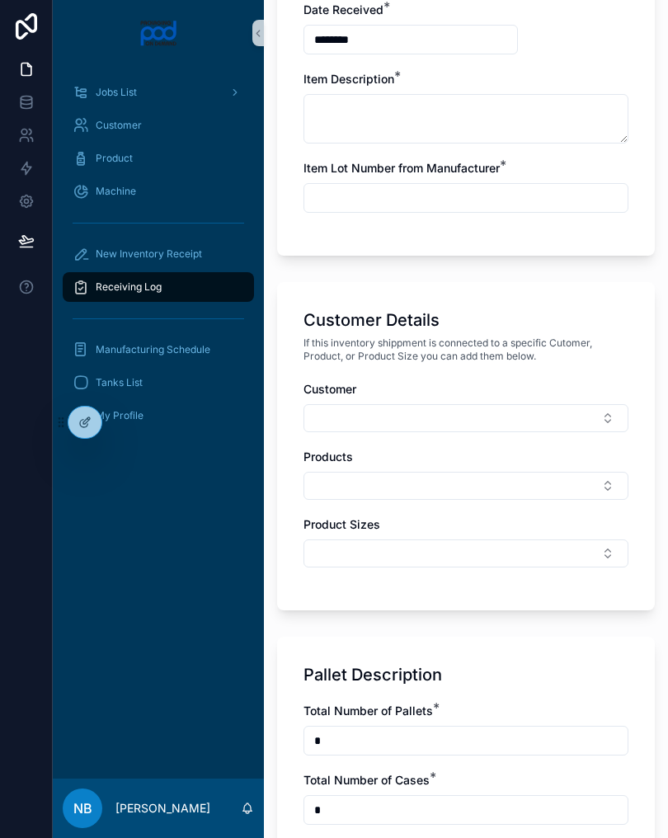
scroll to position [389, 0]
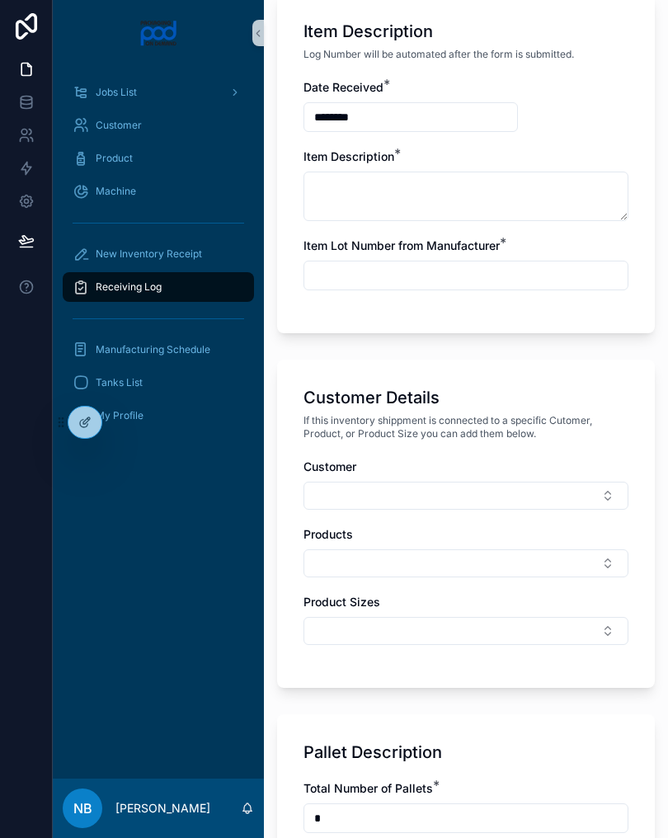
click at [405, 492] on button "Select Button" at bounding box center [465, 496] width 325 height 28
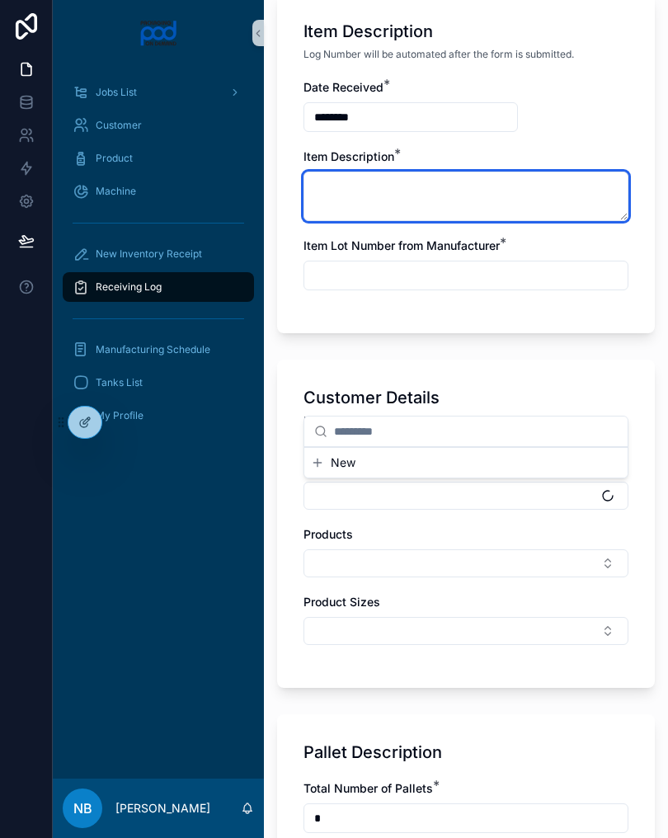
click at [402, 184] on textarea at bounding box center [465, 196] width 325 height 49
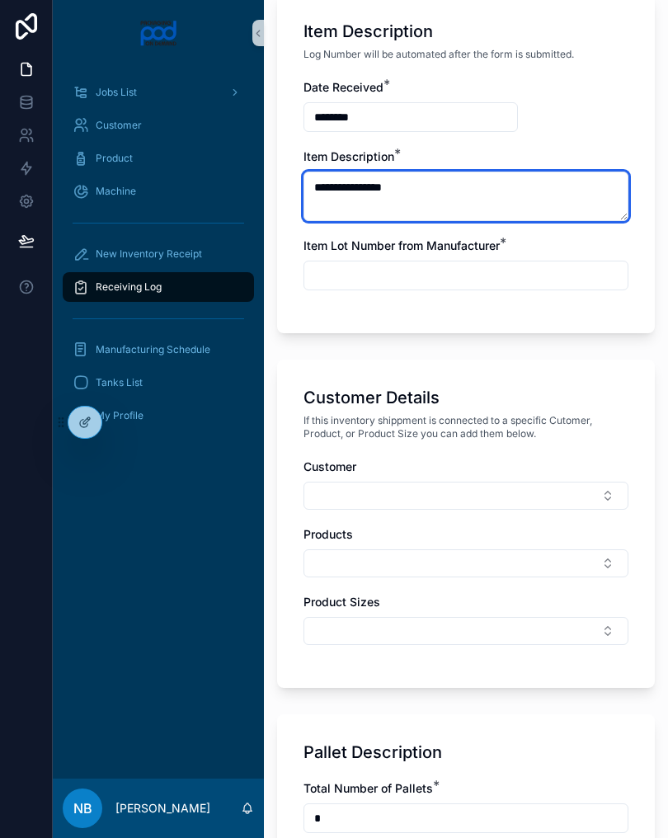
type textarea "**********"
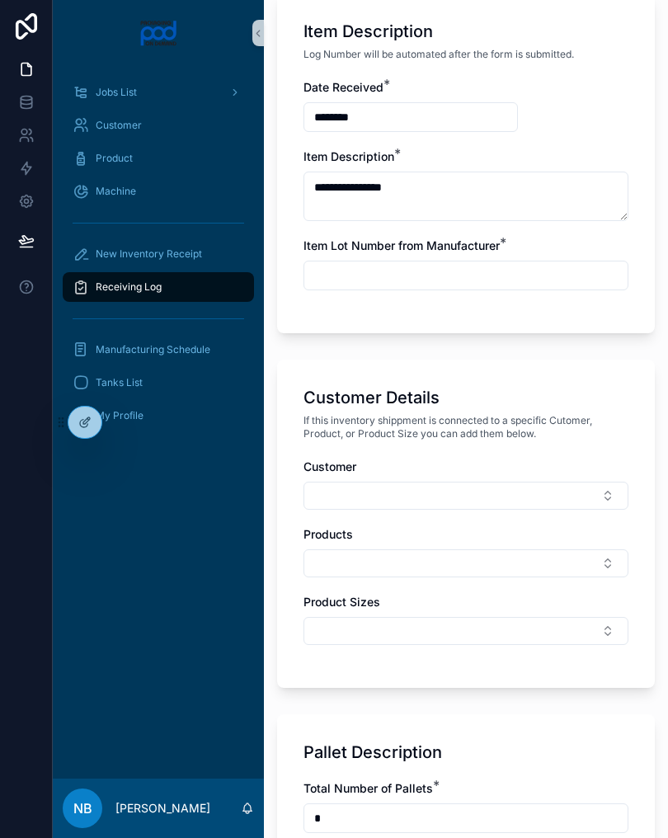
click at [478, 267] on input "text" at bounding box center [465, 275] width 323 height 23
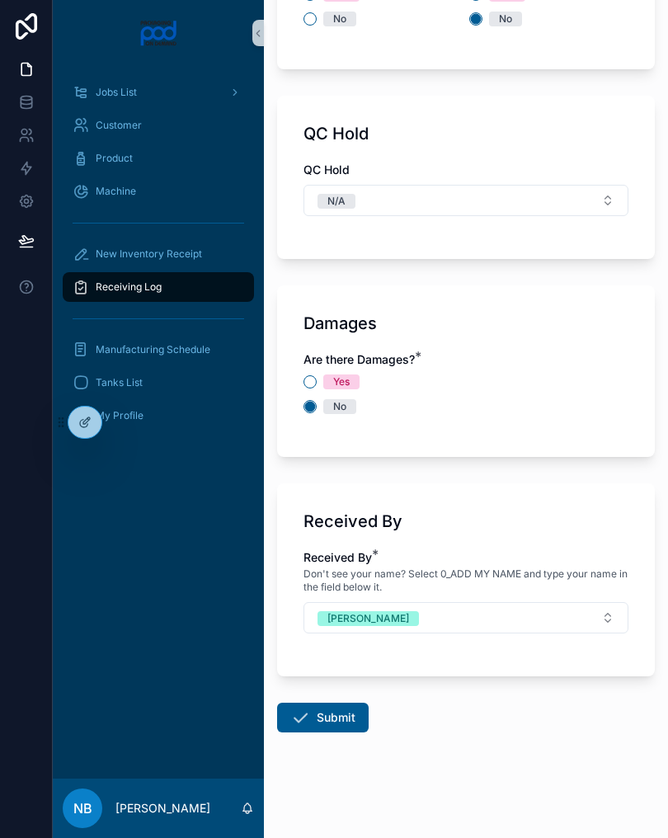
scroll to position [1717, 0]
type input "*********"
click at [596, 452] on div "Damages Are there Damages? * Yes No" at bounding box center [466, 371] width 378 height 172
click at [332, 708] on button "Submit" at bounding box center [323, 718] width 92 height 30
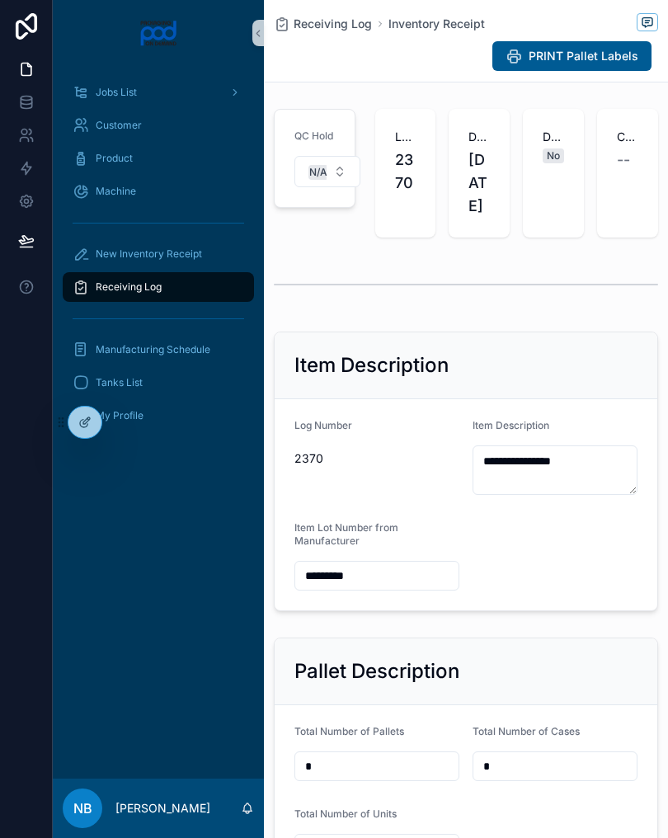
click at [195, 267] on link "New Inventory Receipt" at bounding box center [158, 254] width 191 height 30
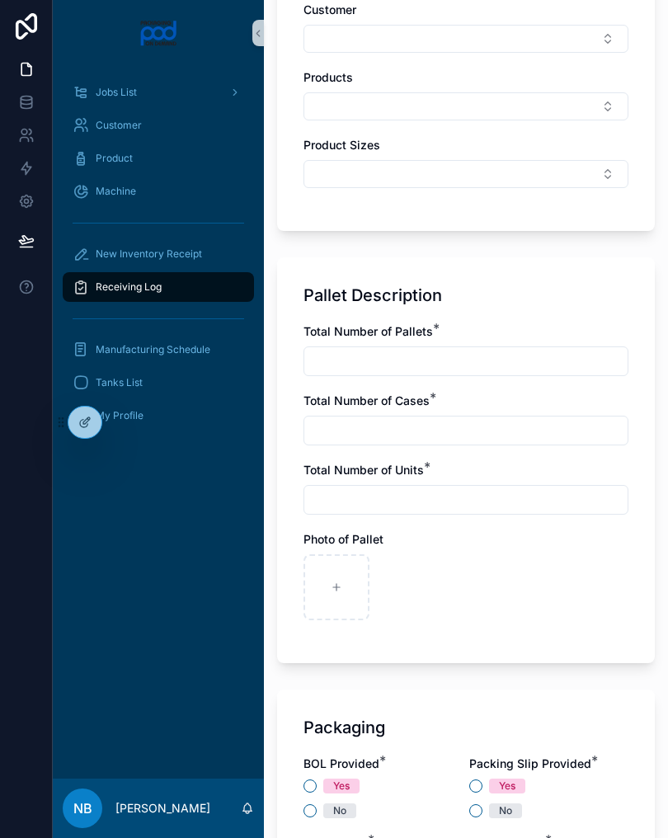
scroll to position [849, 0]
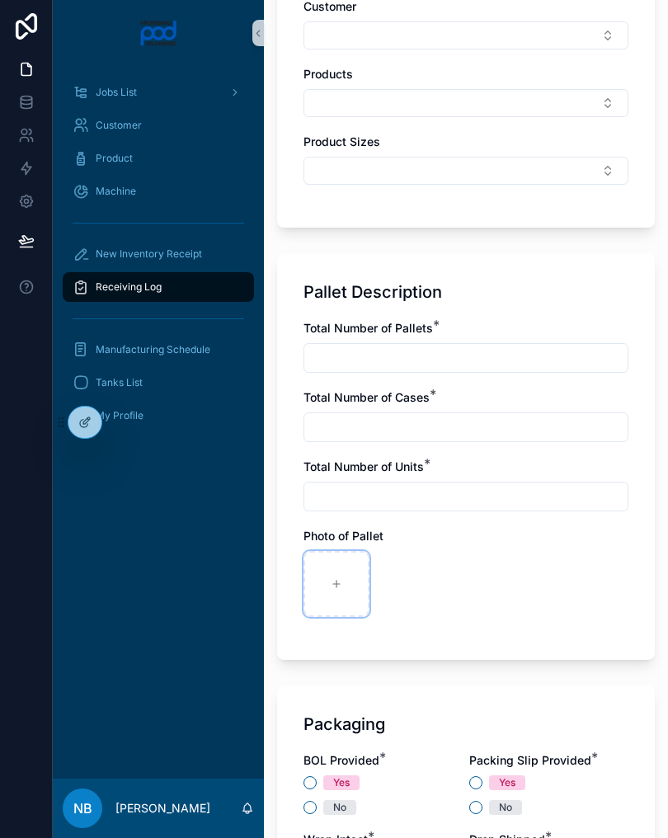
click at [335, 595] on div at bounding box center [336, 584] width 66 height 66
type input "**********"
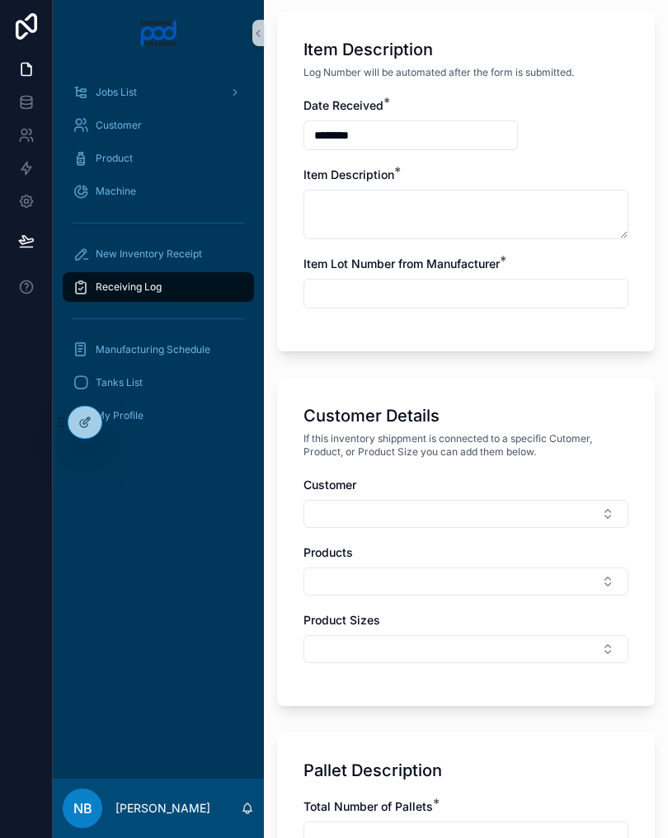
scroll to position [368, 0]
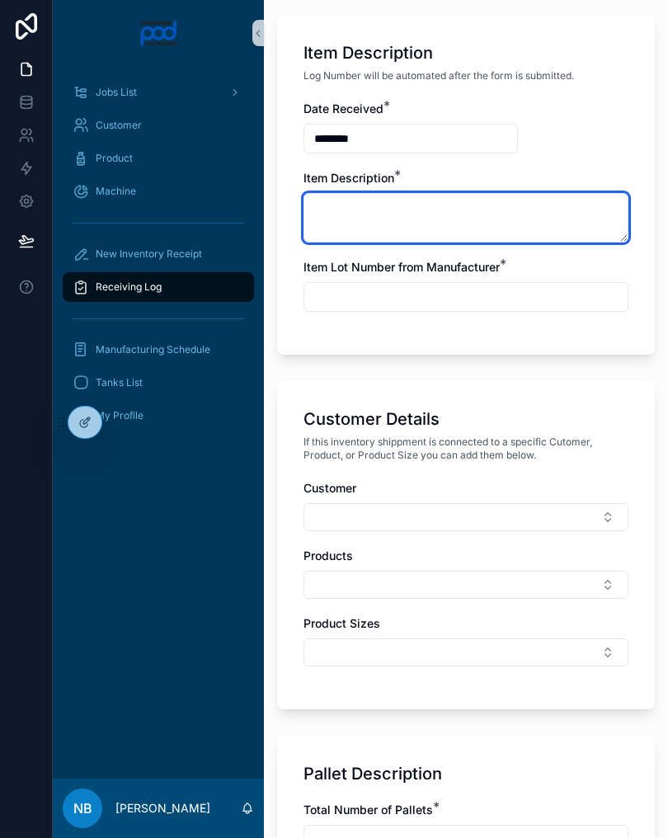
click at [440, 228] on textarea at bounding box center [465, 217] width 325 height 49
type textarea "**********"
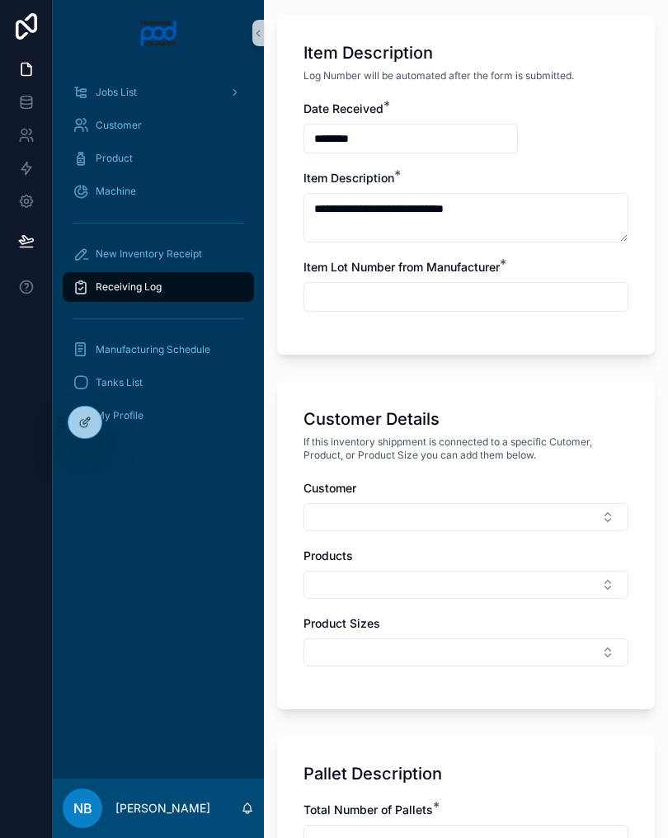
click at [466, 303] on input "text" at bounding box center [465, 296] width 323 height 23
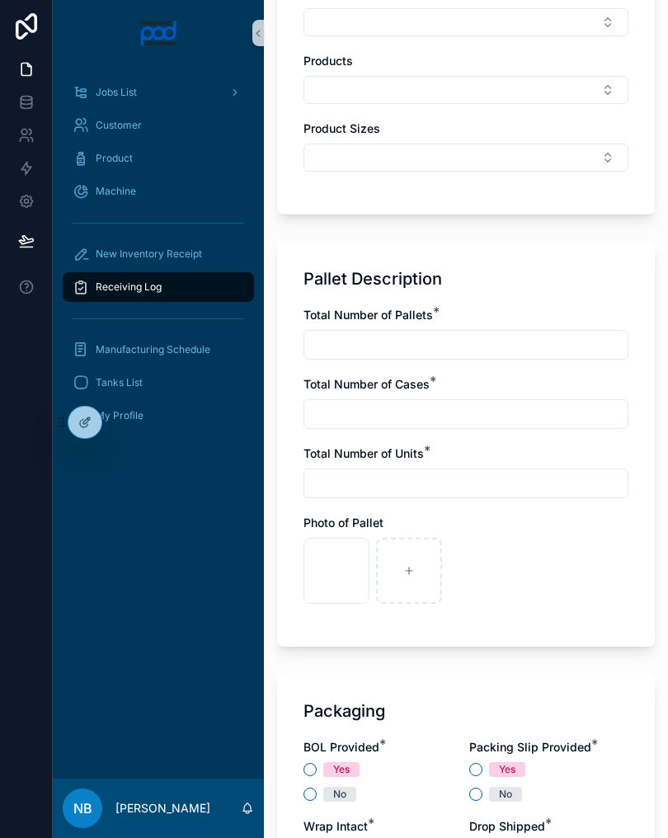
scroll to position [868, 0]
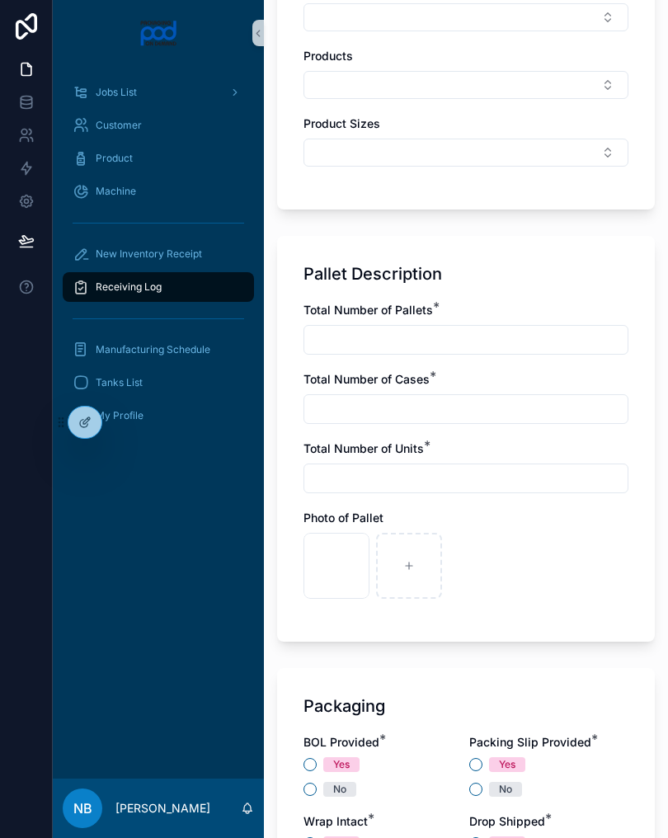
type input "***"
click at [494, 345] on input "text" at bounding box center [465, 339] width 323 height 23
type input "*"
click at [384, 407] on input "text" at bounding box center [465, 409] width 323 height 23
type input "**"
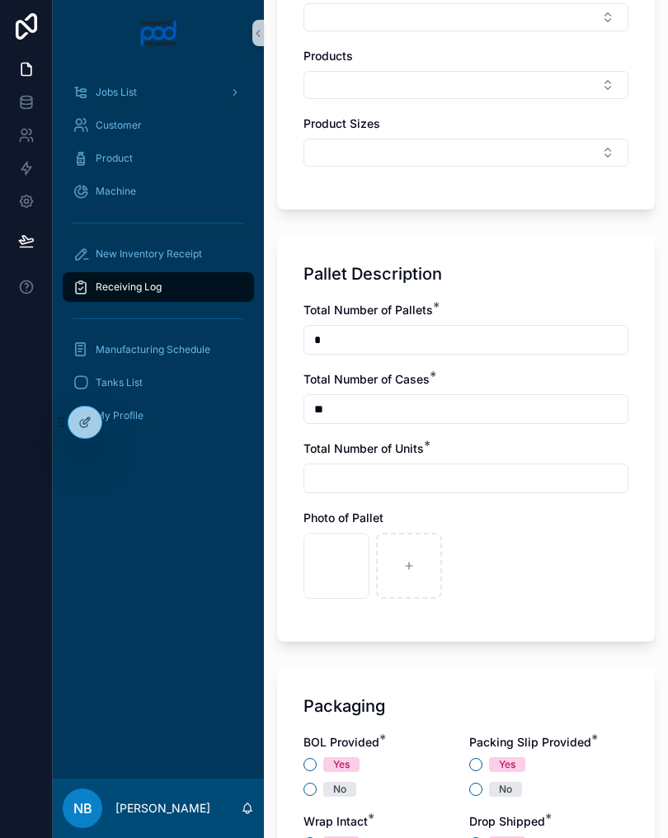
click at [421, 478] on input "text" at bounding box center [465, 478] width 323 height 23
type input "******"
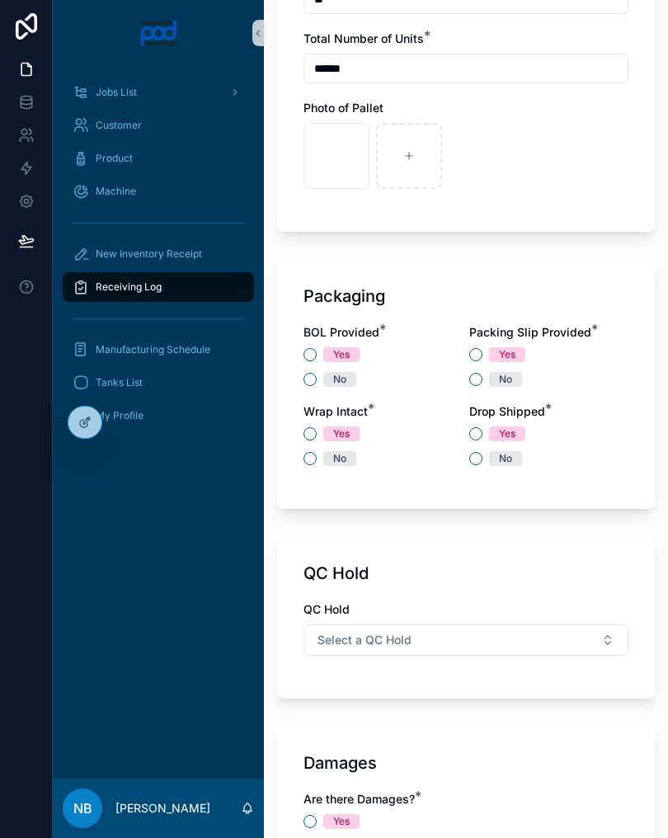
scroll to position [1278, 0]
click at [310, 376] on button "No" at bounding box center [309, 378] width 13 height 13
click at [480, 351] on button "Yes" at bounding box center [475, 353] width 13 height 13
click at [314, 463] on button "No" at bounding box center [309, 457] width 13 height 13
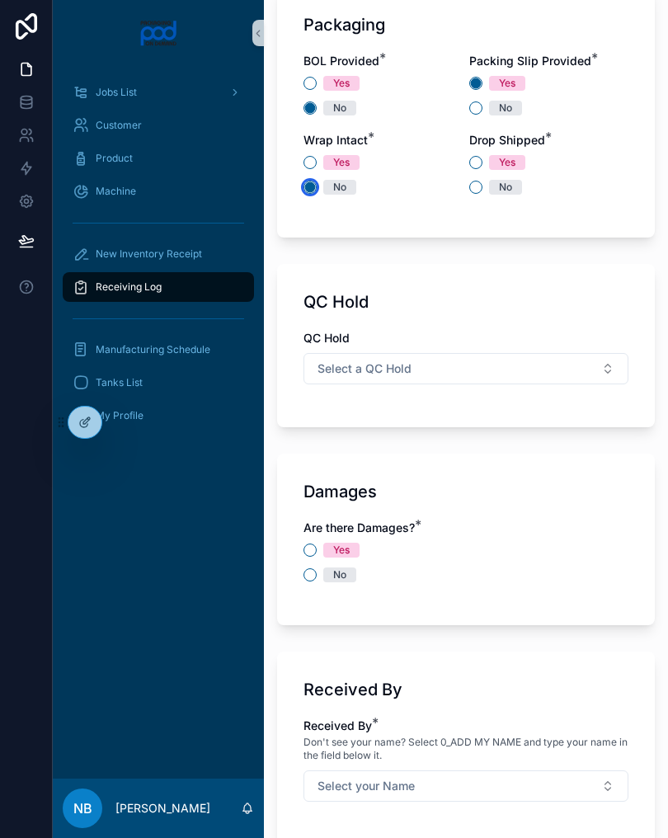
scroll to position [1550, 0]
click at [313, 158] on button "Yes" at bounding box center [309, 161] width 13 height 13
click at [478, 186] on button "No" at bounding box center [475, 186] width 13 height 13
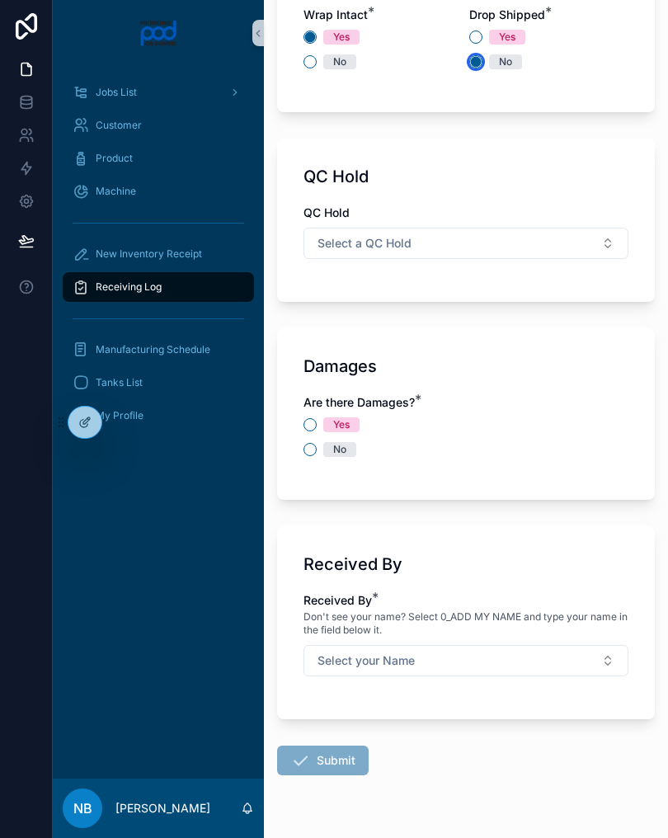
scroll to position [1693, 0]
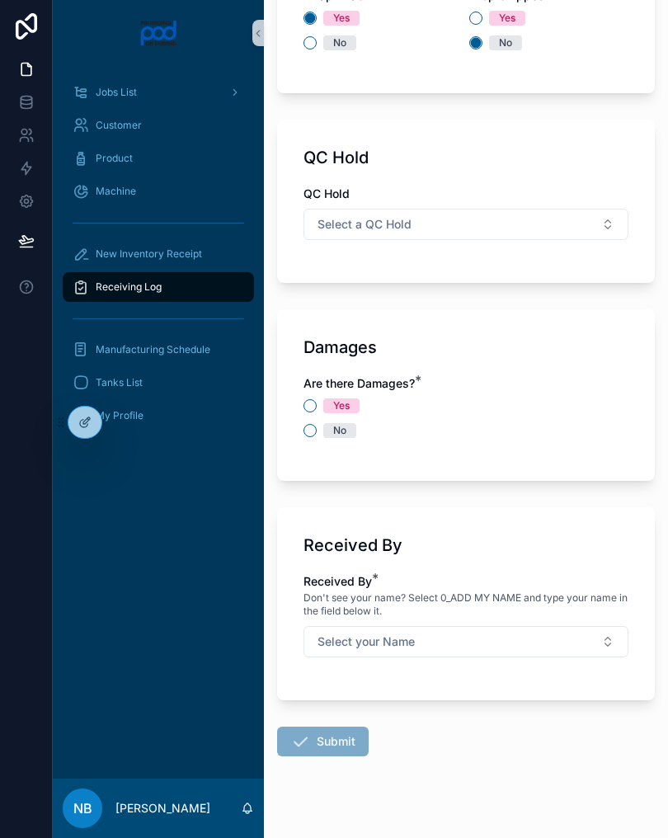
click at [590, 216] on button "Select a QC Hold" at bounding box center [465, 224] width 325 height 31
click at [398, 343] on div "N/A" at bounding box center [466, 339] width 317 height 25
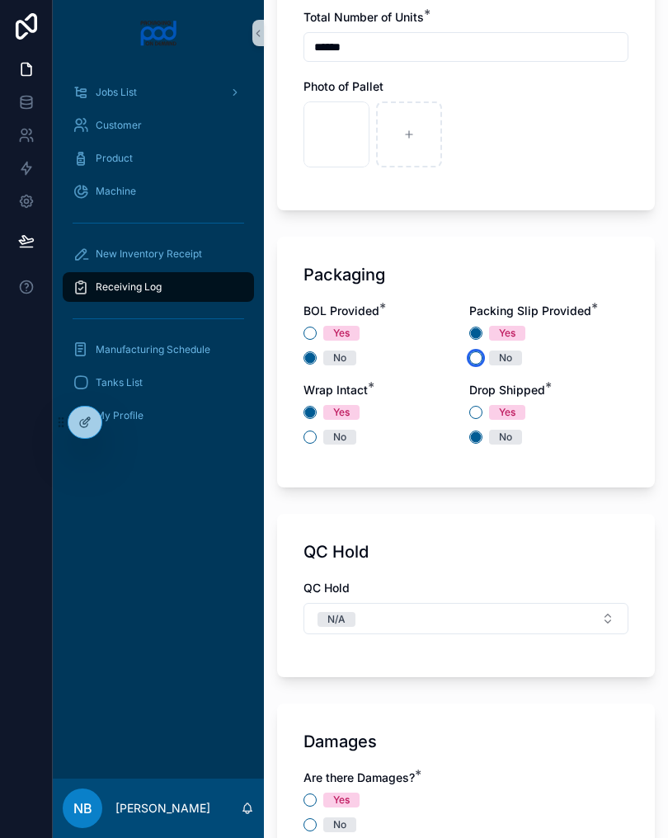
click at [478, 360] on button "No" at bounding box center [475, 357] width 13 height 13
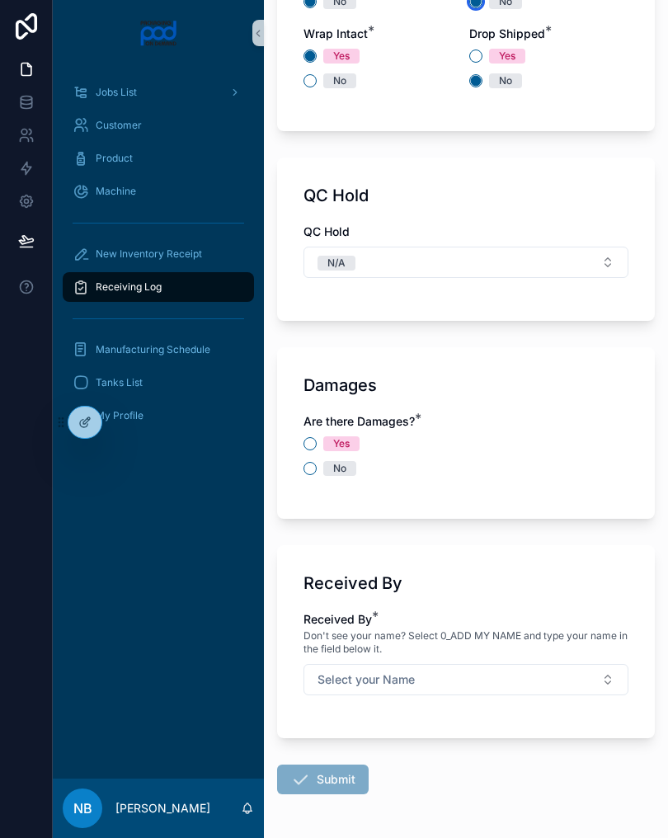
scroll to position [1710, 0]
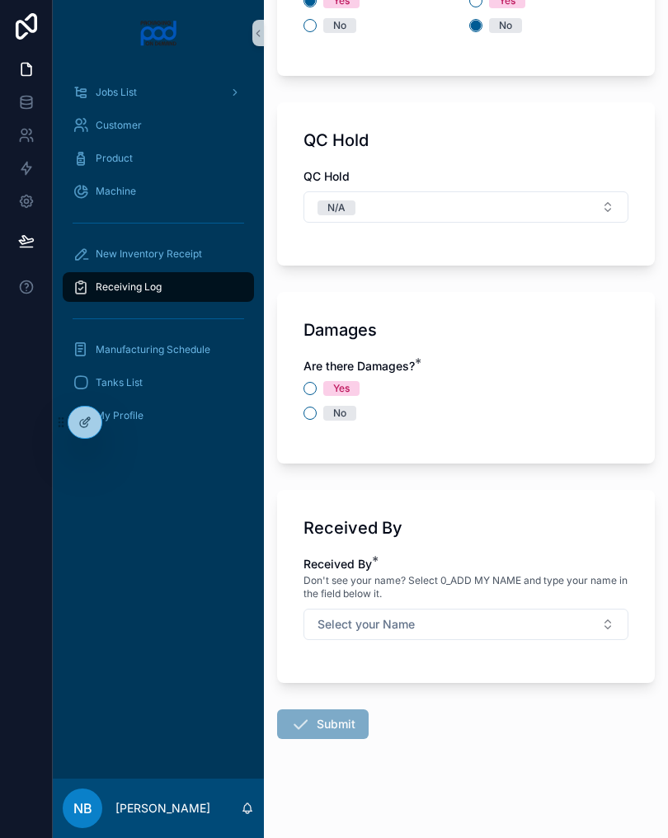
click at [534, 324] on div "Damages" at bounding box center [465, 329] width 325 height 23
click at [306, 417] on button "No" at bounding box center [309, 413] width 13 height 13
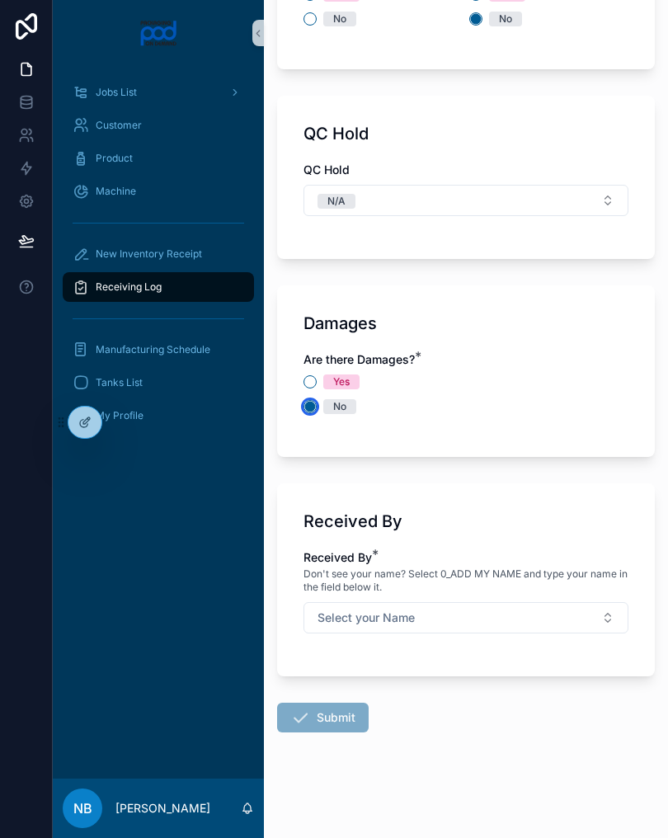
scroll to position [1717, 0]
click at [575, 611] on button "Select your Name" at bounding box center [465, 617] width 325 height 31
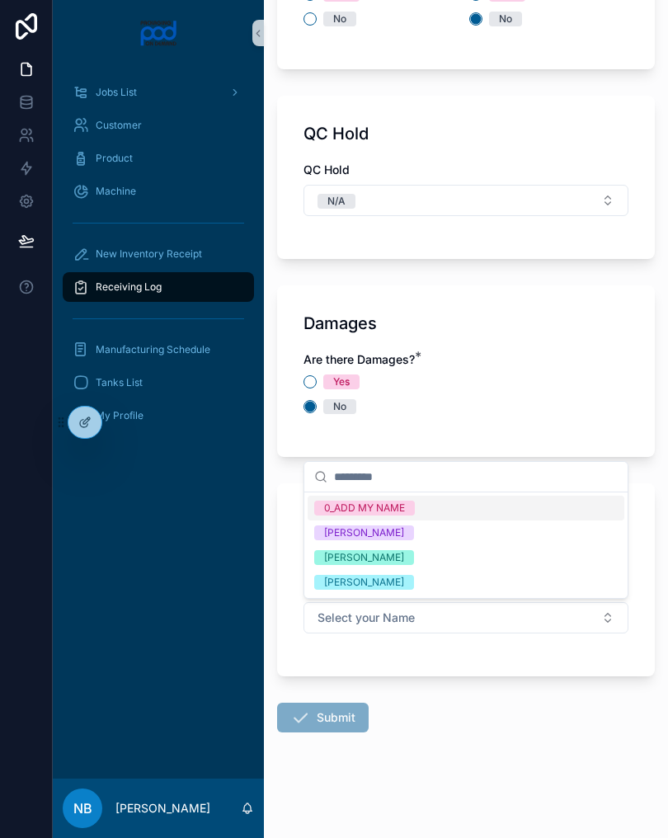
click at [456, 558] on div "[PERSON_NAME]" at bounding box center [466, 557] width 317 height 25
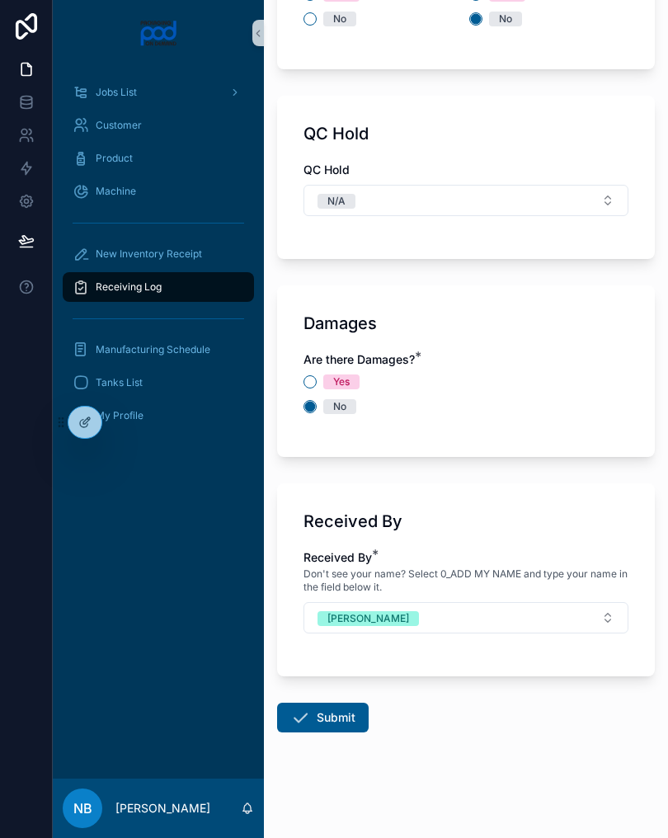
click at [326, 721] on button "Submit" at bounding box center [323, 718] width 92 height 30
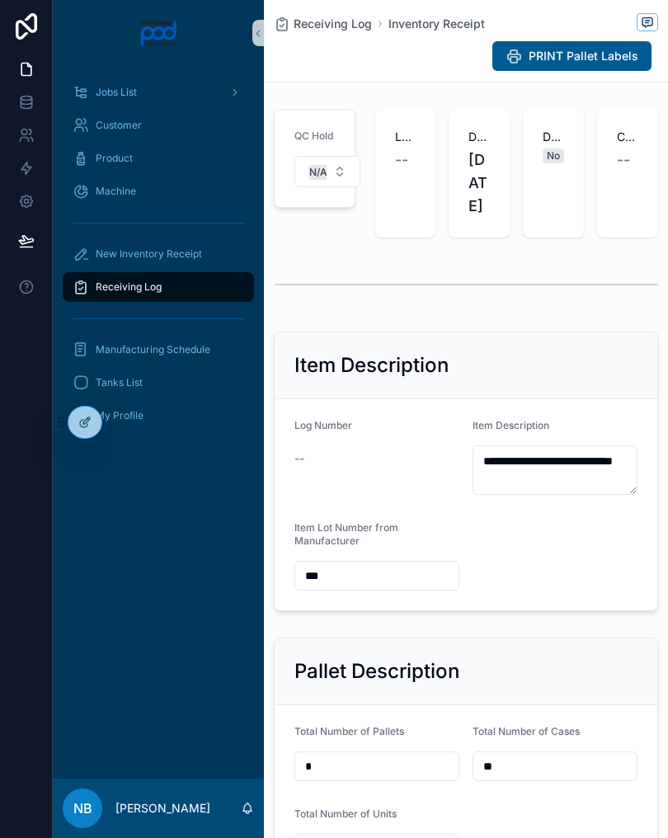
click at [4, 393] on div at bounding box center [26, 419] width 53 height 838
click at [219, 261] on div "New Inventory Receipt" at bounding box center [159, 254] width 172 height 26
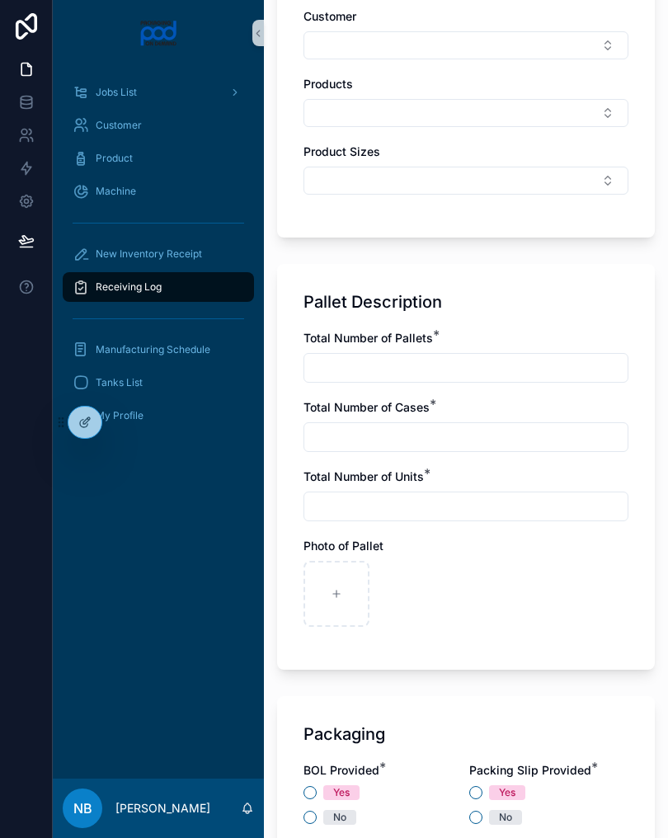
scroll to position [912, 0]
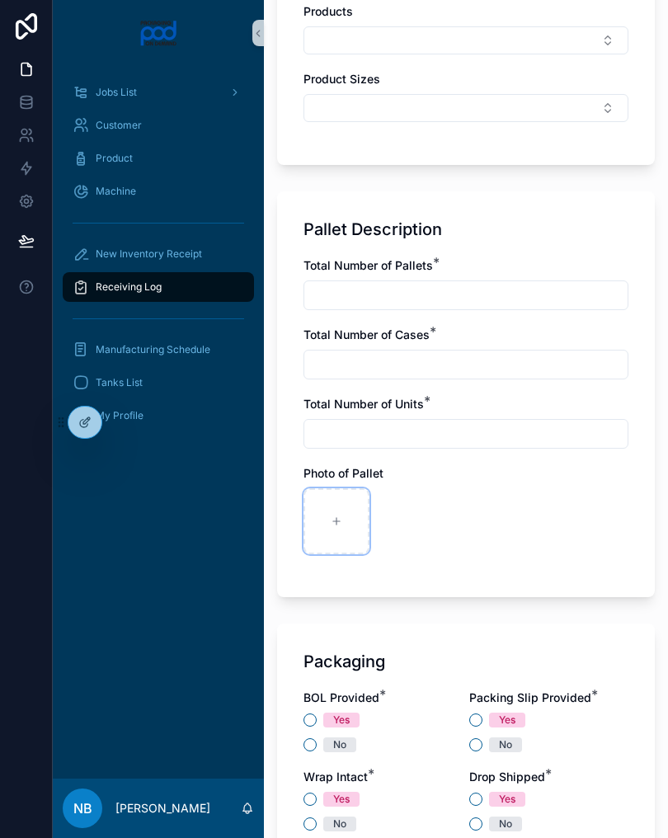
click at [319, 528] on div at bounding box center [336, 521] width 66 height 66
type input "**********"
click at [427, 294] on input "text" at bounding box center [465, 295] width 323 height 23
type input "*"
click at [417, 368] on input "text" at bounding box center [465, 364] width 323 height 23
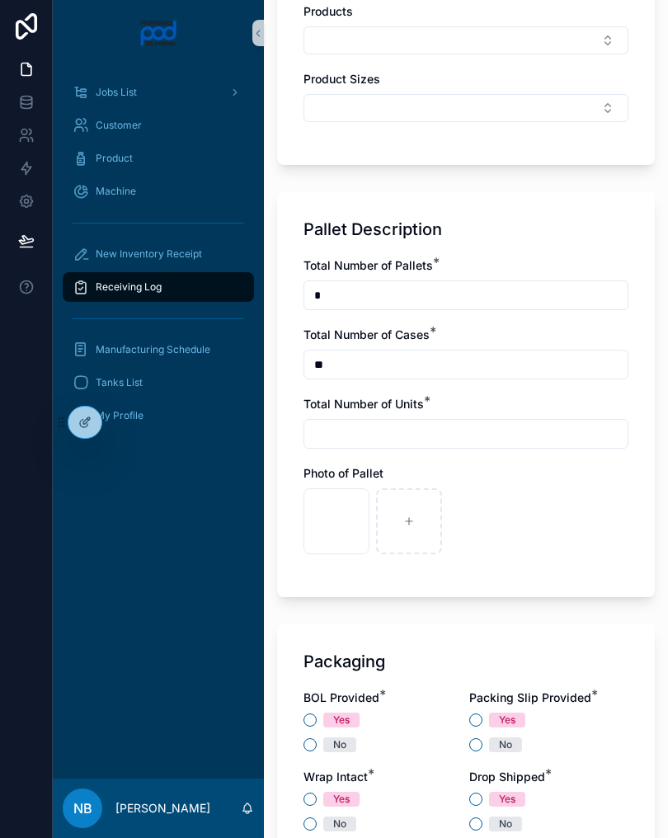
type input "**"
click at [388, 438] on input "text" at bounding box center [465, 433] width 323 height 23
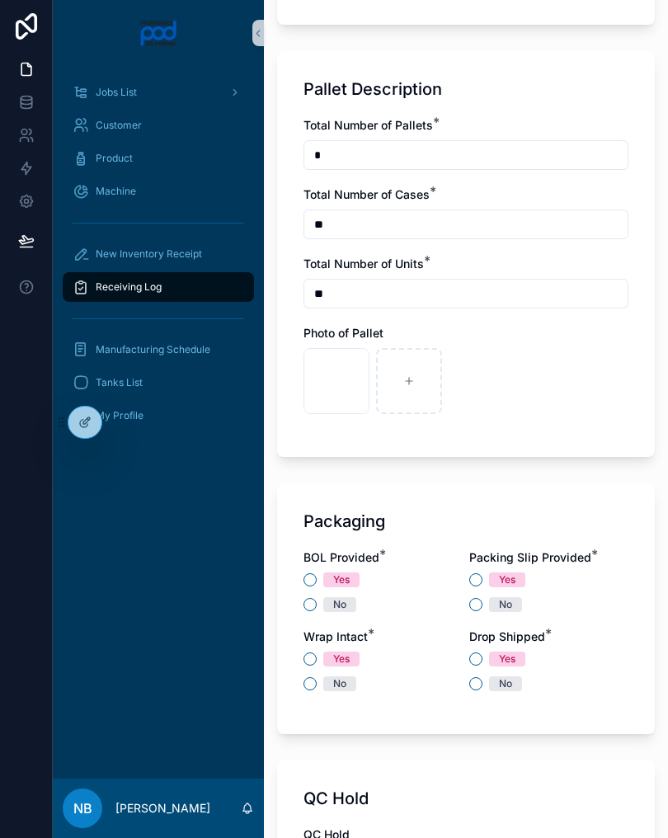
scroll to position [1058, 0]
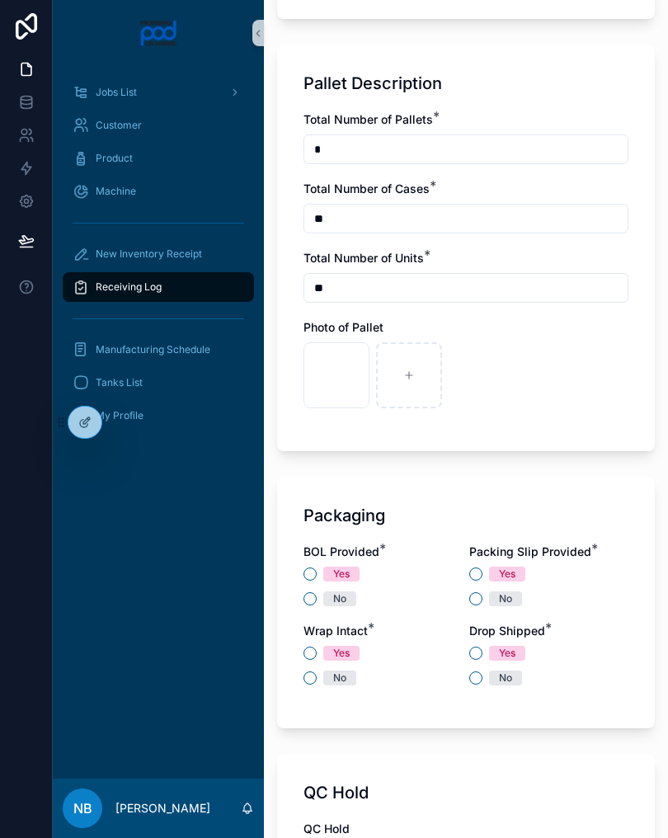
type input "**"
click at [5, 361] on div at bounding box center [26, 419] width 53 height 838
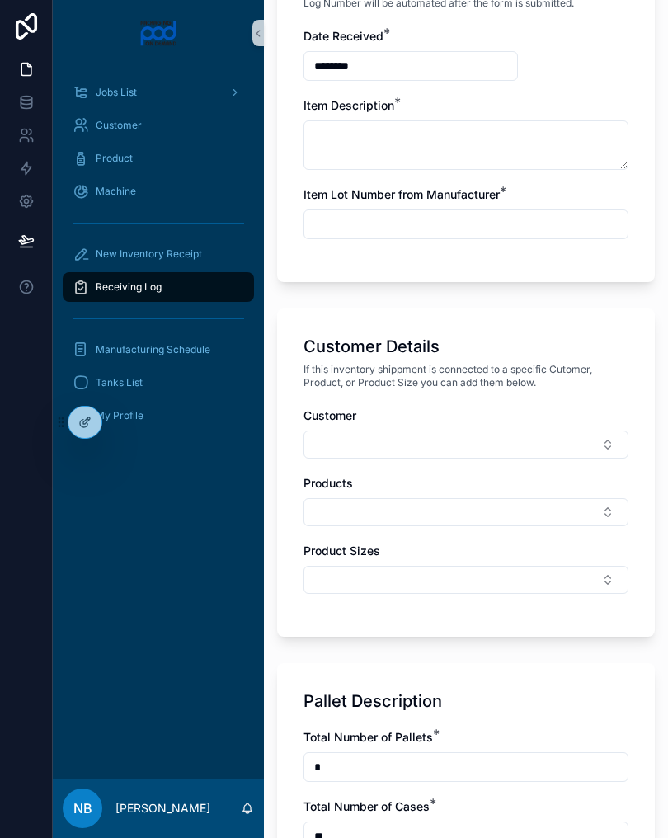
scroll to position [377, 0]
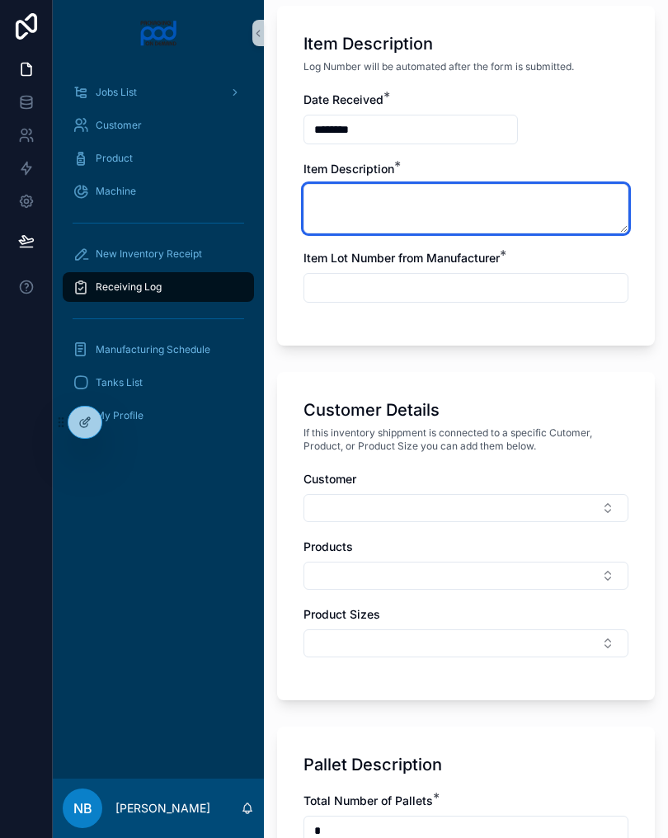
click at [427, 214] on textarea at bounding box center [465, 208] width 325 height 49
type textarea "**********"
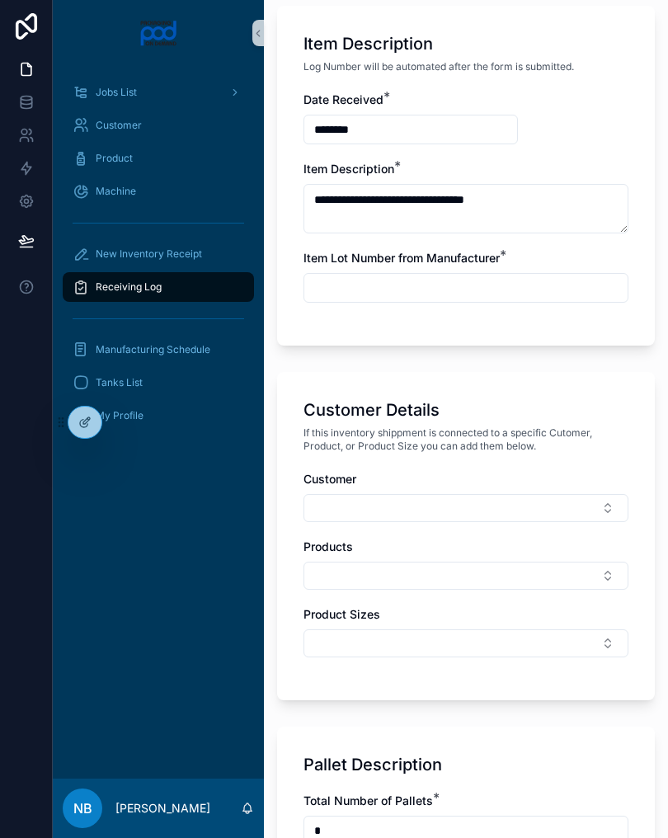
click at [471, 295] on input "text" at bounding box center [465, 287] width 323 height 23
type input "***"
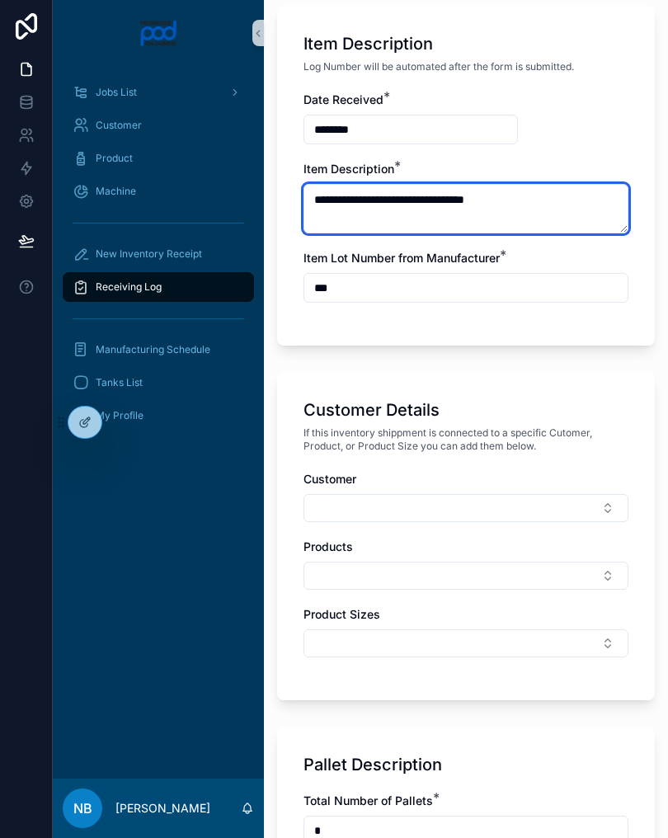
click at [552, 198] on textarea "**********" at bounding box center [465, 208] width 325 height 49
click at [321, 200] on textarea "**********" at bounding box center [465, 208] width 325 height 49
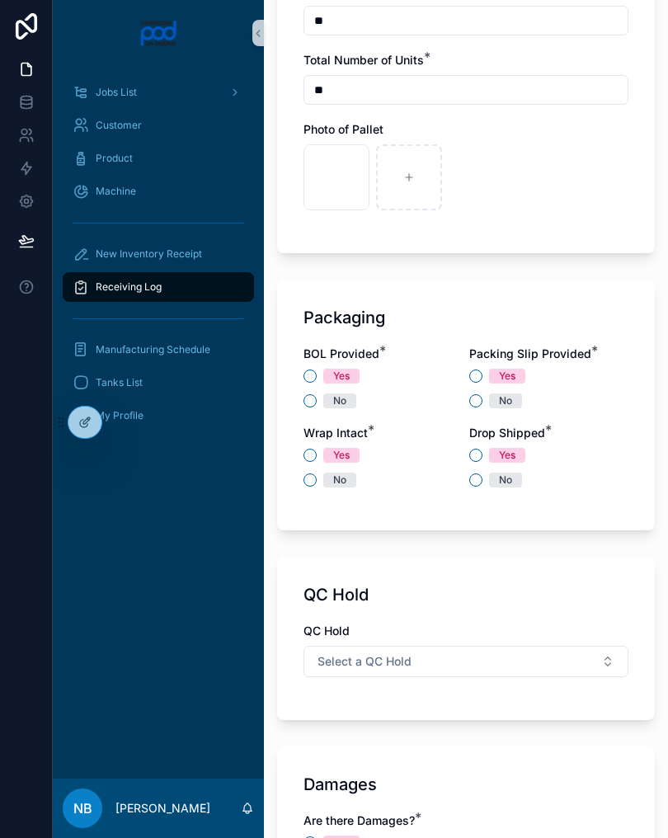
scroll to position [1259, 0]
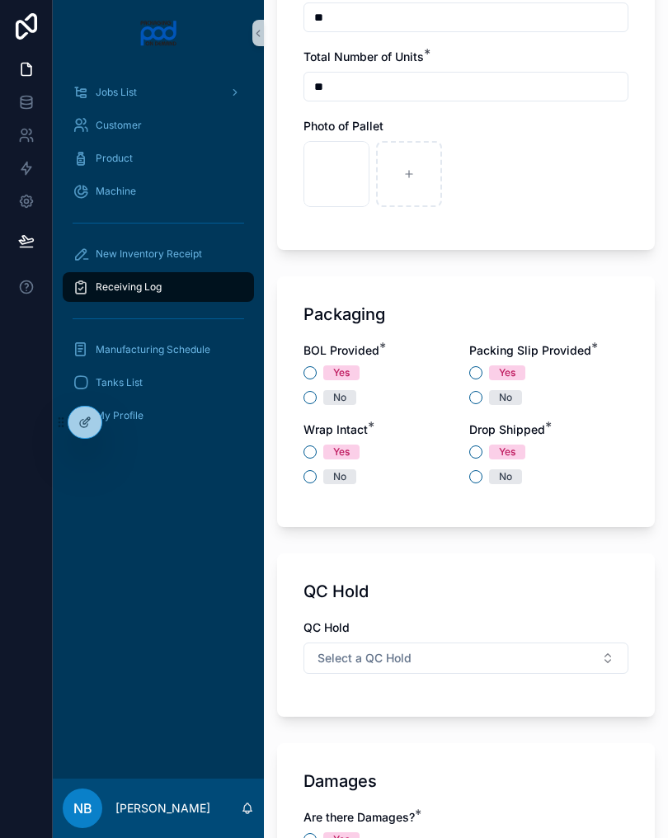
type textarea "**********"
click at [314, 402] on button "No" at bounding box center [309, 397] width 13 height 13
click at [472, 397] on button "No" at bounding box center [475, 397] width 13 height 13
click at [311, 464] on div "Yes No" at bounding box center [382, 465] width 159 height 40
click at [314, 454] on button "Yes" at bounding box center [309, 451] width 13 height 13
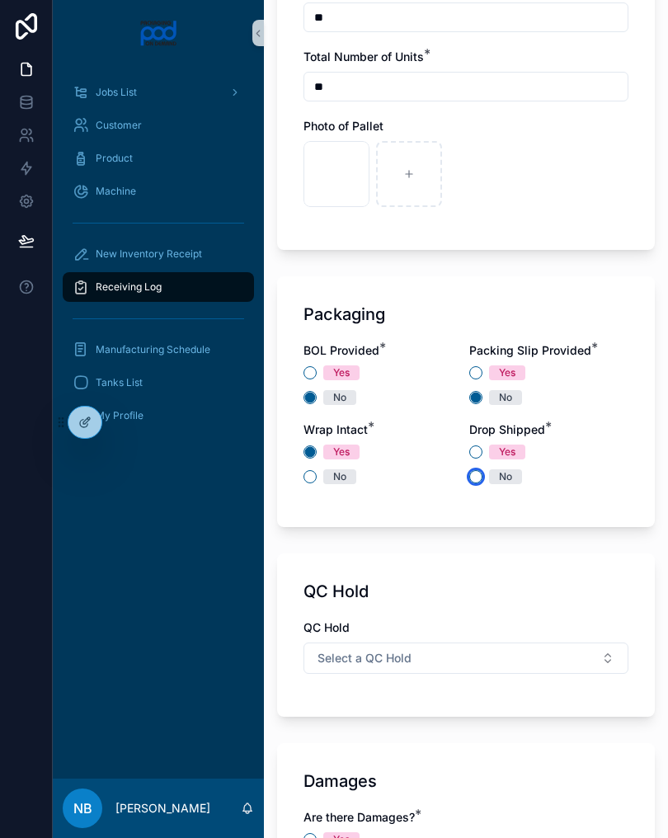
click at [473, 481] on button "No" at bounding box center [475, 476] width 13 height 13
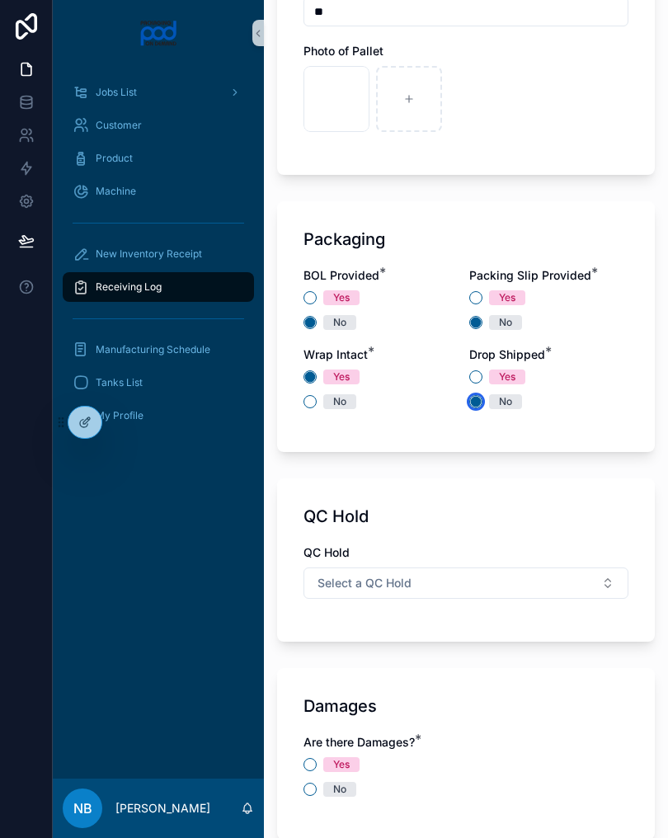
scroll to position [1411, 0]
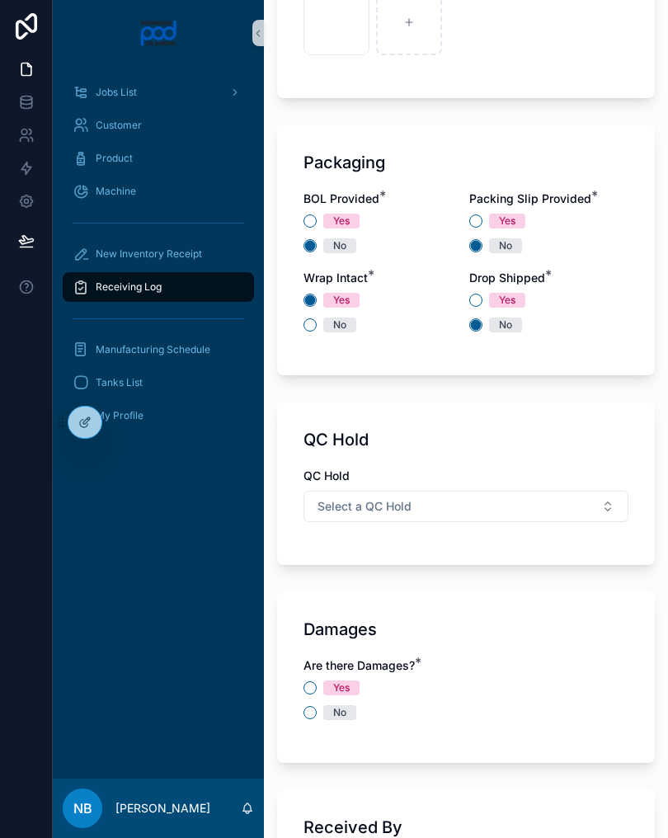
click at [531, 511] on button "Select a QC Hold" at bounding box center [465, 506] width 325 height 31
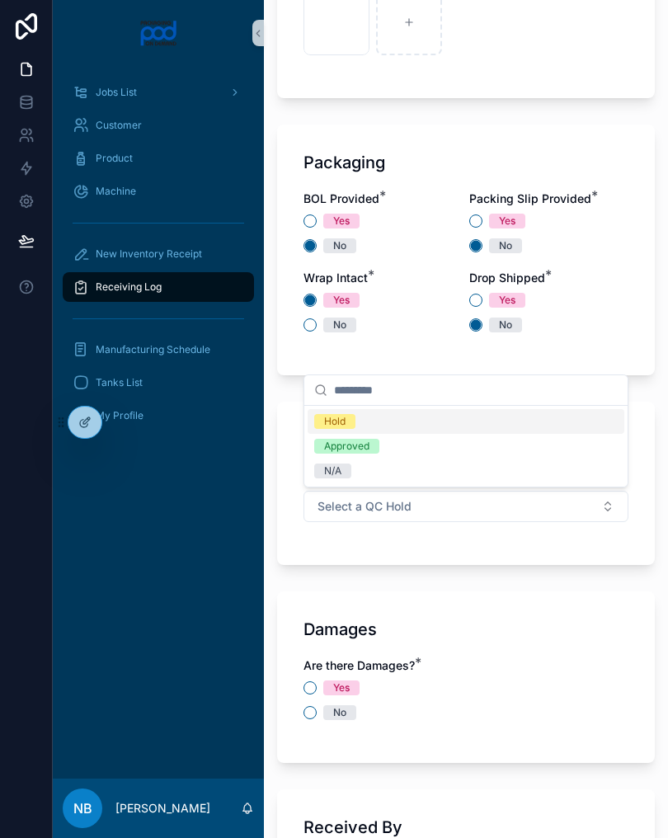
click at [397, 468] on div "N/A" at bounding box center [466, 471] width 317 height 25
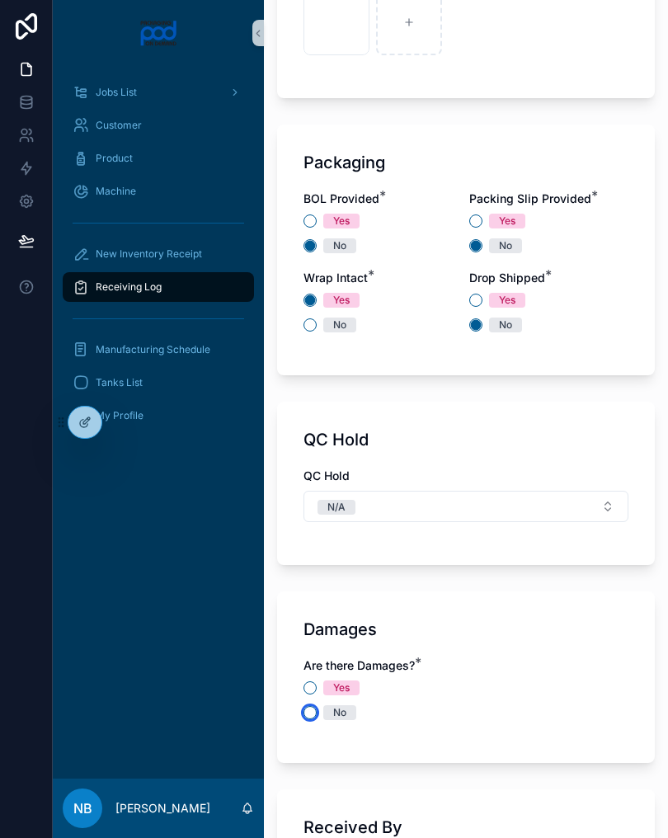
click at [313, 707] on button "No" at bounding box center [309, 712] width 13 height 13
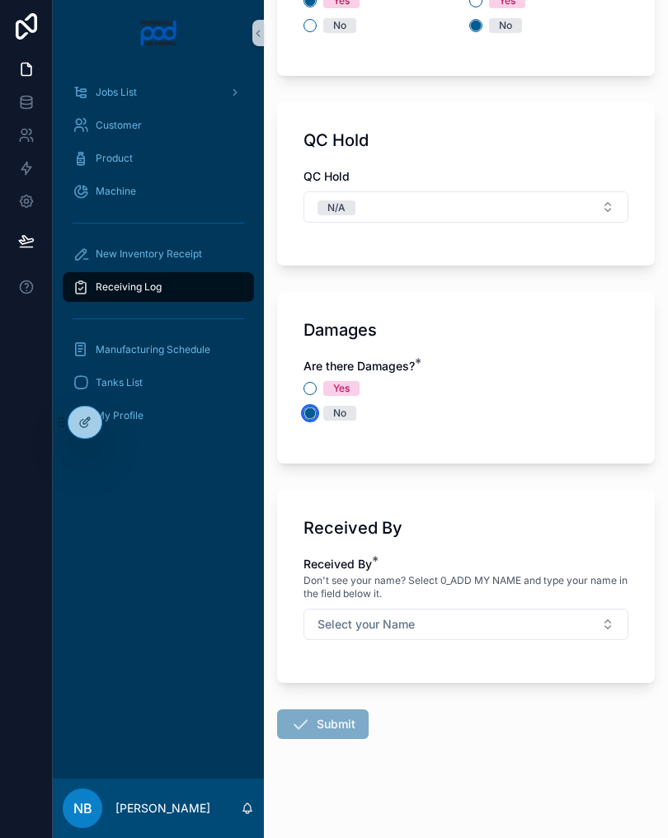
scroll to position [1715, 0]
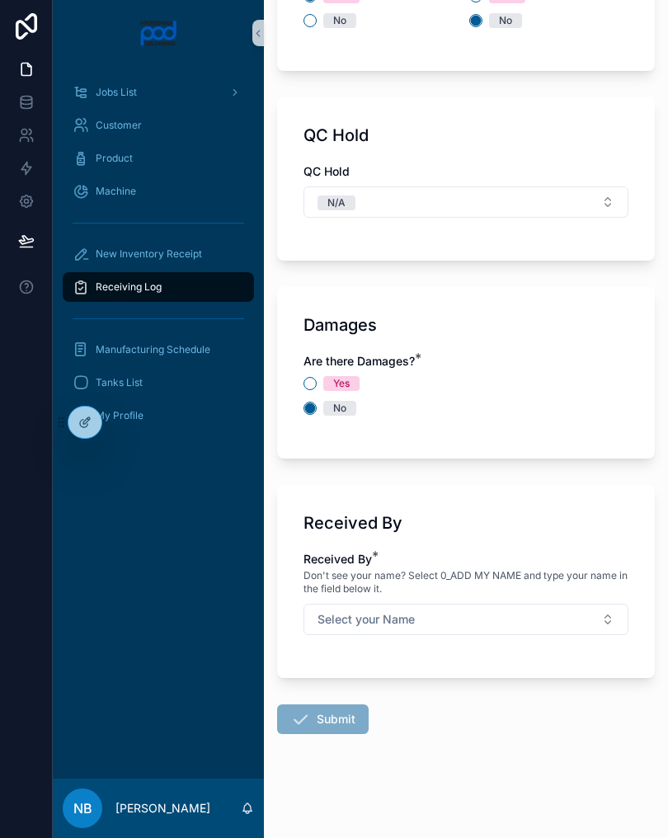
click at [576, 633] on button "Select your Name" at bounding box center [465, 619] width 325 height 31
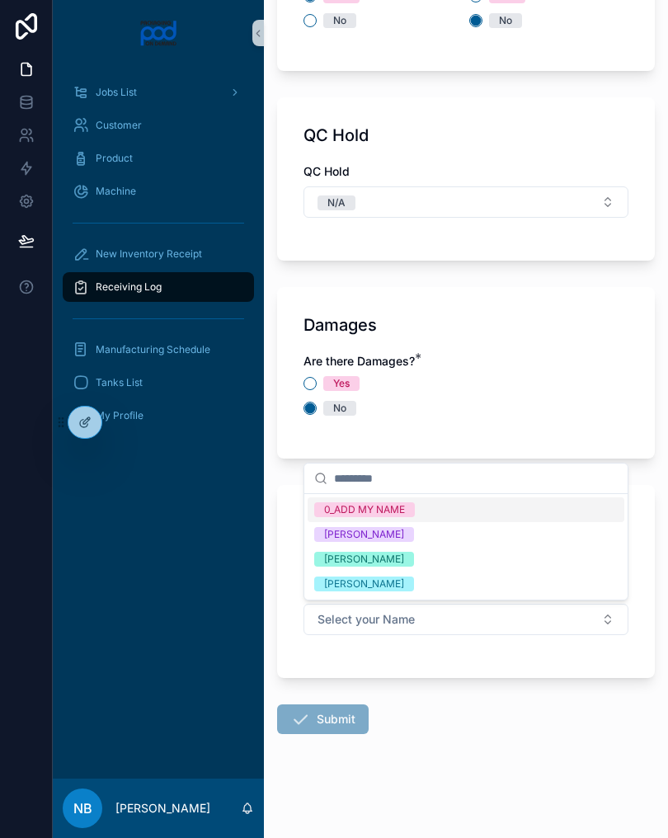
click at [431, 558] on div "[PERSON_NAME]" at bounding box center [466, 559] width 317 height 25
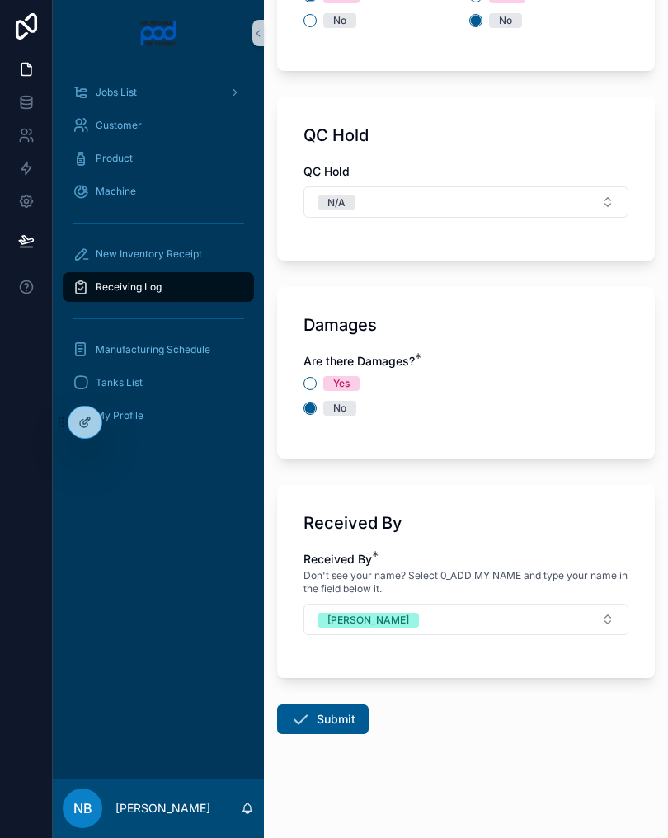
click at [334, 716] on button "Submit" at bounding box center [323, 719] width 92 height 30
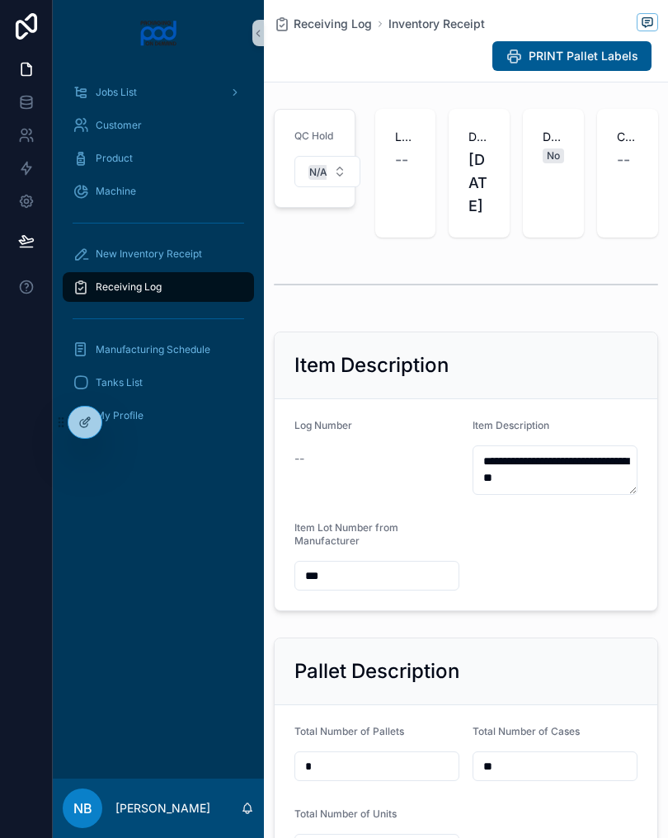
click at [205, 289] on div "Receiving Log" at bounding box center [159, 287] width 172 height 26
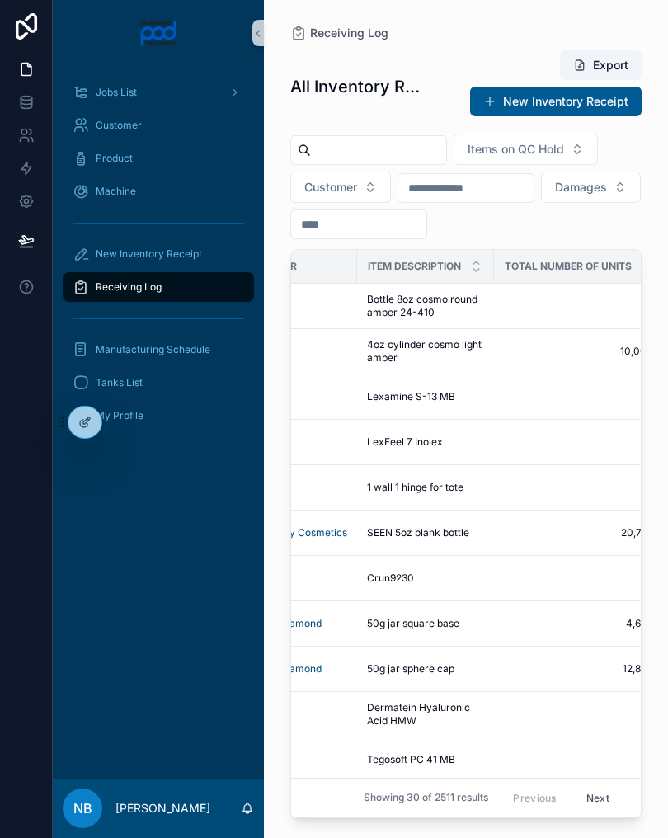
scroll to position [0, 579]
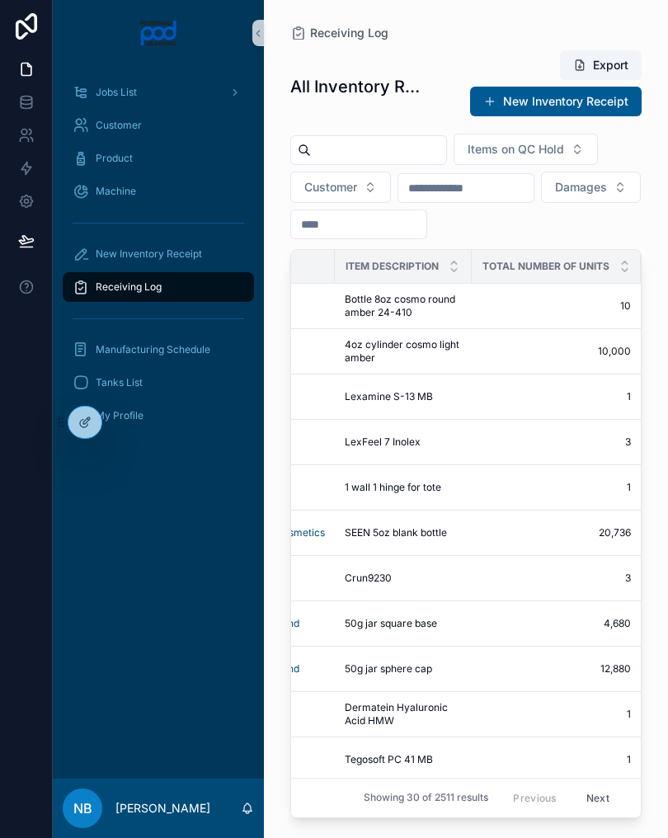
click at [453, 355] on span "4oz cylinder cosmo light amber" at bounding box center [403, 351] width 117 height 26
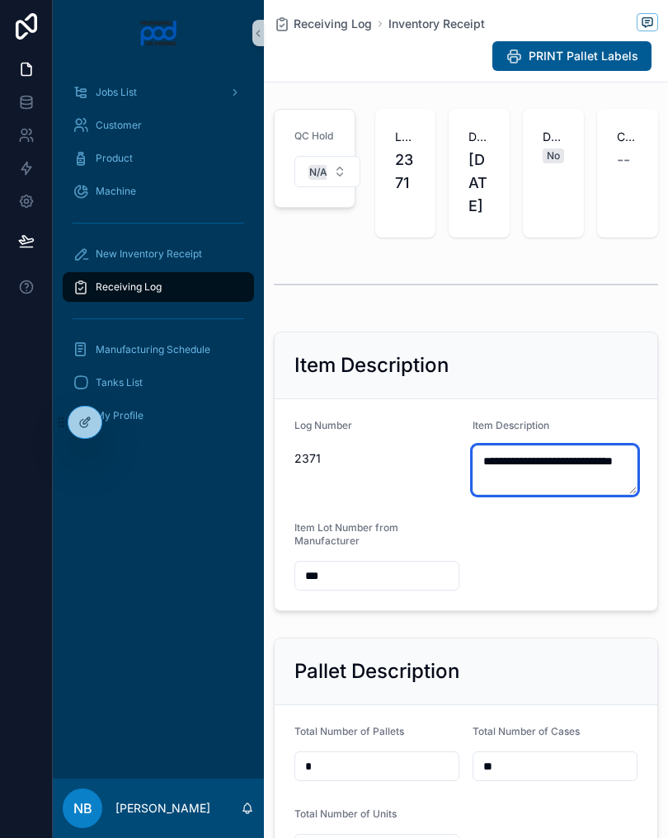
click at [485, 486] on textarea "**********" at bounding box center [555, 469] width 165 height 49
type textarea "**********"
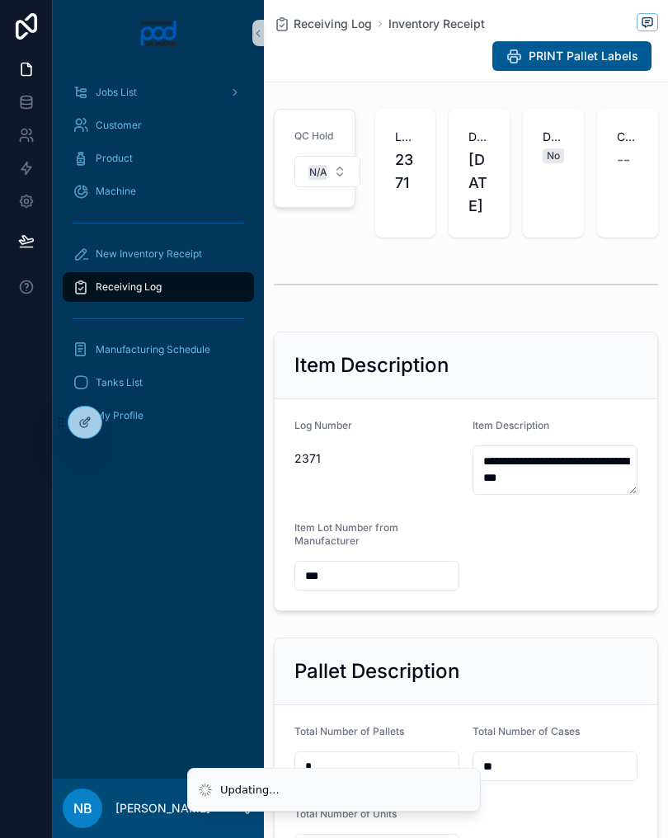
click at [215, 290] on div "Receiving Log" at bounding box center [159, 287] width 172 height 26
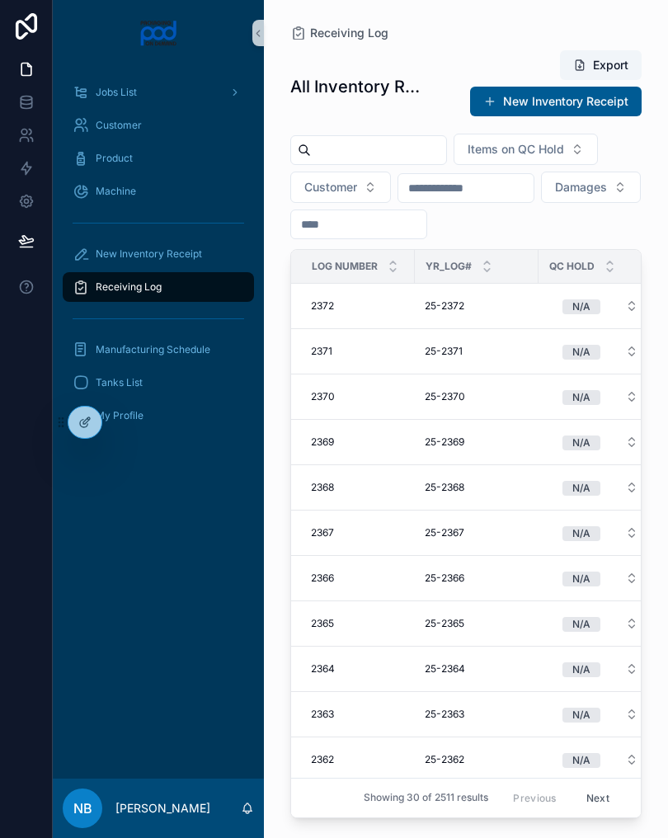
click at [214, 257] on div "New Inventory Receipt" at bounding box center [159, 254] width 172 height 26
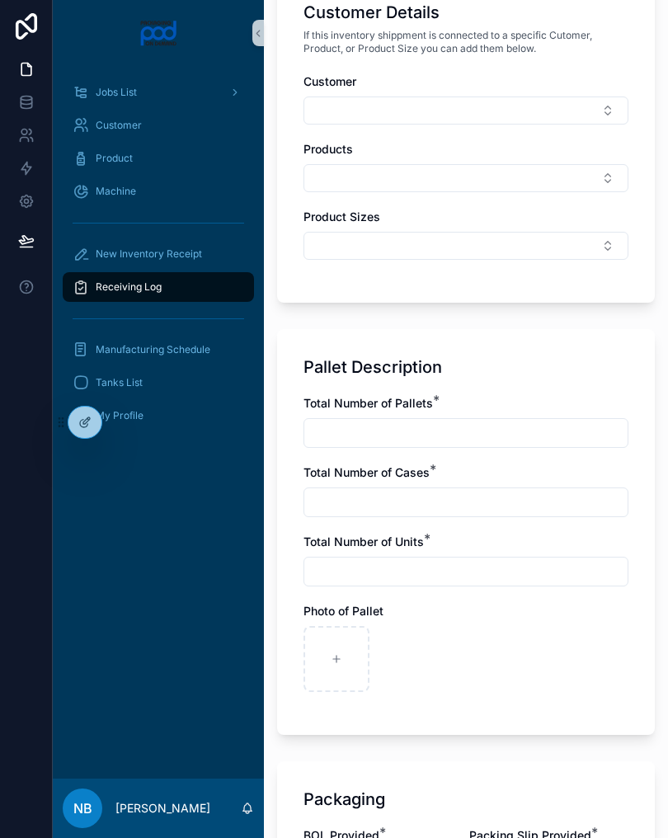
scroll to position [801, 0]
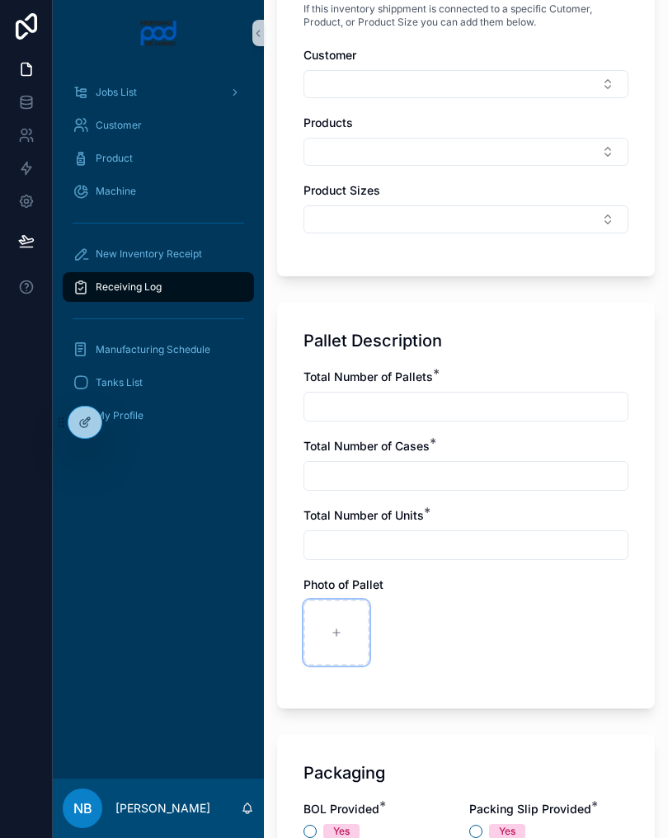
click at [343, 629] on div at bounding box center [336, 633] width 66 height 66
type input "**********"
click at [407, 403] on input "text" at bounding box center [465, 406] width 323 height 23
type input "*"
click at [410, 486] on input "text" at bounding box center [465, 475] width 323 height 23
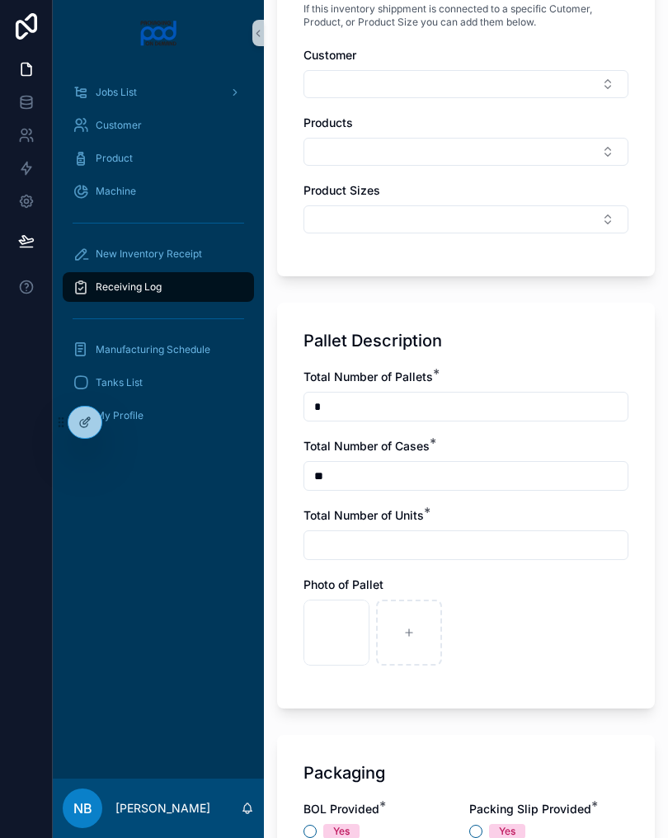
type input "**"
click at [411, 548] on input "text" at bounding box center [465, 545] width 323 height 23
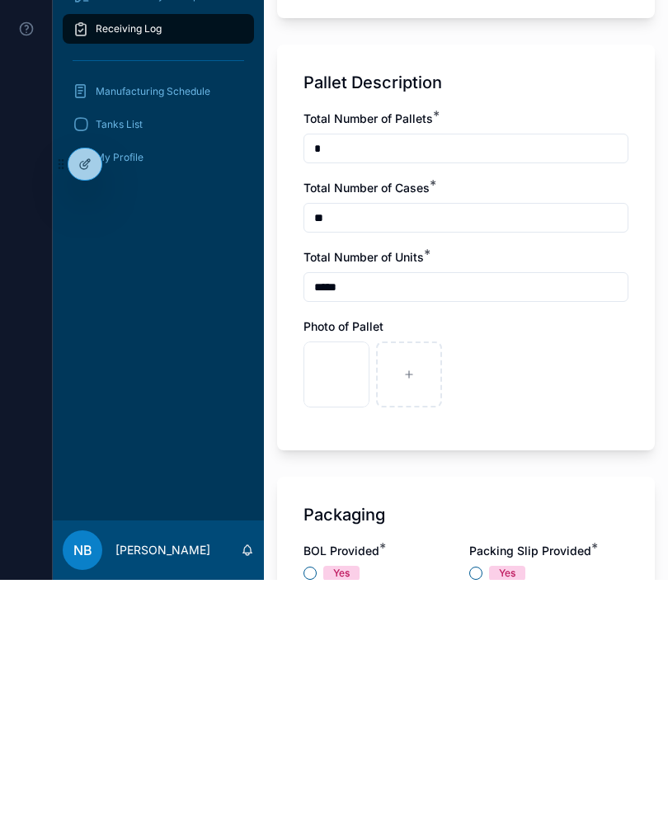
type input "******"
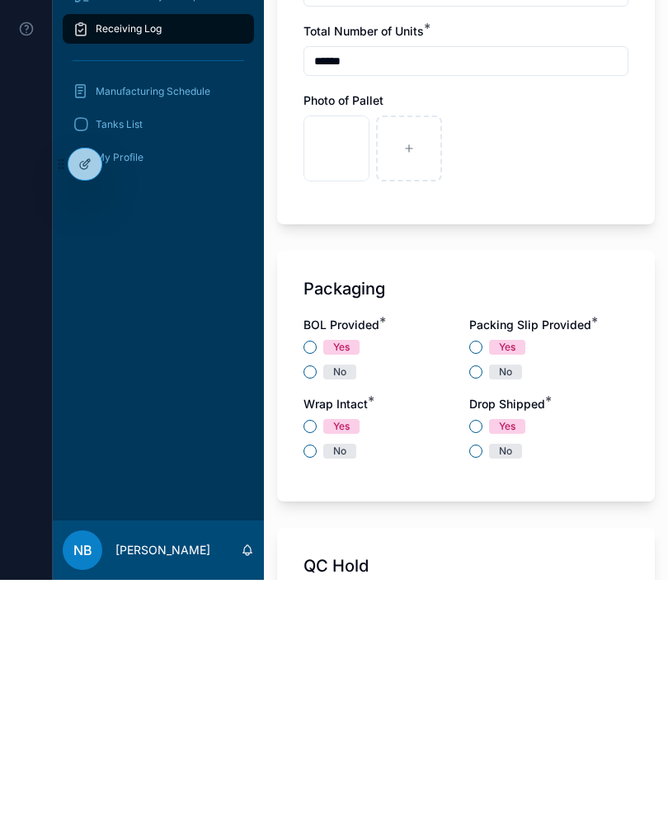
scroll to position [1028, 0]
click at [316, 622] on div "No" at bounding box center [382, 629] width 159 height 15
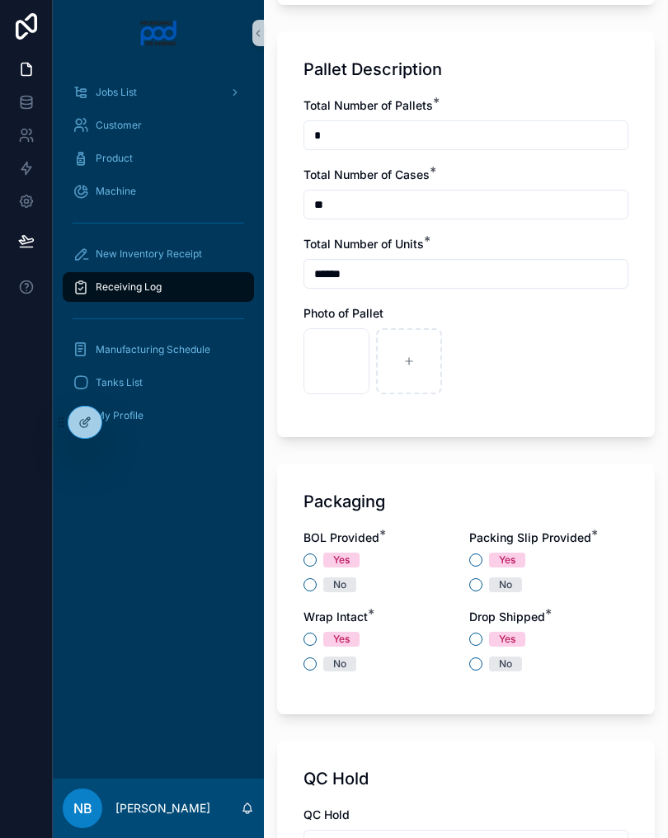
scroll to position [1074, 0]
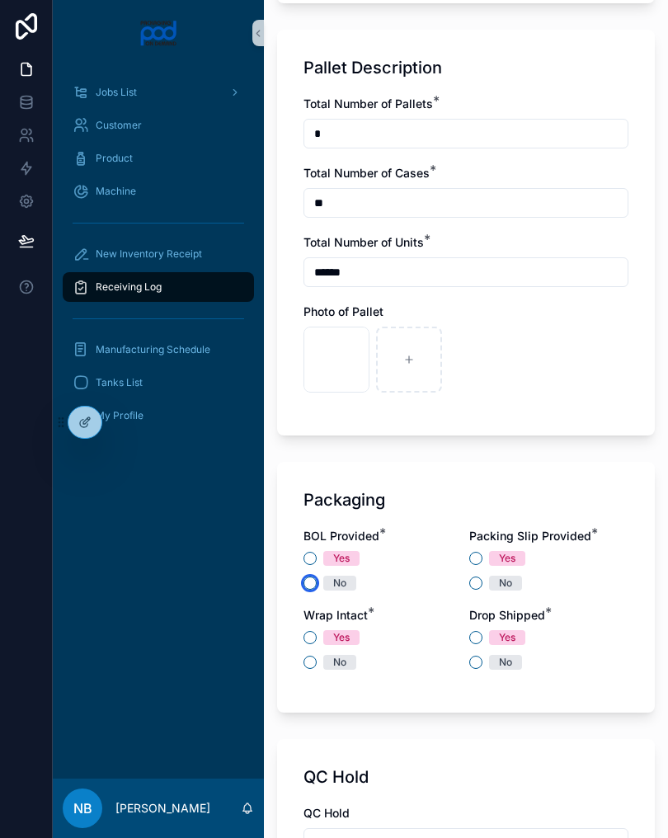
click at [310, 577] on button "No" at bounding box center [309, 582] width 13 height 13
click at [478, 587] on button "No" at bounding box center [475, 582] width 13 height 13
click at [307, 666] on button "No" at bounding box center [309, 662] width 13 height 13
click at [476, 667] on button "No" at bounding box center [475, 662] width 13 height 13
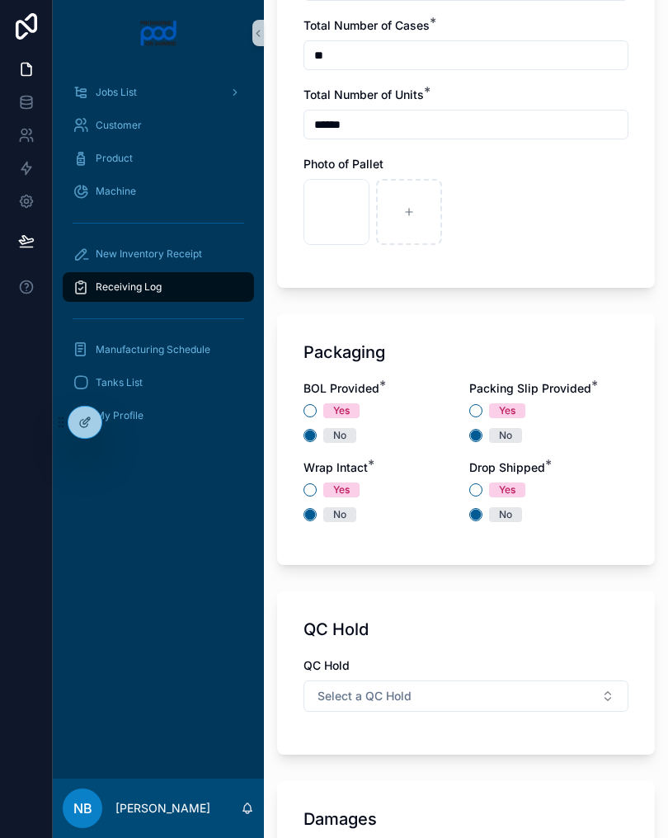
click at [507, 705] on button "Select a QC Hold" at bounding box center [465, 695] width 325 height 31
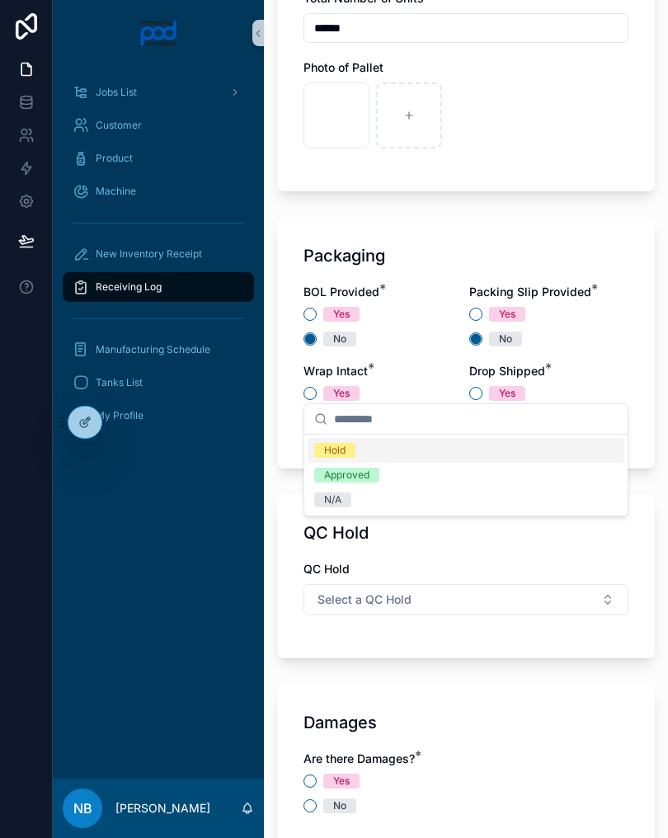
scroll to position [1408, 0]
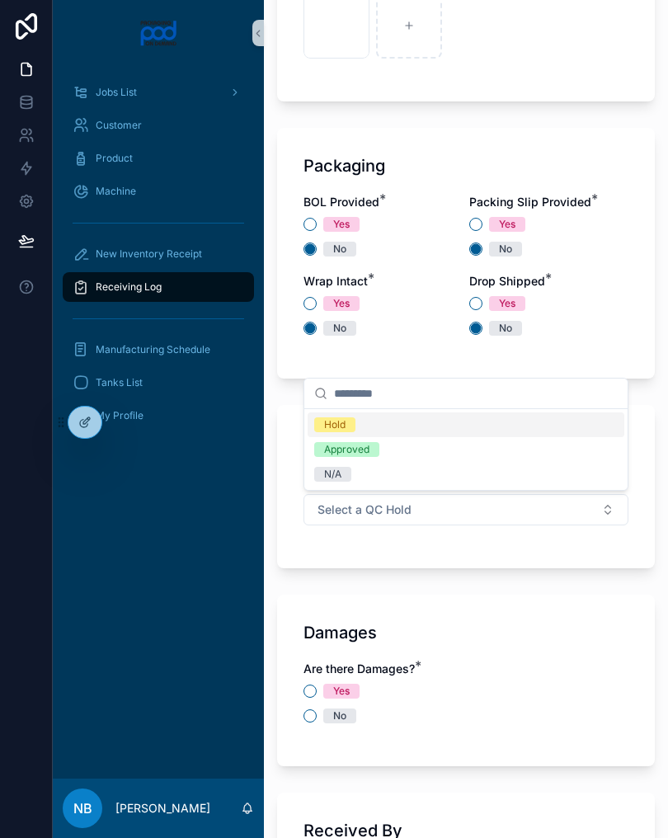
click at [399, 482] on div "N/A" at bounding box center [466, 474] width 317 height 25
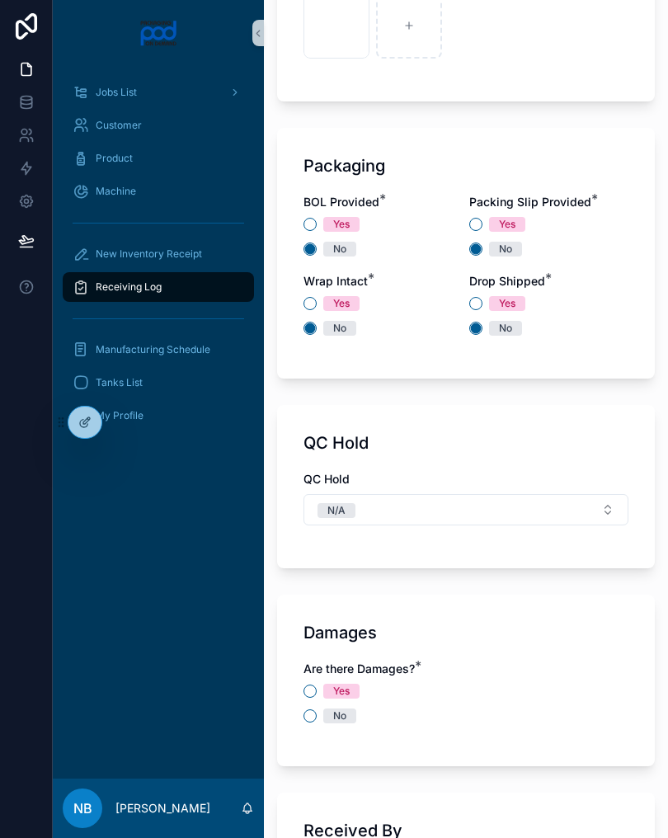
scroll to position [1527, 0]
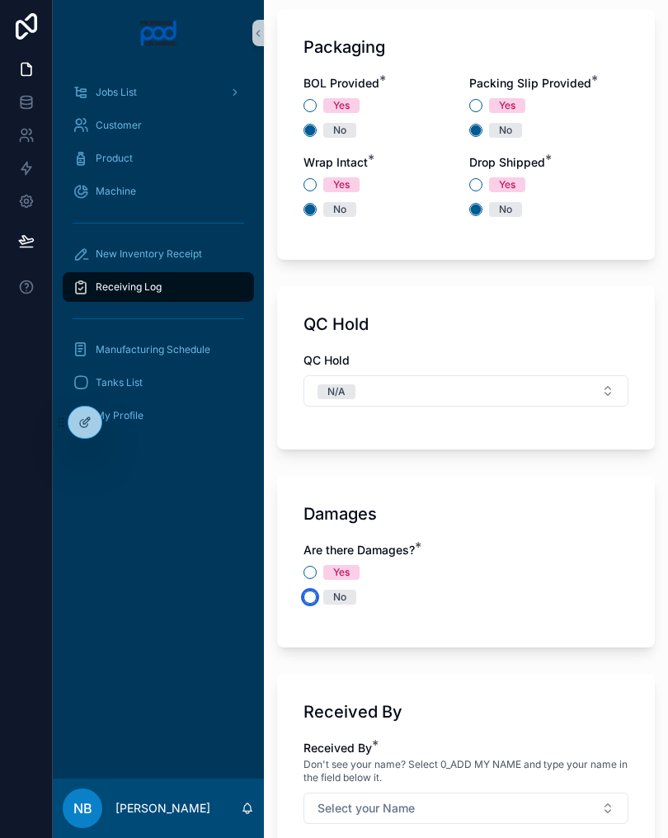
click at [313, 593] on button "No" at bounding box center [309, 596] width 13 height 13
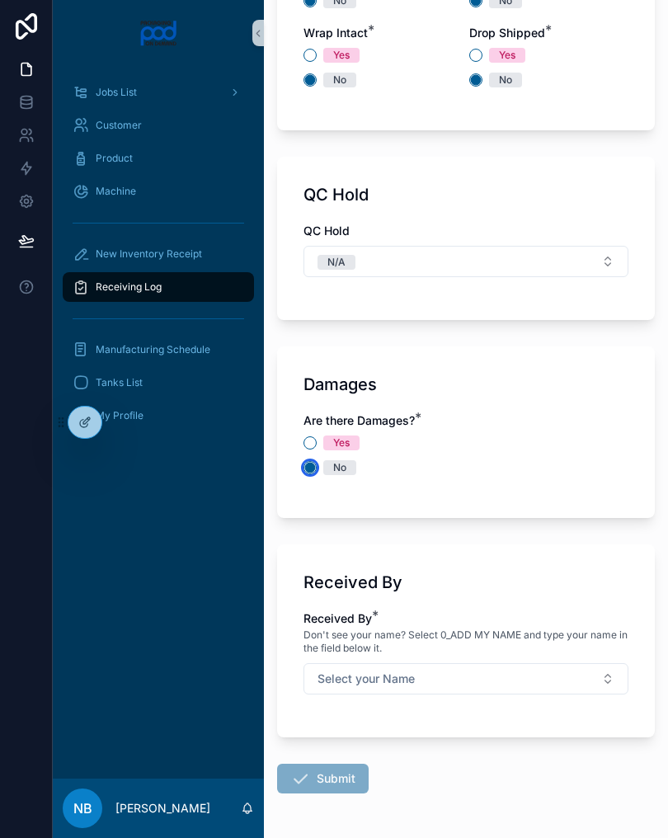
scroll to position [1691, 0]
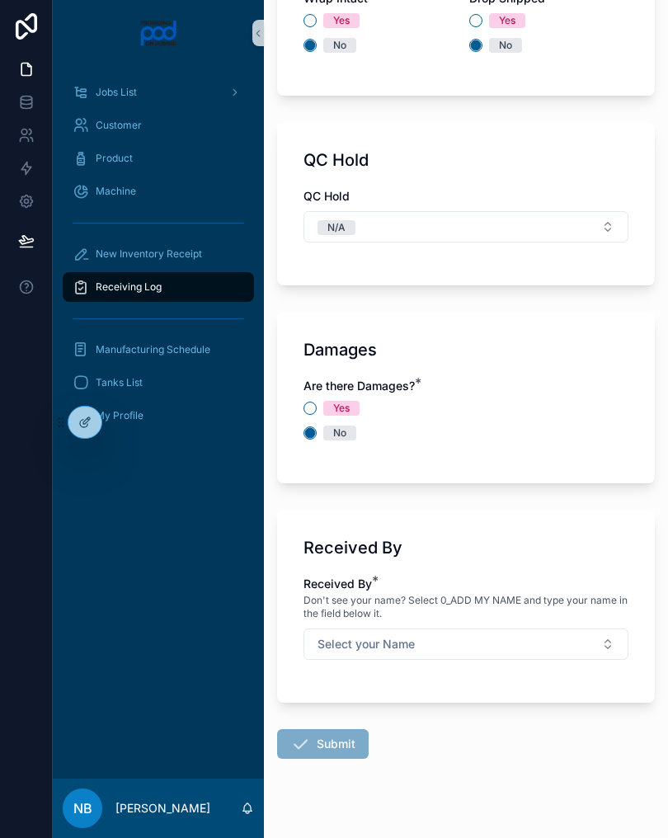
click at [593, 644] on button "Select your Name" at bounding box center [465, 643] width 325 height 31
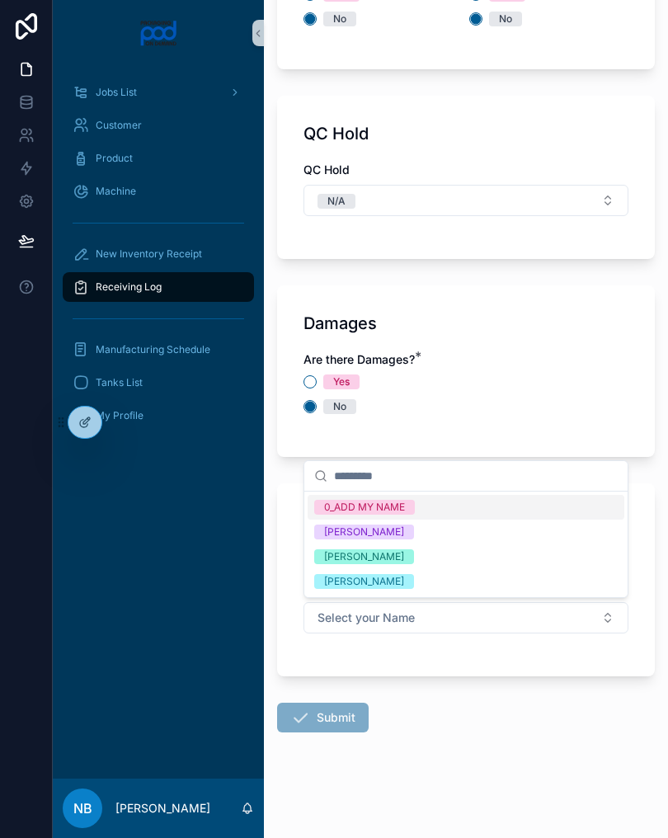
scroll to position [1717, 0]
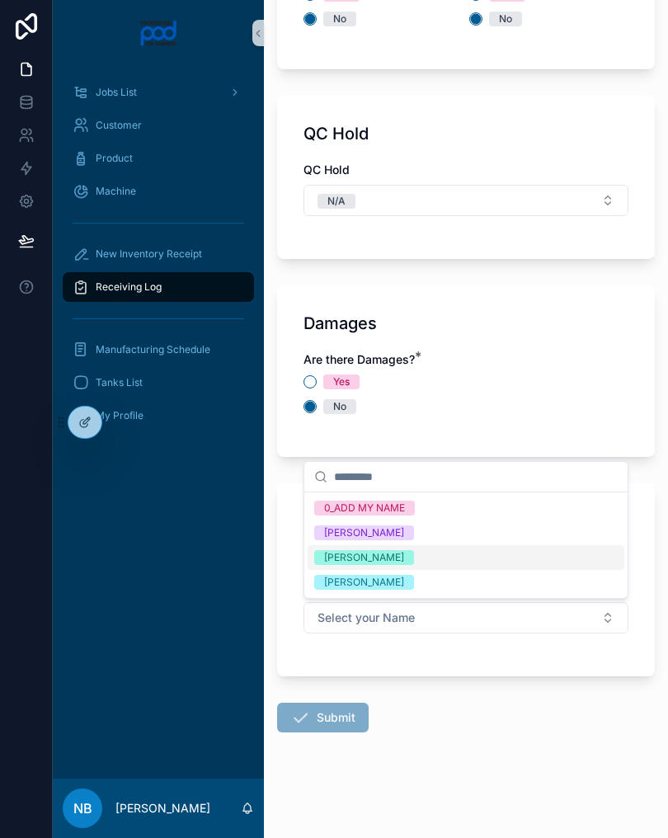
click at [437, 559] on div "[PERSON_NAME]" at bounding box center [466, 557] width 317 height 25
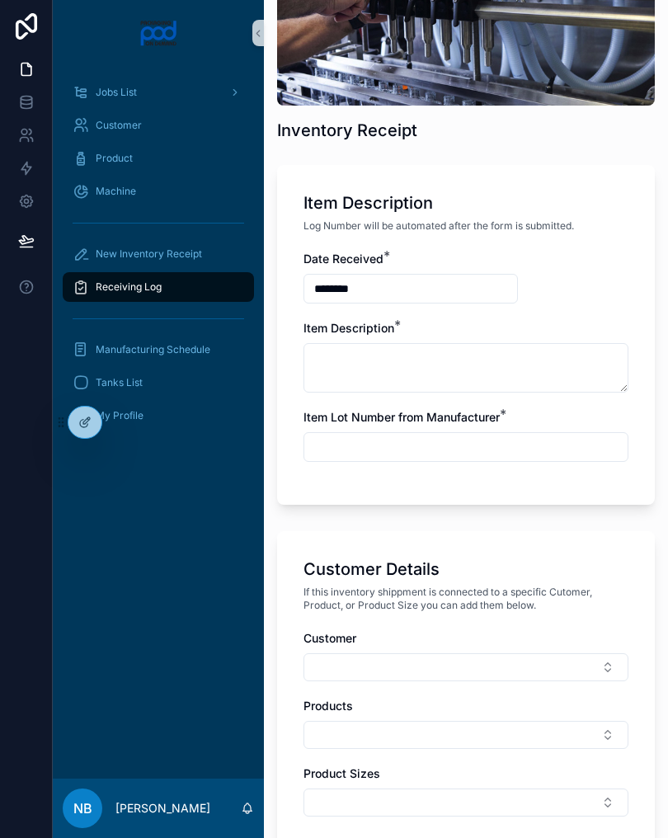
scroll to position [122, 0]
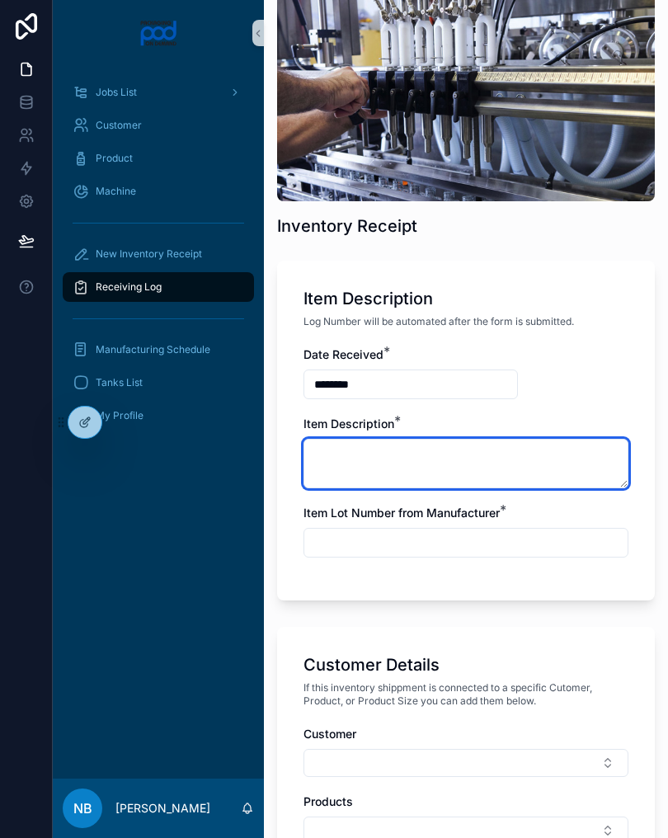
click at [440, 458] on textarea at bounding box center [465, 463] width 325 height 49
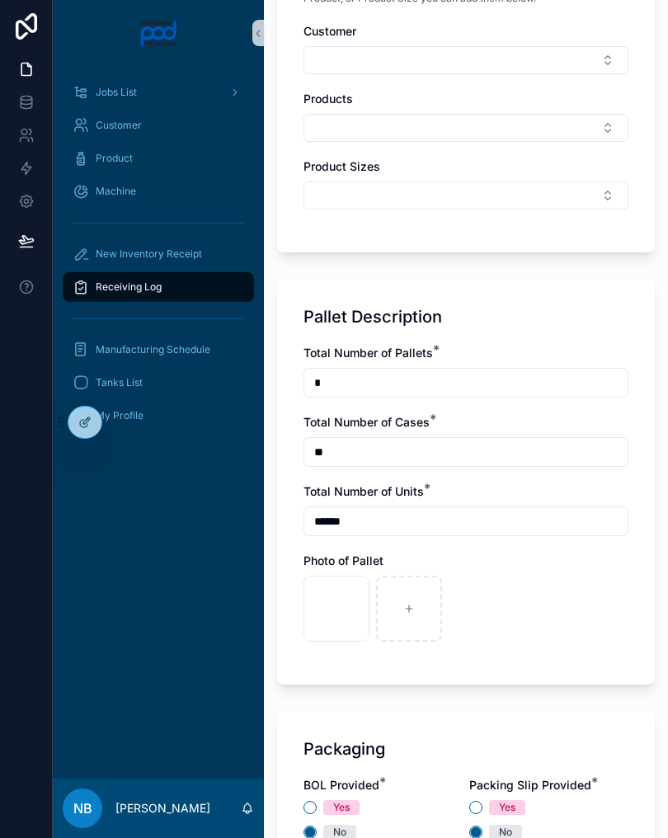
scroll to position [826, 0]
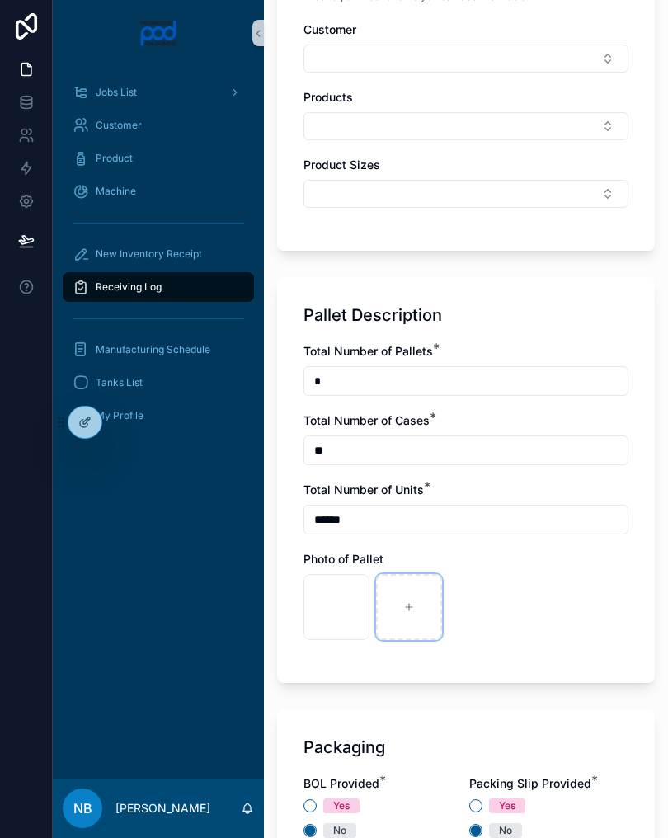
click at [421, 603] on div at bounding box center [409, 607] width 66 height 66
type input "**********"
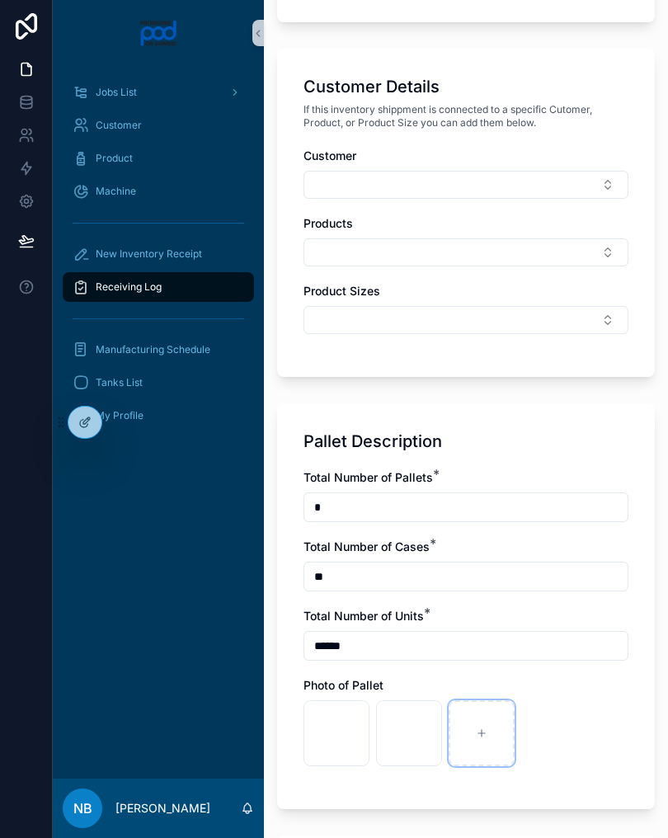
scroll to position [543, 0]
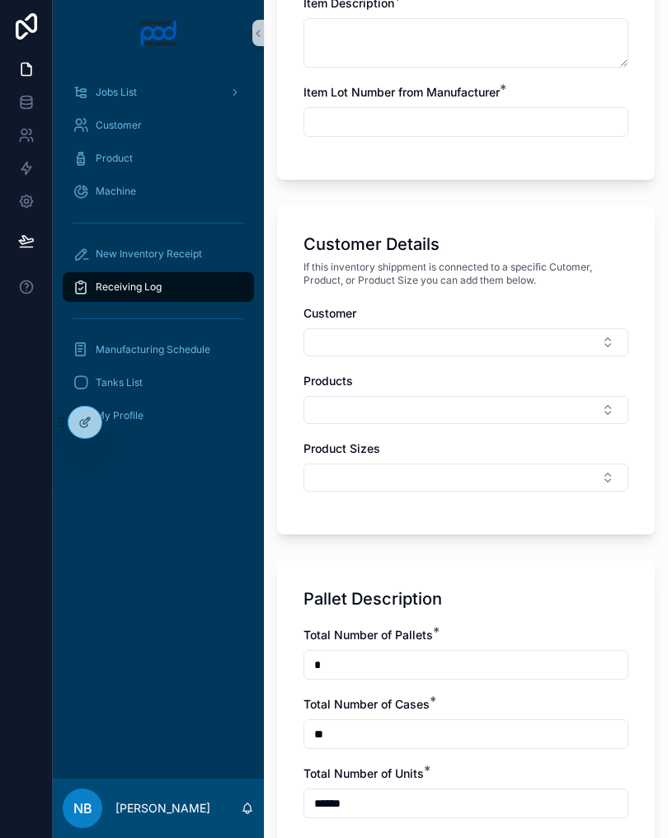
click at [509, 331] on button "Select Button" at bounding box center [465, 342] width 325 height 28
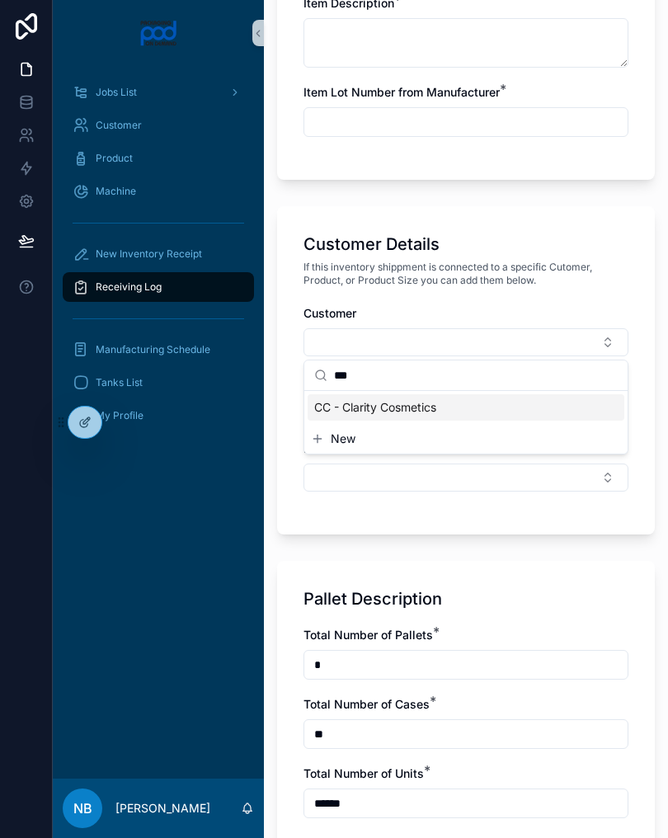
type input "***"
click at [447, 409] on div "CC - Clarity Cosmetics" at bounding box center [466, 407] width 317 height 26
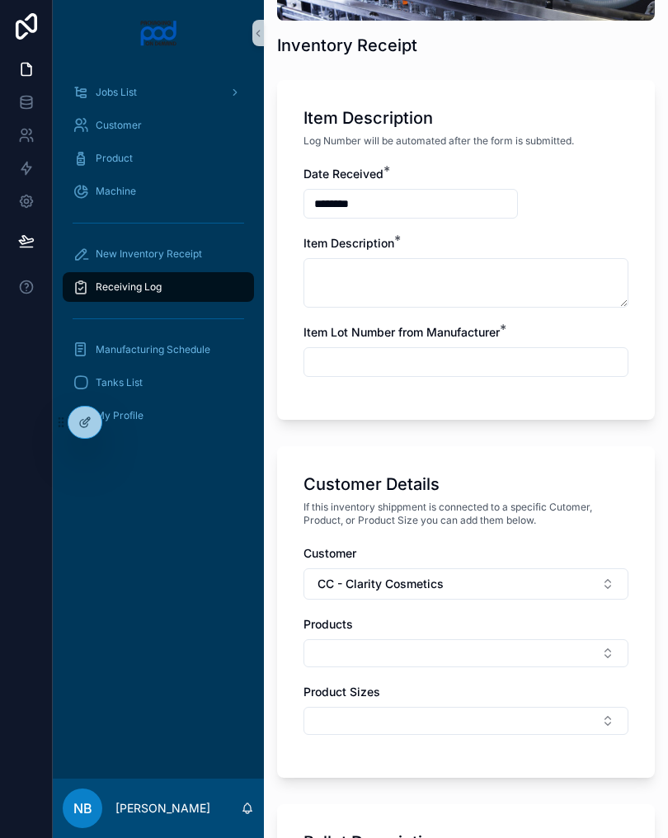
scroll to position [302, 0]
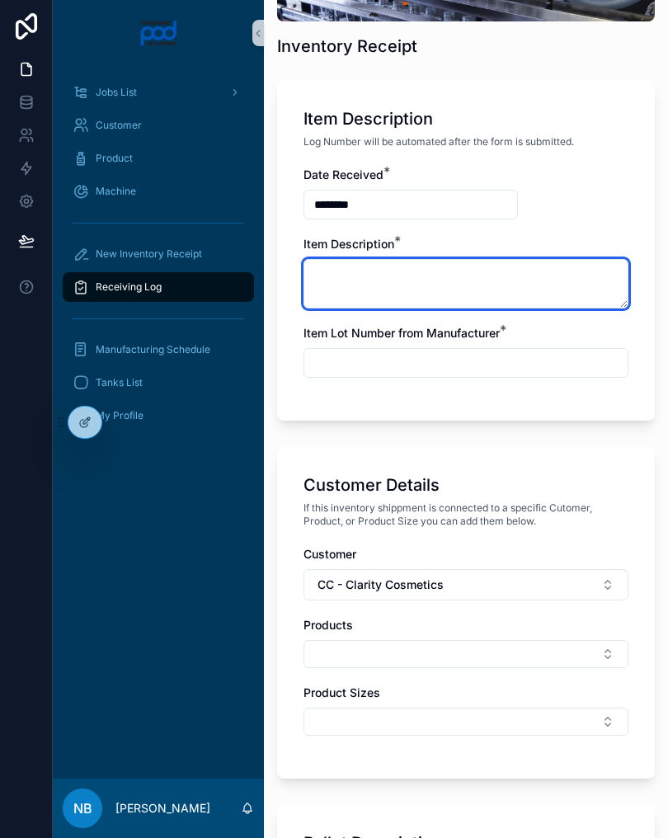
click at [480, 271] on textarea at bounding box center [465, 283] width 325 height 49
type textarea "**********"
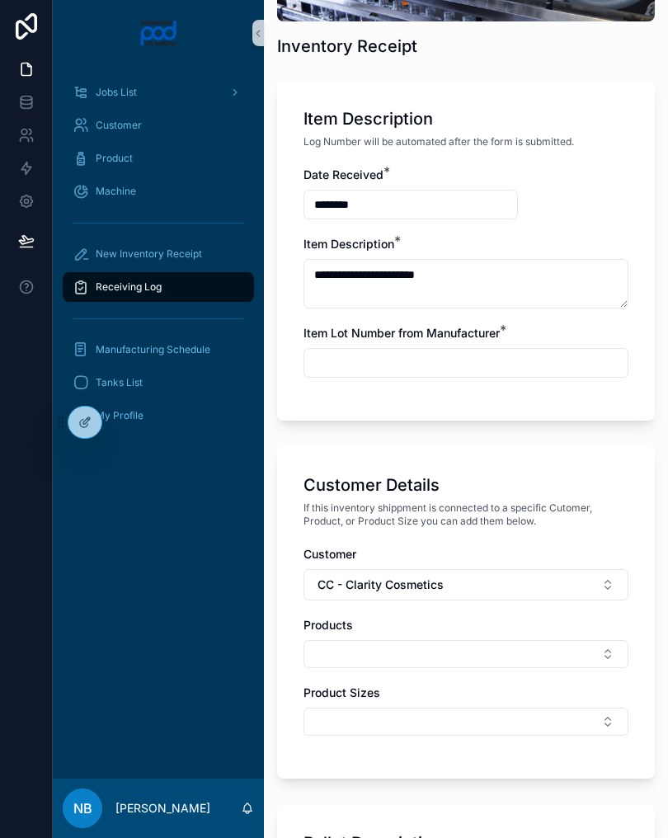
click at [505, 370] on input "text" at bounding box center [465, 362] width 323 height 23
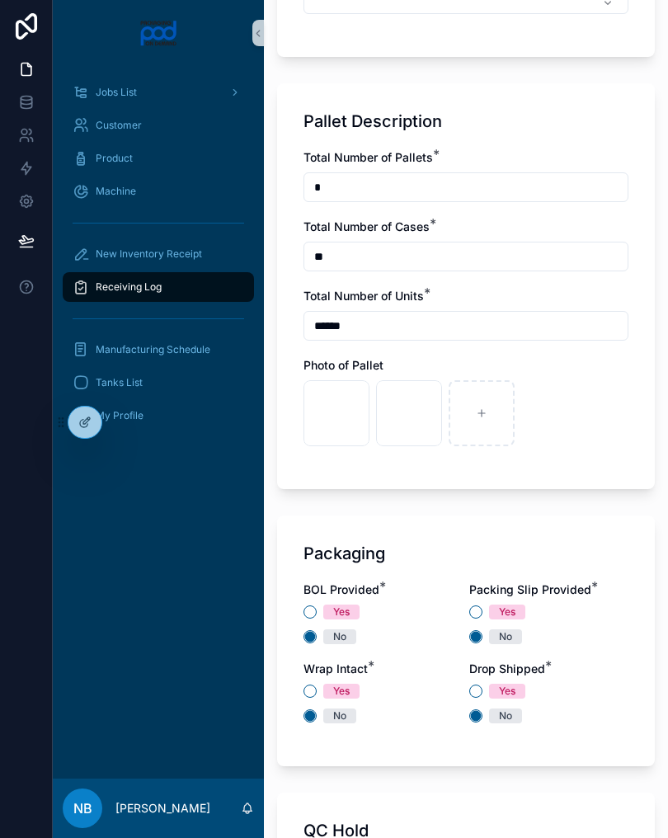
scroll to position [1039, 0]
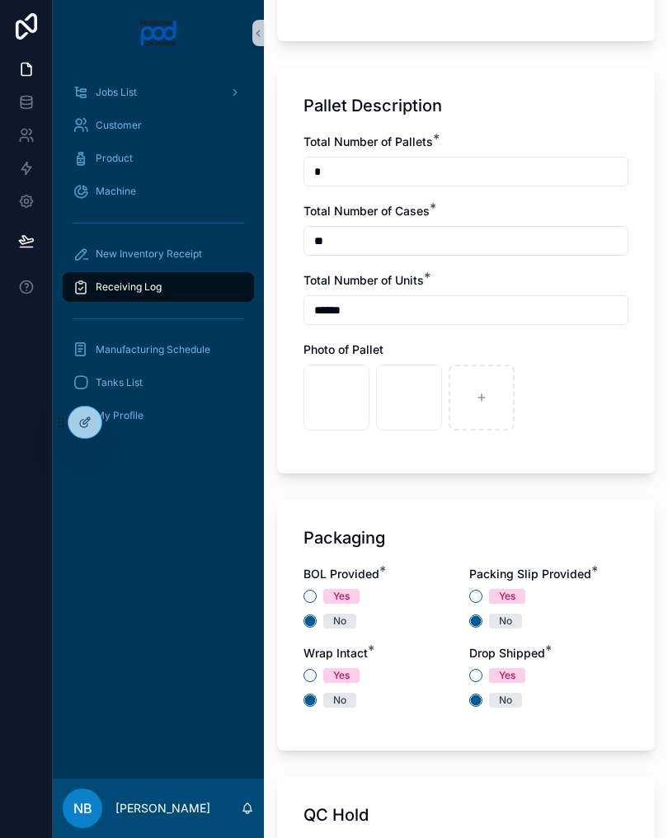
type input "***"
click at [496, 399] on div at bounding box center [482, 398] width 66 height 66
type input "**********"
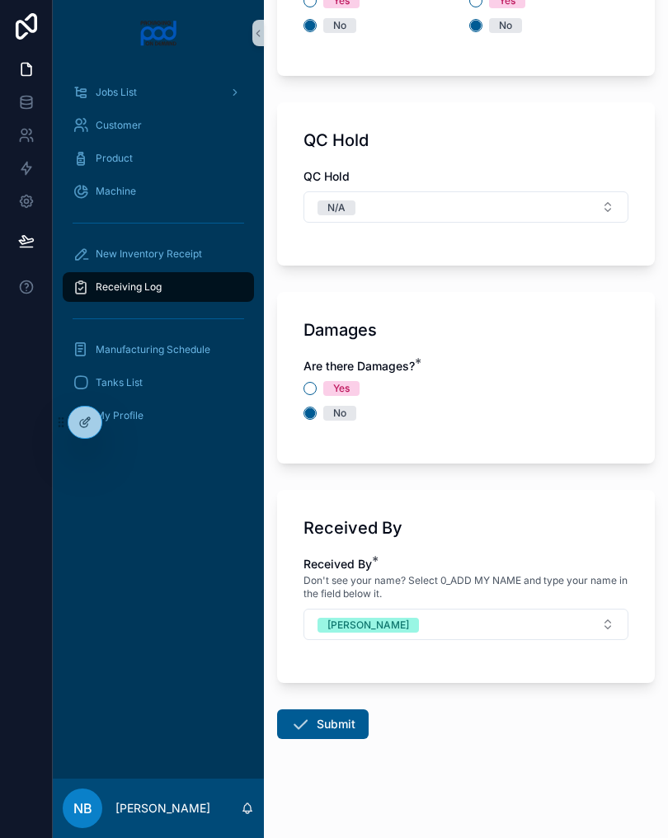
scroll to position [1713, 0]
click at [336, 723] on button "Submit" at bounding box center [323, 725] width 92 height 30
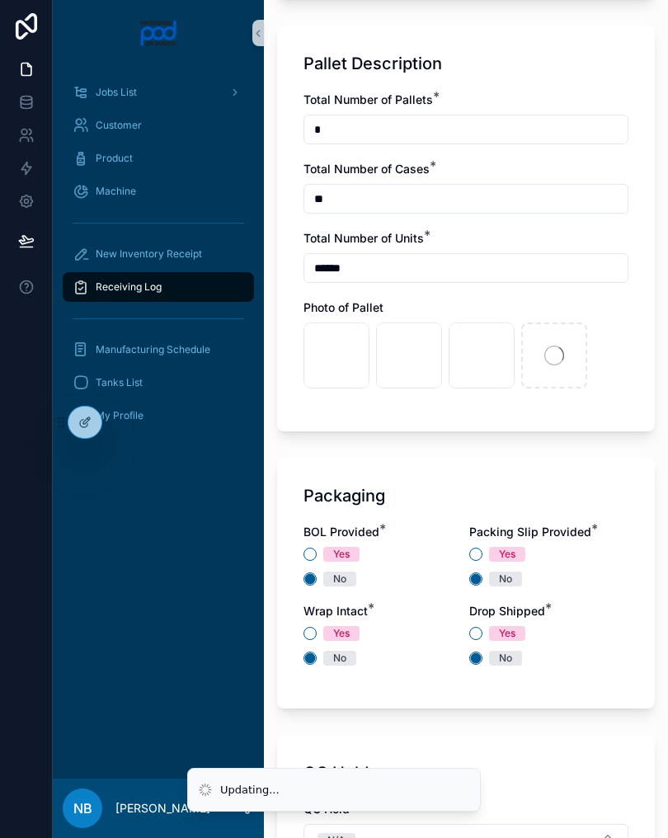
scroll to position [1080, 0]
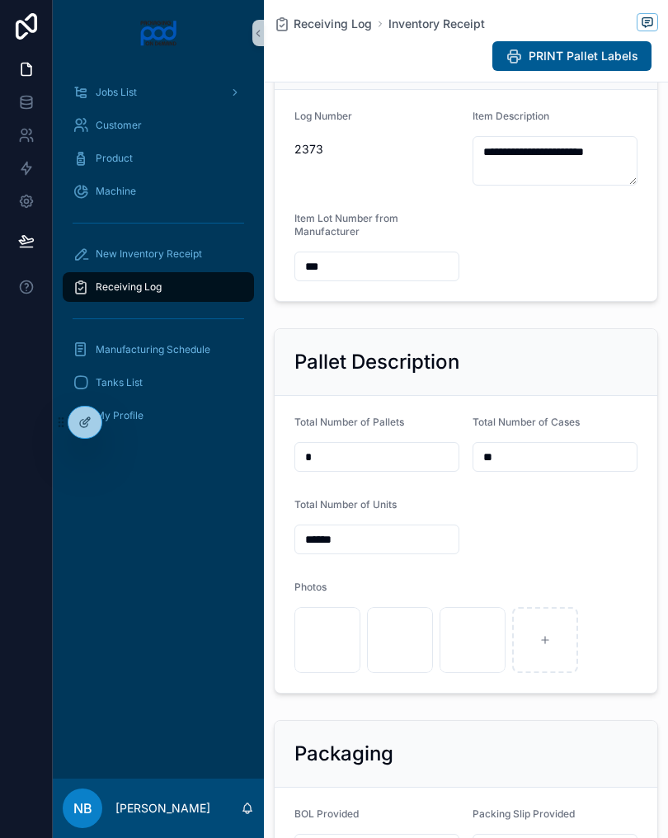
scroll to position [332, 0]
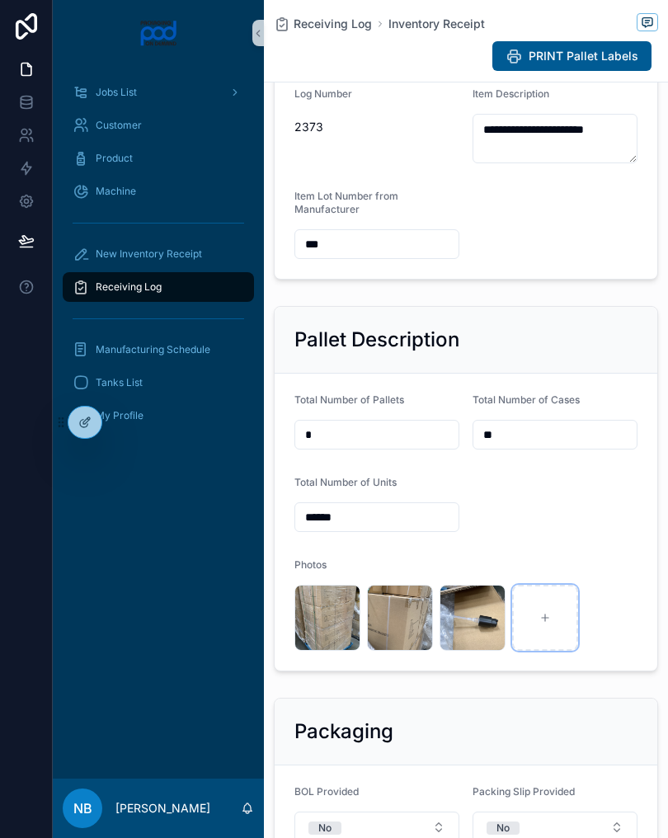
click at [549, 623] on icon at bounding box center [545, 618] width 12 height 12
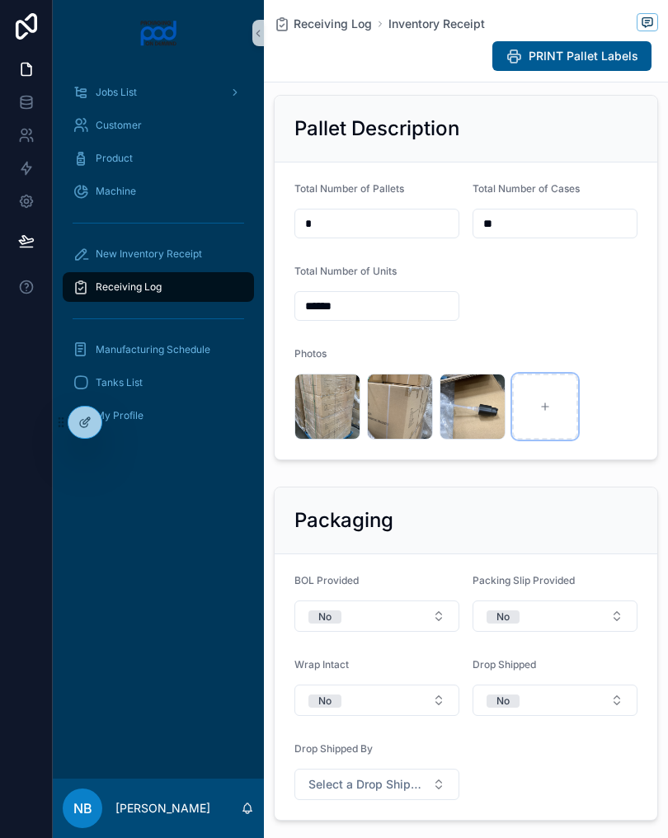
scroll to position [527, 0]
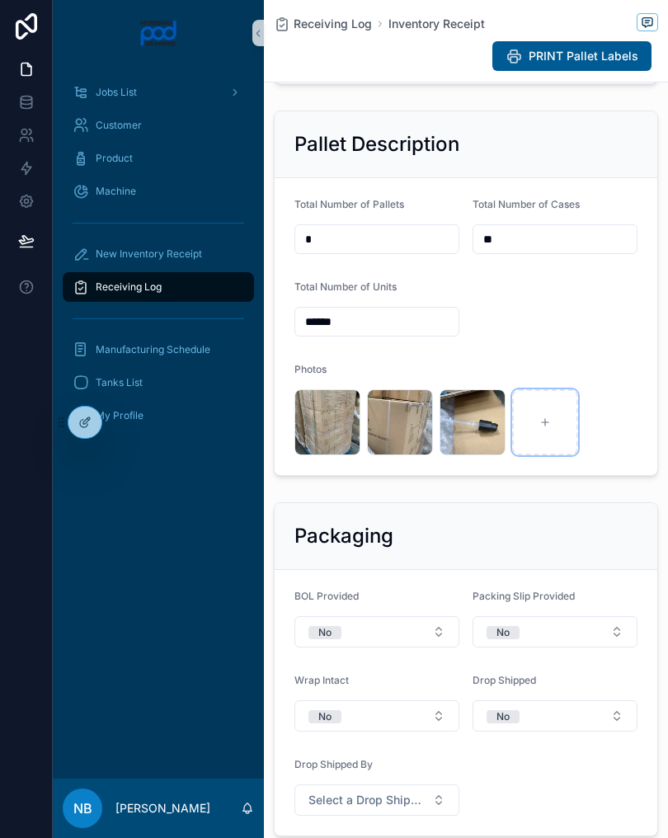
click at [543, 435] on div at bounding box center [545, 422] width 66 height 66
click at [547, 428] on icon at bounding box center [545, 422] width 12 height 12
type input "**********"
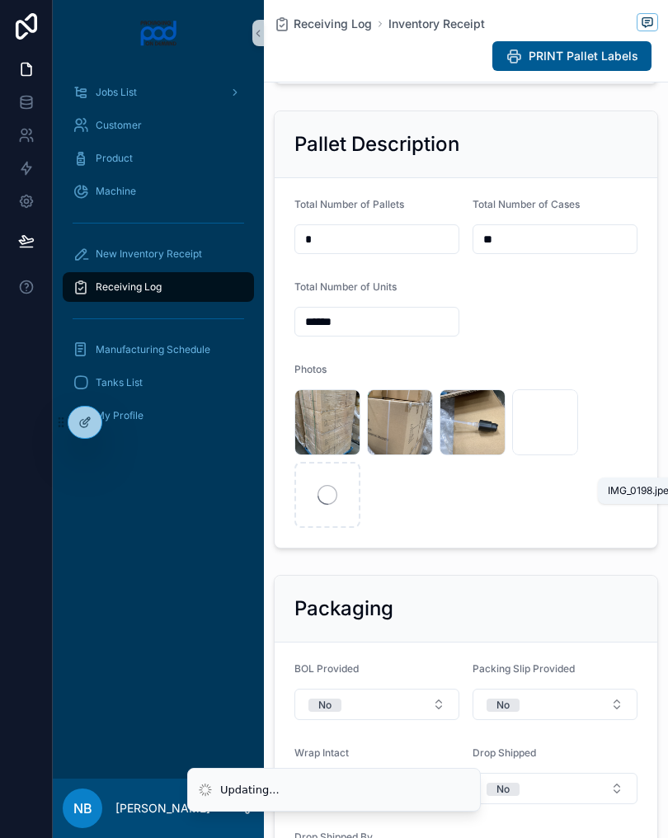
click at [0, 0] on span "IMG_0198" at bounding box center [0, 0] width 0 height 0
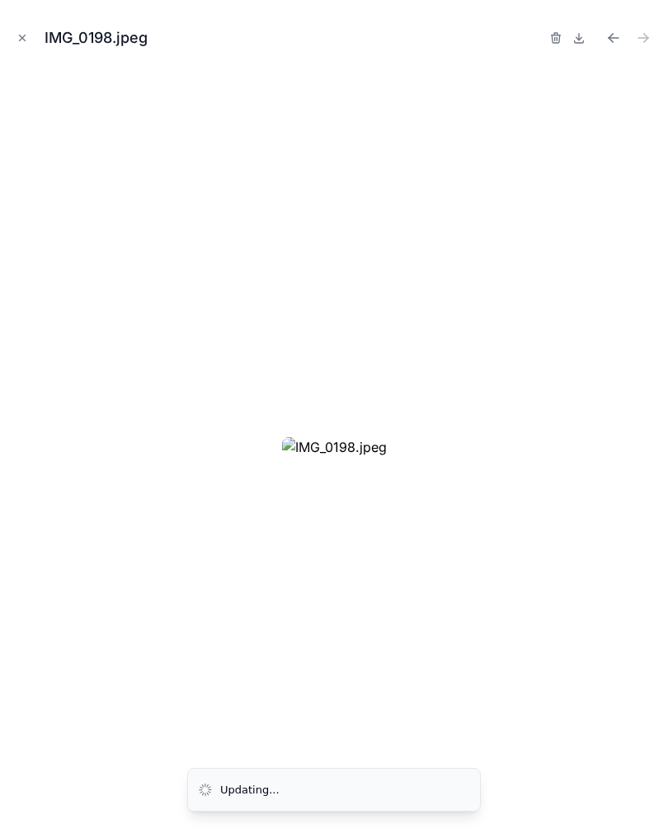
click at [31, 37] on button "Close modal" at bounding box center [22, 38] width 18 height 18
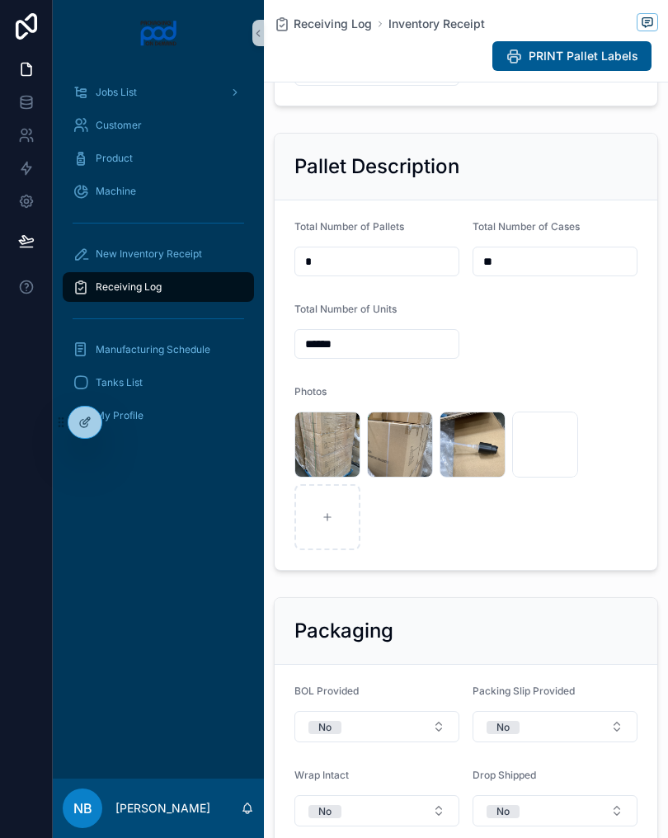
click at [217, 249] on div "New Inventory Receipt" at bounding box center [159, 254] width 172 height 26
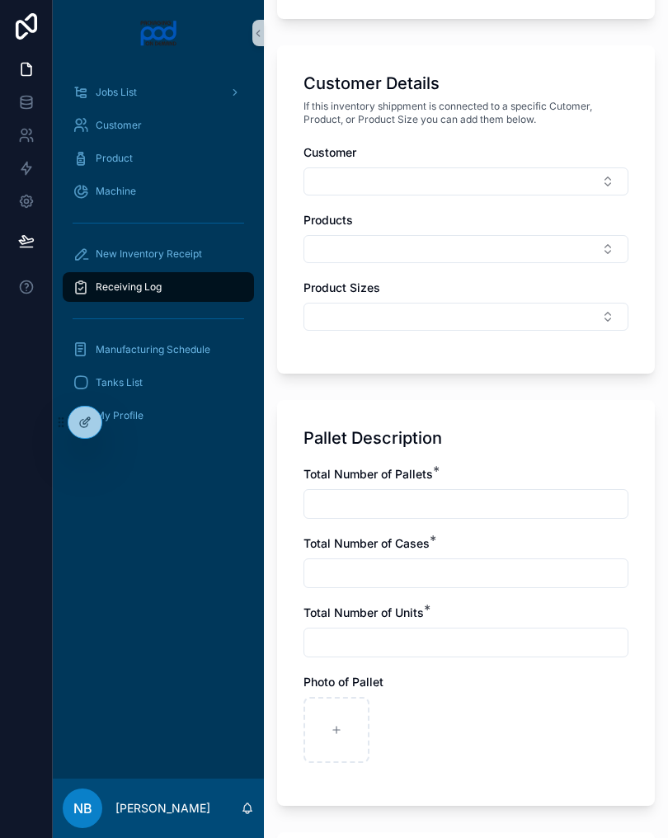
scroll to position [834, 0]
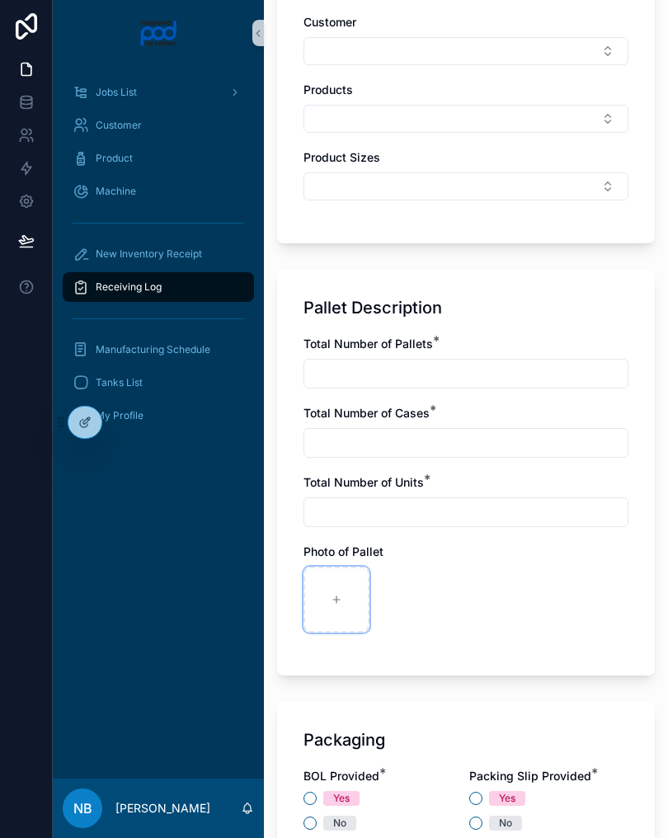
click at [332, 620] on div at bounding box center [336, 600] width 66 height 66
type input "**********"
click at [359, 371] on input "text" at bounding box center [465, 373] width 323 height 23
type input "*"
click at [380, 450] on input "text" at bounding box center [465, 442] width 323 height 23
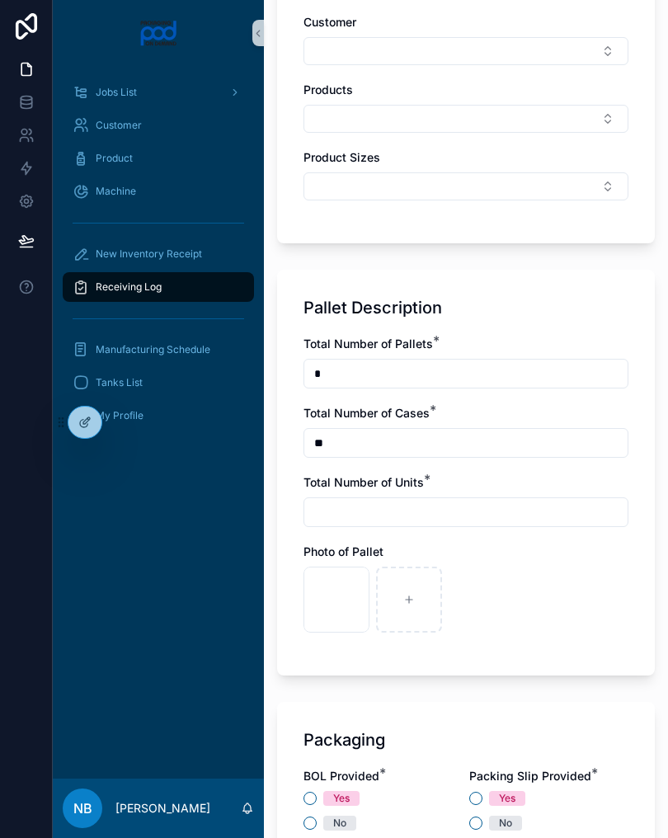
type input "**"
click at [445, 516] on input "text" at bounding box center [465, 512] width 323 height 23
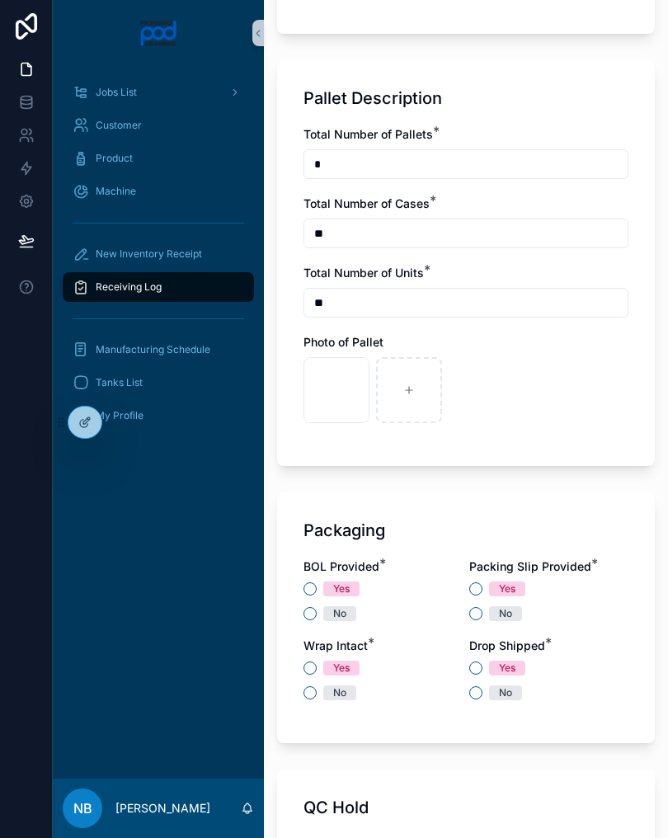
scroll to position [1042, 0]
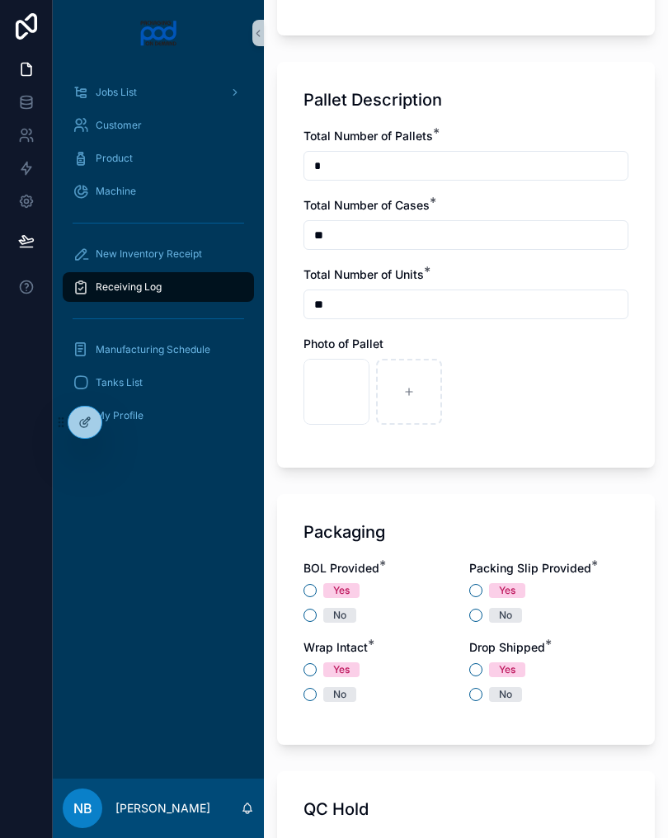
type input "*"
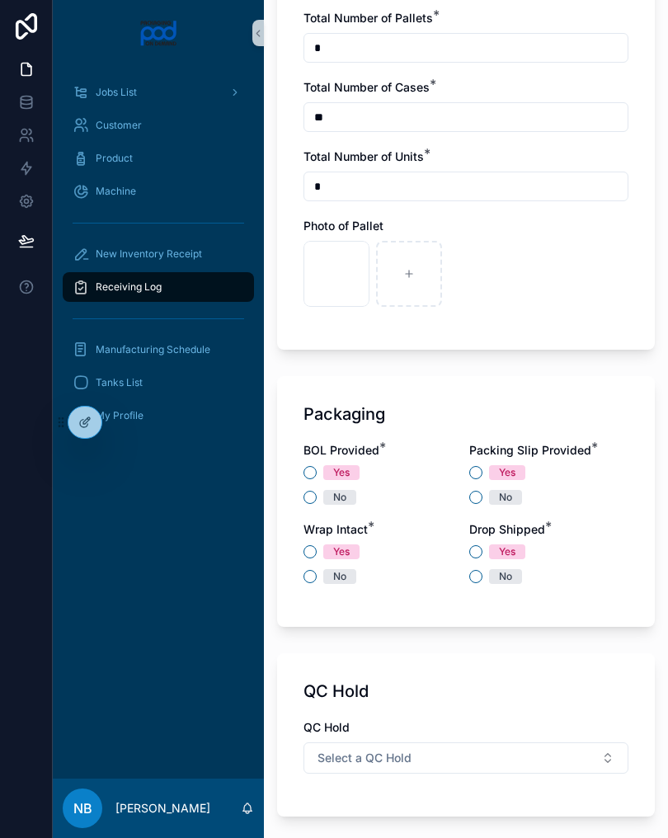
scroll to position [1173, 0]
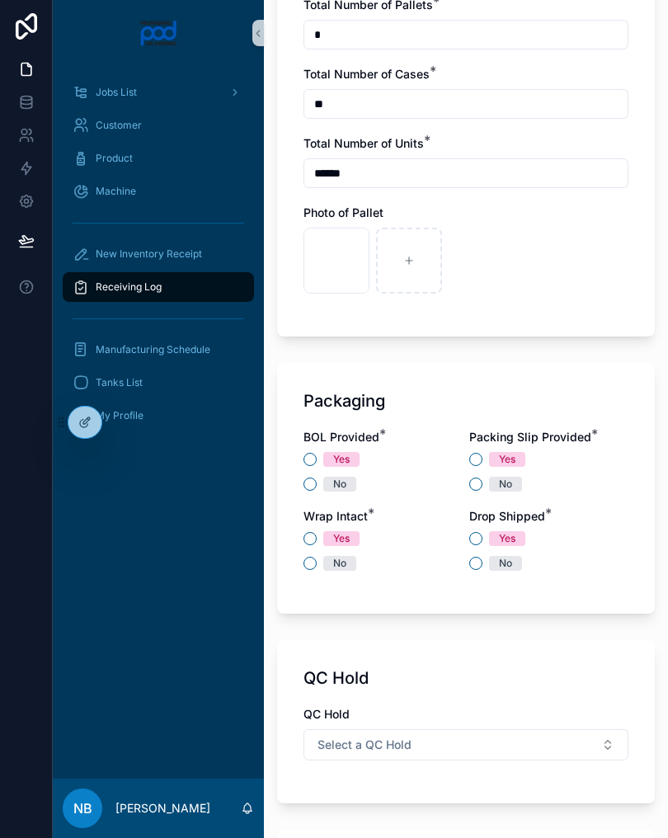
type input "*******"
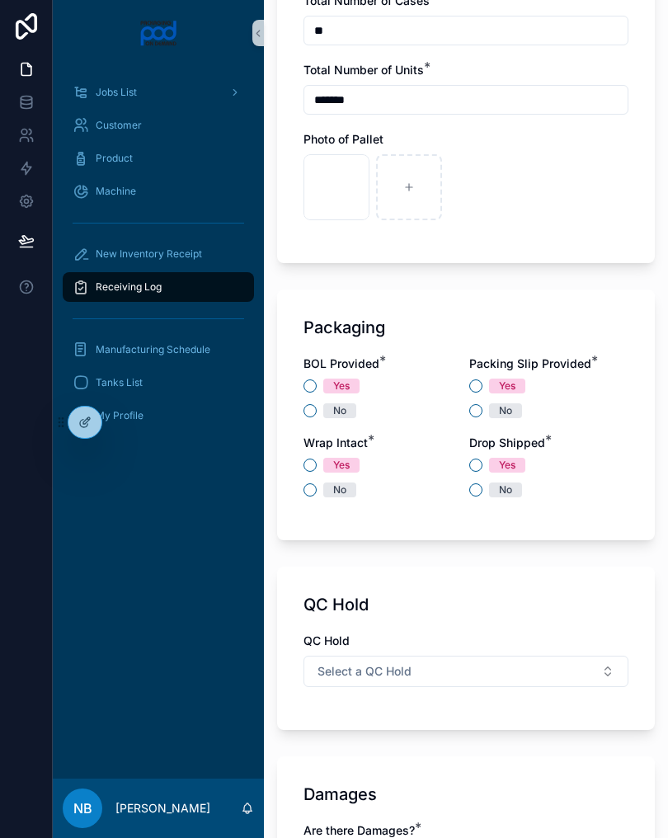
scroll to position [1278, 0]
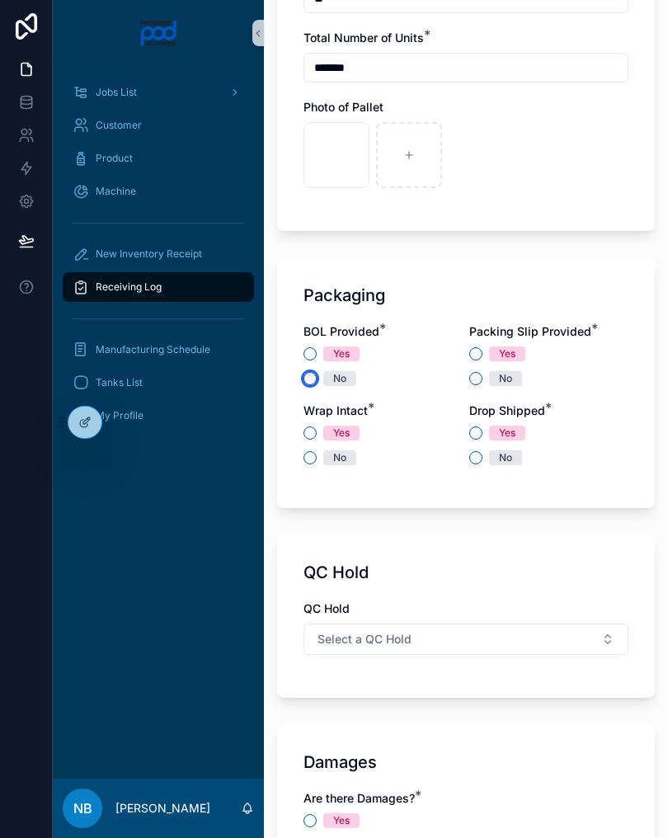
click at [316, 381] on button "No" at bounding box center [309, 378] width 13 height 13
click at [481, 354] on button "Yes" at bounding box center [475, 353] width 13 height 13
click at [311, 426] on button "Yes" at bounding box center [309, 432] width 13 height 13
click at [482, 449] on div "Yes No" at bounding box center [548, 446] width 159 height 40
click at [480, 463] on button "No" at bounding box center [475, 457] width 13 height 13
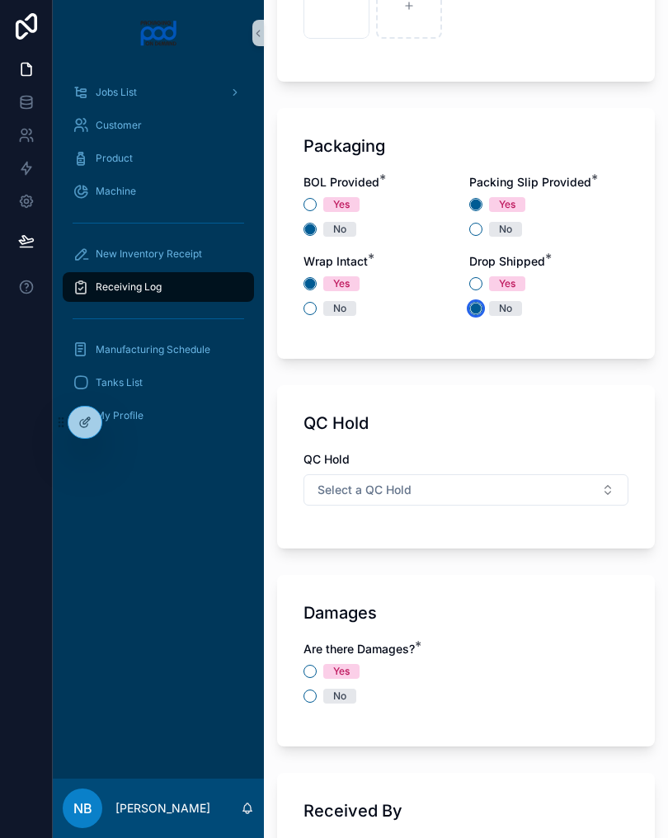
scroll to position [1445, 0]
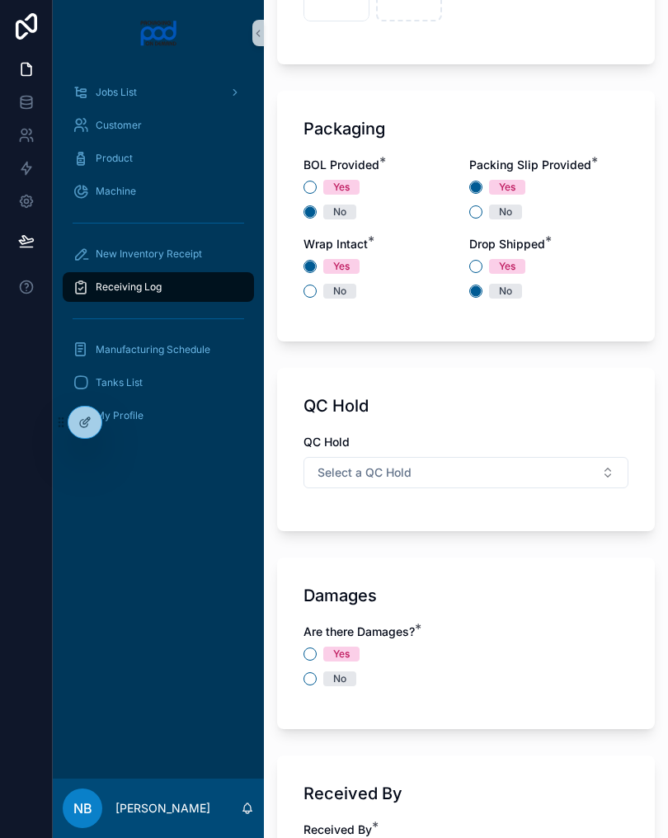
click at [539, 474] on button "Select a QC Hold" at bounding box center [465, 472] width 325 height 31
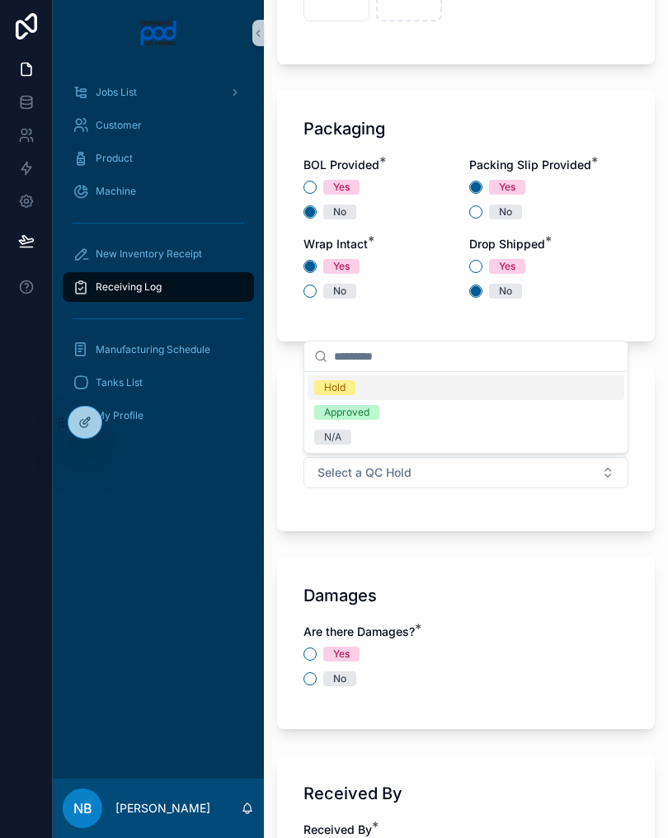
click at [385, 395] on div "Hold" at bounding box center [466, 387] width 317 height 25
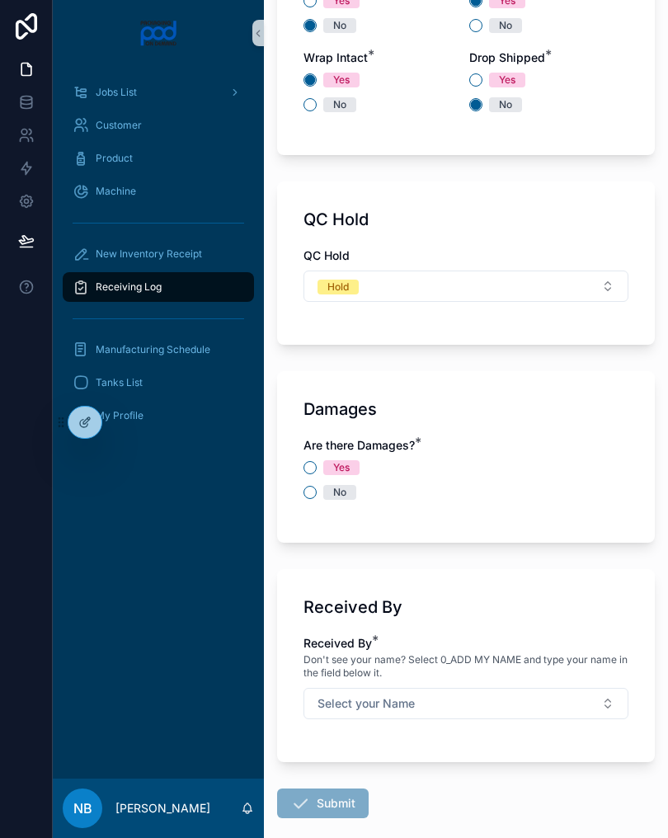
scroll to position [1631, 0]
click at [325, 493] on span "No" at bounding box center [339, 492] width 33 height 15
click at [317, 493] on button "No" at bounding box center [309, 492] width 13 height 13
click at [499, 712] on button "Select your Name" at bounding box center [465, 703] width 325 height 31
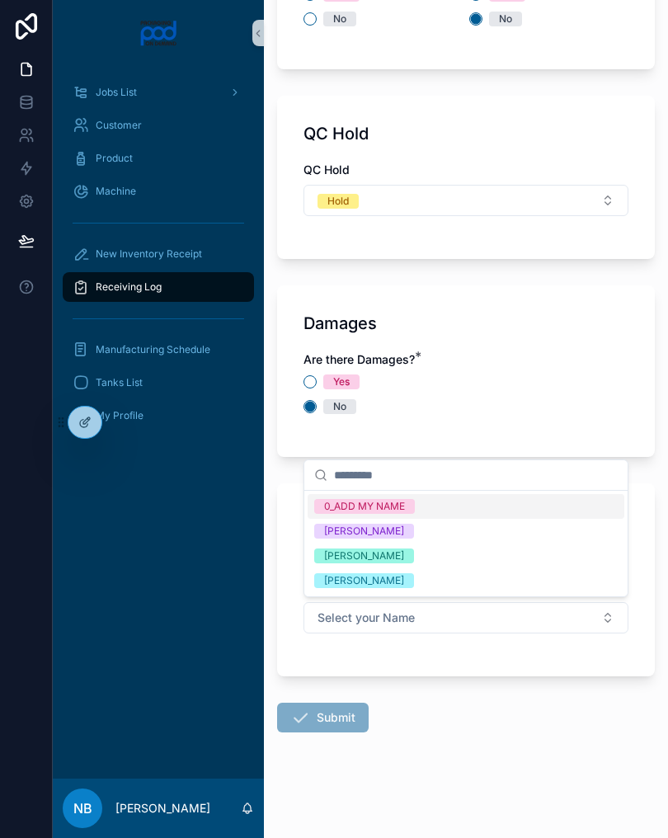
scroll to position [1717, 0]
click at [427, 553] on div "[PERSON_NAME]" at bounding box center [466, 557] width 317 height 25
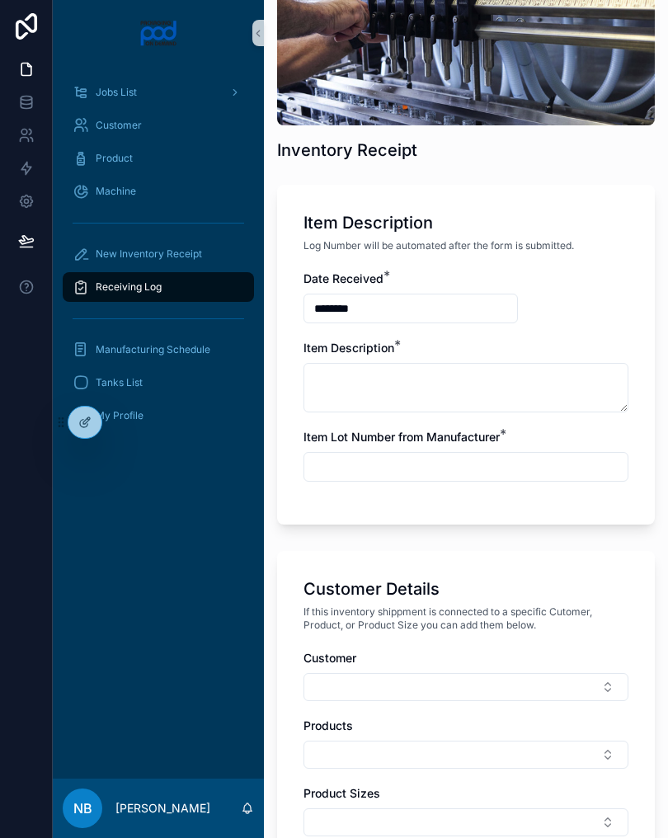
scroll to position [168, 0]
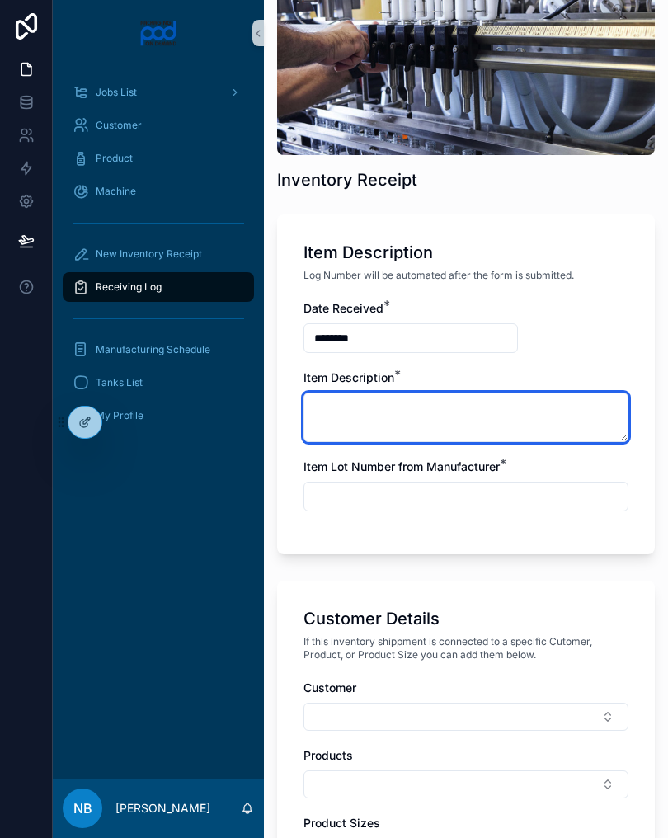
click at [354, 428] on textarea at bounding box center [465, 417] width 325 height 49
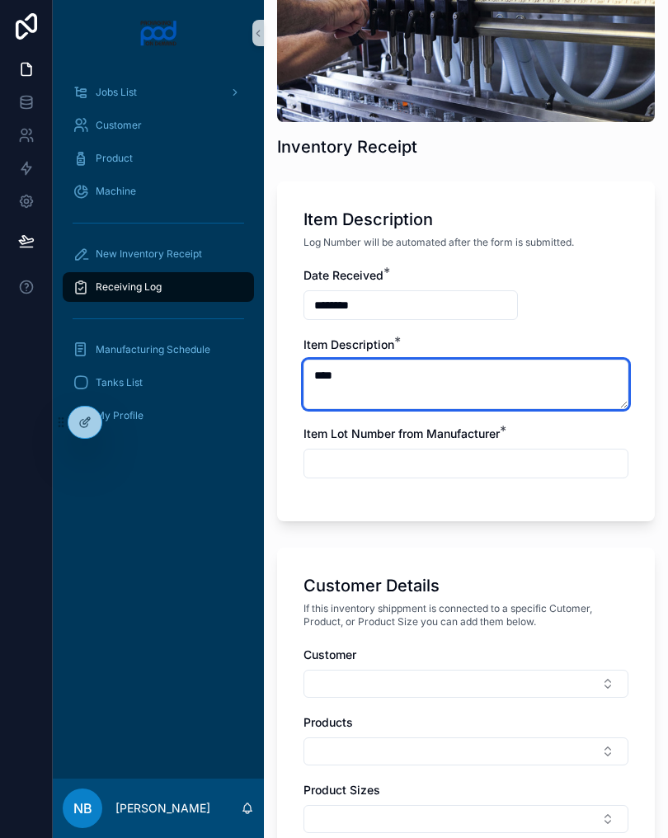
scroll to position [215, 0]
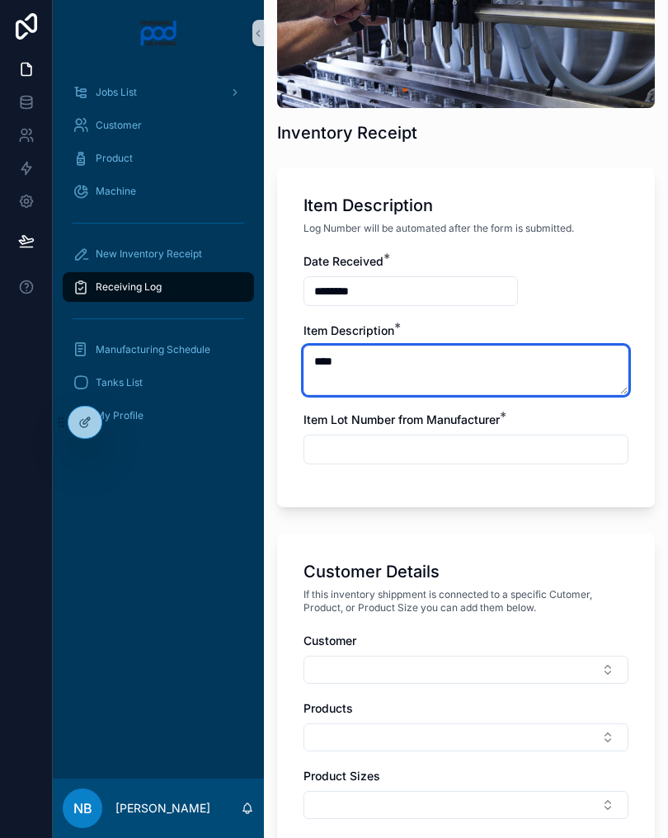
type textarea "****"
click at [459, 452] on input "text" at bounding box center [465, 449] width 323 height 23
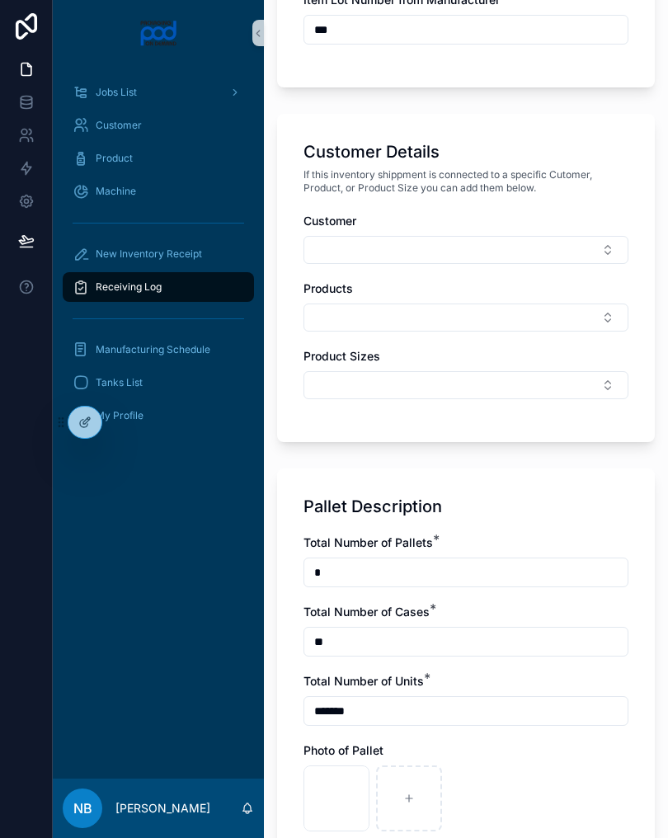
scroll to position [635, 0]
type input "***"
click at [459, 253] on button "Select Button" at bounding box center [465, 250] width 325 height 28
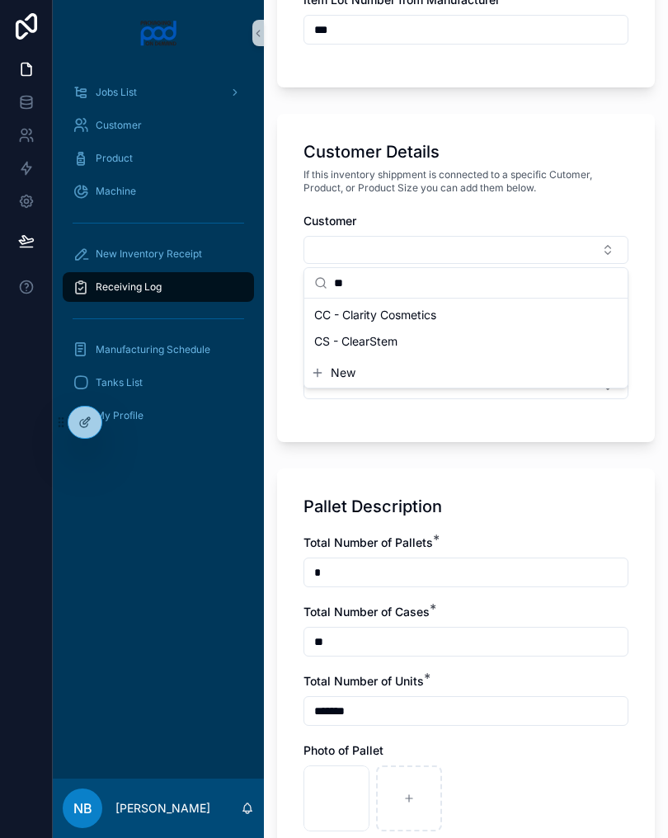
type input "**"
click at [447, 314] on div "CC - Clarity Cosmetics" at bounding box center [466, 315] width 317 height 26
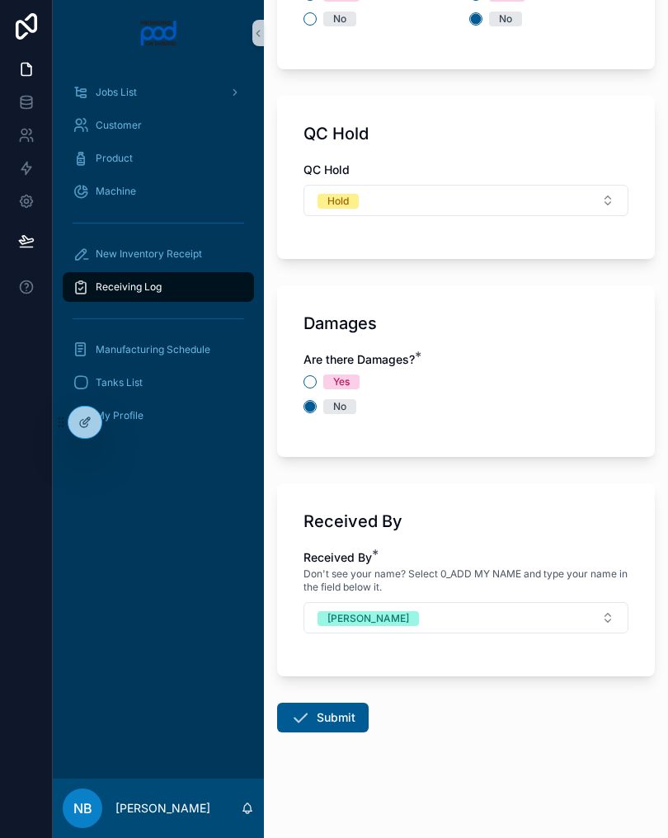
scroll to position [1720, 0]
click at [331, 711] on button "Submit" at bounding box center [323, 718] width 92 height 30
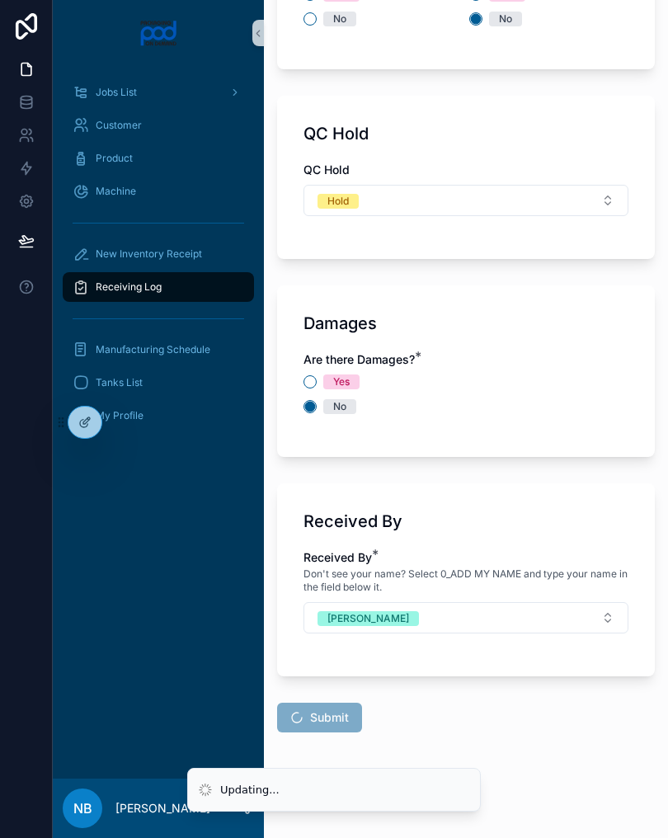
click at [610, 200] on button "Hold" at bounding box center [465, 200] width 325 height 31
click at [368, 317] on div "Approved" at bounding box center [346, 315] width 45 height 15
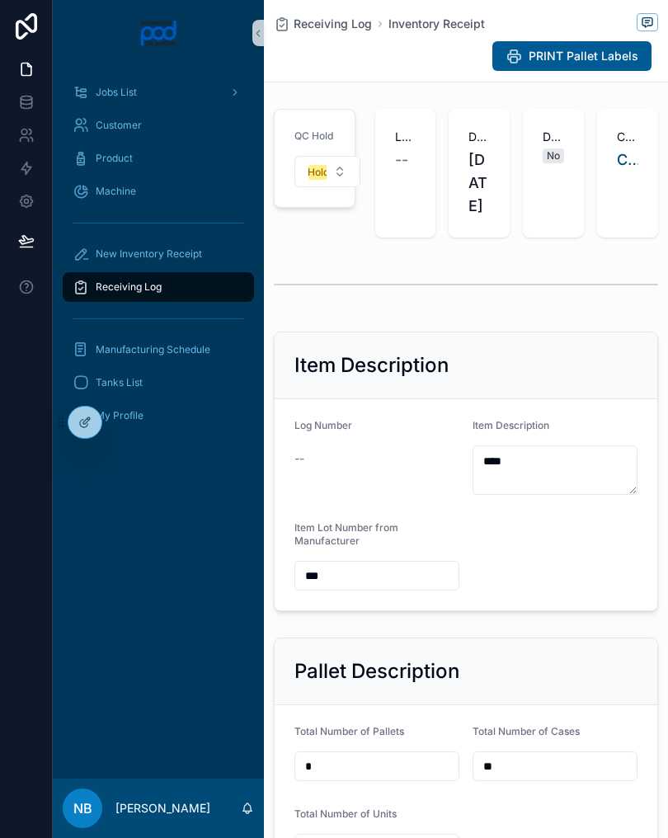
click at [343, 183] on button "Hold" at bounding box center [327, 171] width 66 height 31
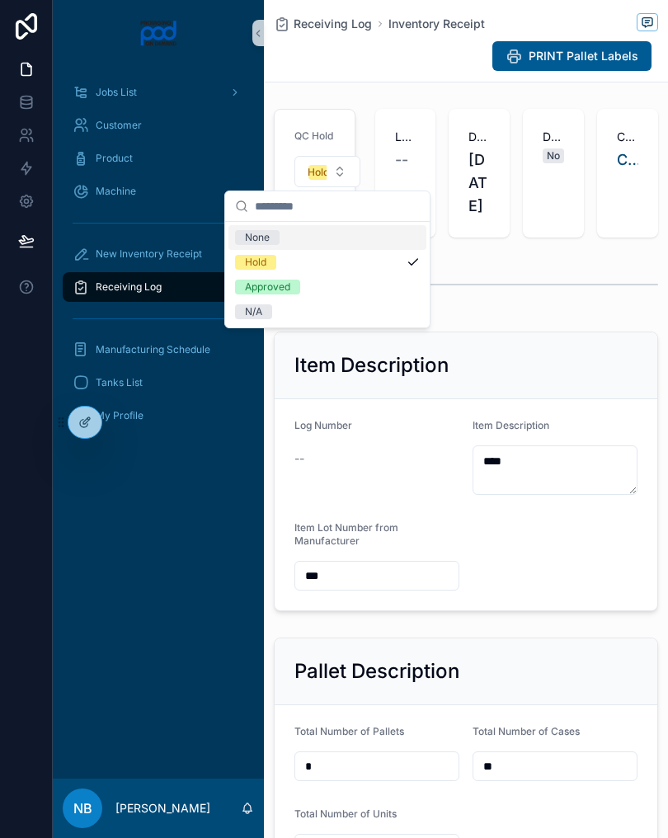
click at [293, 285] on span "Approved" at bounding box center [267, 287] width 65 height 15
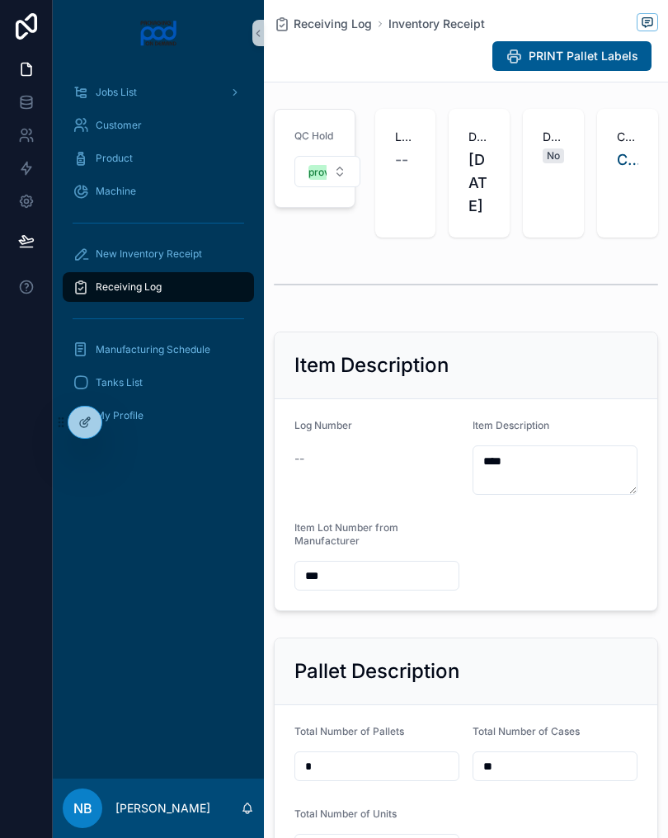
click at [184, 296] on div "Receiving Log" at bounding box center [159, 287] width 172 height 26
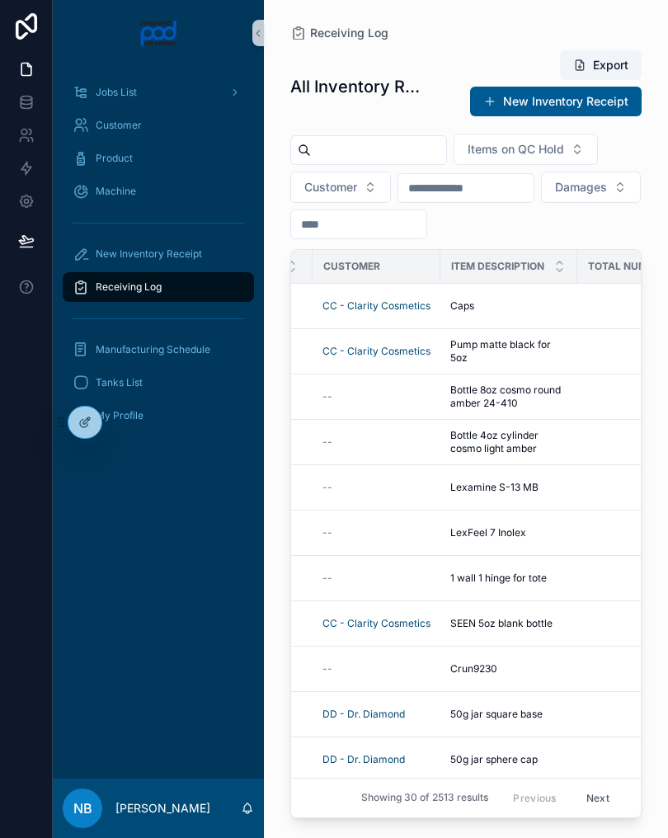
scroll to position [0, 483]
click at [562, 352] on span "Pump matte black for 5oz" at bounding box center [508, 351] width 117 height 26
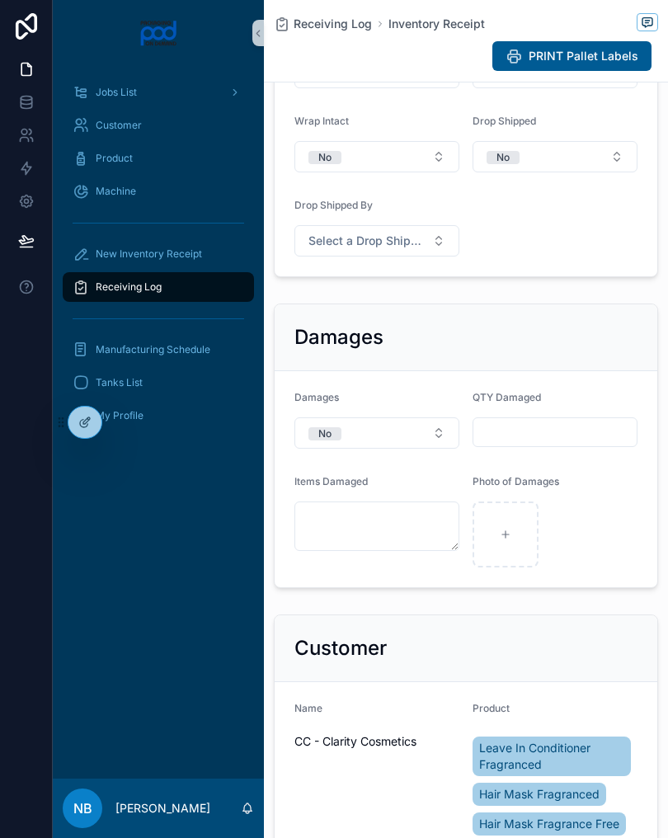
scroll to position [1160, 0]
click at [447, 256] on button "Select a Drop Shipped By" at bounding box center [376, 239] width 165 height 31
click at [543, 313] on div "**********" at bounding box center [466, 218] width 404 height 2551
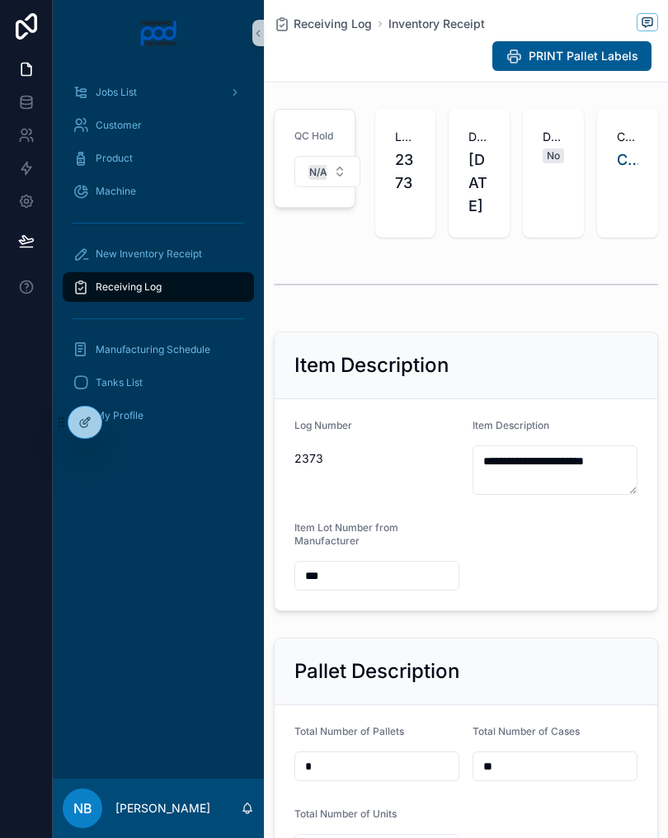
scroll to position [0, 0]
click at [336, 168] on button "N/A" at bounding box center [327, 171] width 66 height 31
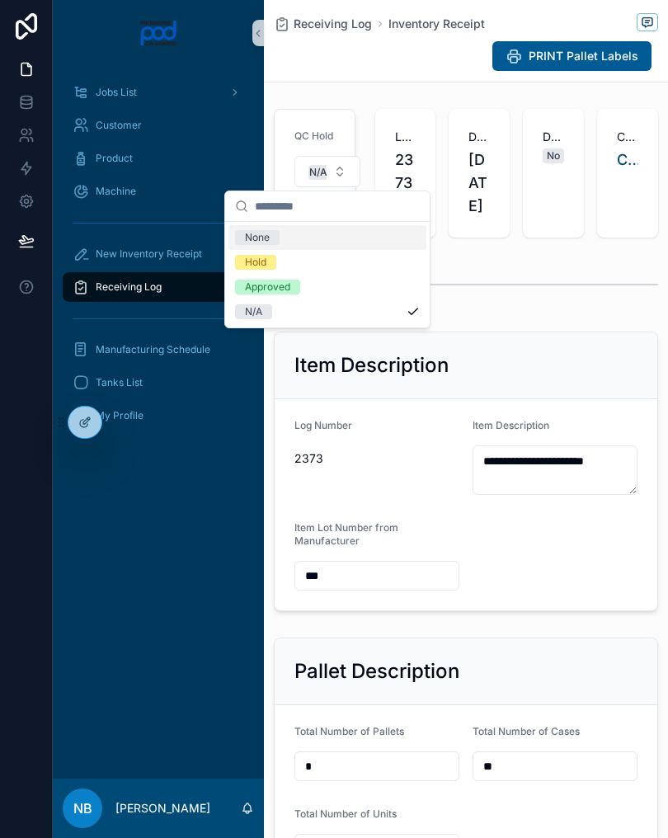
click at [299, 287] on span "Approved" at bounding box center [267, 287] width 65 height 15
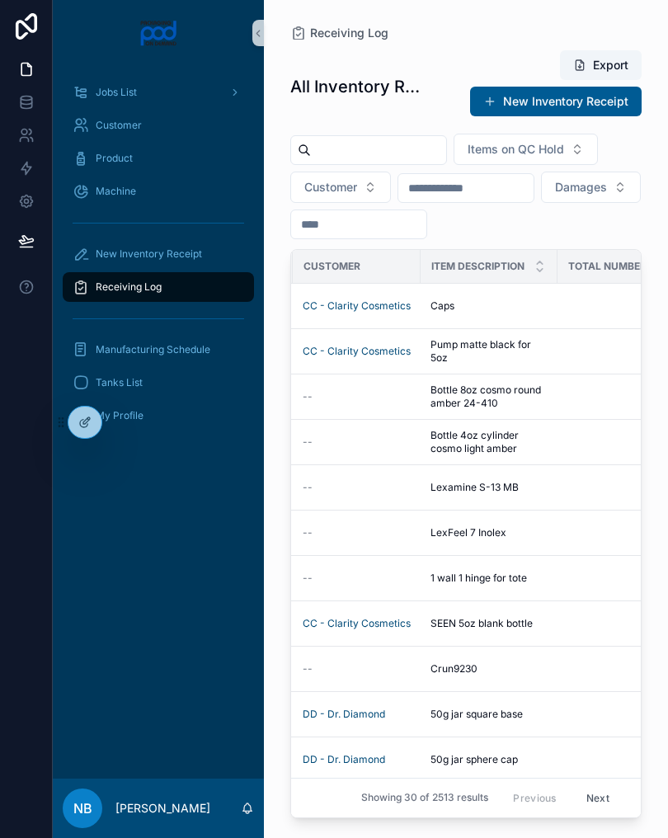
scroll to position [0, 503]
click at [476, 303] on div "Caps Caps" at bounding box center [489, 305] width 117 height 13
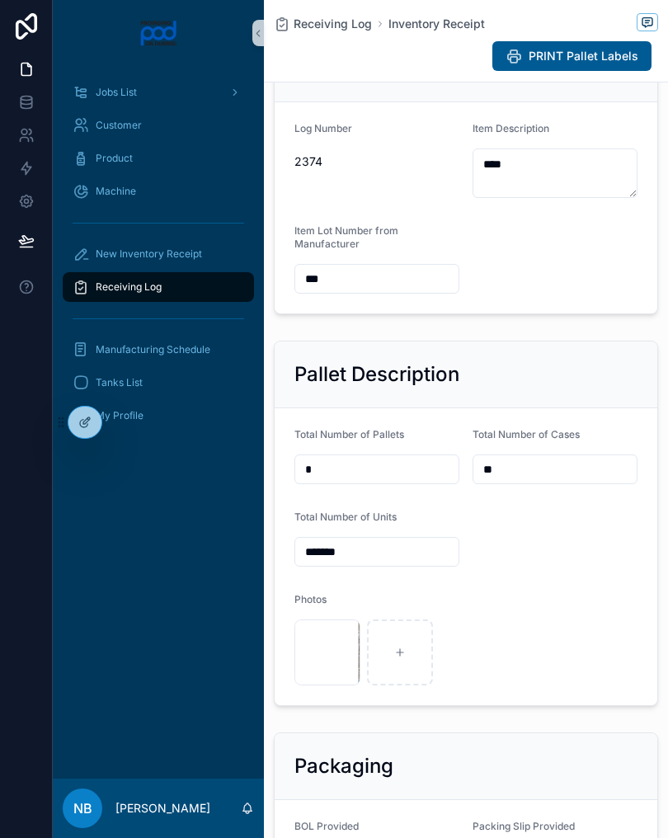
scroll to position [304, 0]
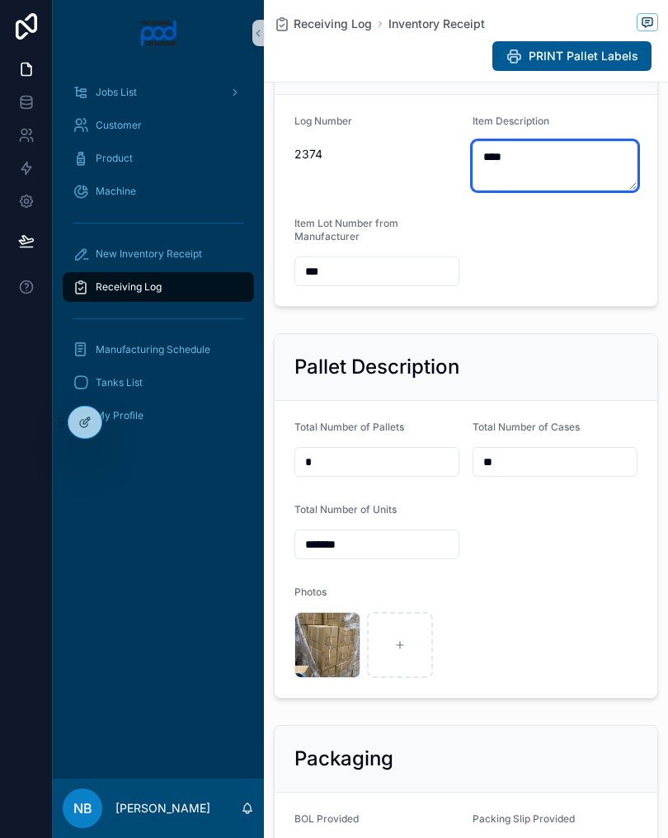
click at [571, 181] on textarea "****" at bounding box center [555, 165] width 165 height 49
type textarea "********"
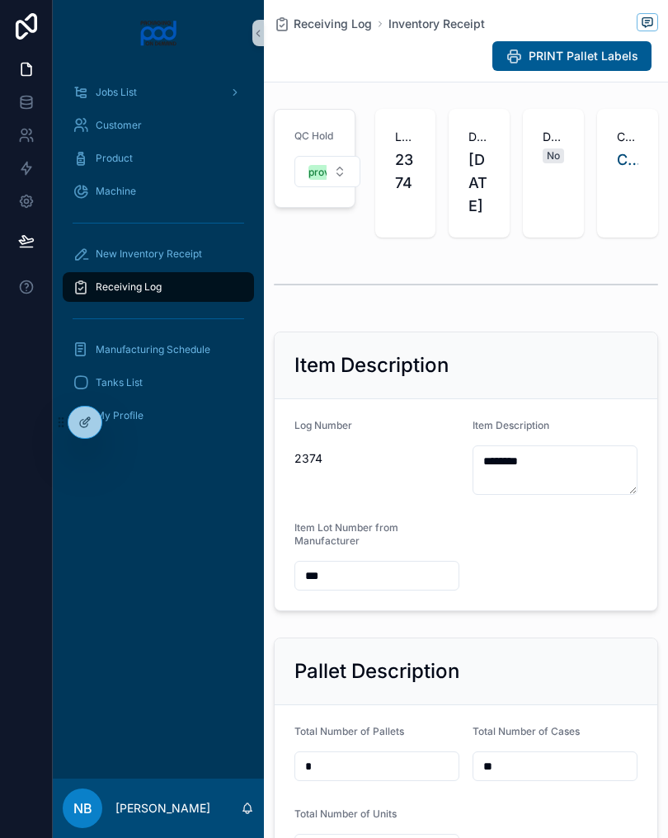
scroll to position [0, 0]
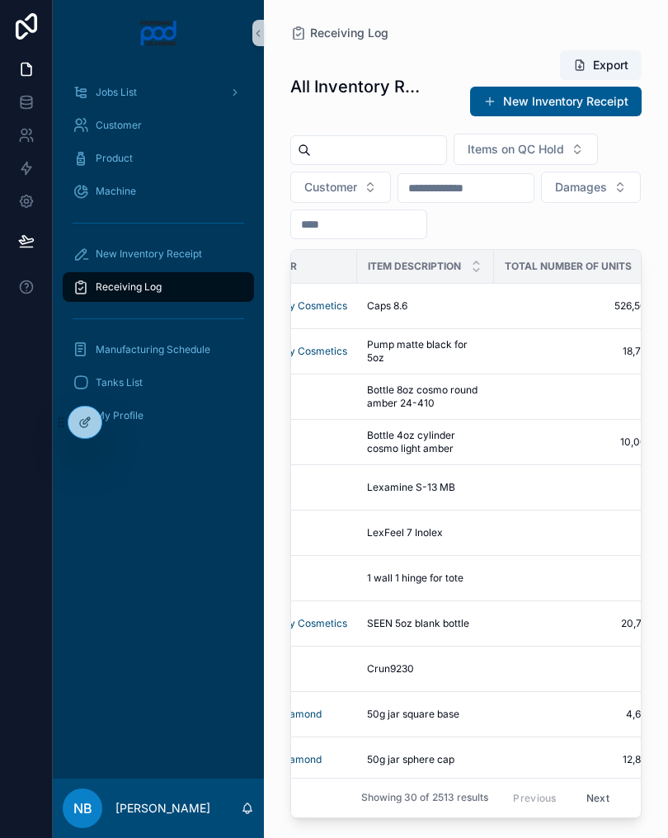
scroll to position [0, 567]
click at [202, 254] on div "New Inventory Receipt" at bounding box center [159, 254] width 172 height 26
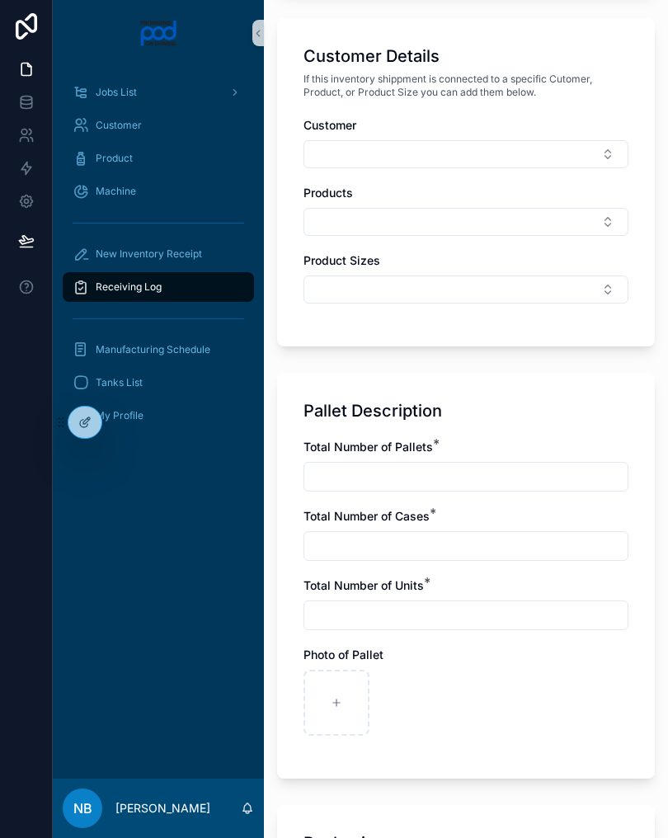
scroll to position [829, 0]
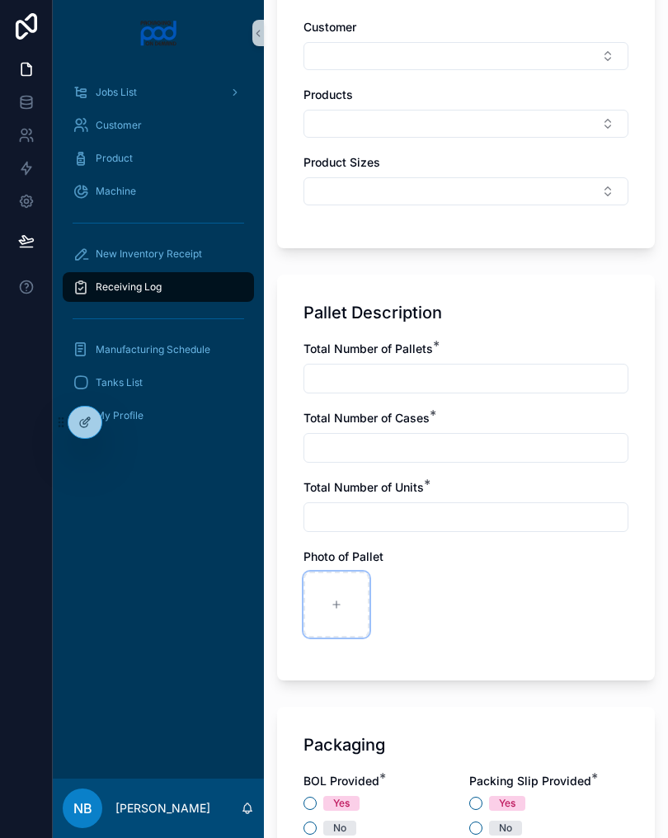
click at [346, 607] on div "scrollable content" at bounding box center [336, 605] width 66 height 66
type input "**********"
click at [406, 597] on div "scrollable content" at bounding box center [409, 605] width 66 height 66
type input "**********"
click at [491, 598] on div "scrollable content" at bounding box center [482, 605] width 66 height 66
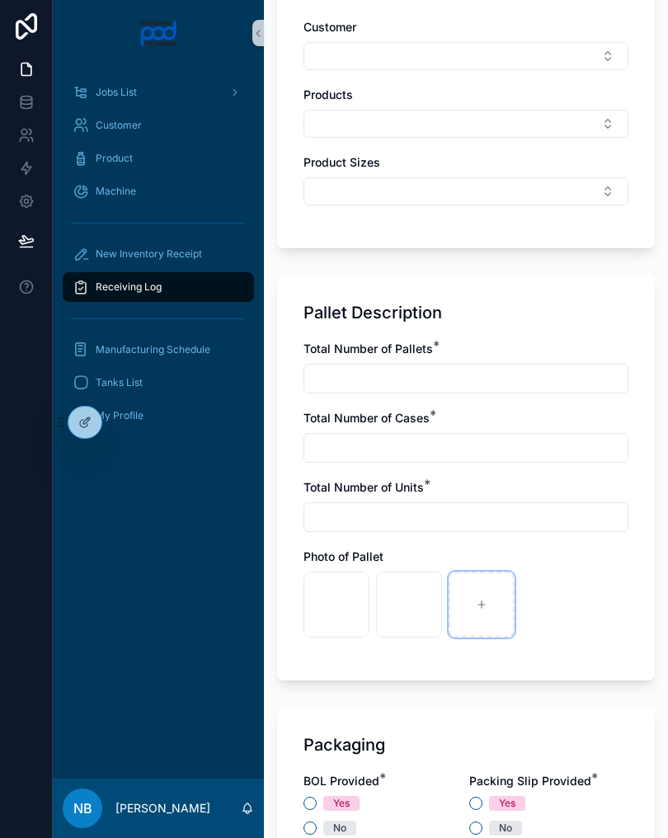
type input "**********"
click at [562, 602] on div "scrollable content" at bounding box center [554, 605] width 66 height 66
type input "**********"
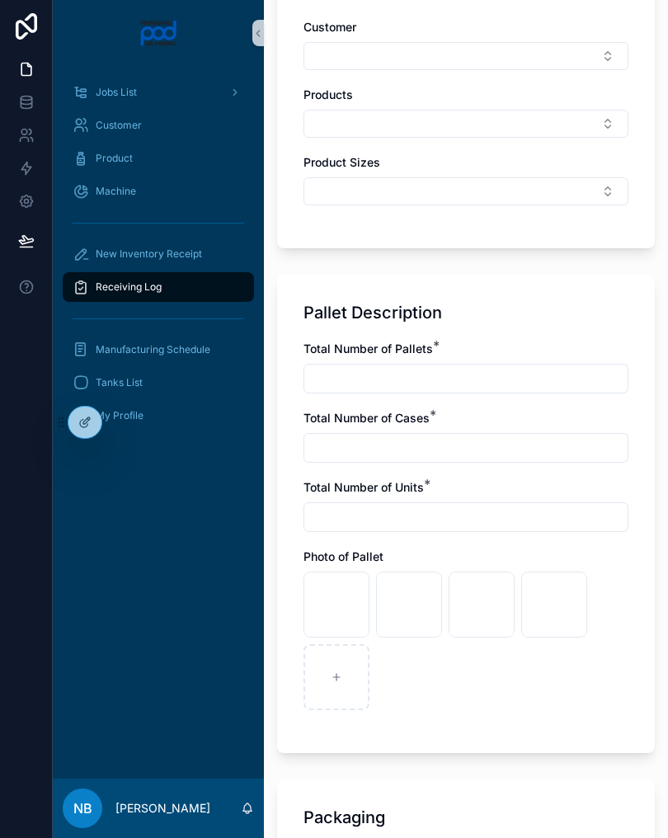
click at [417, 376] on input "scrollable content" at bounding box center [465, 378] width 323 height 23
type input "**"
click at [407, 451] on input "scrollable content" at bounding box center [465, 447] width 323 height 23
click at [351, 458] on input "scrollable content" at bounding box center [465, 447] width 323 height 23
type input "***"
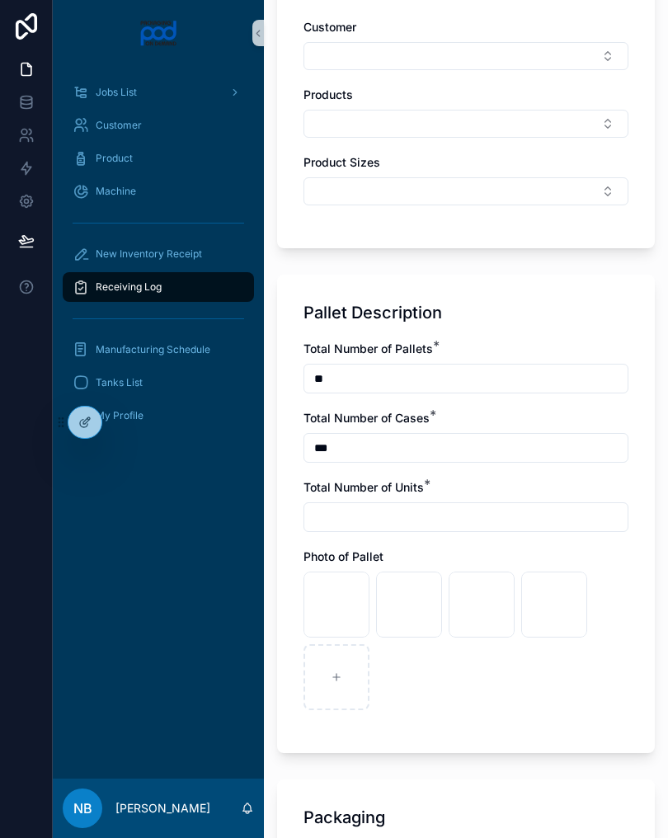
click at [378, 523] on input "scrollable content" at bounding box center [465, 517] width 323 height 23
type input "*****"
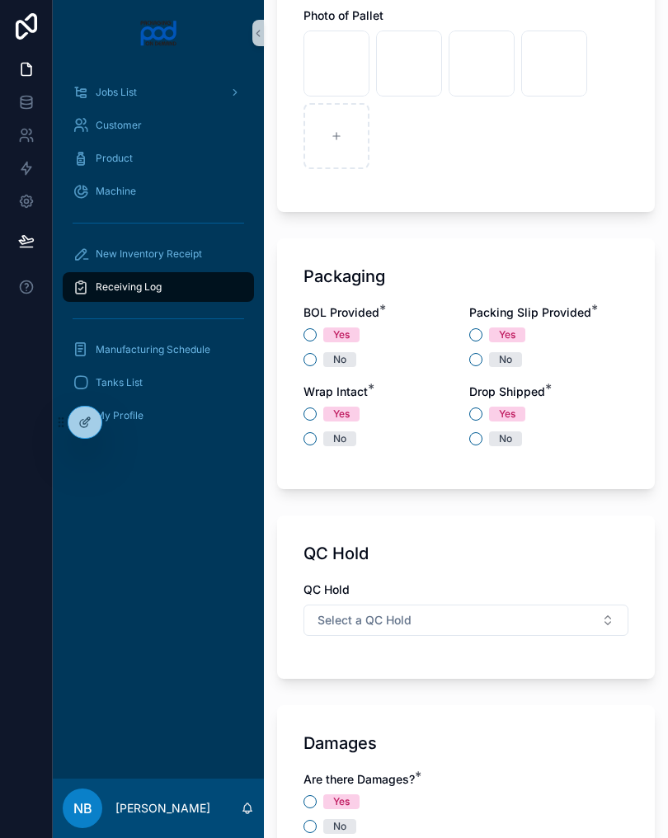
scroll to position [1371, 0]
click at [304, 365] on div "No" at bounding box center [382, 358] width 159 height 15
click at [308, 361] on button "No" at bounding box center [309, 358] width 13 height 13
click at [476, 332] on button "Yes" at bounding box center [475, 333] width 13 height 13
click at [314, 417] on button "Yes" at bounding box center [309, 413] width 13 height 13
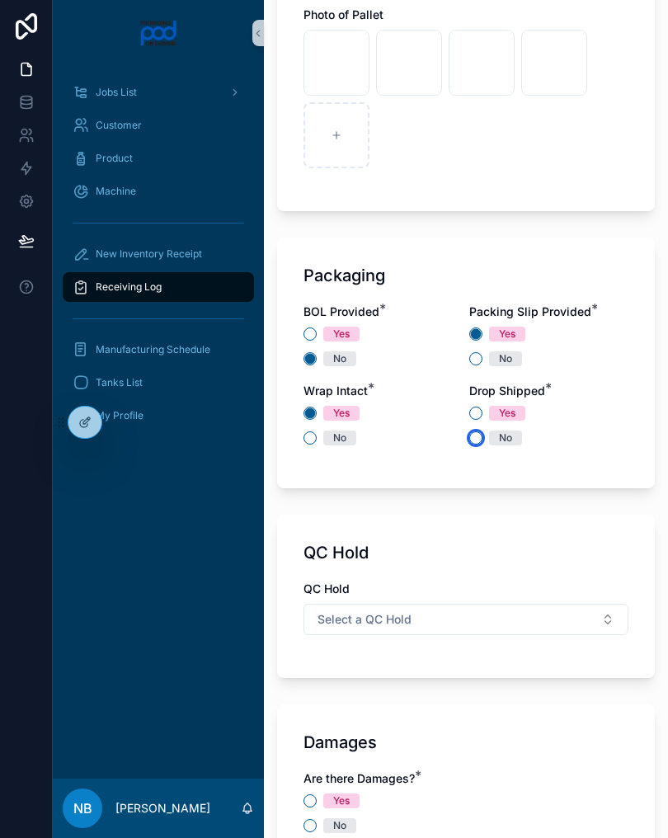
click at [478, 441] on button "No" at bounding box center [475, 437] width 13 height 13
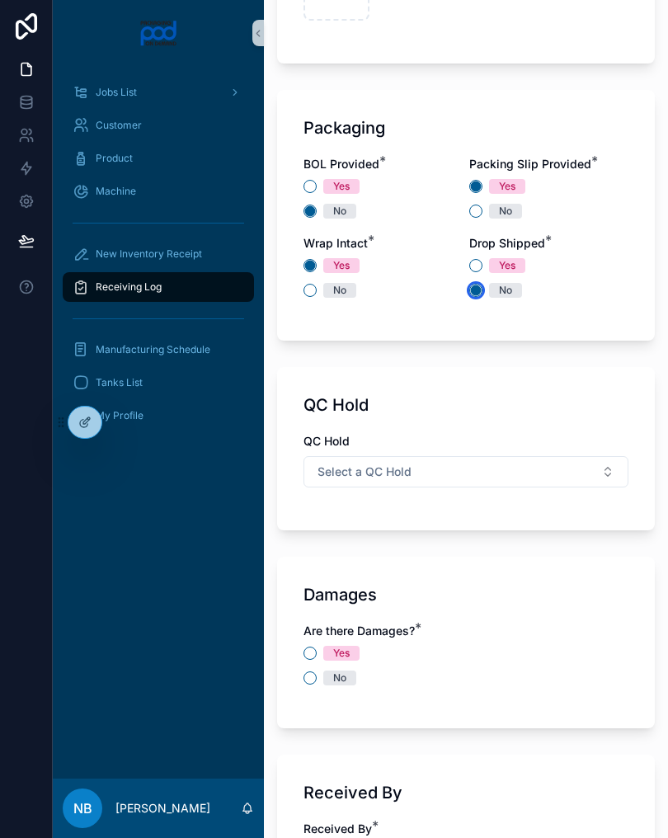
scroll to position [1514, 0]
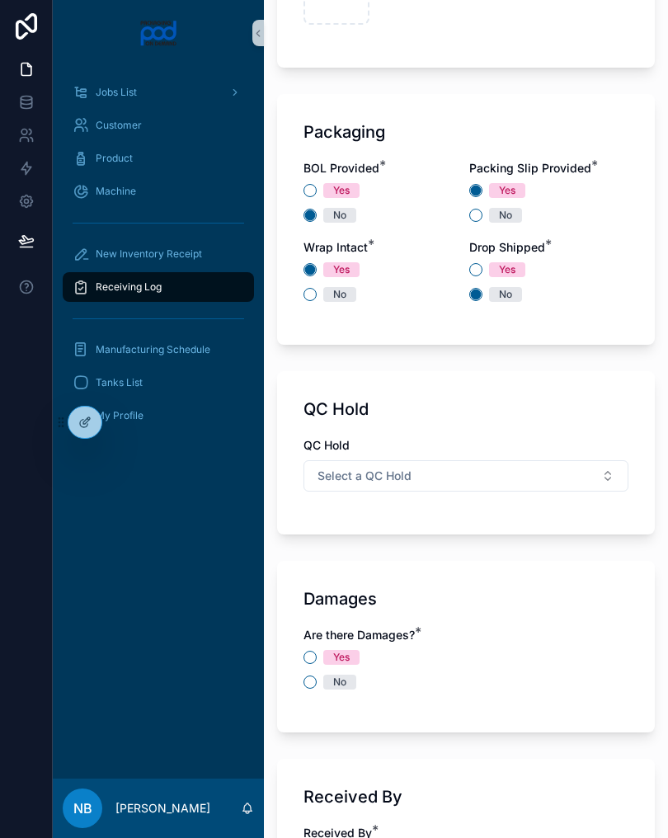
click at [572, 489] on button "Select a QC Hold" at bounding box center [465, 475] width 325 height 31
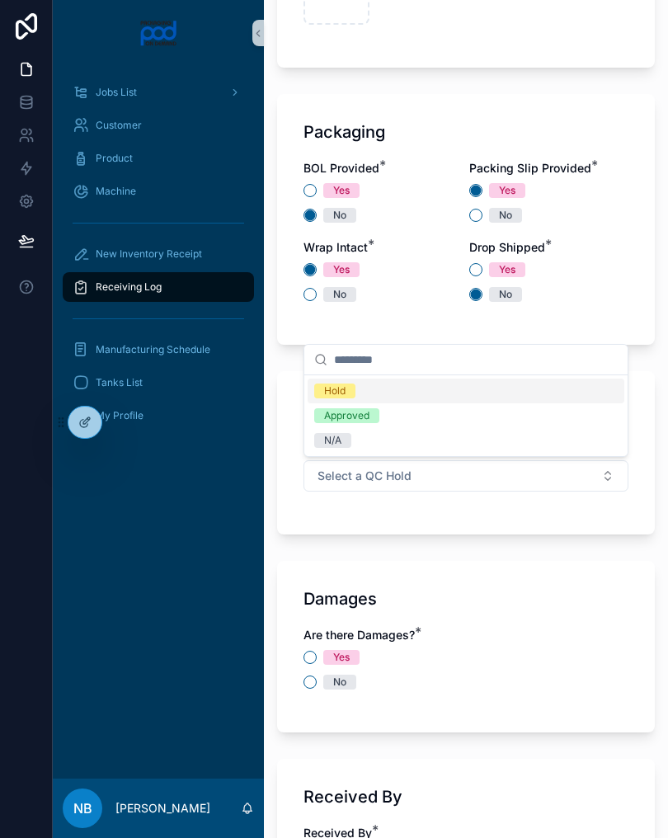
click at [386, 387] on div "Hold" at bounding box center [466, 391] width 317 height 25
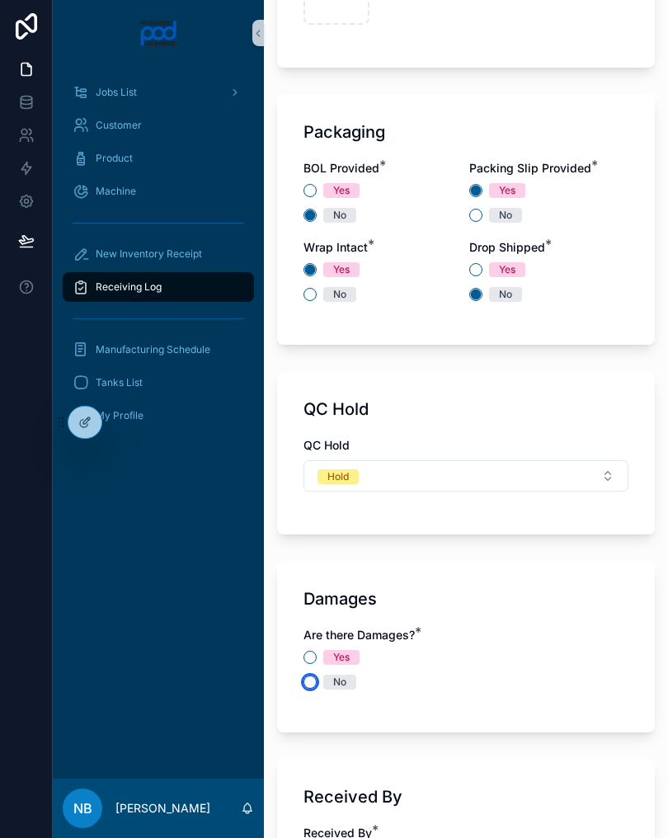
click at [308, 687] on button "No" at bounding box center [309, 681] width 13 height 13
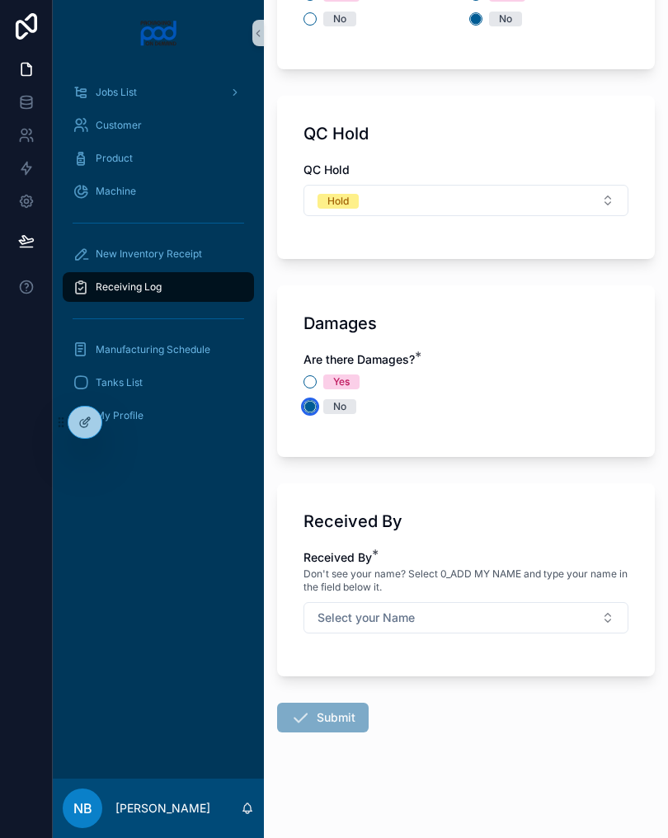
scroll to position [1790, 0]
click at [563, 614] on button "Select your Name" at bounding box center [465, 617] width 325 height 31
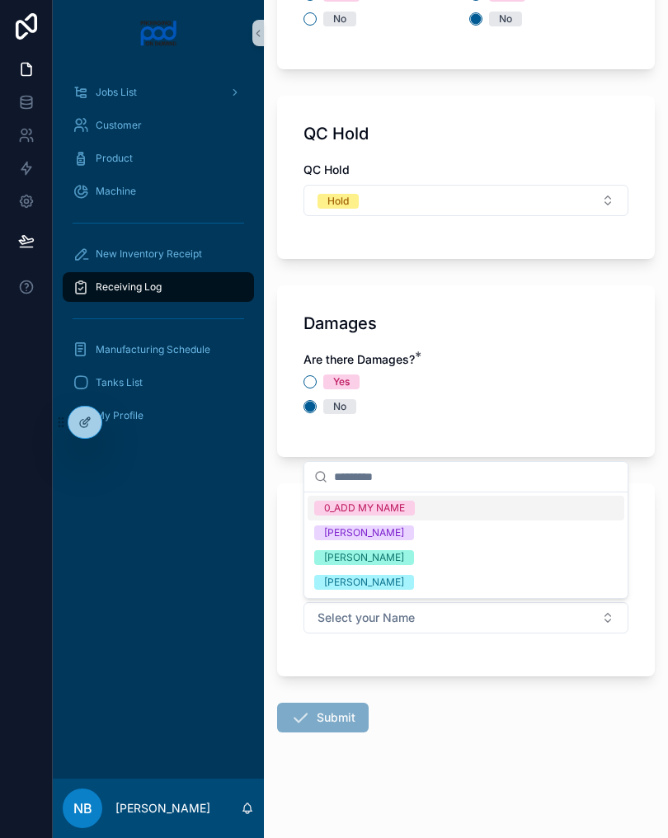
click at [431, 561] on div "[PERSON_NAME]" at bounding box center [466, 557] width 317 height 25
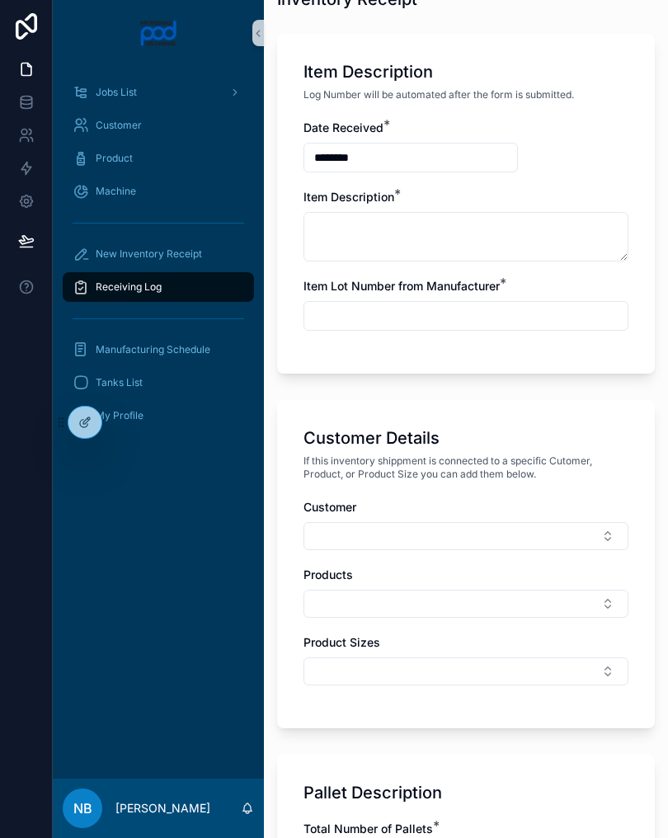
scroll to position [349, 0]
click at [465, 534] on button "Select Button" at bounding box center [465, 536] width 325 height 28
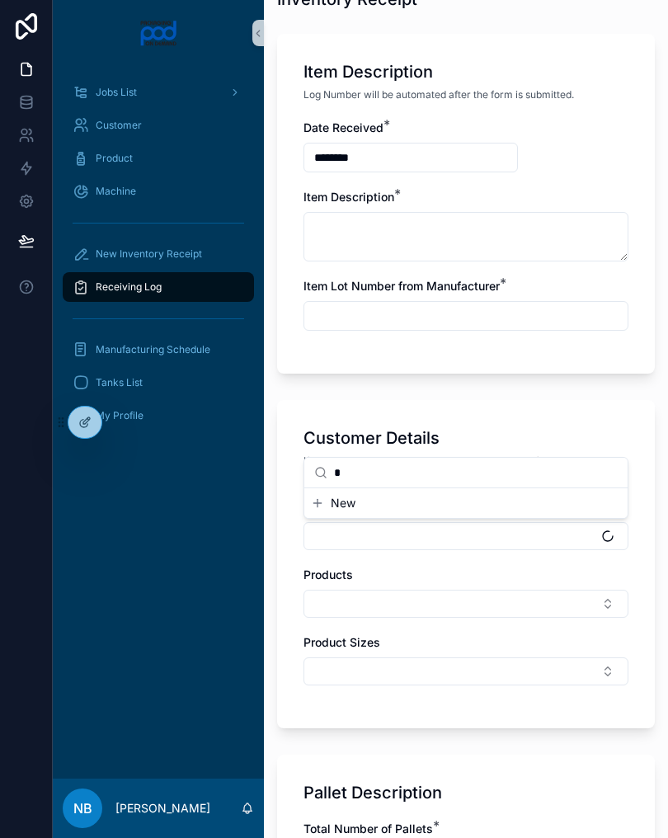
type input "**"
click at [433, 448] on span "CC - Clarity Cosmetics" at bounding box center [375, 445] width 122 height 16
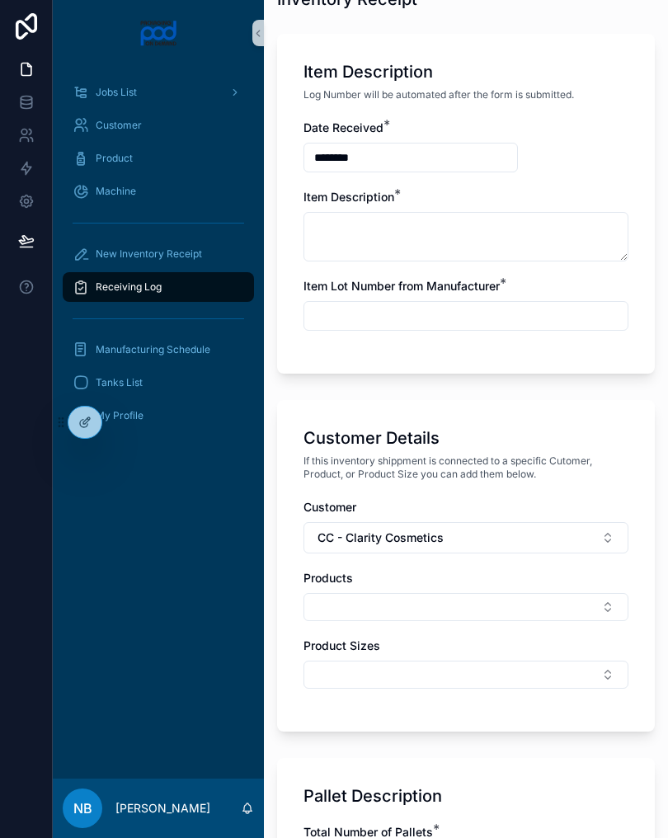
click at [437, 326] on input "scrollable content" at bounding box center [465, 315] width 323 height 23
type input "***"
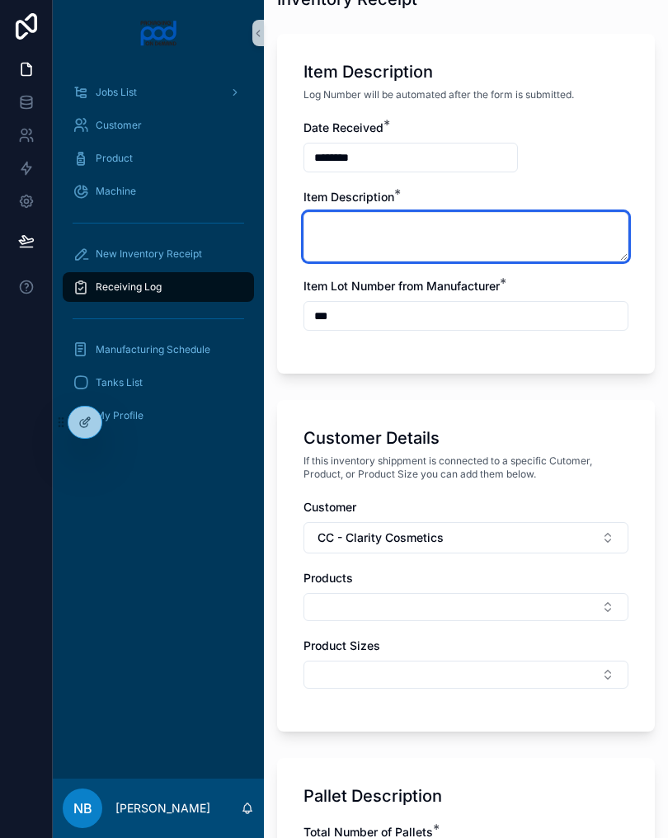
click at [421, 235] on textarea "scrollable content" at bounding box center [465, 236] width 325 height 49
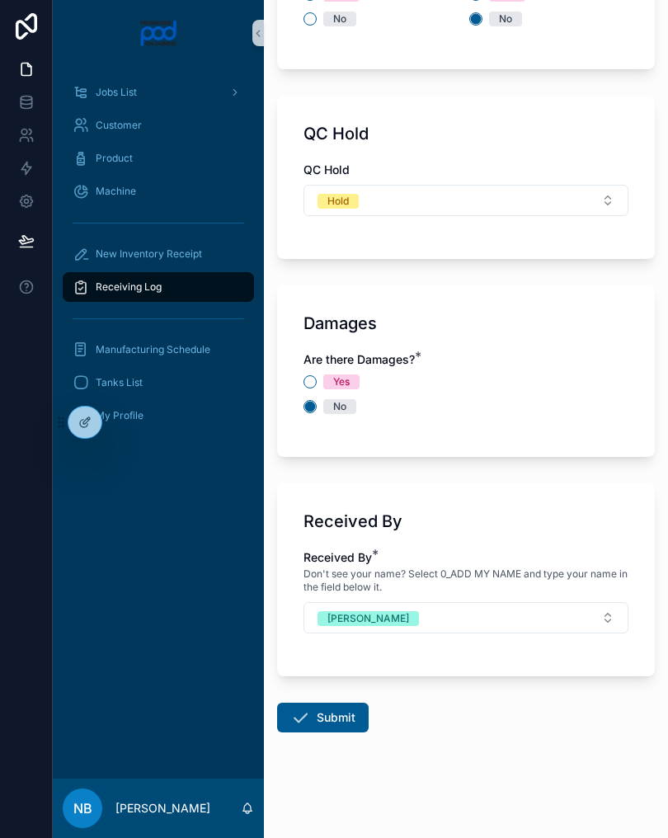
scroll to position [1793, 0]
type textarea "**********"
click at [339, 726] on button "Submit" at bounding box center [323, 718] width 92 height 30
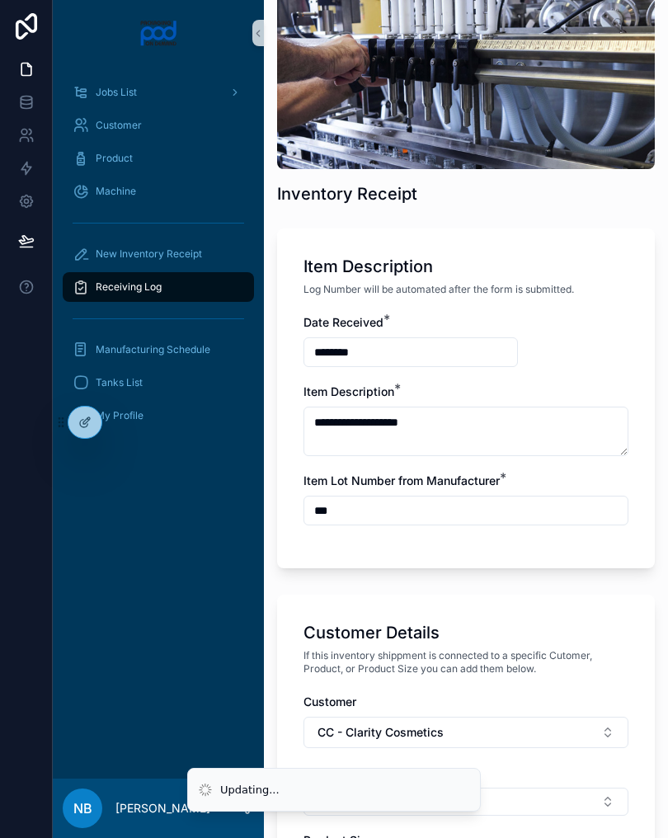
scroll to position [141, 0]
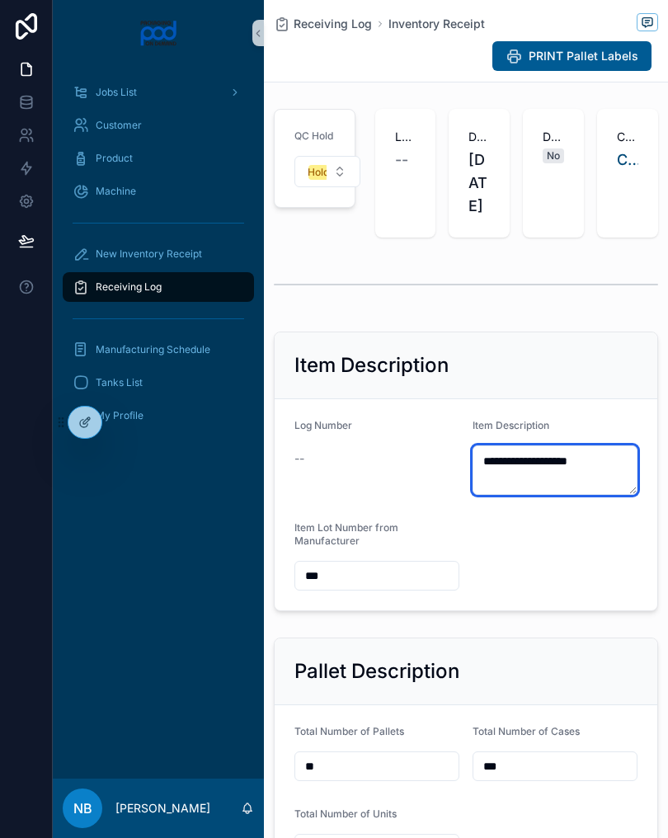
click at [537, 492] on textarea "**********" at bounding box center [555, 469] width 165 height 49
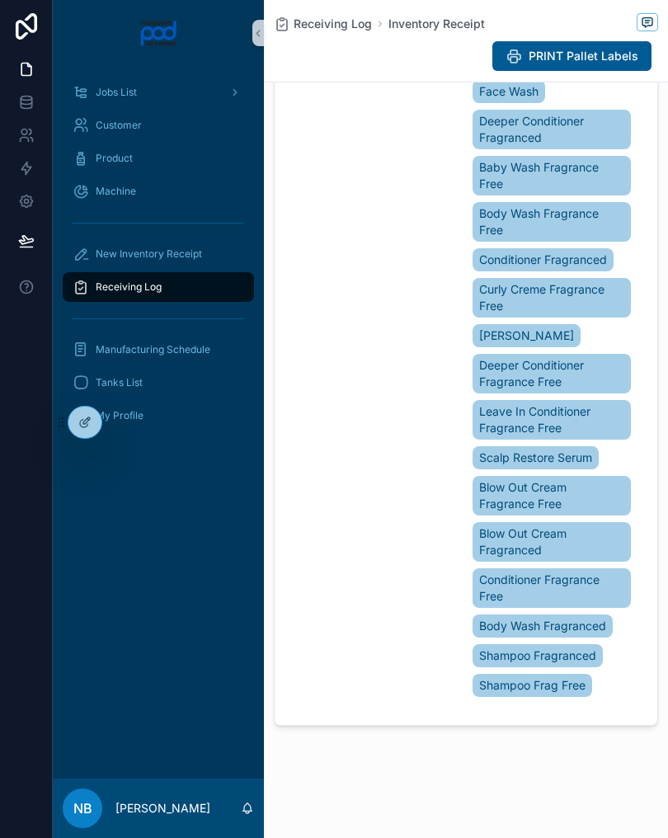
scroll to position [1959, 0]
type textarea "**********"
click at [398, 445] on div "Name CC - Clarity Cosmetics" at bounding box center [376, 322] width 165 height 765
